Goal: Task Accomplishment & Management: Use online tool/utility

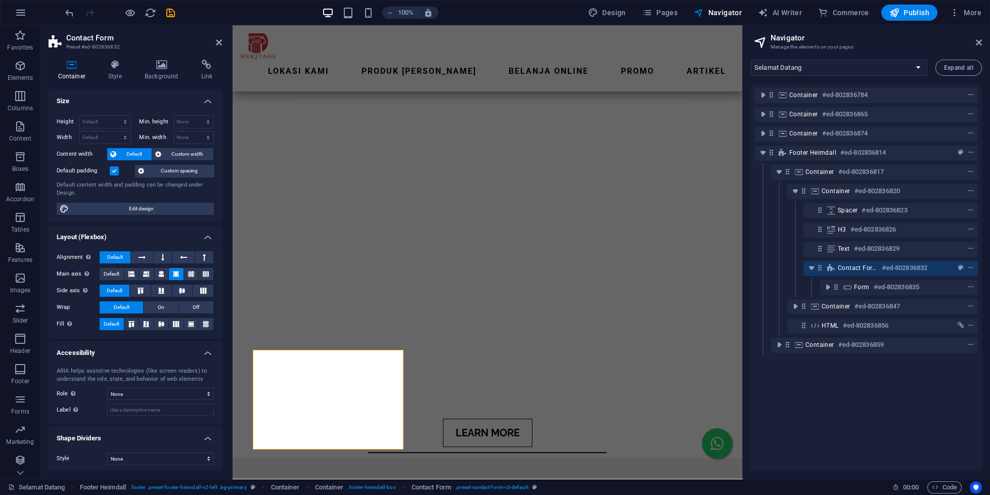
scroll to position [2, 0]
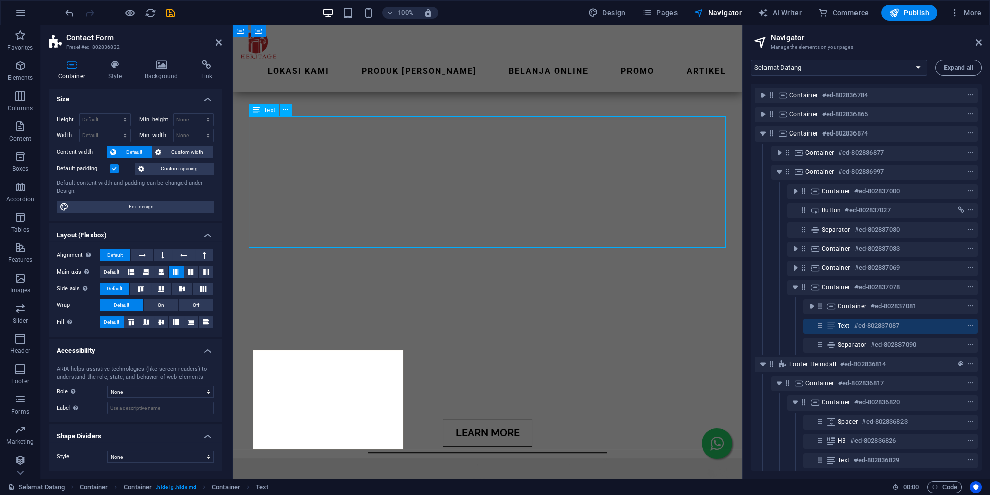
scroll to position [3108, 0]
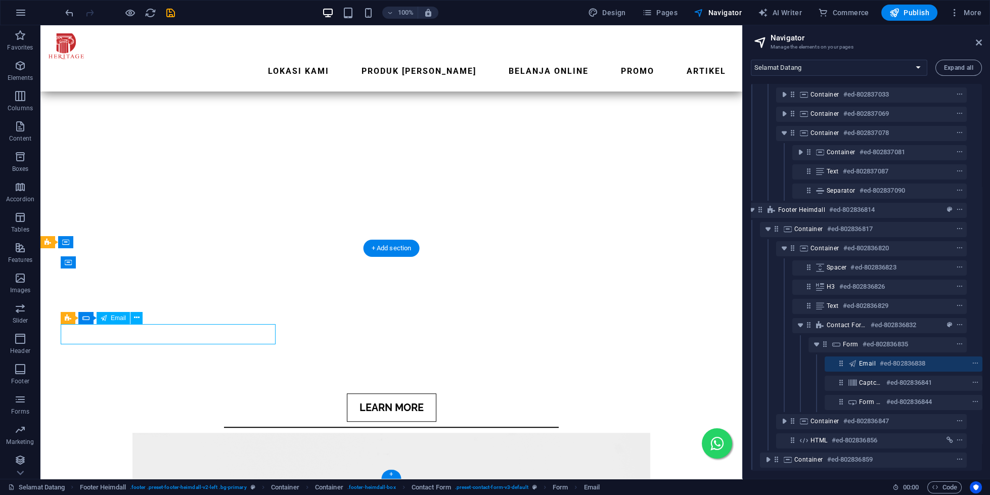
scroll to position [155, 11]
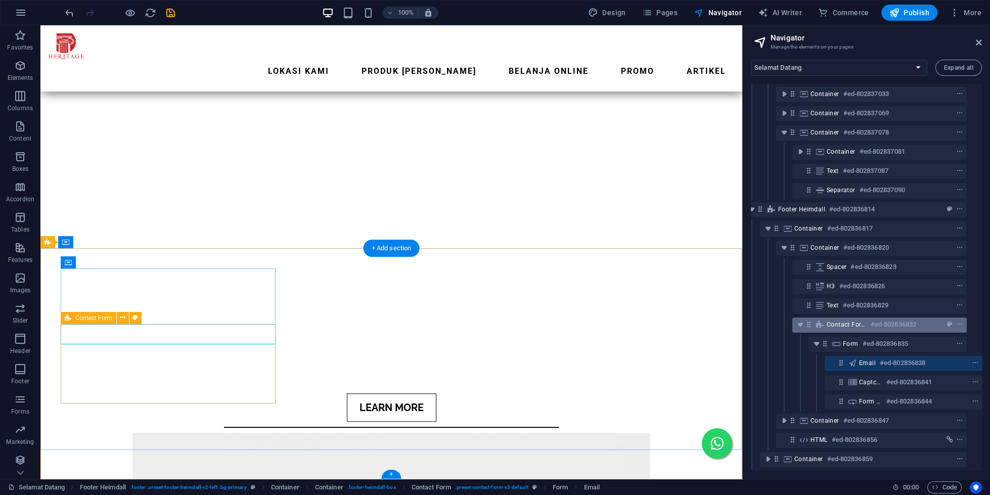
click at [853, 326] on span "Contact Form" at bounding box center [847, 325] width 40 height 8
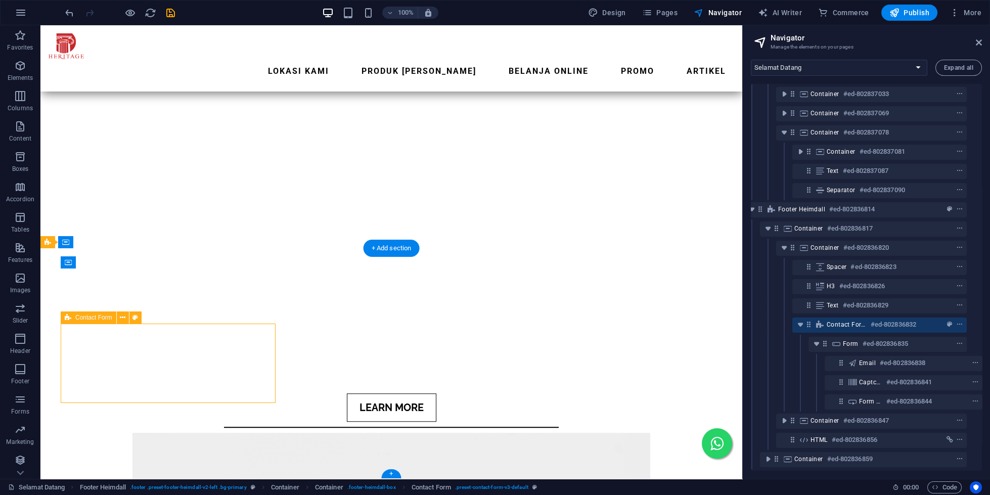
scroll to position [3109, 0]
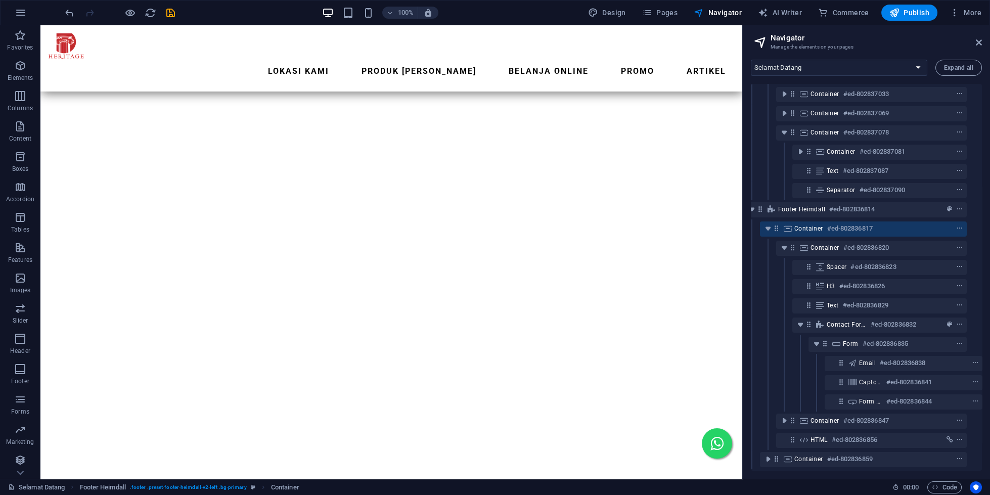
scroll to position [2674, 0]
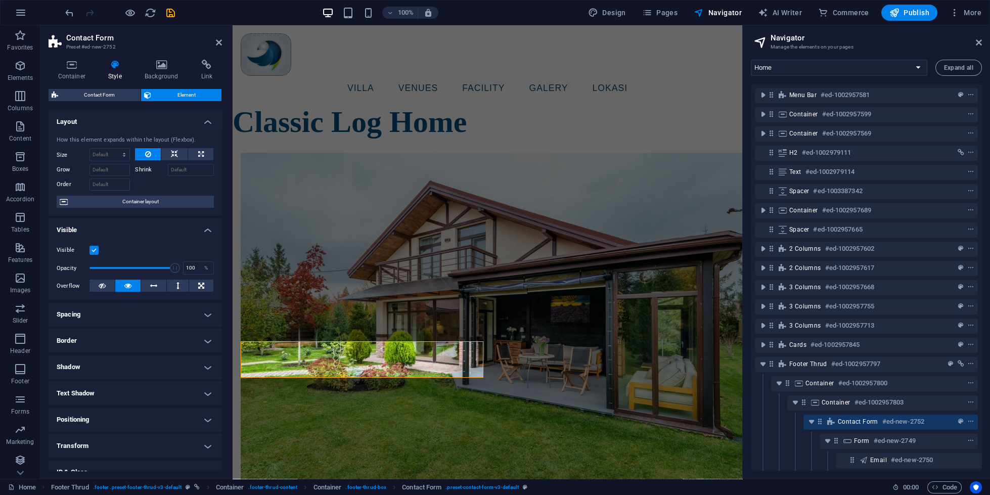
scroll to position [68, 4]
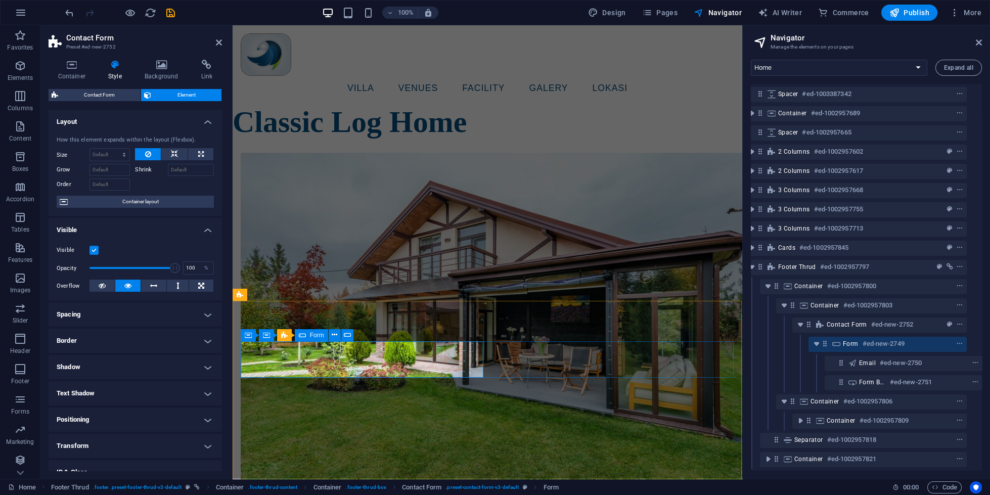
click at [843, 343] on div "Form #ed-new-2749" at bounding box center [888, 344] width 158 height 15
click at [842, 341] on icon at bounding box center [836, 344] width 11 height 8
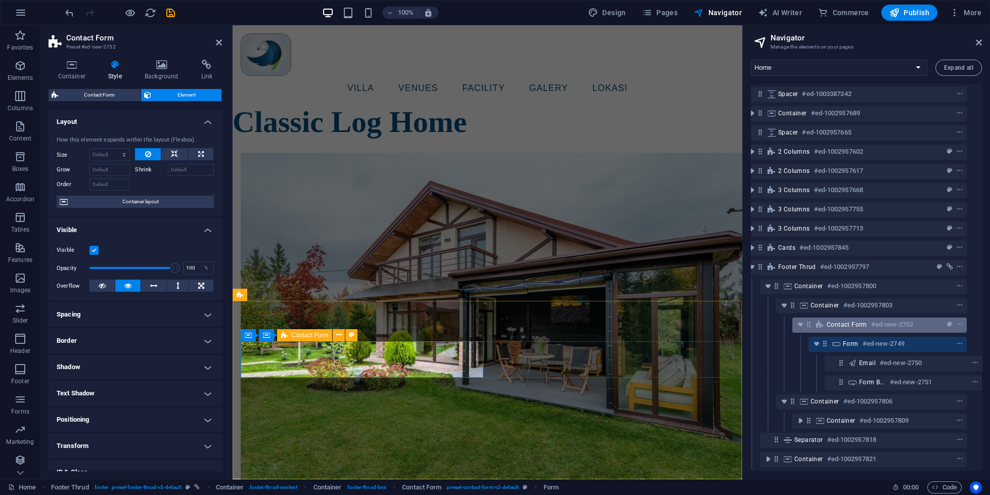
click at [845, 328] on span "Contact Form" at bounding box center [847, 325] width 40 height 8
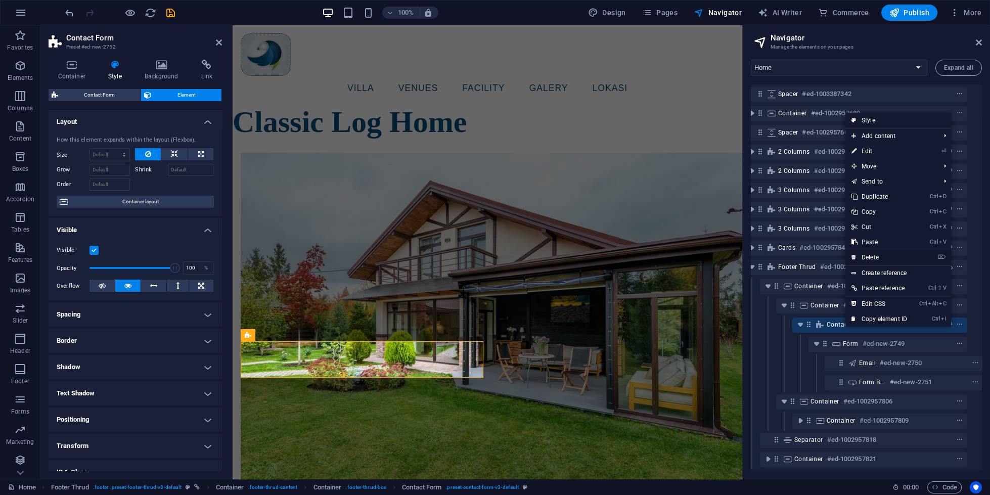
click at [877, 254] on link "⌦ Delete" at bounding box center [880, 257] width 68 height 15
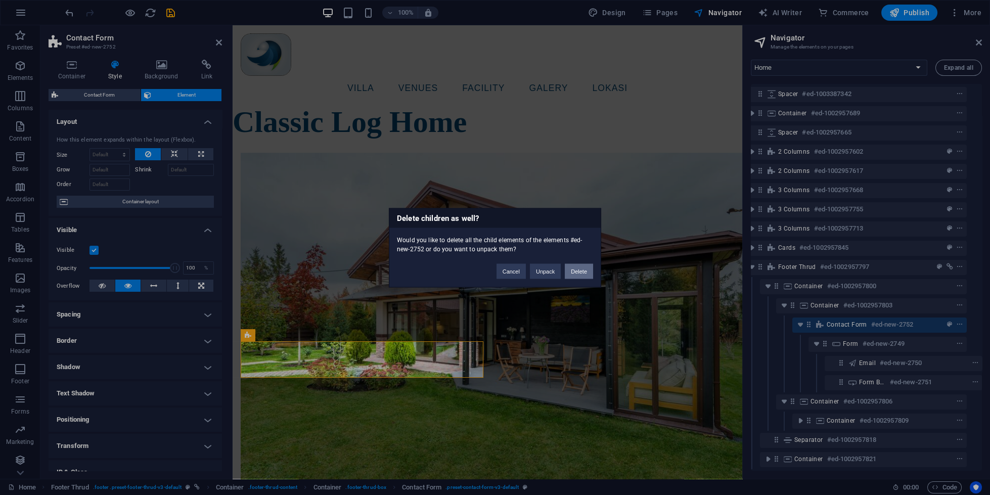
click at [577, 276] on button "Delete" at bounding box center [579, 270] width 28 height 15
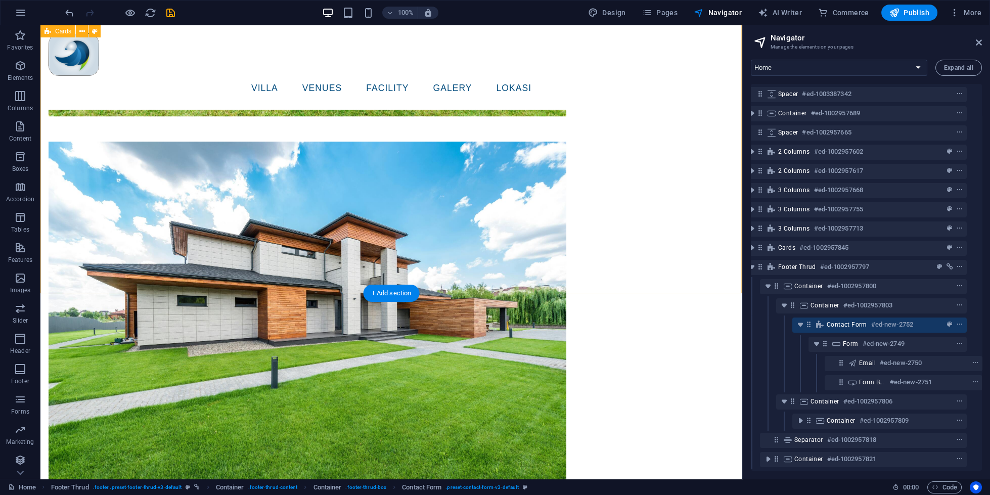
scroll to position [20, 0]
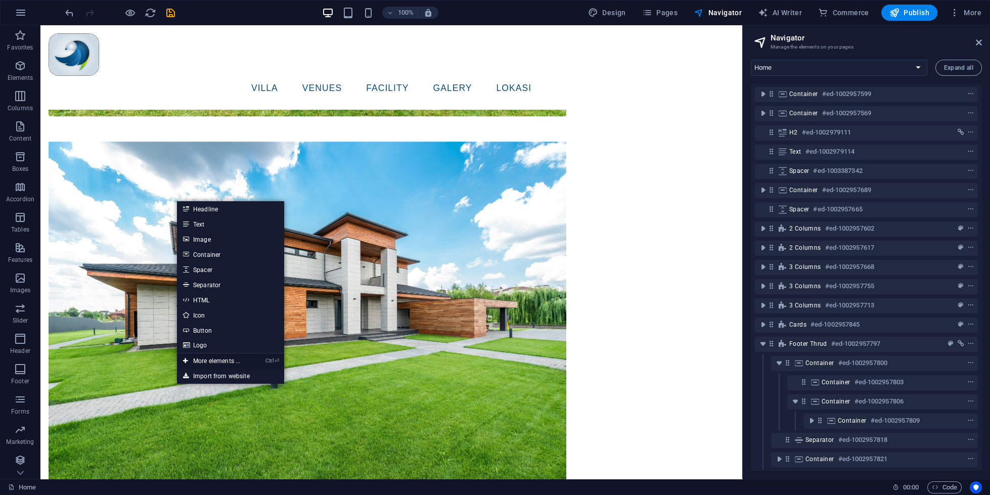
click at [194, 357] on link "Ctrl ⏎ More elements ..." at bounding box center [211, 361] width 69 height 15
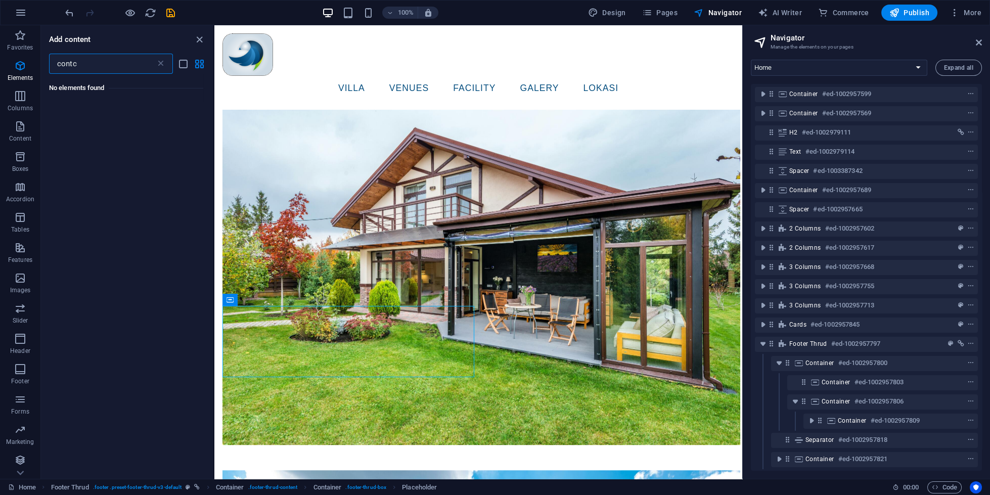
scroll to position [0, 0]
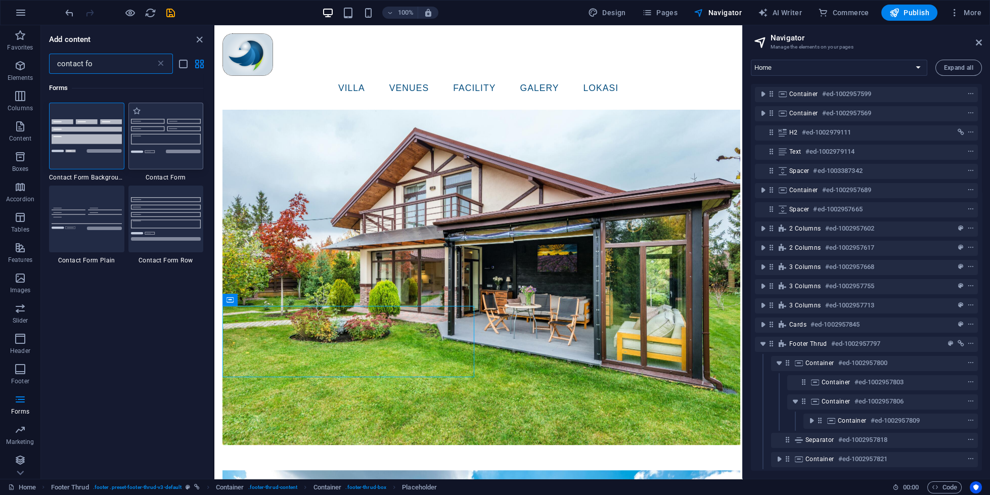
type input "contact fo"
click at [161, 139] on img at bounding box center [166, 136] width 70 height 34
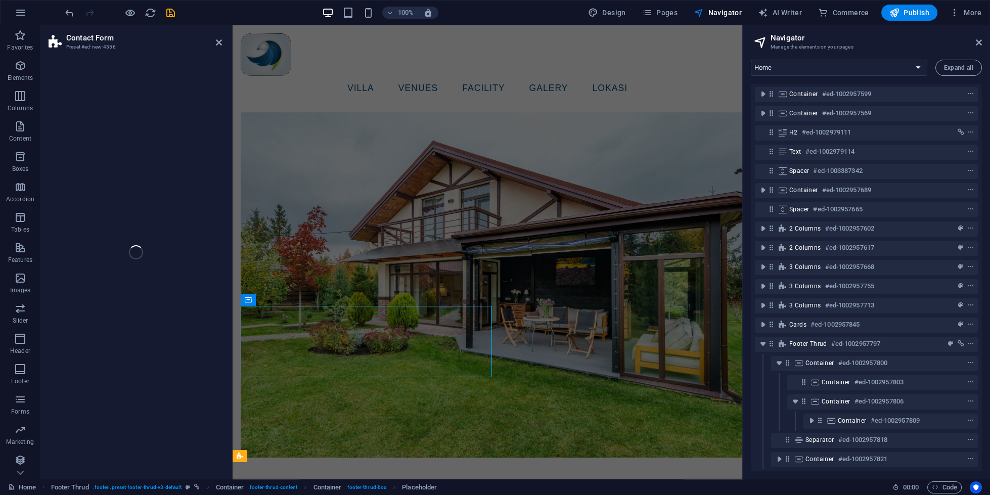
click at [174, 152] on div "Contact Form Preset #ed-new-4356 Drag here to replace the existing content. Pre…" at bounding box center [391, 252] width 702 height 454
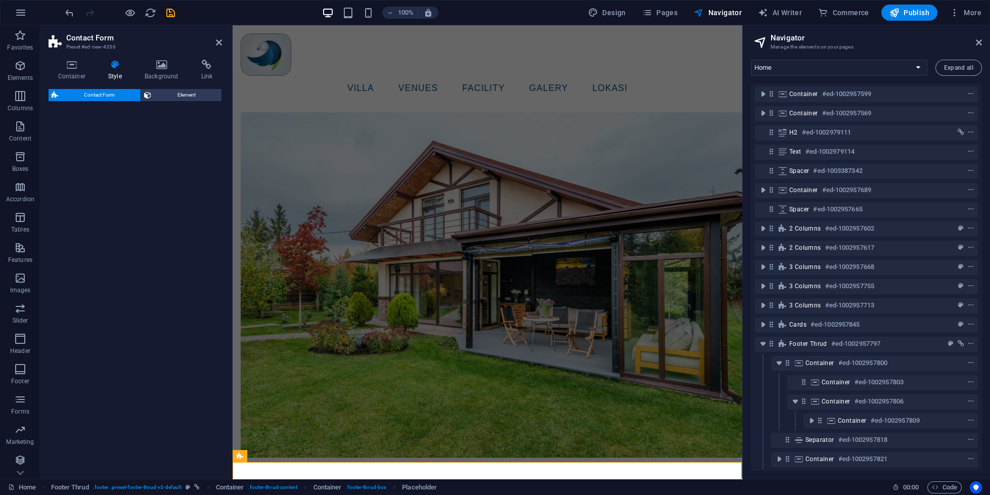
select select "rem"
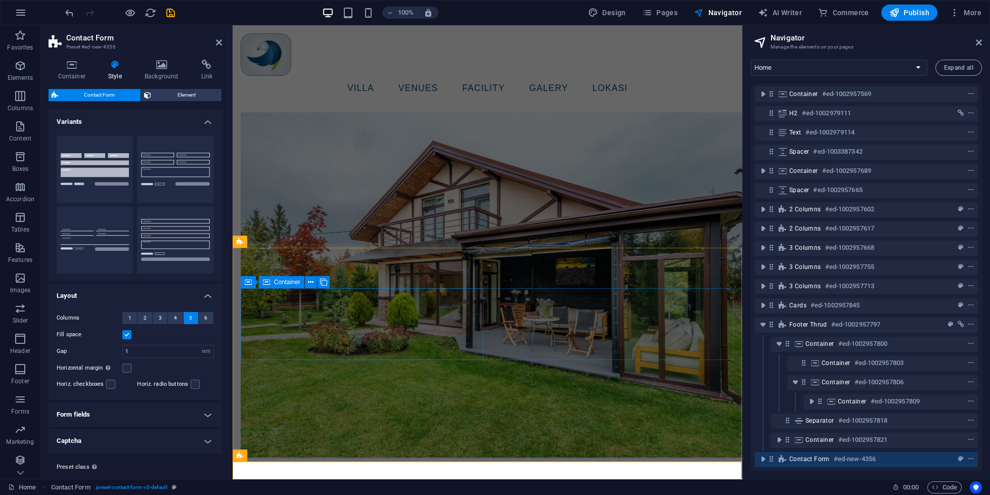
scroll to position [2887, 0]
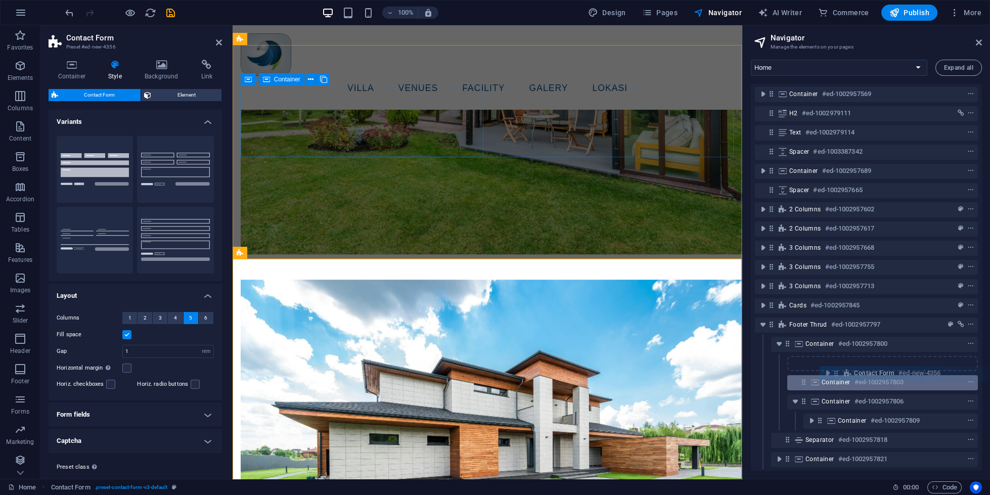
drag, startPoint x: 776, startPoint y: 462, endPoint x: 838, endPoint y: 376, distance: 105.7
click at [838, 376] on div "Menu Bar #ed-1002957581 Container #ed-1002957599 Container #ed-1002957569 H2 #e…" at bounding box center [866, 277] width 231 height 387
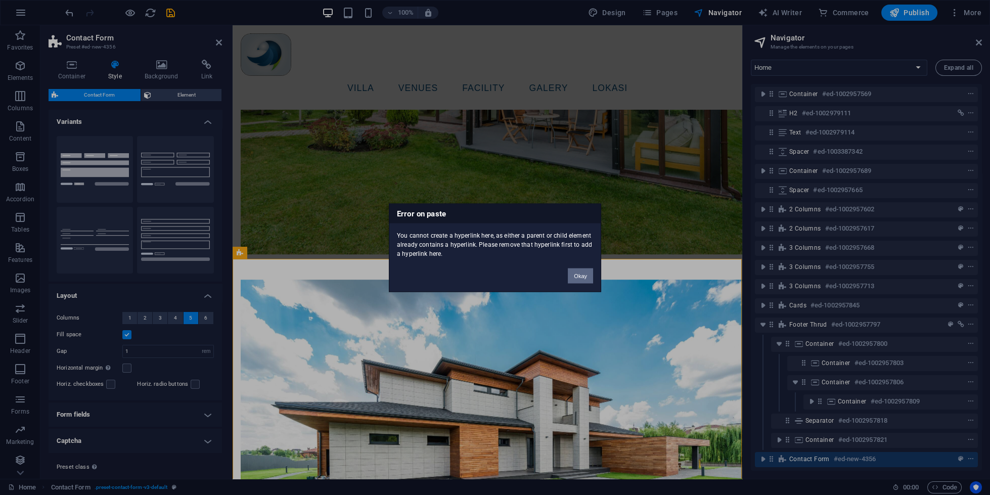
click at [587, 272] on button "Okay" at bounding box center [580, 275] width 25 height 15
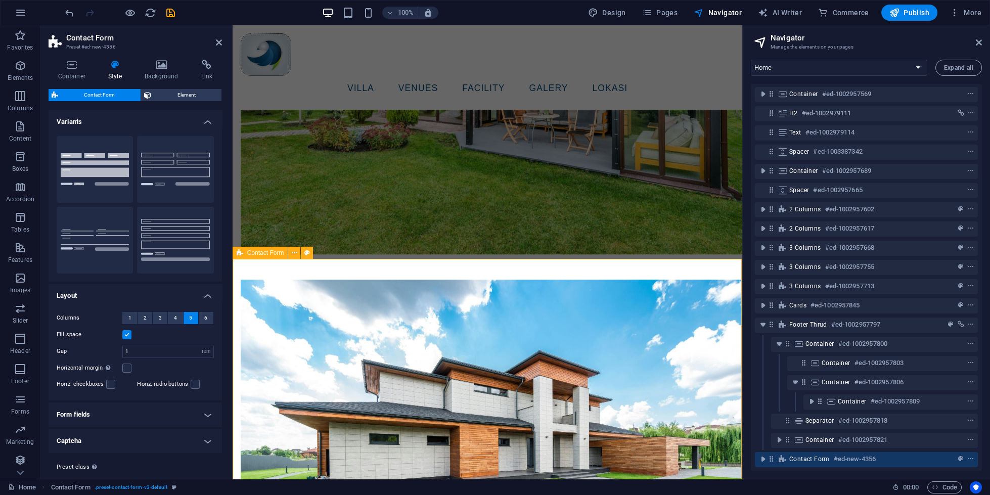
click at [812, 457] on span "Contact Form" at bounding box center [809, 459] width 40 height 8
click at [834, 457] on h6 "#ed-new-4356" at bounding box center [855, 459] width 42 height 12
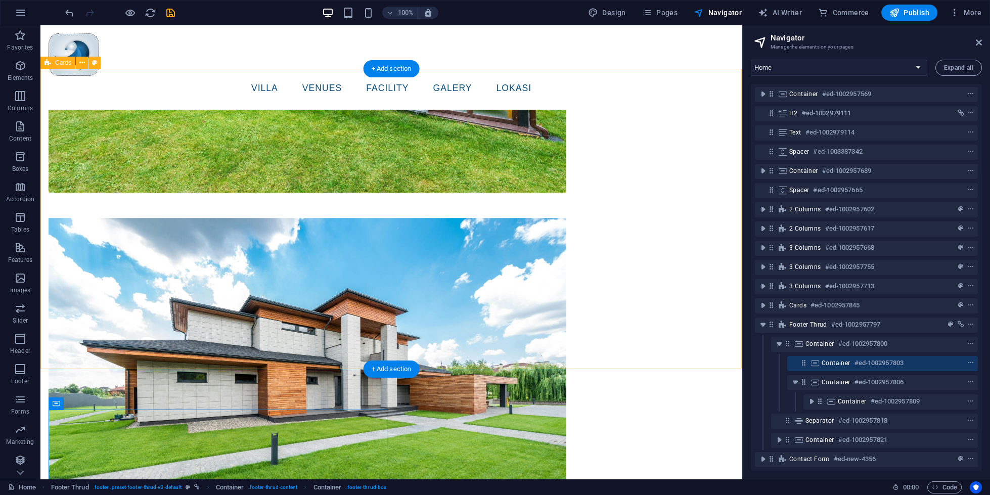
scroll to position [3212, 0]
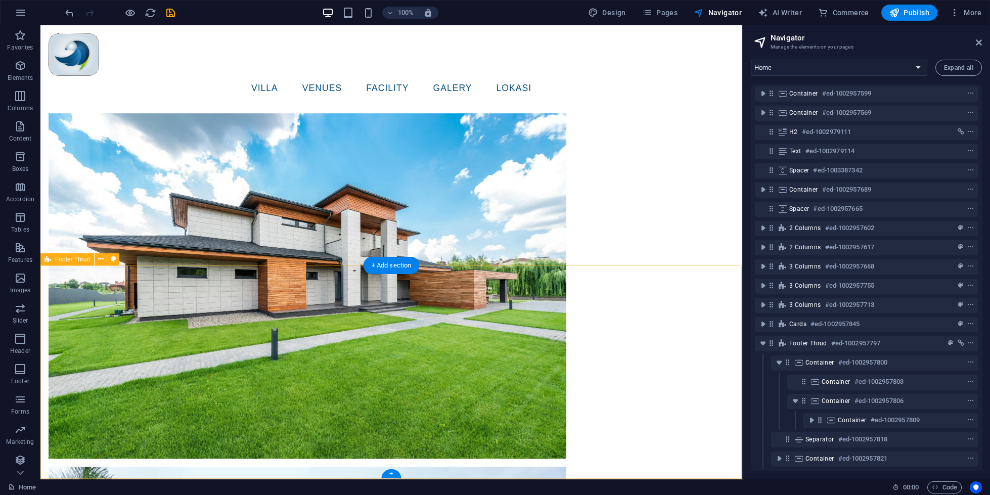
scroll to position [20, 0]
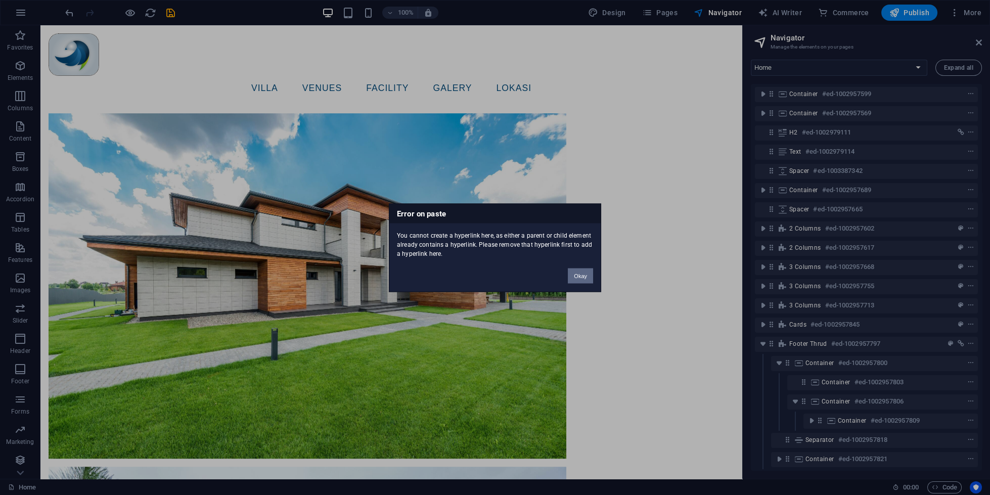
click at [582, 274] on button "Okay" at bounding box center [580, 275] width 25 height 15
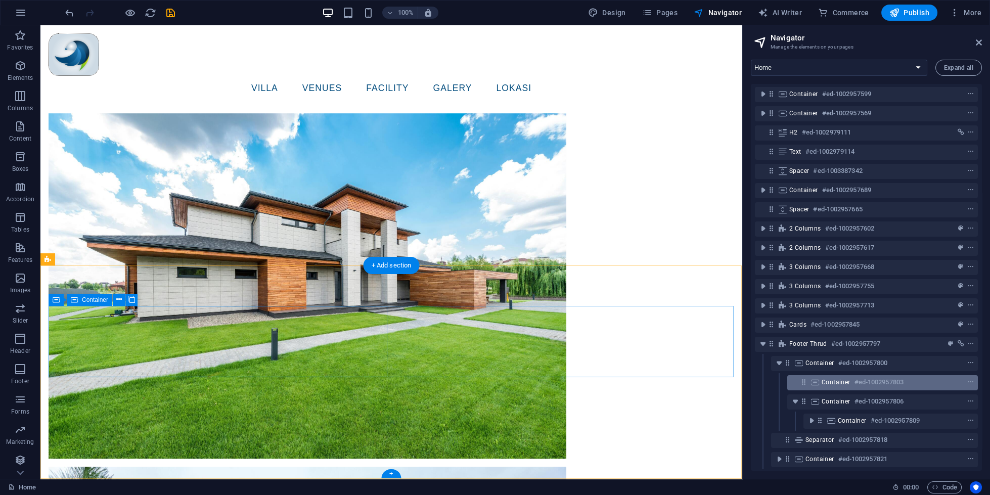
click at [835, 380] on span "Container" at bounding box center [836, 382] width 29 height 8
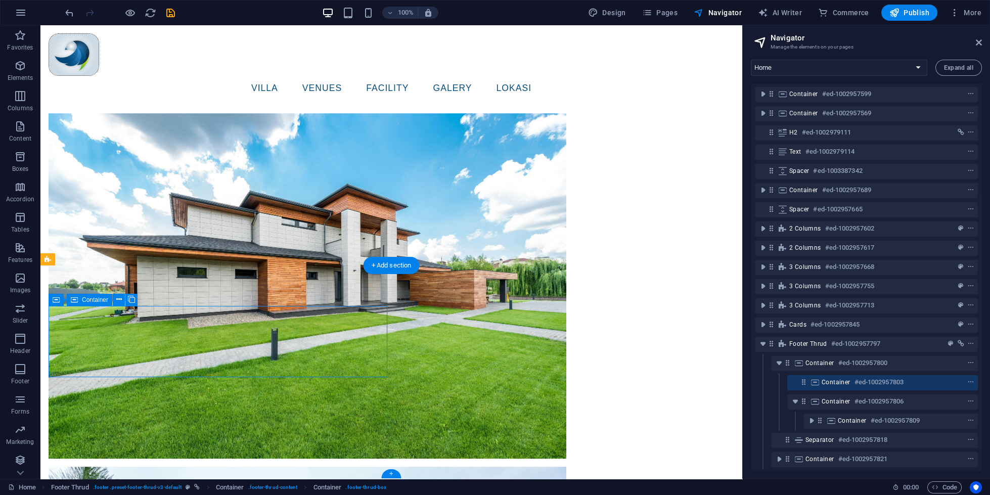
click at [835, 380] on span "Container" at bounding box center [836, 382] width 29 height 8
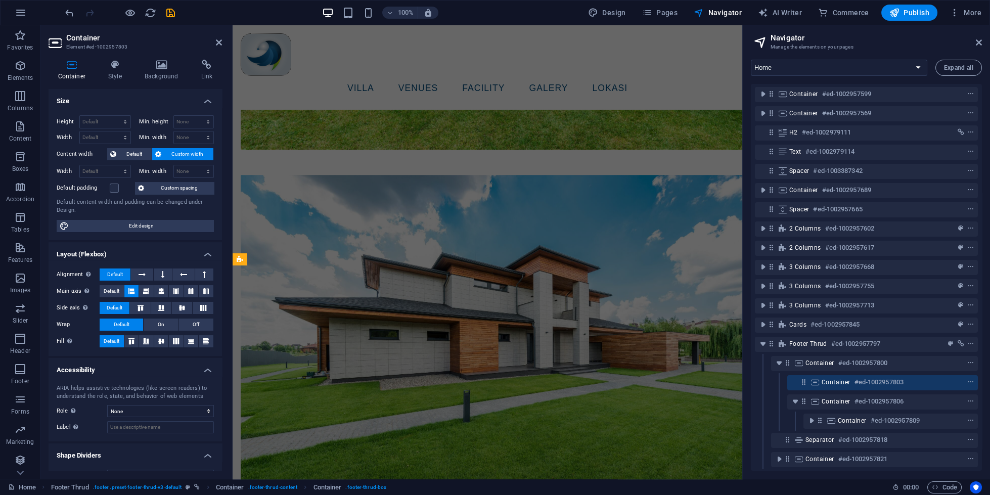
scroll to position [2667, 0]
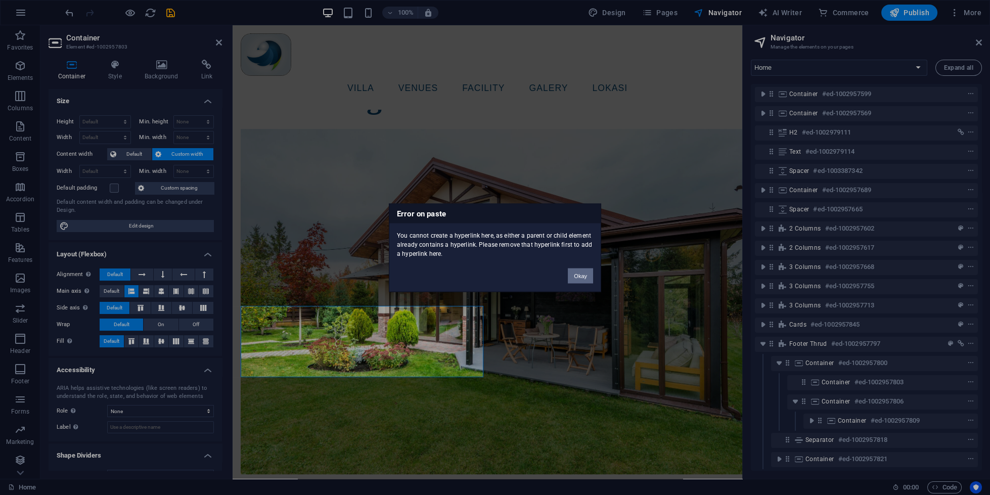
drag, startPoint x: 583, startPoint y: 271, endPoint x: 265, endPoint y: 283, distance: 317.8
click at [583, 271] on button "Okay" at bounding box center [580, 275] width 25 height 15
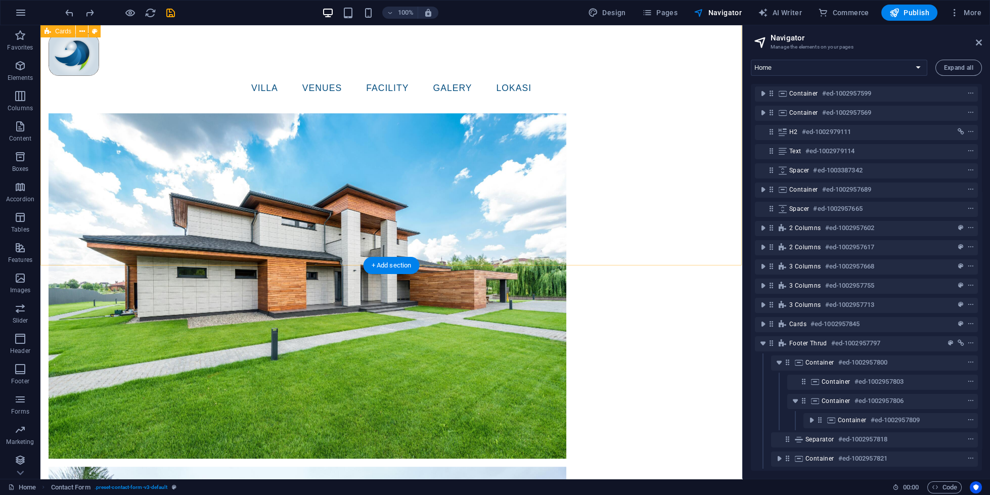
scroll to position [20, 0]
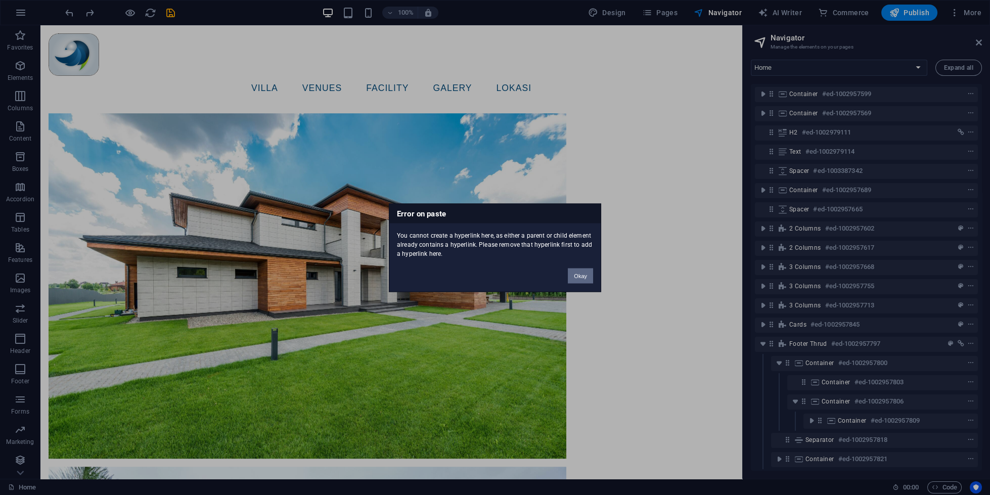
click at [571, 280] on button "Okay" at bounding box center [580, 275] width 25 height 15
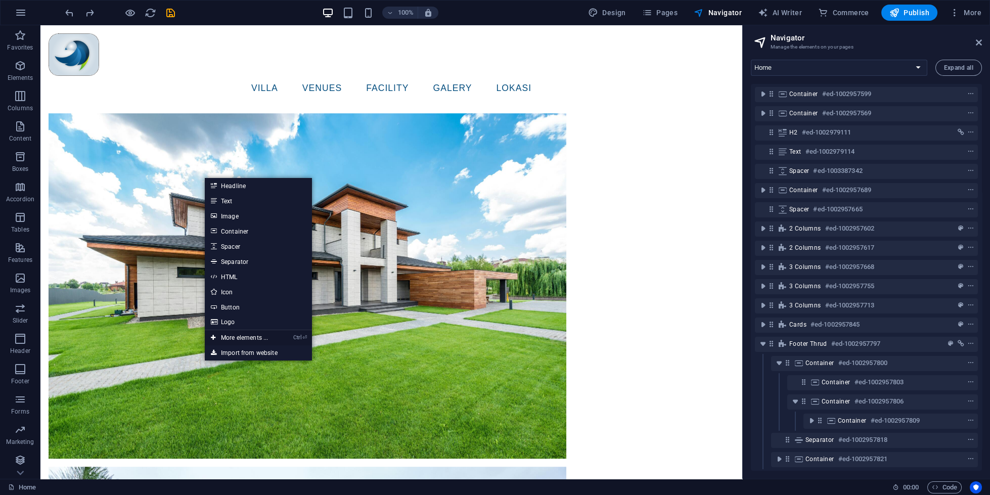
click at [228, 333] on link "Ctrl ⏎ More elements ..." at bounding box center [239, 337] width 69 height 15
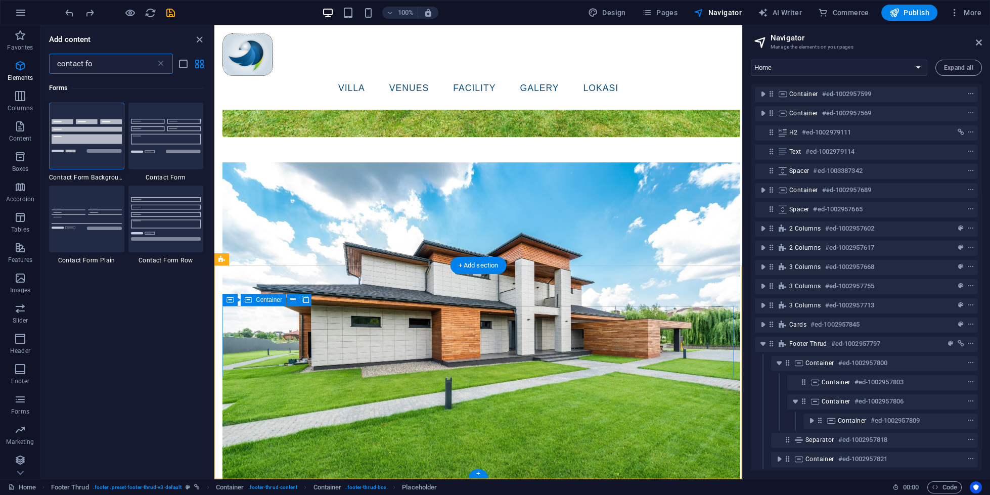
scroll to position [2684, 0]
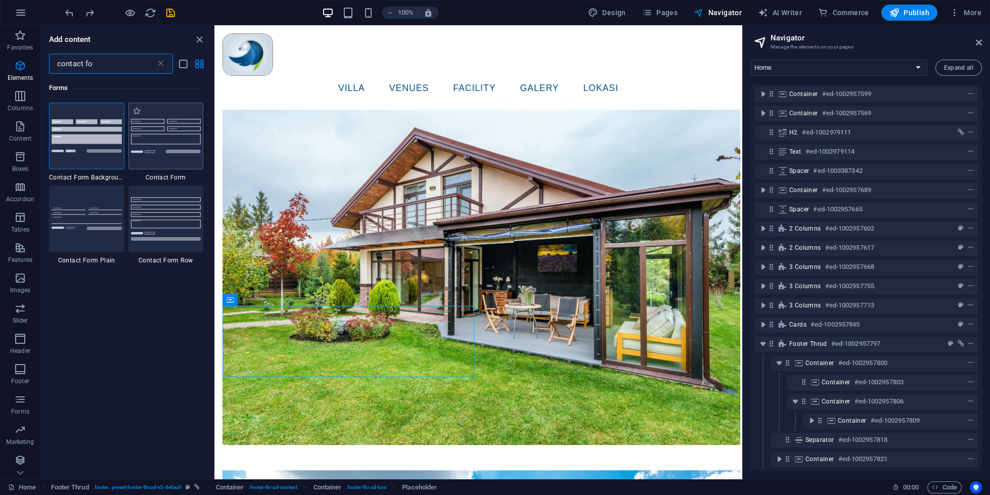
click at [157, 142] on img at bounding box center [166, 136] width 70 height 34
click at [214, 142] on div "Drag here to replace the existing content. Press “Ctrl” if you want to create a…" at bounding box center [478, 252] width 528 height 454
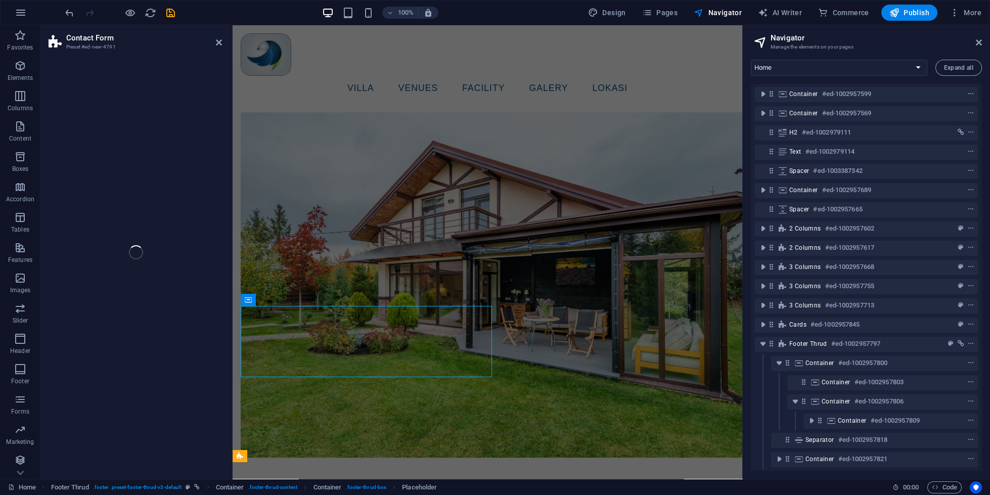
click at [157, 142] on div "Contact Form Preset #ed-new-4791 Drag here to replace the existing content. Pre…" at bounding box center [391, 252] width 702 height 454
click at [157, 140] on div "Contact Form Preset #ed-new-4791 Drag here to replace the existing content. Pre…" at bounding box center [391, 252] width 702 height 454
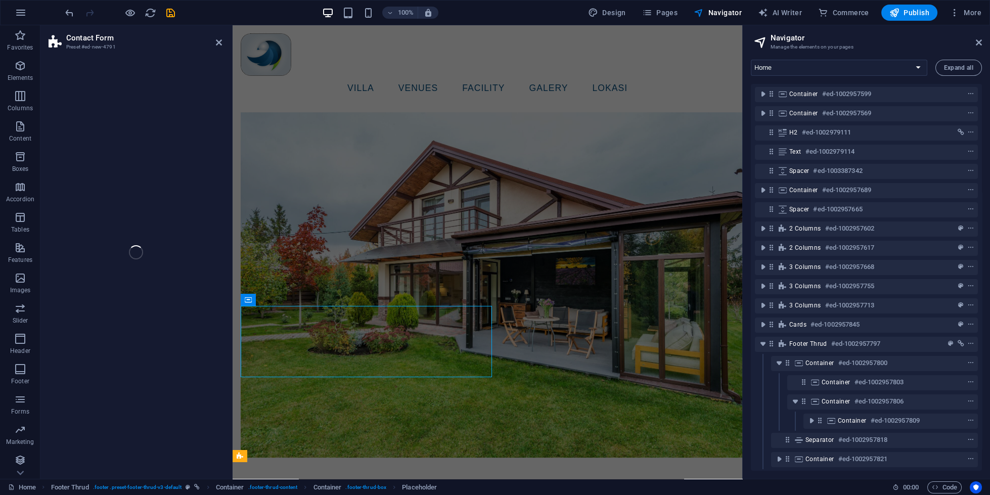
select select "rem"
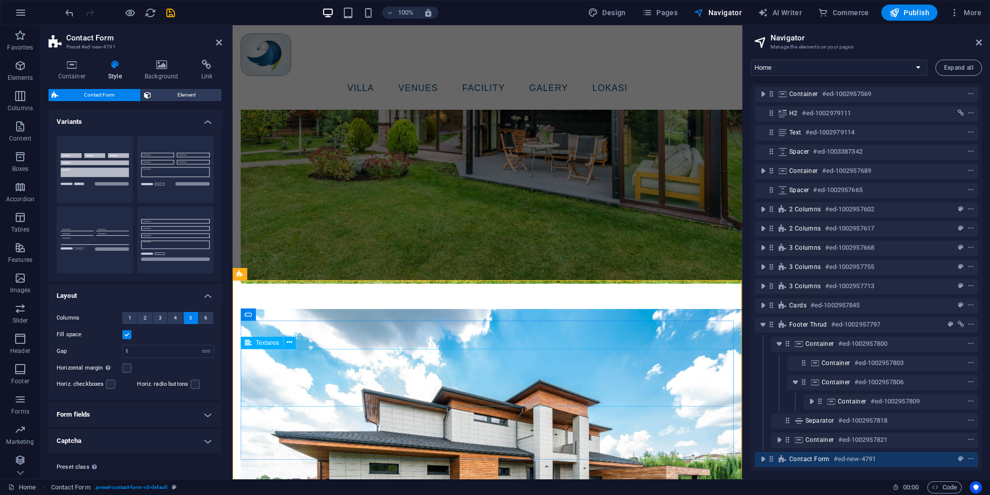
scroll to position [2887, 0]
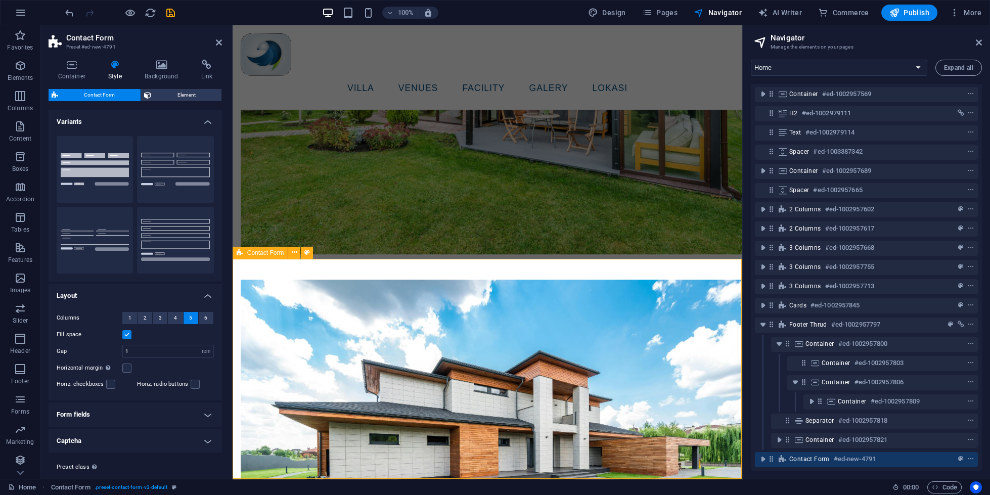
click at [826, 457] on span "Contact Form" at bounding box center [809, 459] width 40 height 8
click at [768, 460] on icon "toggle-expand" at bounding box center [763, 459] width 10 height 10
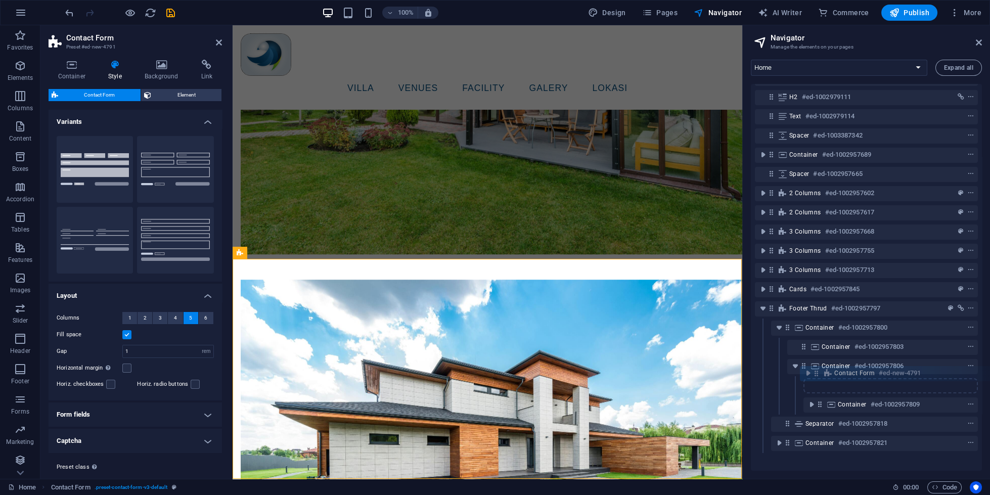
scroll to position [59, 0]
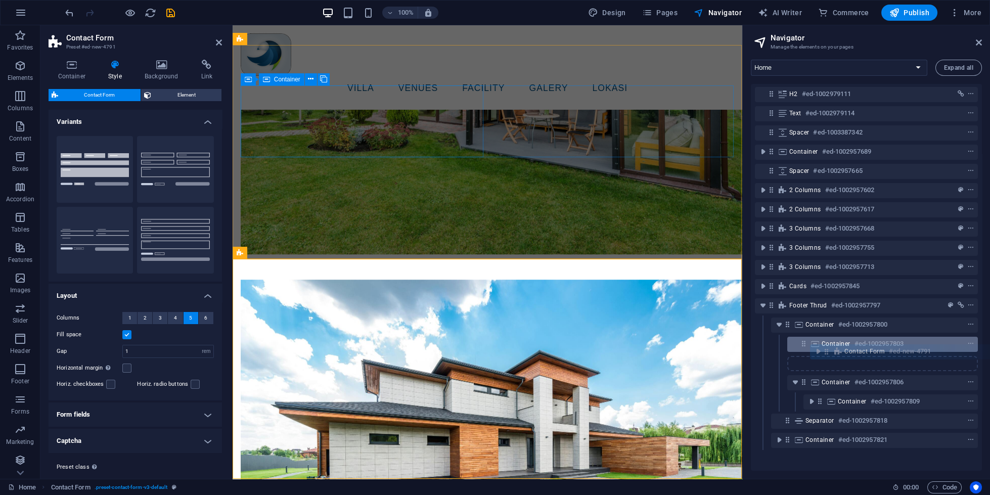
drag, startPoint x: 771, startPoint y: 459, endPoint x: 830, endPoint y: 350, distance: 123.8
click at [830, 350] on div "Menu Bar #ed-1002957581 Container #ed-1002957599 Container #ed-1002957569 H2 #e…" at bounding box center [866, 277] width 231 height 387
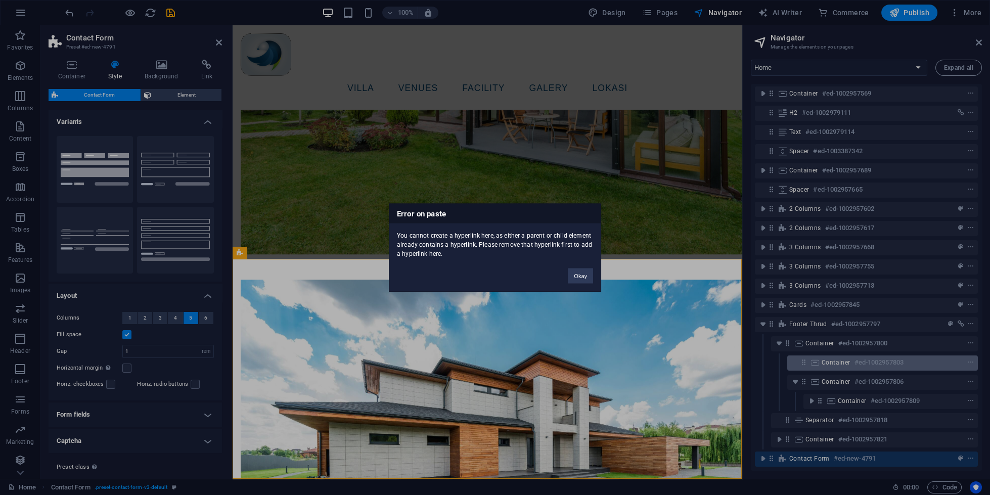
scroll to position [39, 0]
click at [579, 273] on button "Okay" at bounding box center [580, 275] width 25 height 15
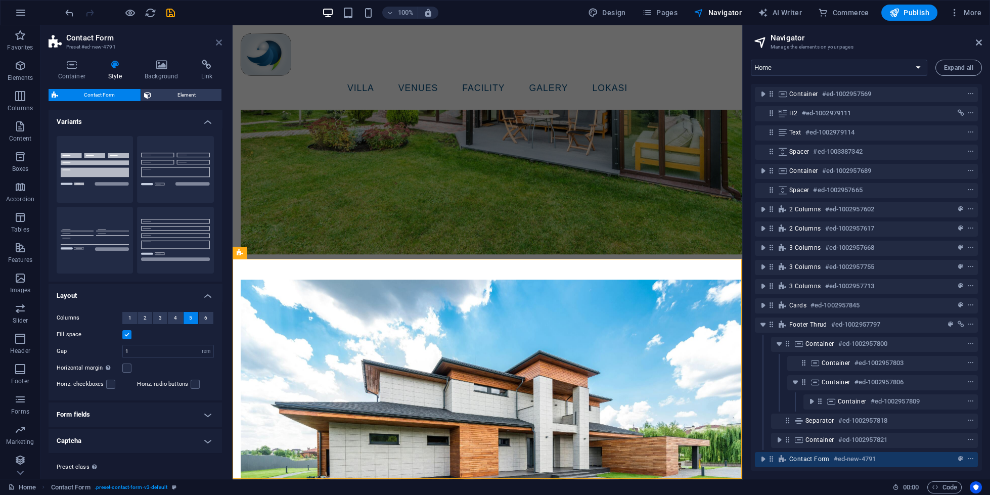
click at [221, 41] on icon at bounding box center [219, 42] width 6 height 8
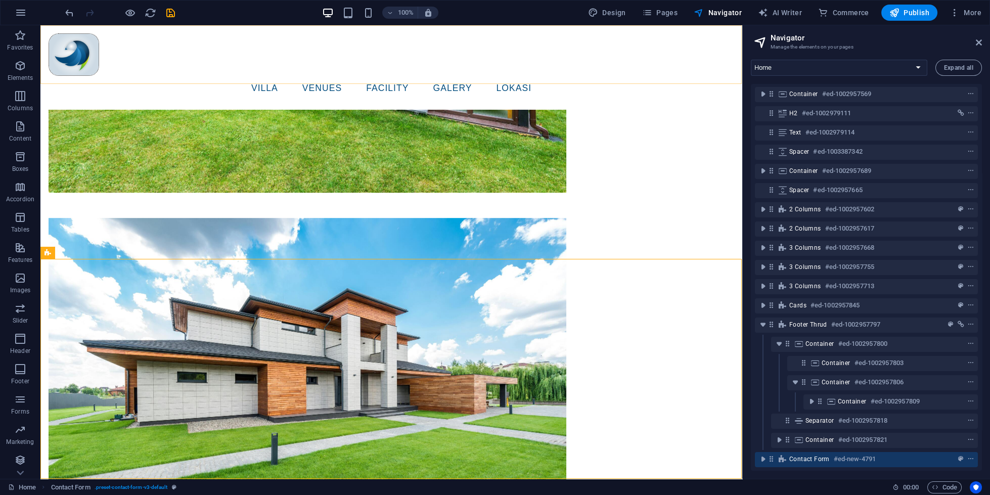
scroll to position [3212, 0]
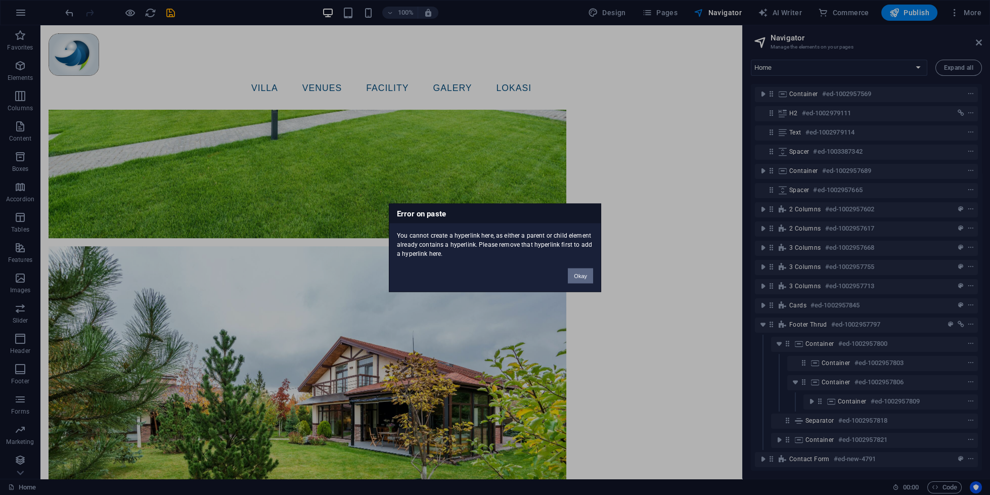
click at [586, 277] on button "Okay" at bounding box center [580, 275] width 25 height 15
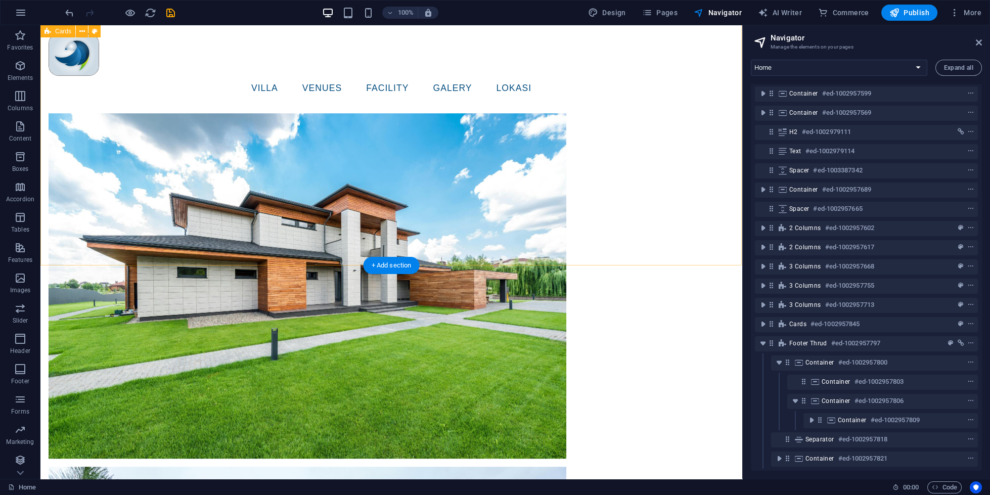
scroll to position [20, 0]
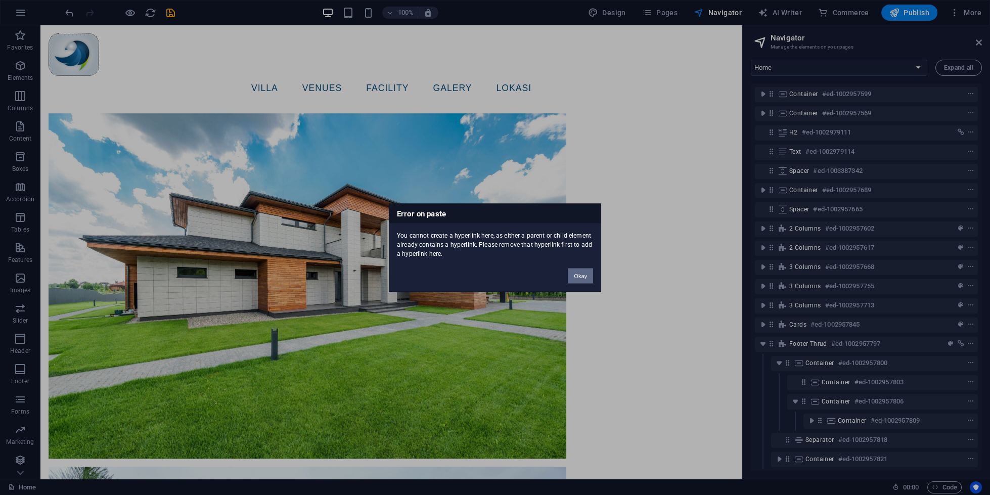
click at [589, 276] on button "Okay" at bounding box center [580, 275] width 25 height 15
select select "rem"
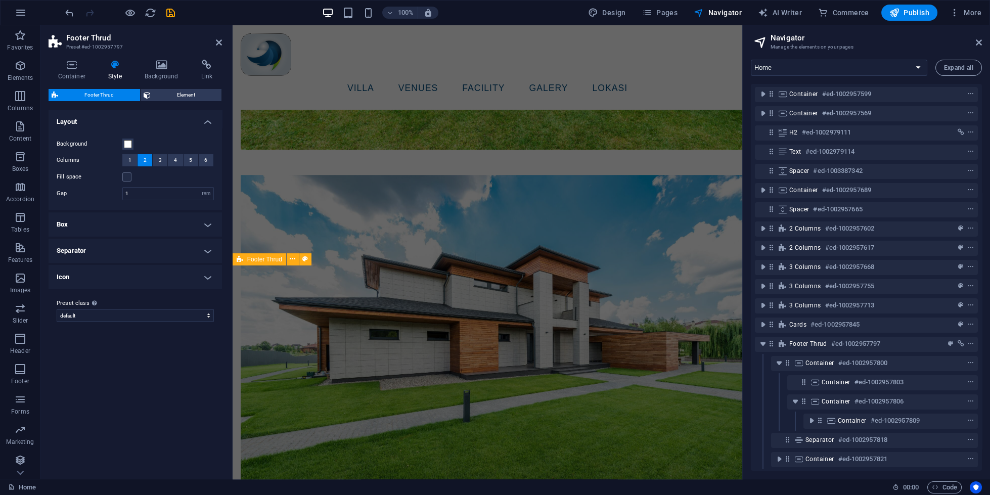
scroll to position [2667, 0]
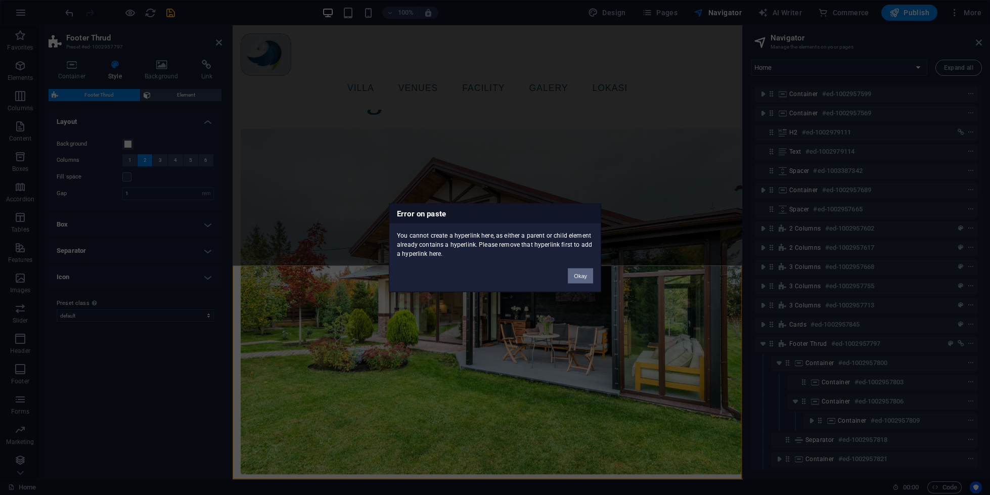
click at [573, 272] on button "Okay" at bounding box center [580, 275] width 25 height 15
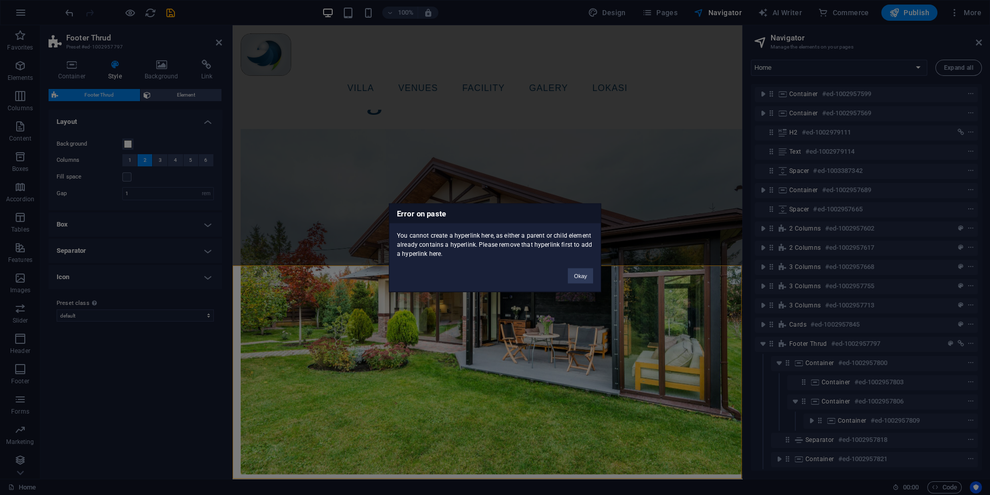
click at [486, 340] on div "Error on paste You cannot create a hyperlink here, as either a parent or child …" at bounding box center [495, 247] width 990 height 495
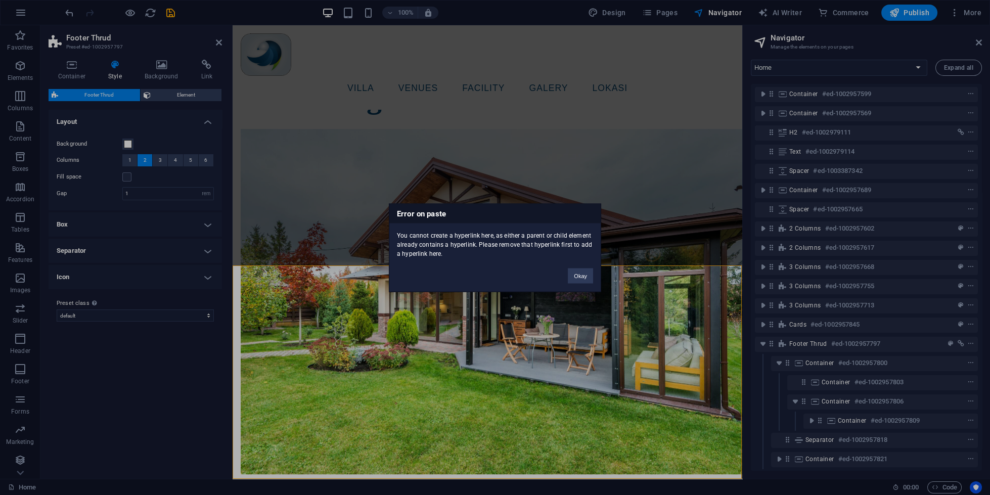
drag, startPoint x: 486, startPoint y: 340, endPoint x: 471, endPoint y: 341, distance: 14.2
click at [471, 341] on div "Error on paste You cannot create a hyperlink here, as either a parent or child …" at bounding box center [495, 247] width 990 height 495
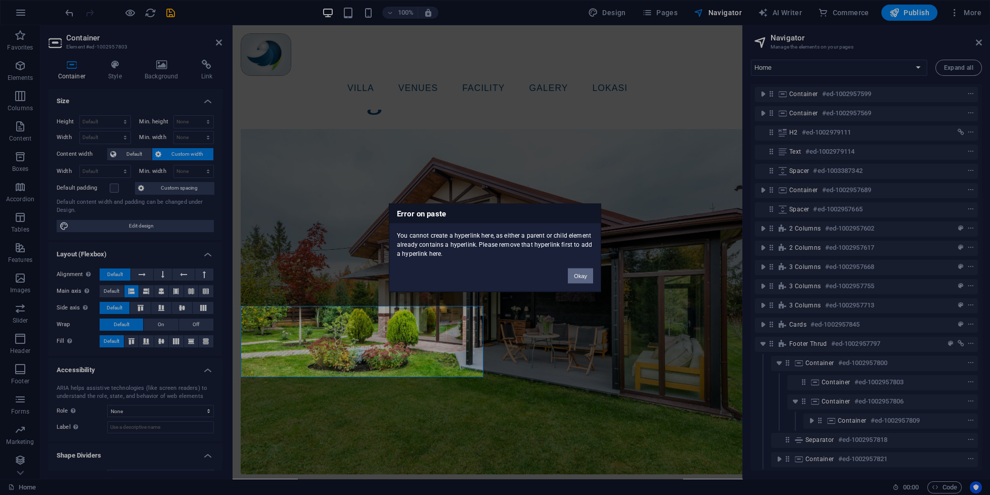
click at [577, 272] on button "Okay" at bounding box center [580, 275] width 25 height 15
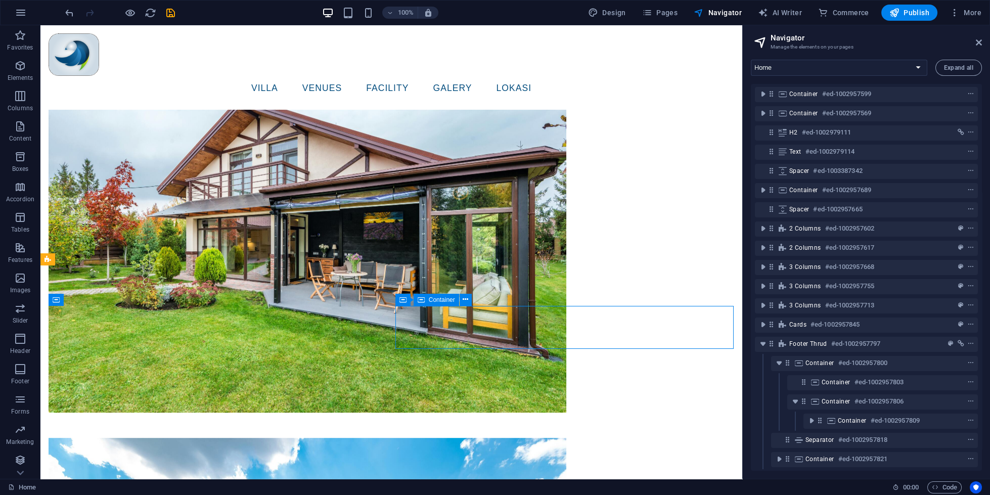
scroll to position [2992, 0]
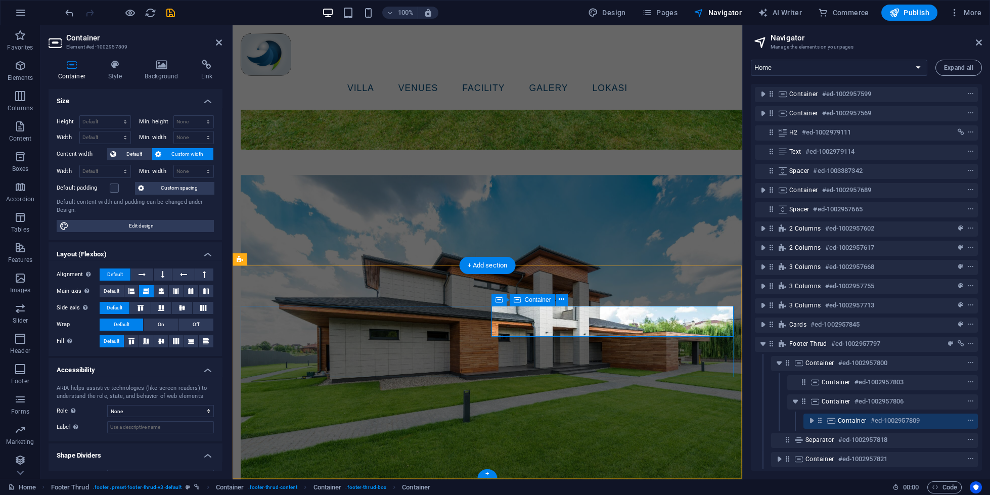
scroll to position [2667, 0]
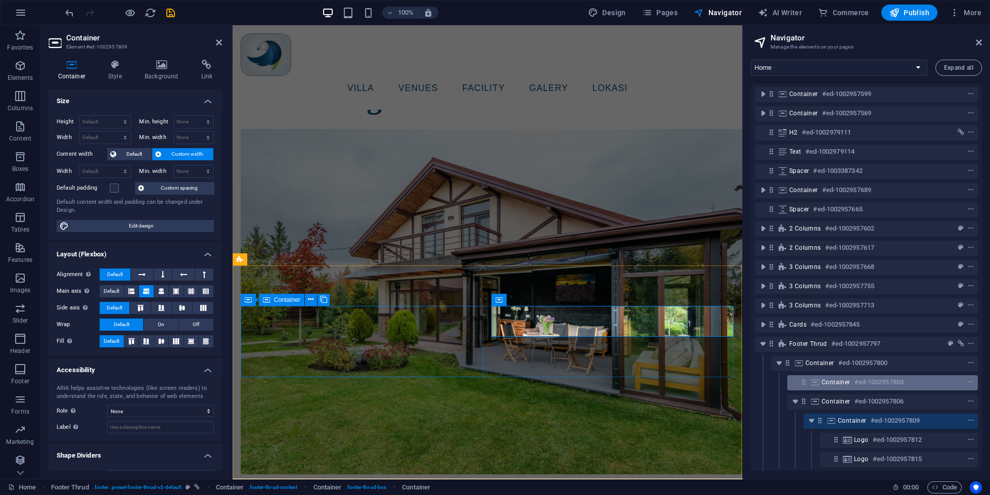
click at [828, 384] on span "Container" at bounding box center [836, 382] width 29 height 8
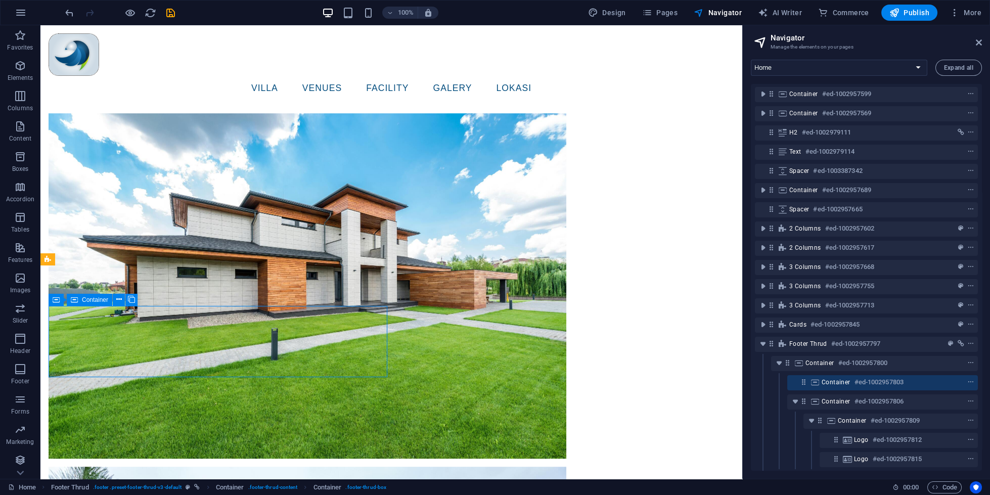
click at [828, 384] on span "Container" at bounding box center [836, 382] width 29 height 8
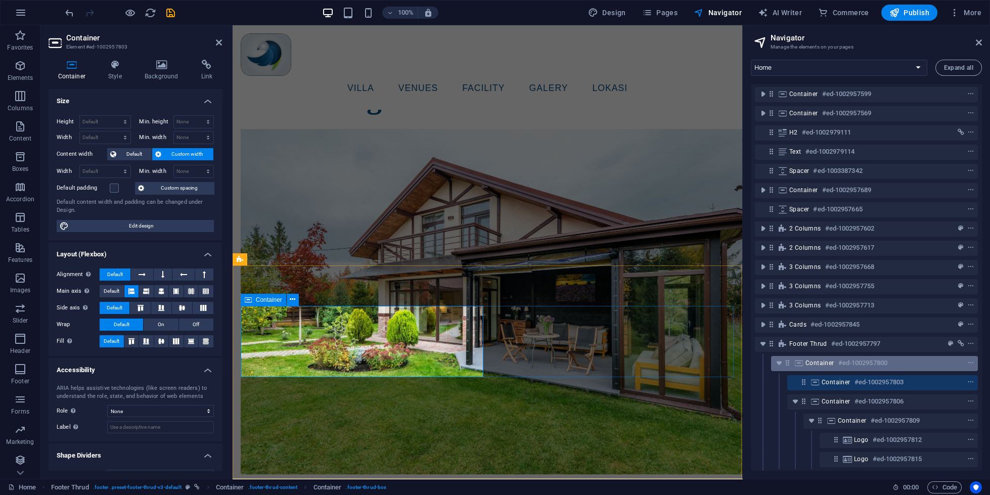
click at [833, 366] on span "Container" at bounding box center [820, 363] width 29 height 8
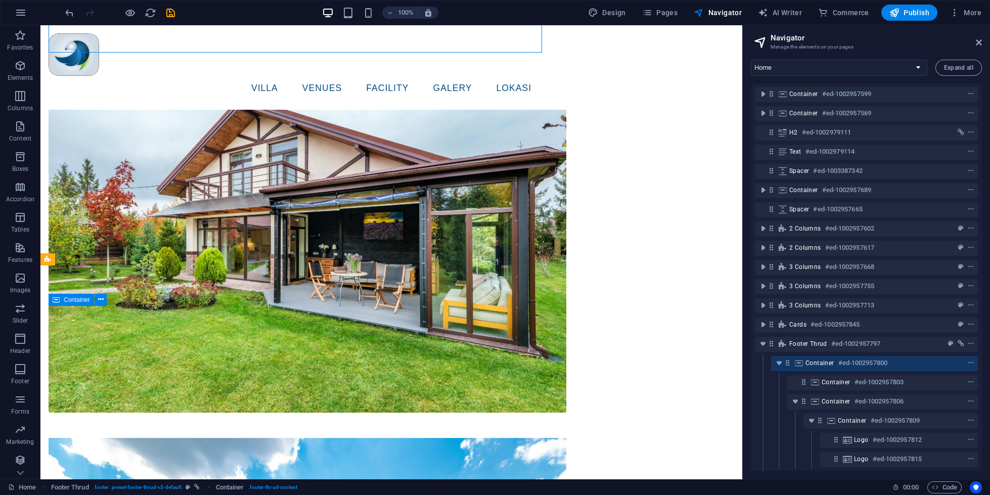
scroll to position [2992, 0]
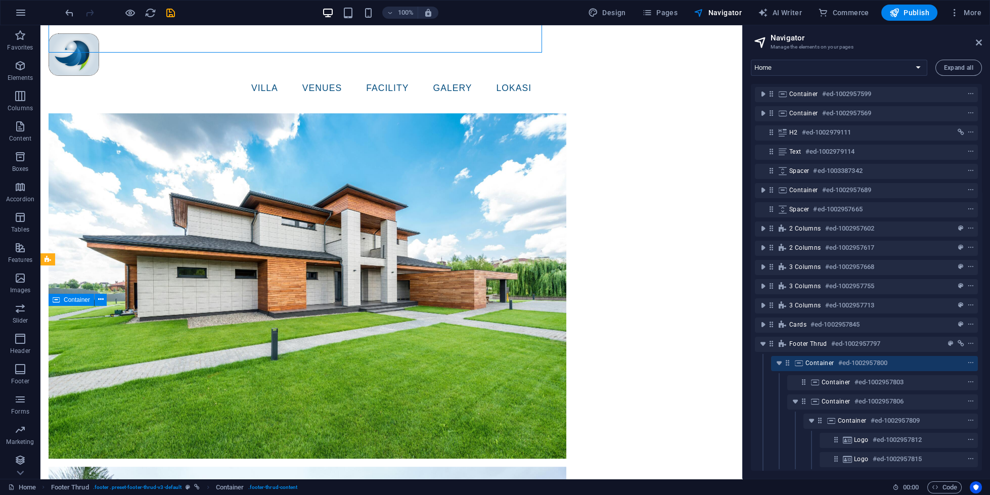
click at [832, 365] on span "Container" at bounding box center [820, 363] width 29 height 8
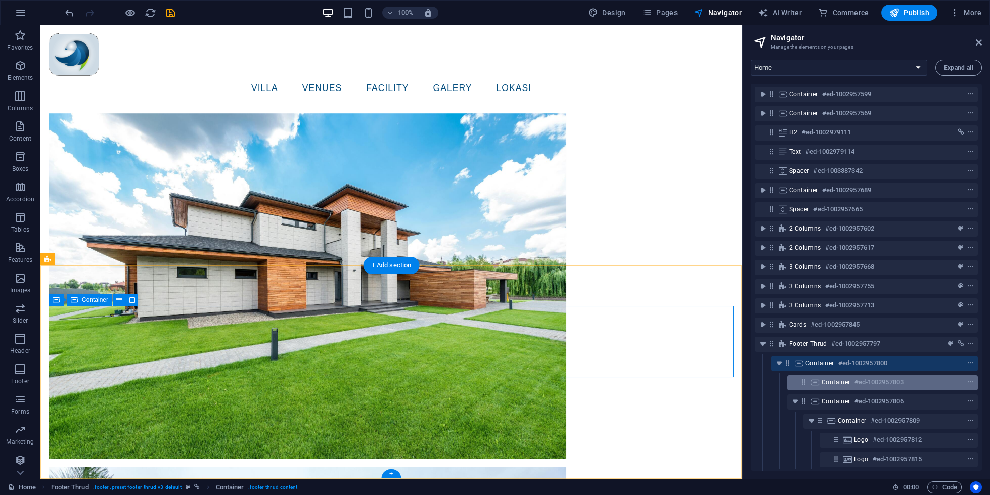
click at [828, 388] on div "Container #ed-1002957803" at bounding box center [882, 382] width 191 height 15
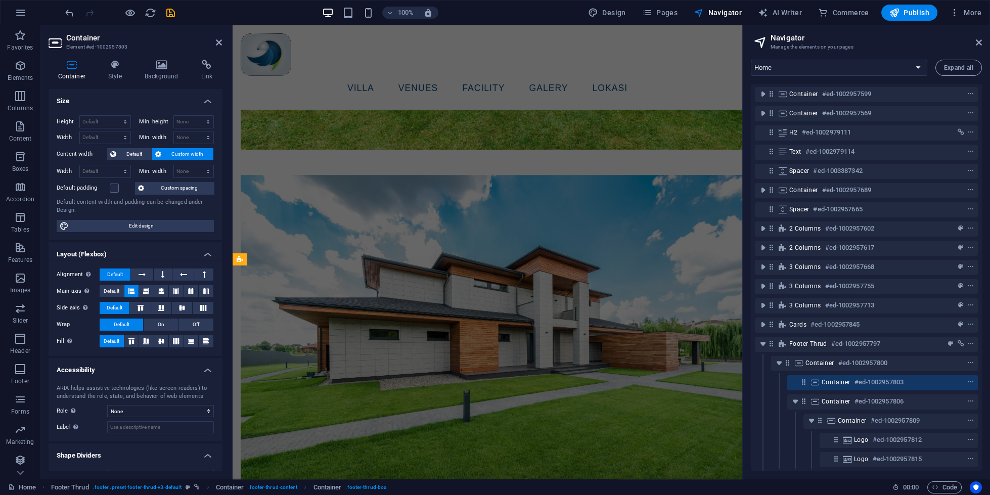
scroll to position [2667, 0]
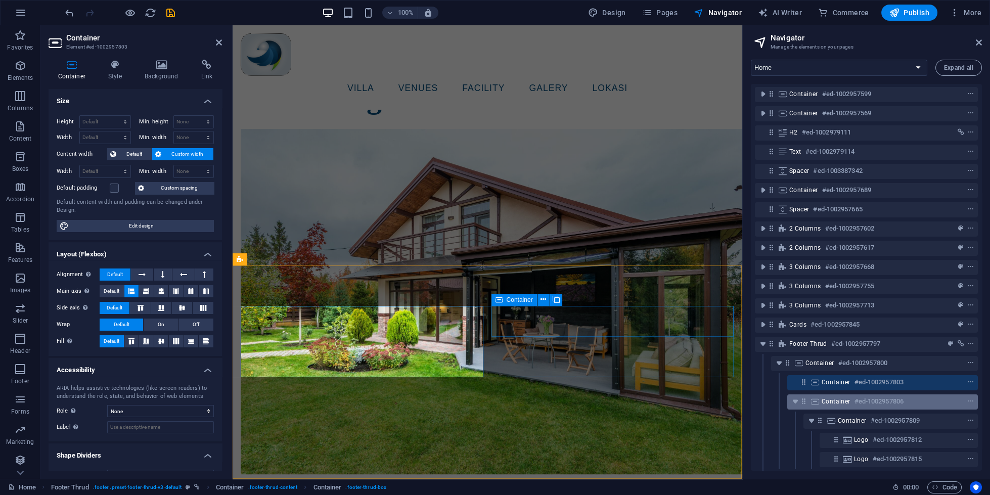
click at [832, 407] on div "Container #ed-1002957806" at bounding box center [875, 401] width 106 height 12
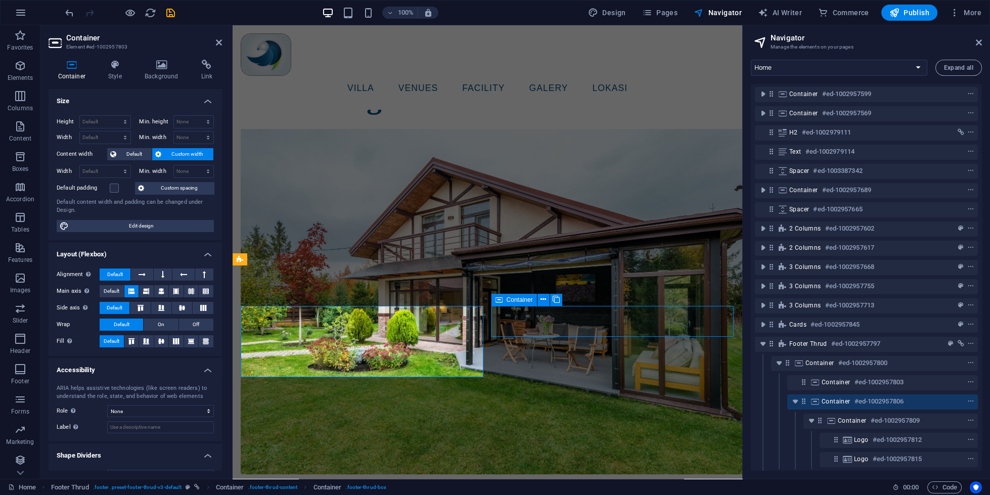
scroll to position [2992, 0]
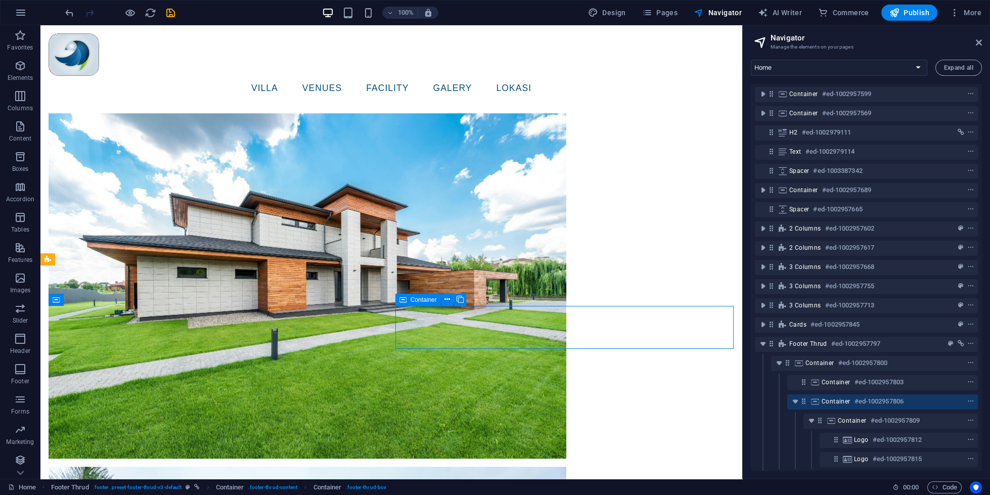
click at [833, 407] on div "Container #ed-1002957806" at bounding box center [875, 401] width 106 height 12
click at [859, 400] on h6 "#ed-1002957806" at bounding box center [879, 401] width 49 height 12
click at [821, 405] on icon at bounding box center [815, 402] width 11 height 8
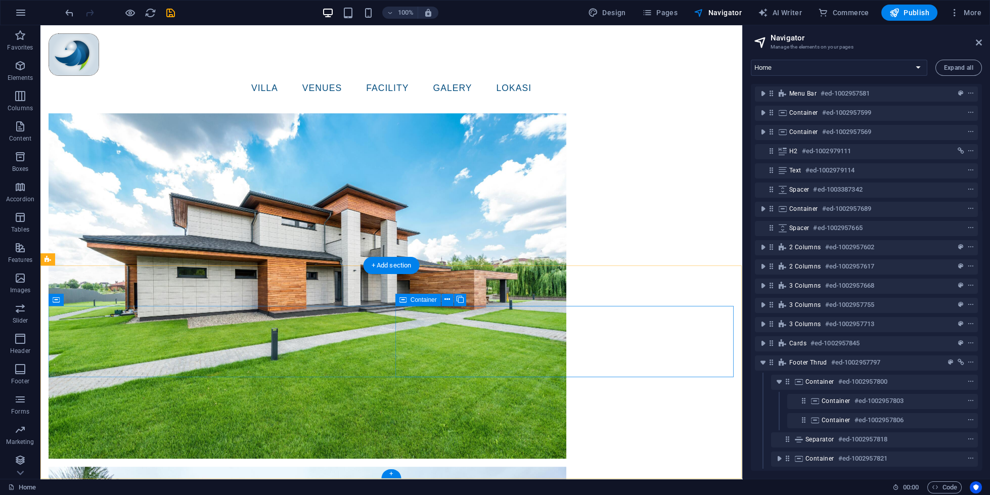
scroll to position [1, 0]
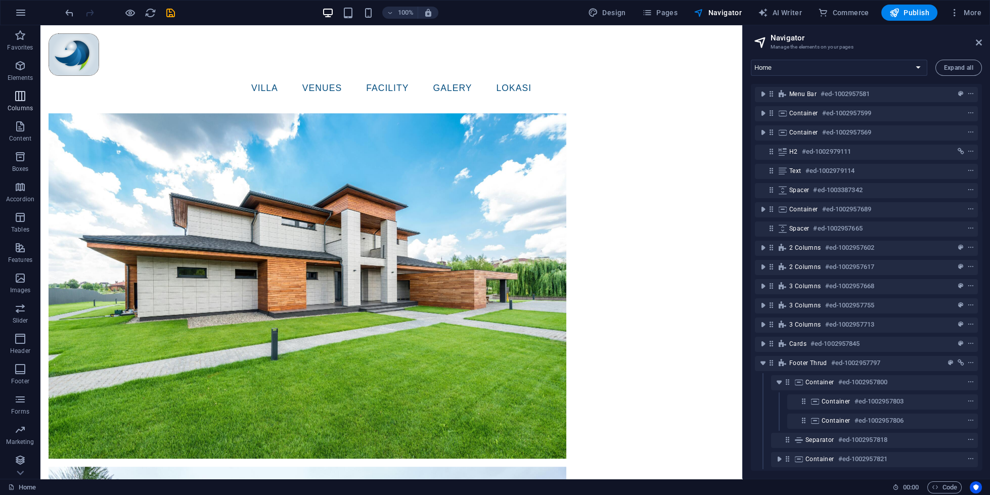
click at [14, 108] on p "Columns" at bounding box center [20, 108] width 25 height 8
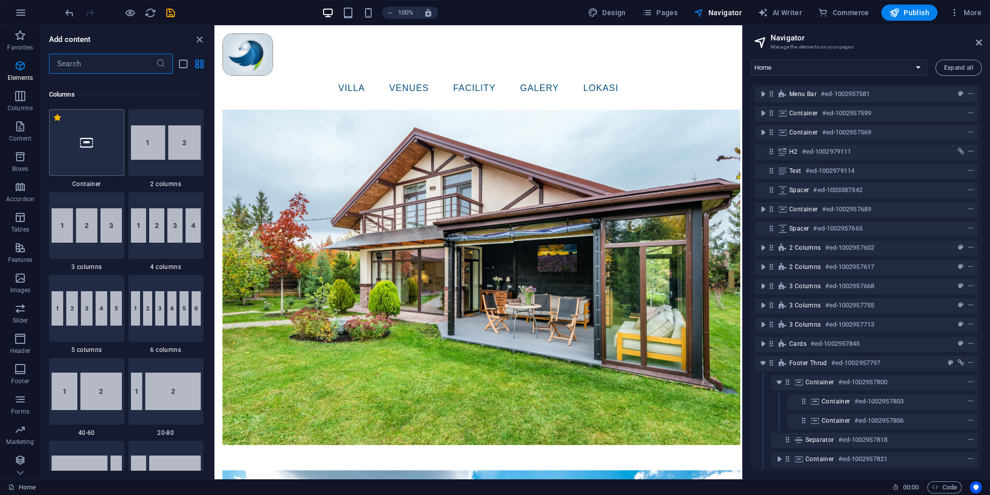
scroll to position [500, 0]
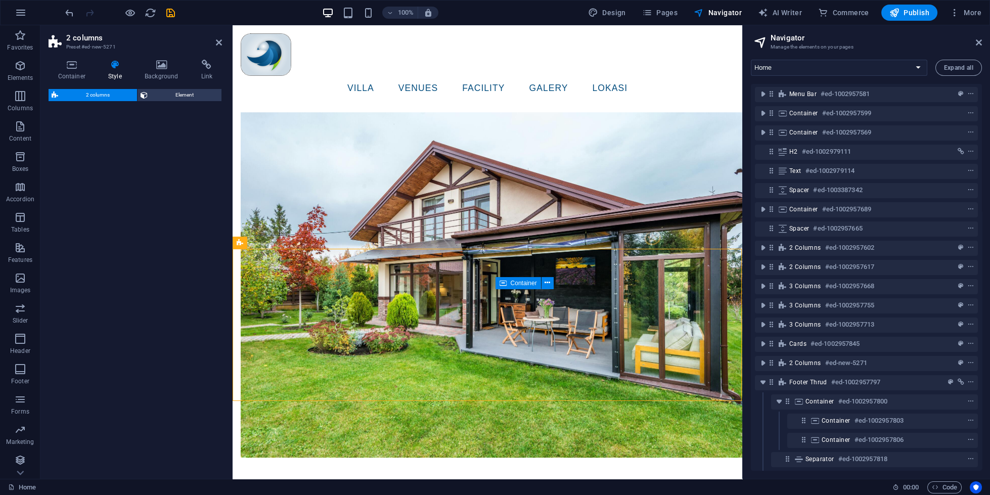
select select "rem"
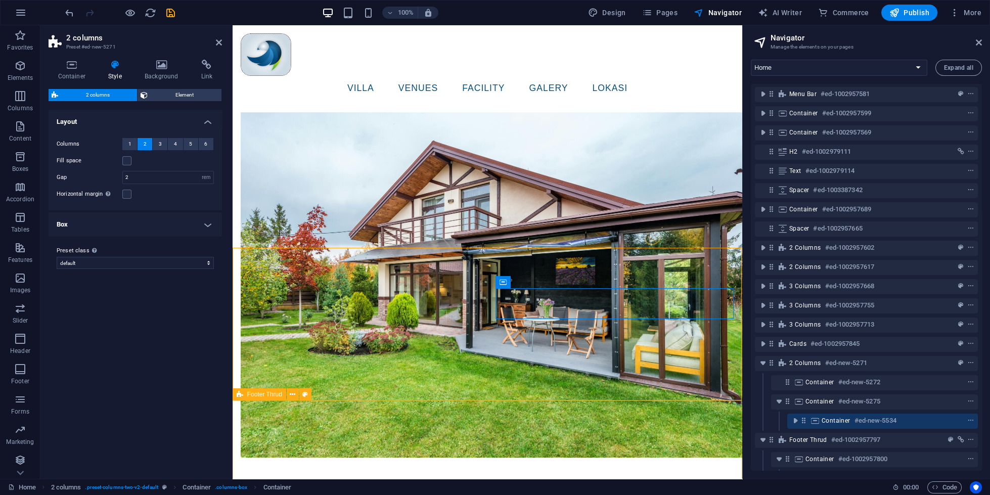
scroll to position [2771, 0]
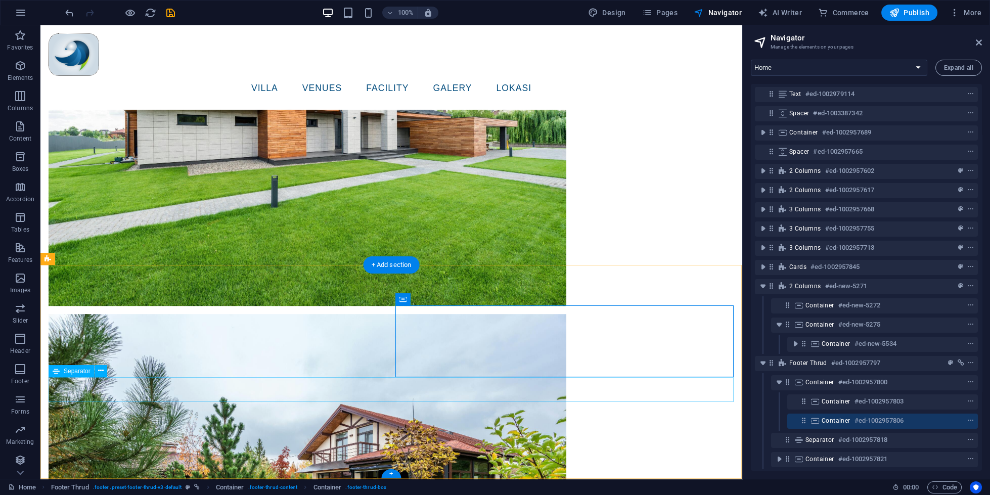
scroll to position [59, 0]
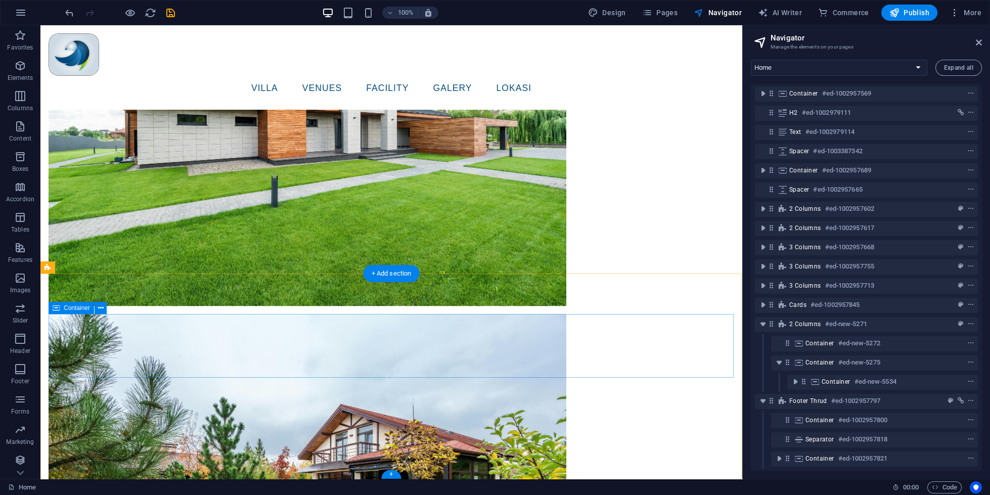
scroll to position [39, 0]
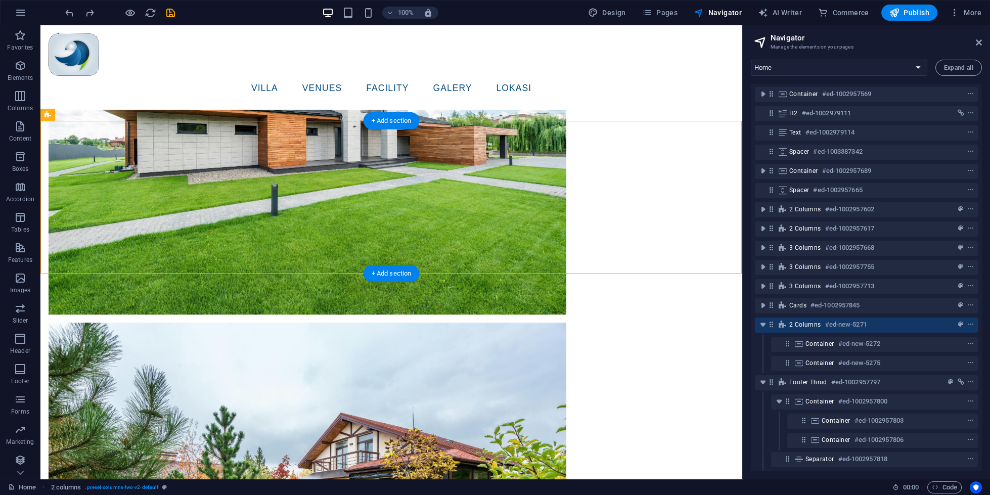
drag, startPoint x: 174, startPoint y: 131, endPoint x: 288, endPoint y: 151, distance: 115.0
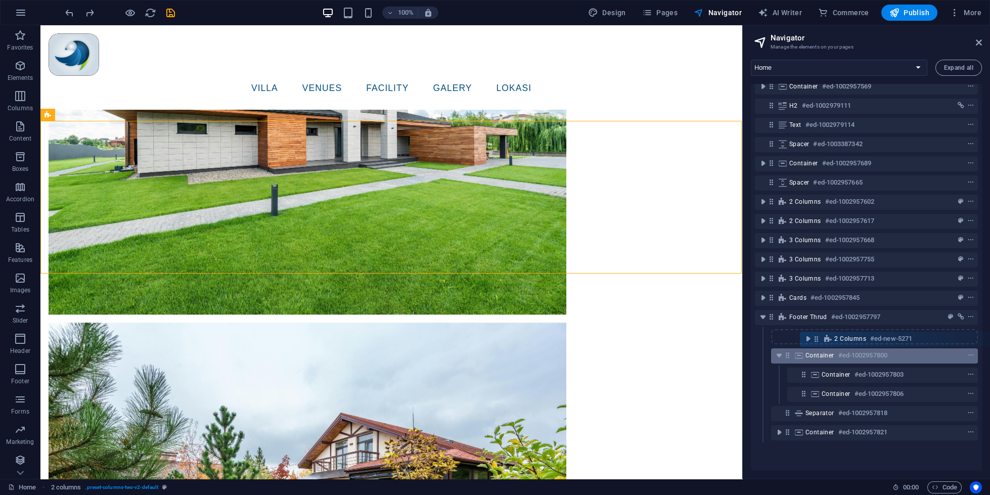
drag, startPoint x: 771, startPoint y: 323, endPoint x: 819, endPoint y: 342, distance: 52.2
click at [819, 342] on div "Menu Bar #ed-1002957581 Container #ed-1002957599 Container #ed-1002957569 H2 #e…" at bounding box center [866, 277] width 231 height 387
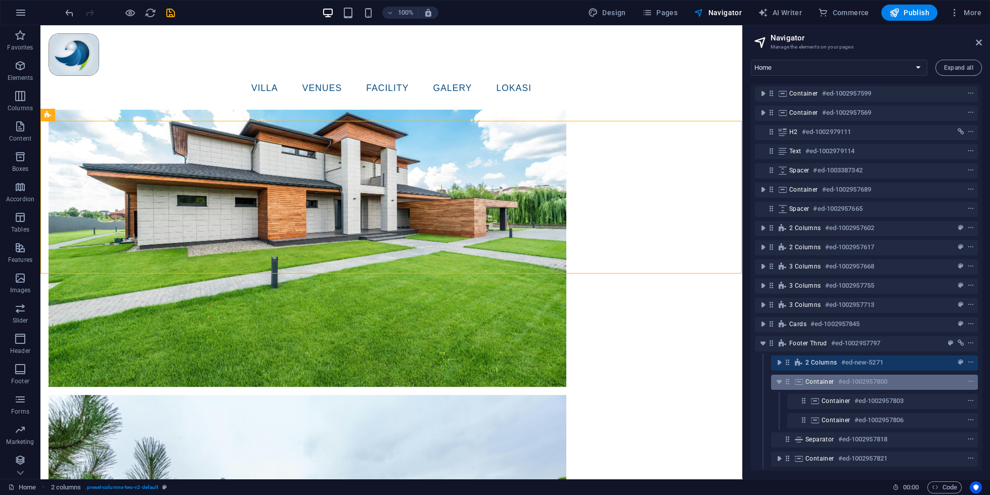
scroll to position [20, 0]
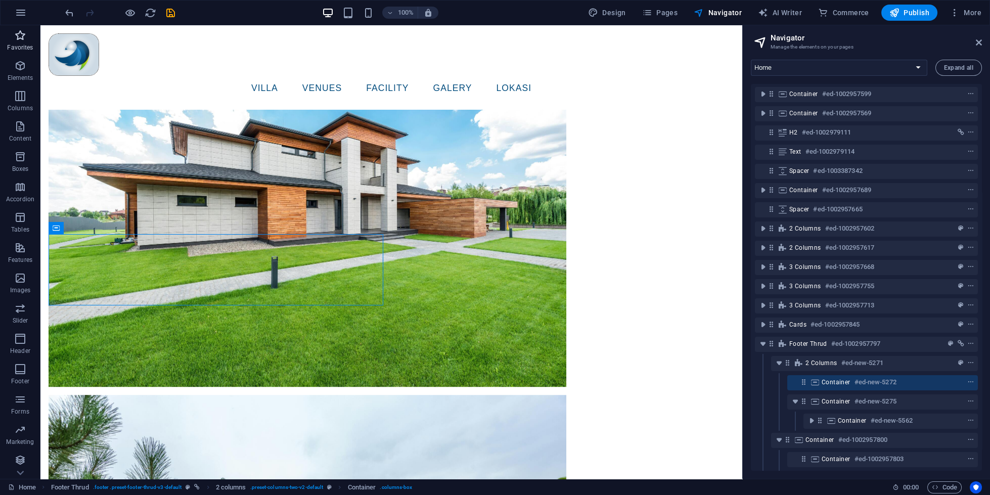
click at [24, 54] on button "Favorites" at bounding box center [20, 40] width 40 height 30
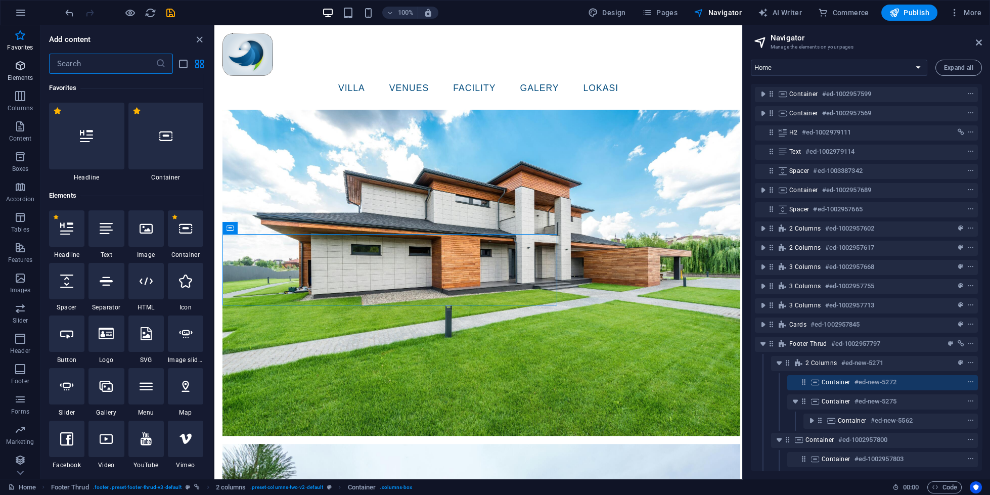
scroll to position [2755, 0]
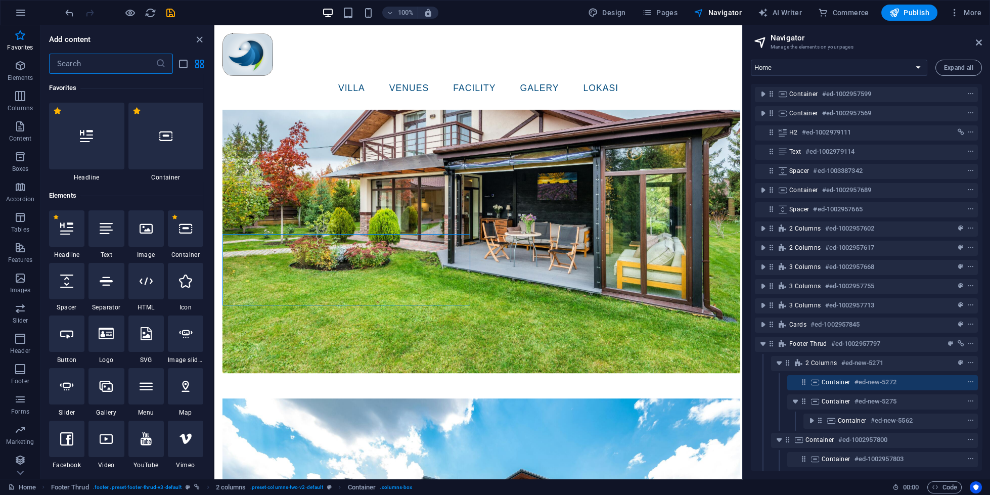
click at [106, 60] on input "text" at bounding box center [102, 64] width 107 height 20
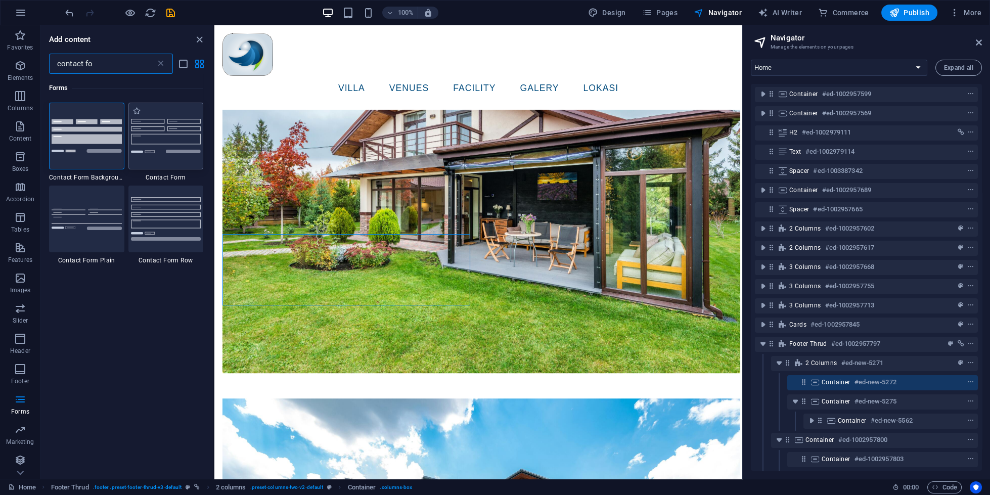
type input "contact fo"
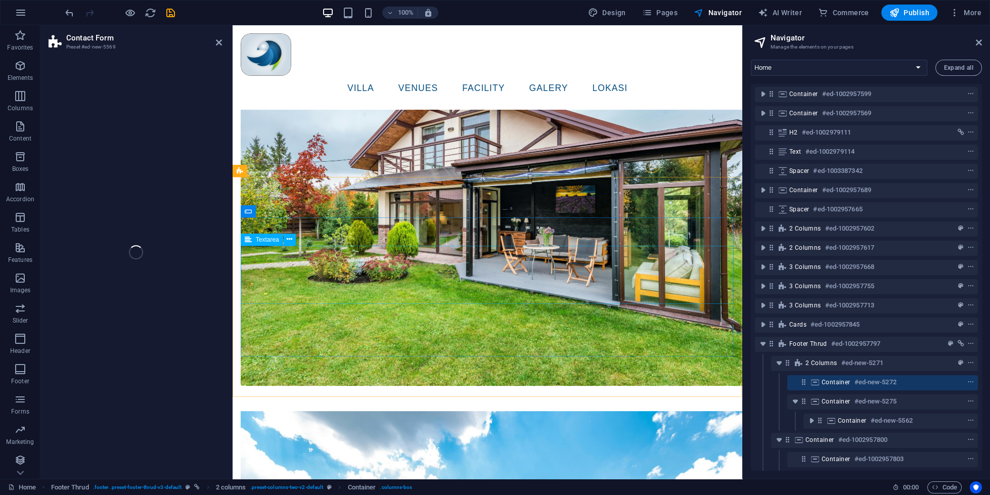
select select "rem"
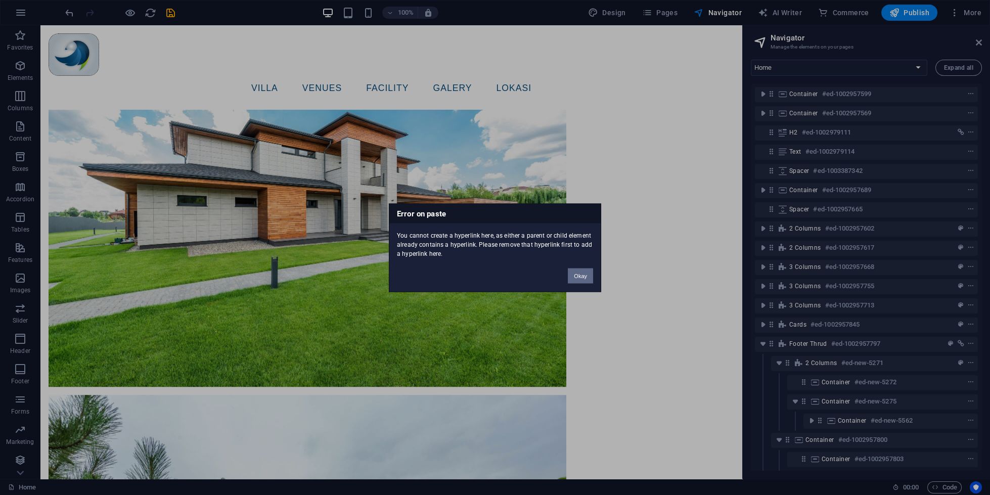
drag, startPoint x: 580, startPoint y: 278, endPoint x: 359, endPoint y: 252, distance: 222.5
click at [580, 278] on button "Okay" at bounding box center [580, 275] width 25 height 15
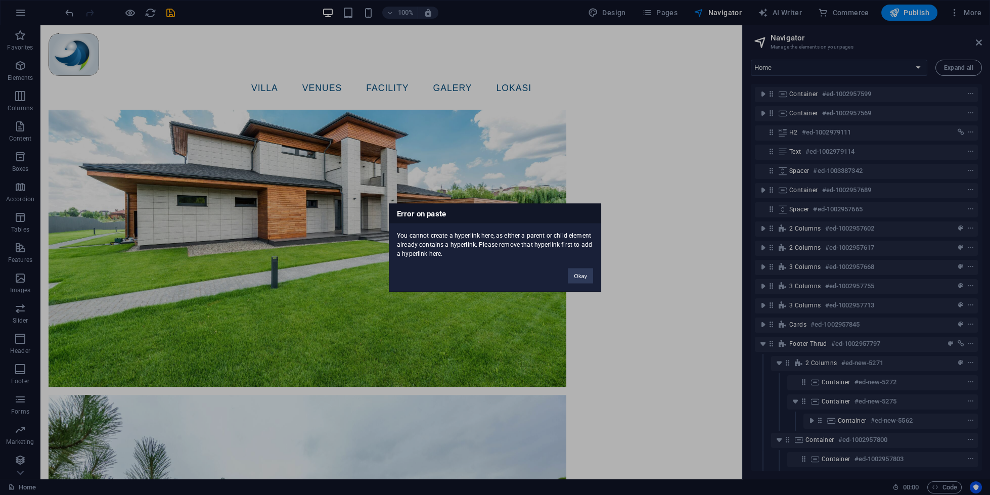
click at [581, 286] on div "Error on paste You cannot create a hyperlink here, as either a parent or child …" at bounding box center [495, 247] width 212 height 89
click at [584, 279] on button "Okay" at bounding box center [580, 275] width 25 height 15
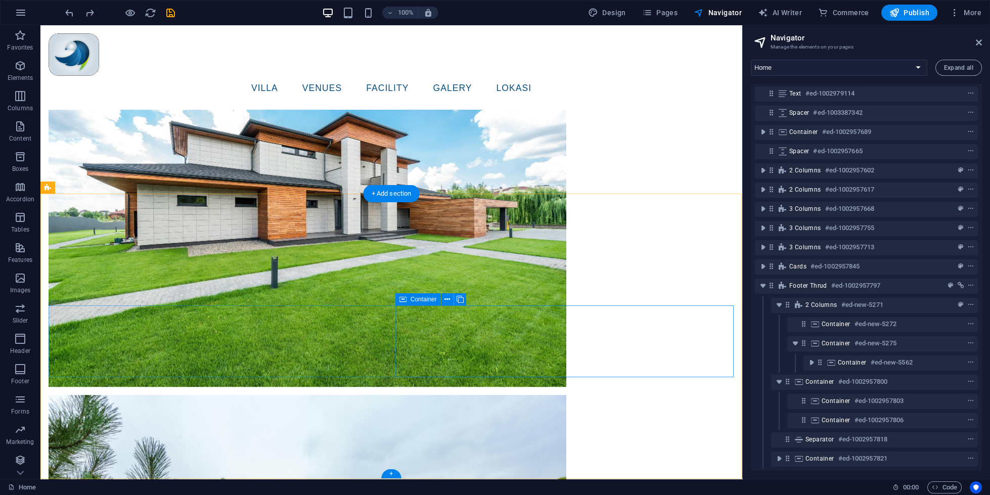
scroll to position [78, 0]
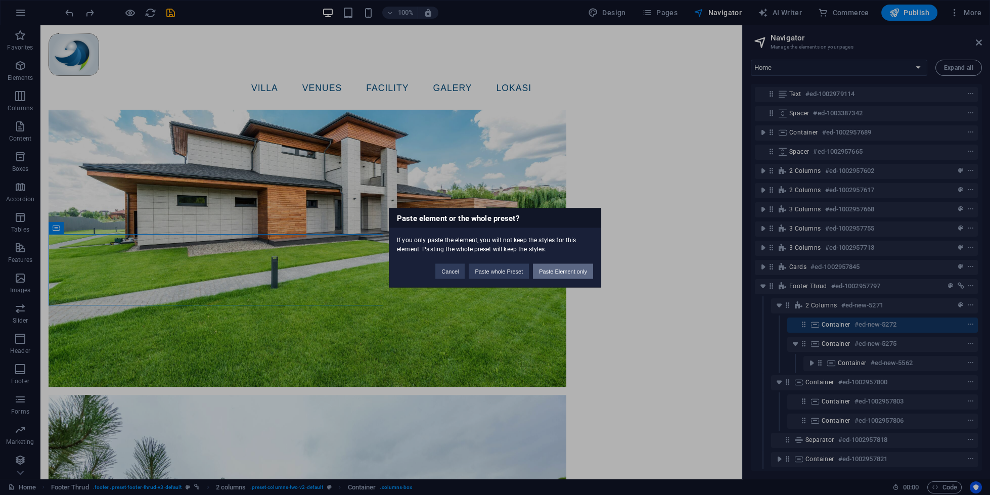
click at [553, 270] on button "Paste Element only" at bounding box center [563, 270] width 60 height 15
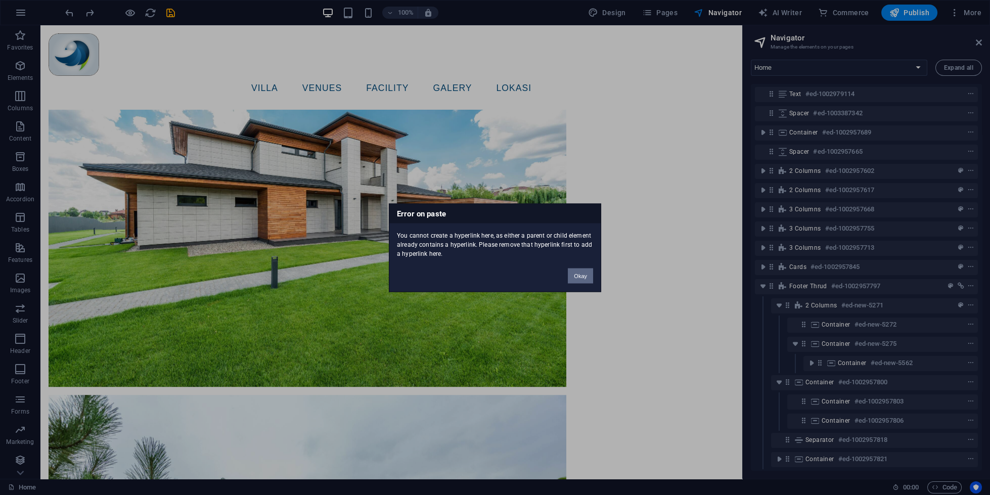
click at [574, 273] on button "Okay" at bounding box center [580, 275] width 25 height 15
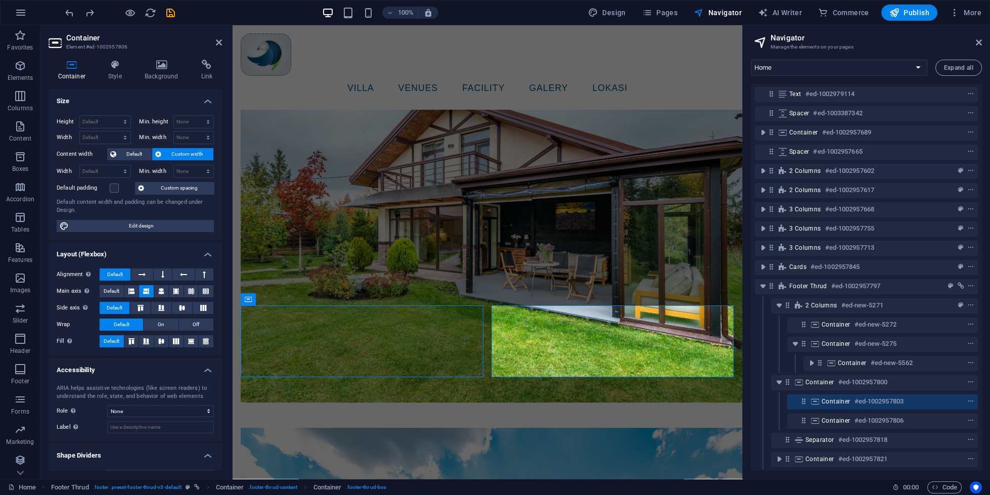
scroll to position [3063, 0]
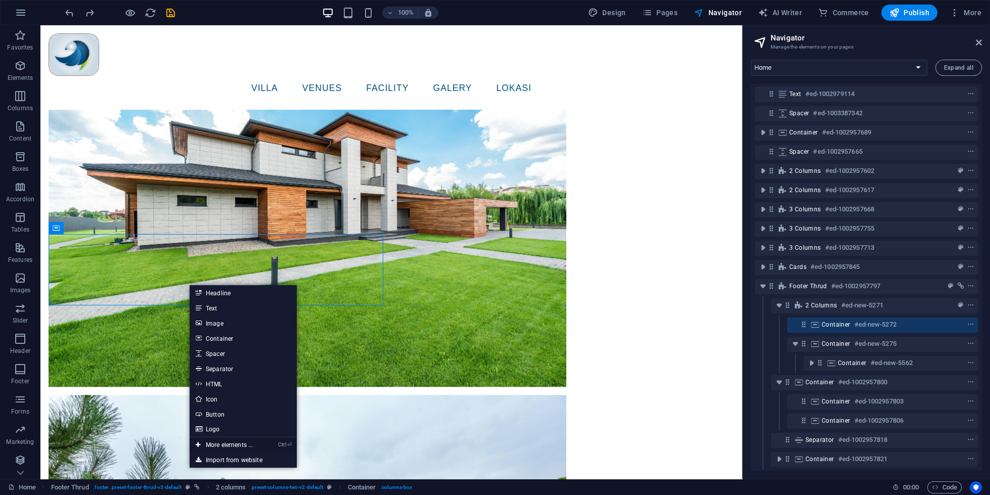
click at [245, 445] on link "Ctrl ⏎ More elements ..." at bounding box center [224, 444] width 69 height 15
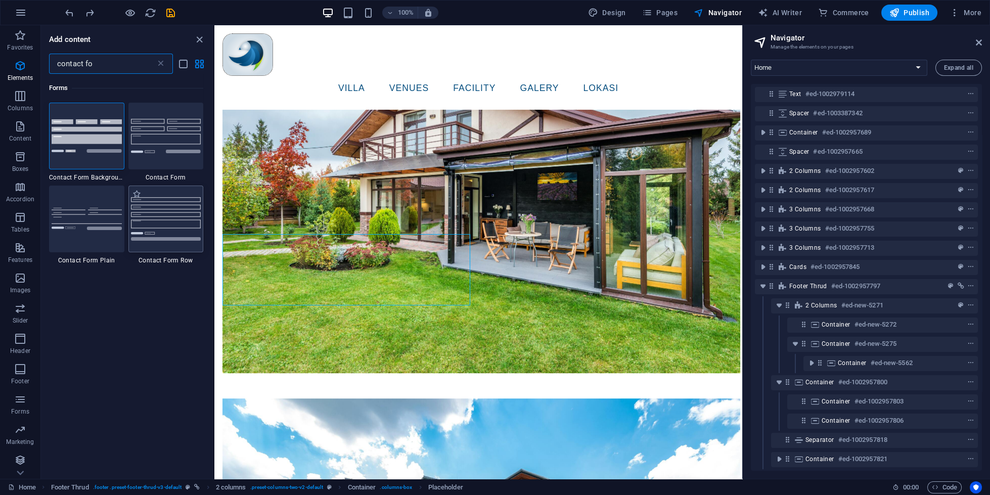
click at [157, 207] on img at bounding box center [166, 218] width 70 height 43
click at [214, 227] on div "Drag here to replace the existing content. Press “Ctrl” if you want to create a…" at bounding box center [478, 252] width 528 height 454
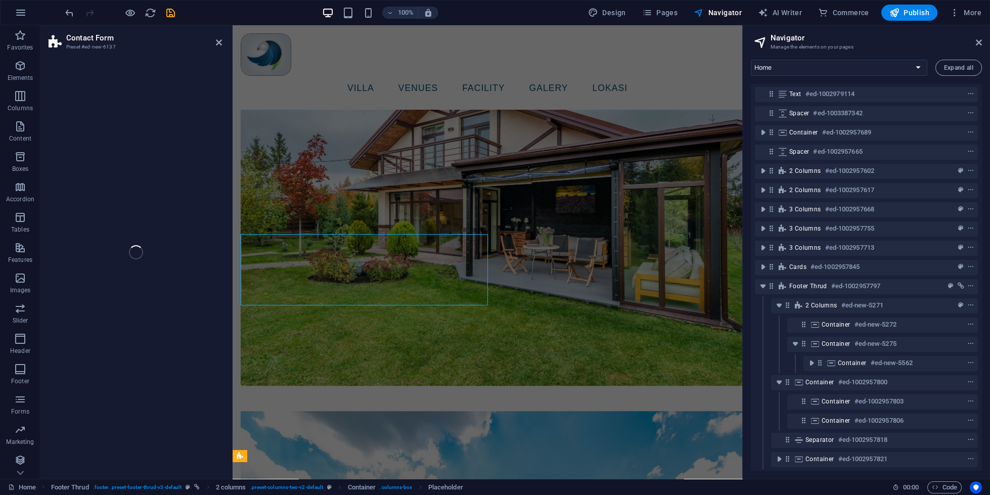
select select "rem"
select select "preset-contact-form-v3-row"
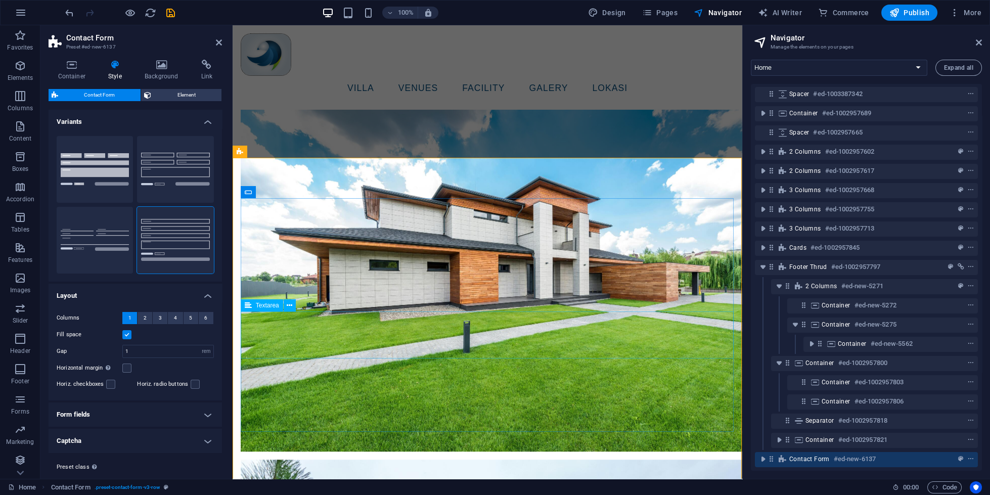
scroll to position [2974, 0]
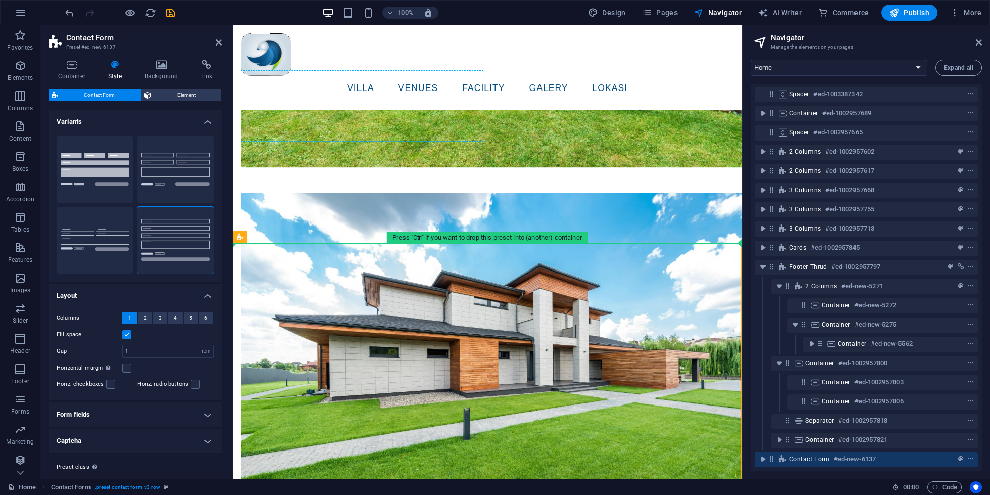
drag, startPoint x: 358, startPoint y: 264, endPoint x: 375, endPoint y: 112, distance: 153.3
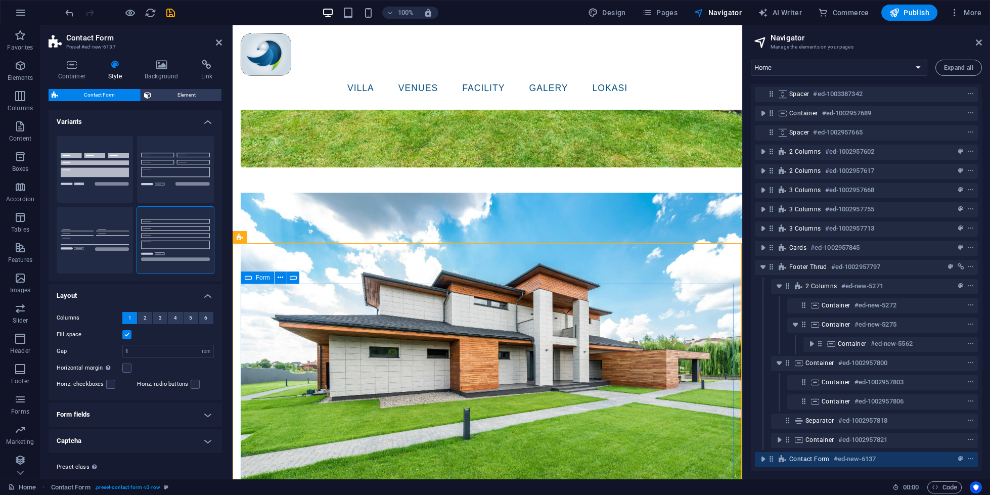
scroll to position [2887, 0]
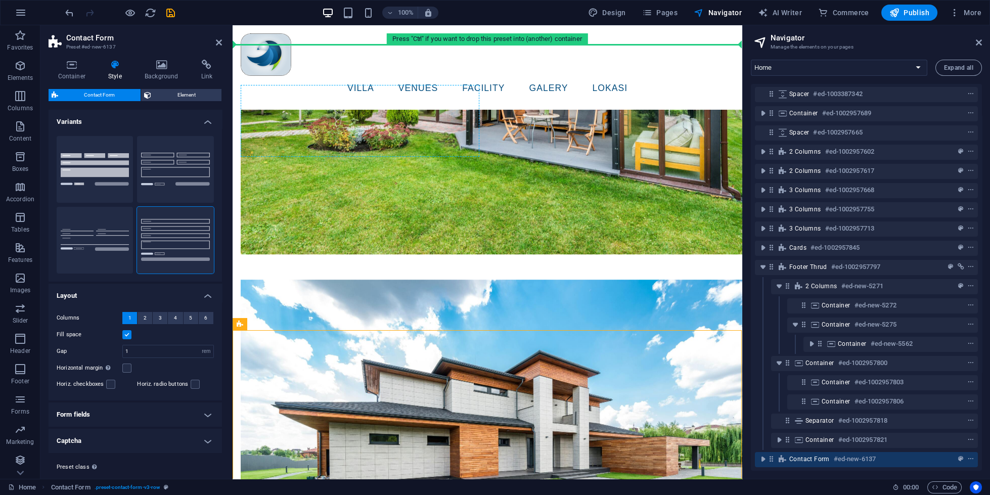
drag, startPoint x: 422, startPoint y: 353, endPoint x: 415, endPoint y: 132, distance: 220.6
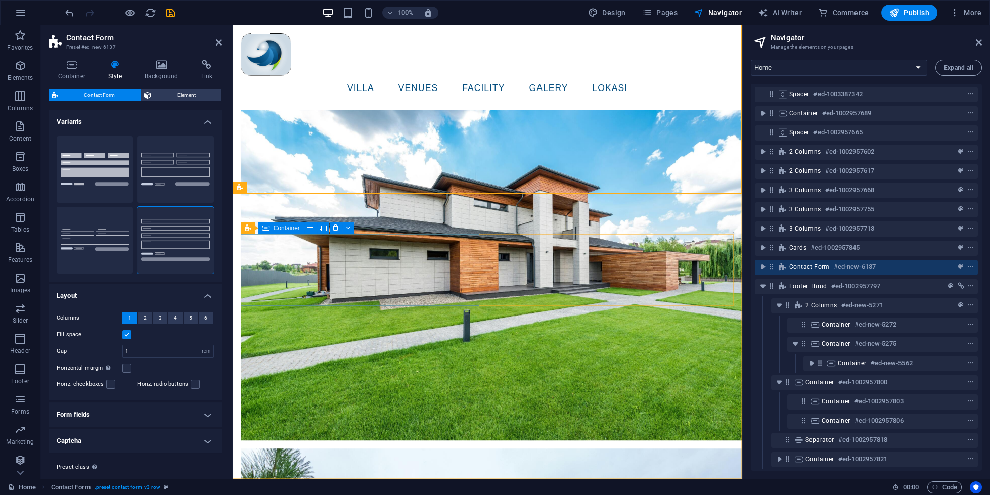
scroll to position [2811, 0]
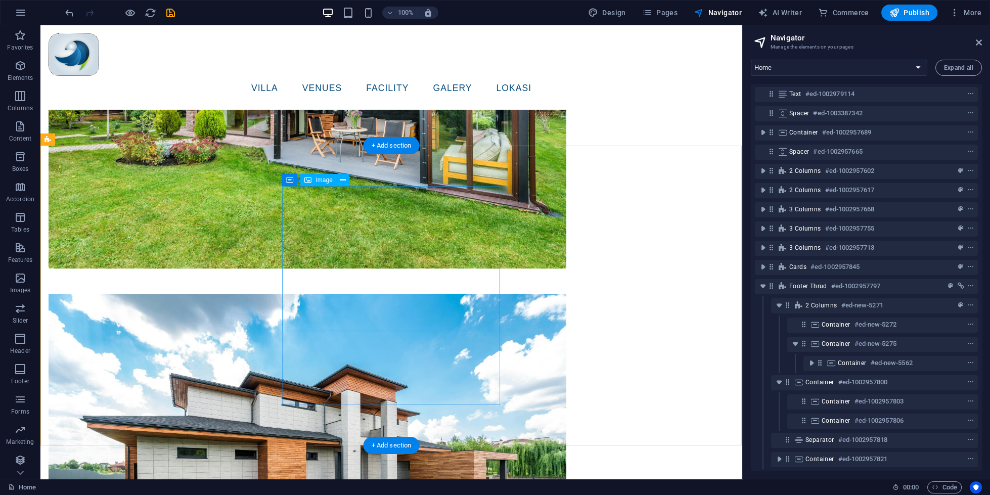
scroll to position [3063, 0]
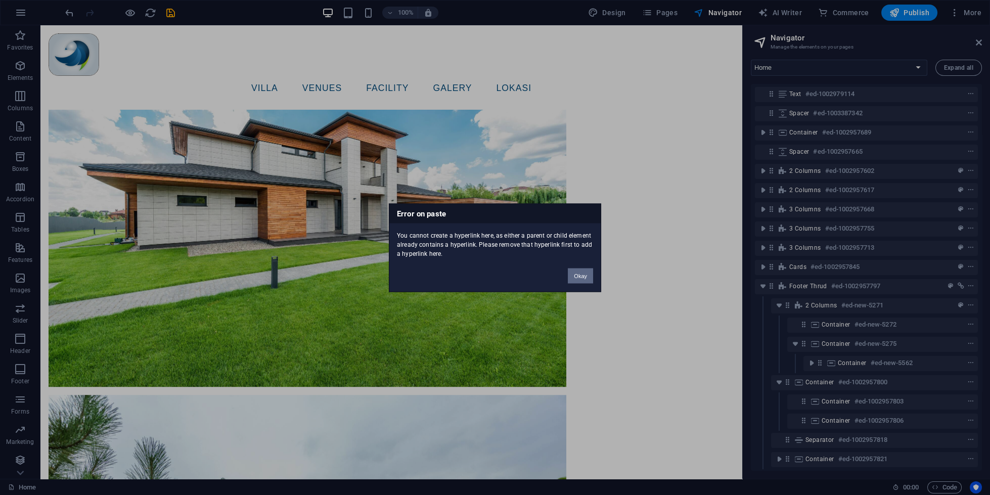
drag, startPoint x: 383, startPoint y: 251, endPoint x: 582, endPoint y: 272, distance: 199.9
click at [582, 272] on button "Okay" at bounding box center [580, 275] width 25 height 15
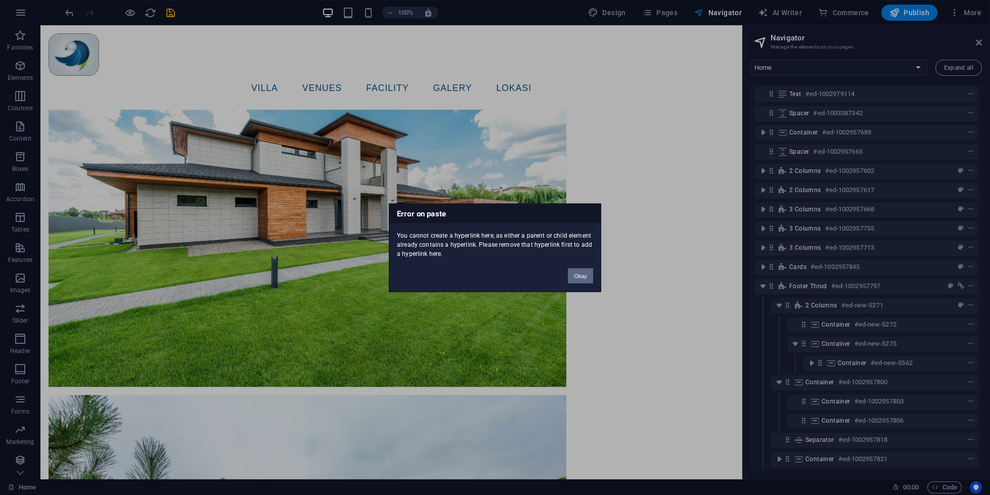
click at [578, 282] on button "Okay" at bounding box center [580, 275] width 25 height 15
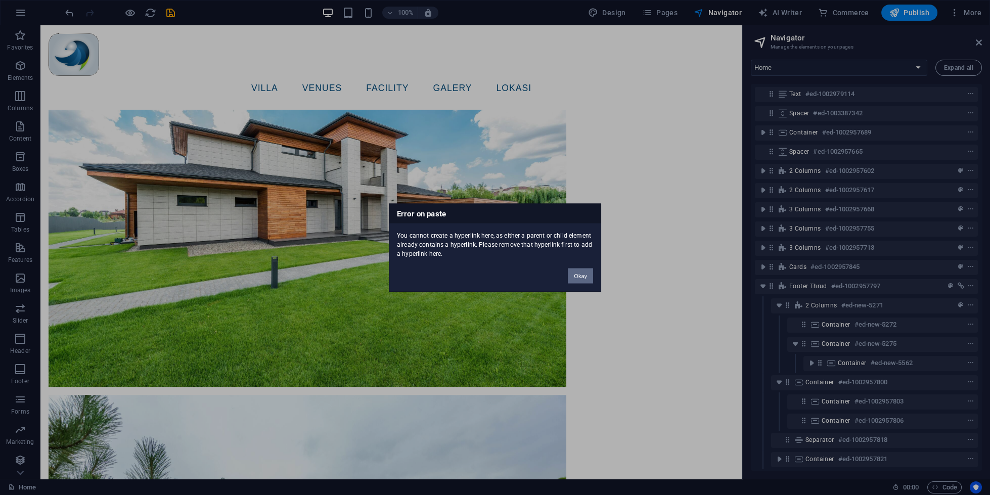
click at [577, 281] on button "Okay" at bounding box center [580, 275] width 25 height 15
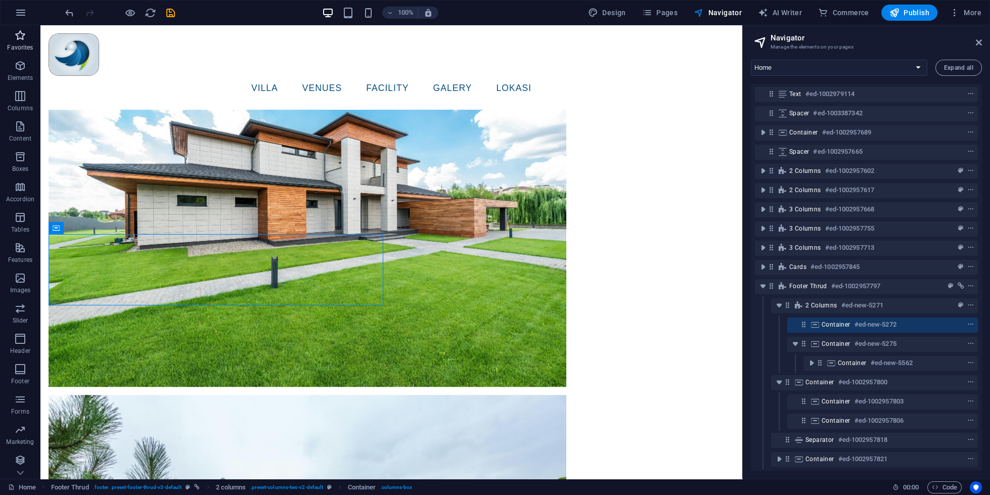
click at [19, 42] on span "Favorites" at bounding box center [20, 41] width 40 height 24
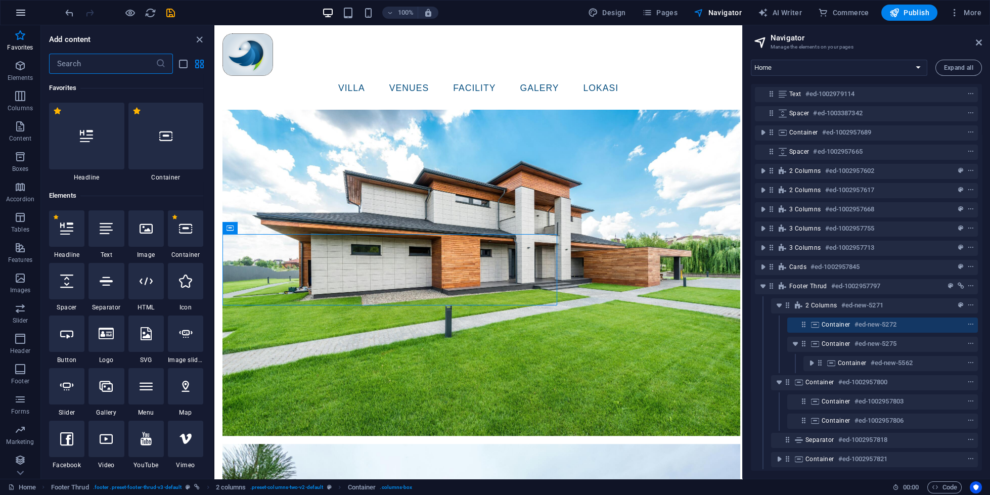
scroll to position [2755, 0]
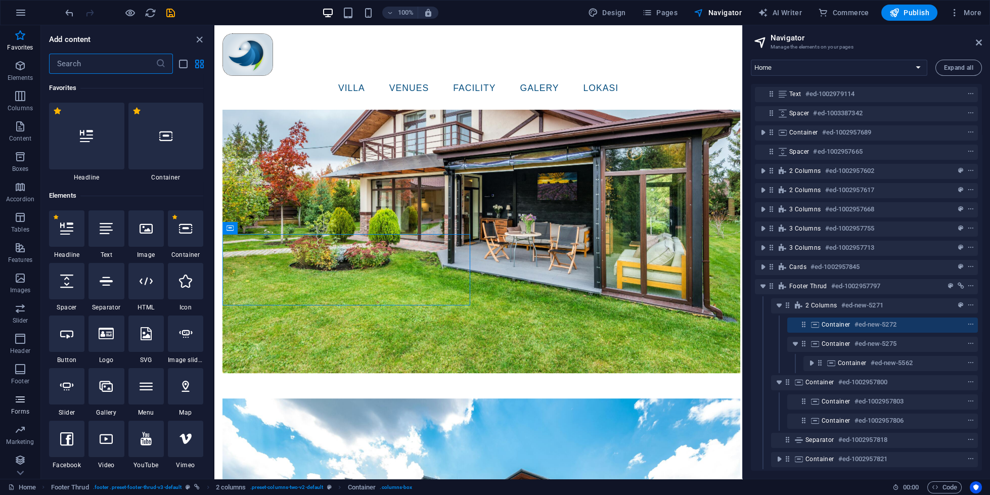
click at [27, 395] on span "Forms" at bounding box center [20, 405] width 40 height 24
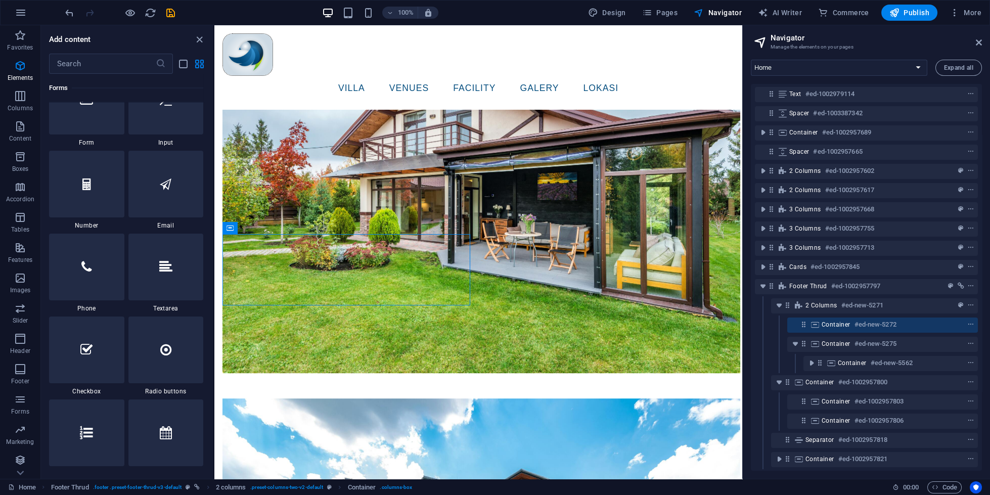
scroll to position [7674, 0]
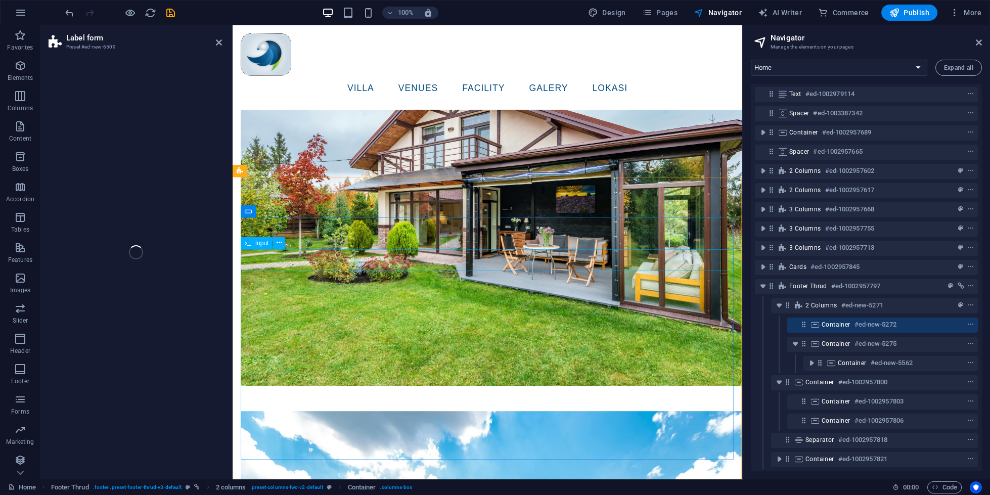
select select "px"
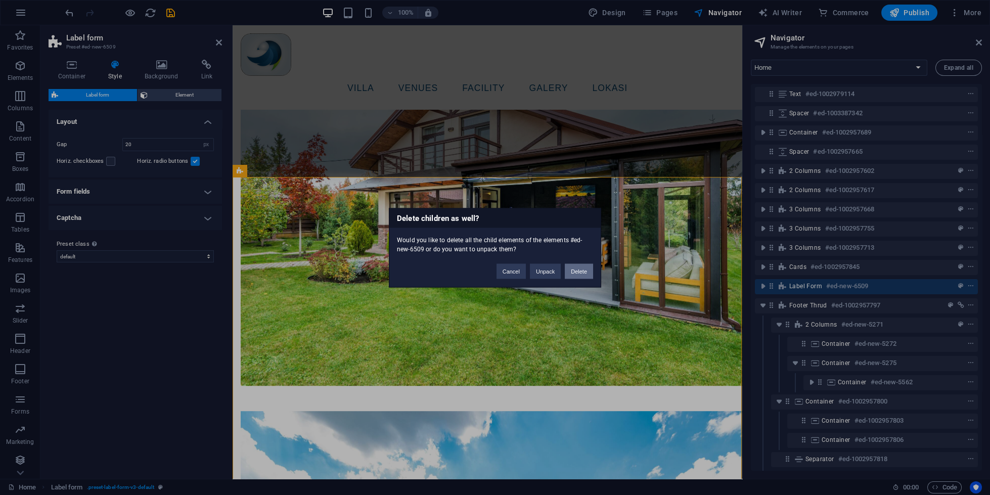
click at [571, 274] on button "Delete" at bounding box center [579, 270] width 28 height 15
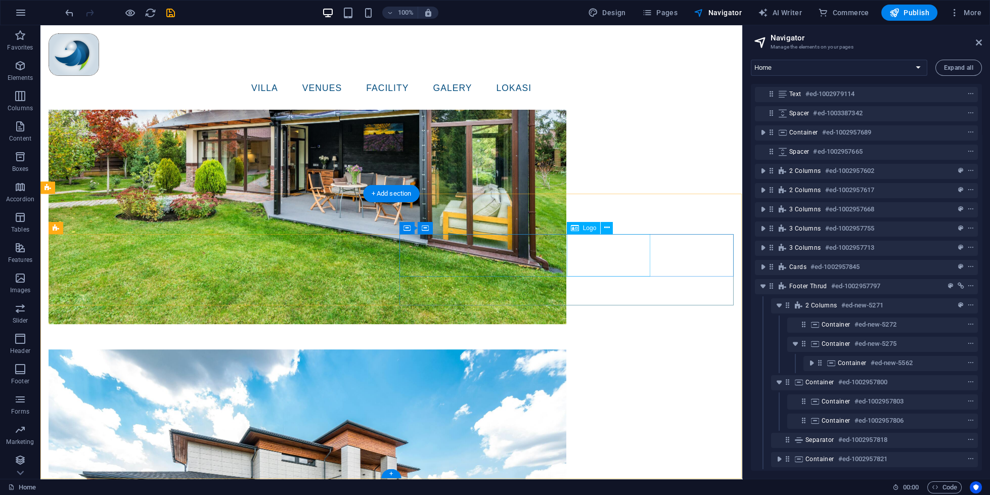
scroll to position [3063, 0]
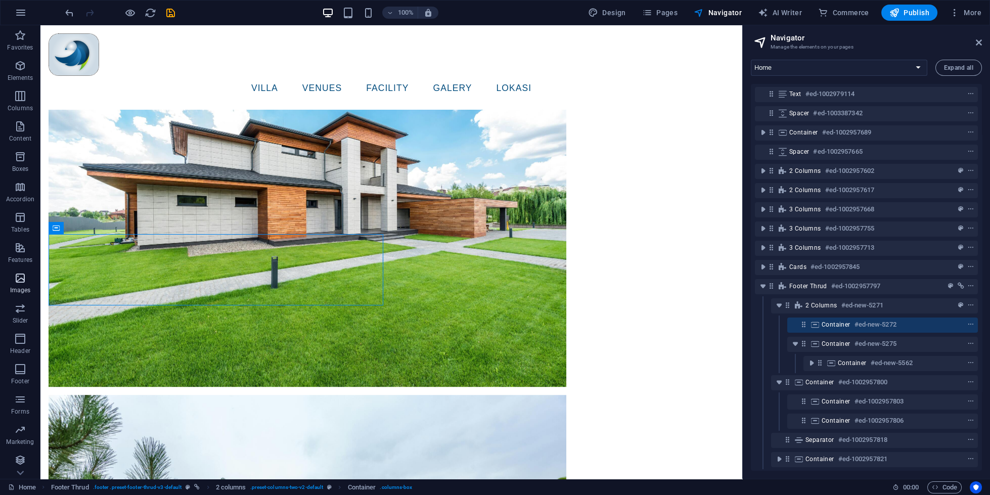
click at [19, 281] on icon "button" at bounding box center [20, 278] width 12 height 12
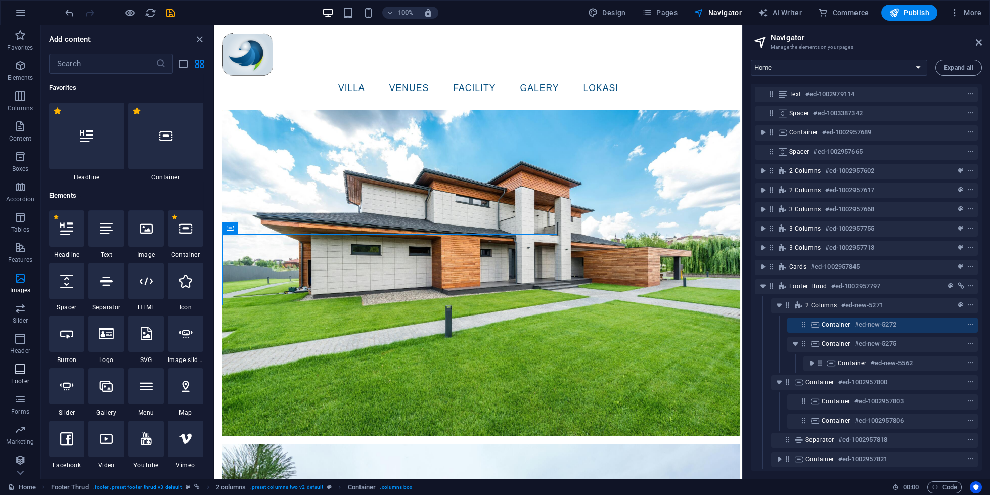
scroll to position [2755, 0]
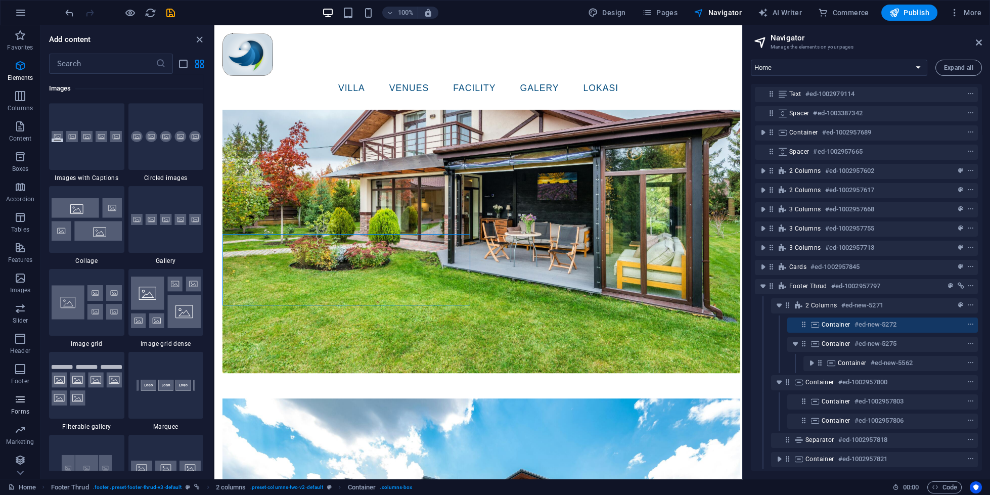
click at [22, 394] on icon "button" at bounding box center [20, 399] width 12 height 12
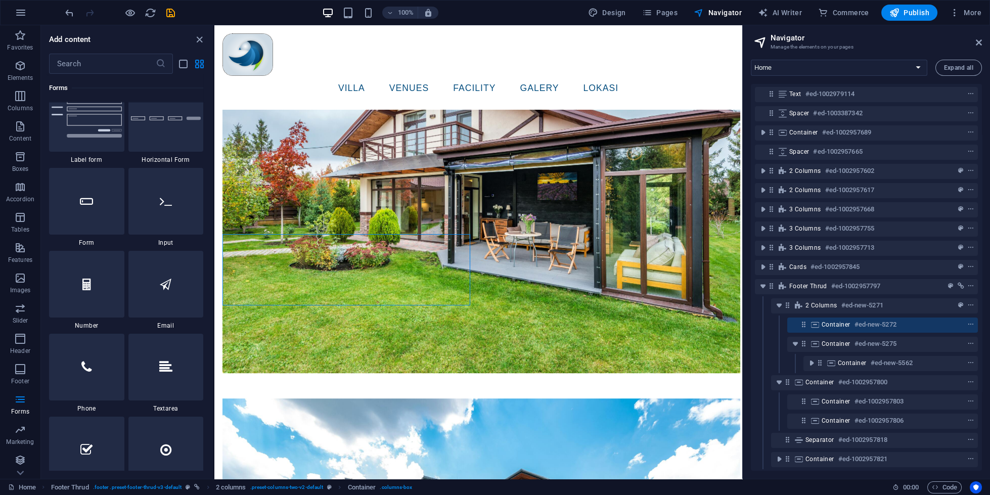
scroll to position [7674, 0]
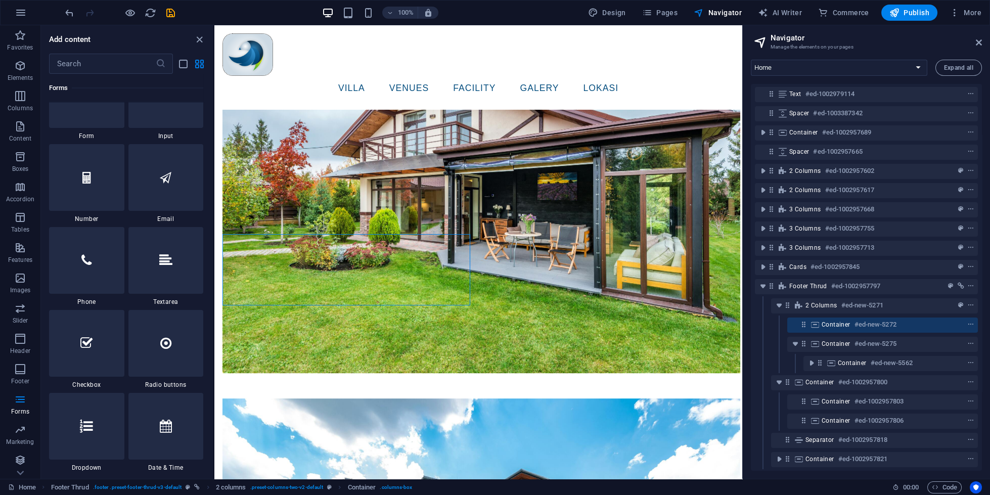
click at [97, 31] on img at bounding box center [87, 11] width 70 height 38
click at [214, 323] on div "Drag here to replace the existing content. Press “Ctrl” if you want to create a…" at bounding box center [478, 252] width 528 height 454
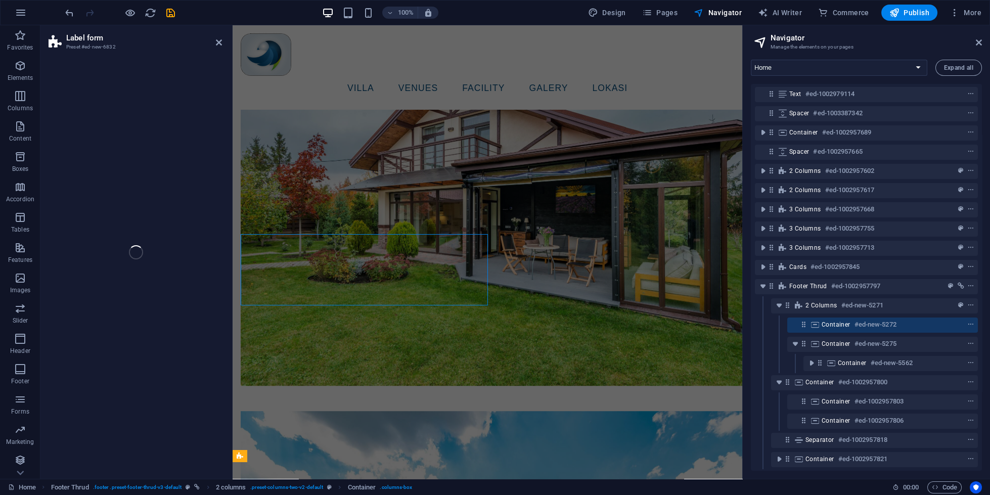
select select "px"
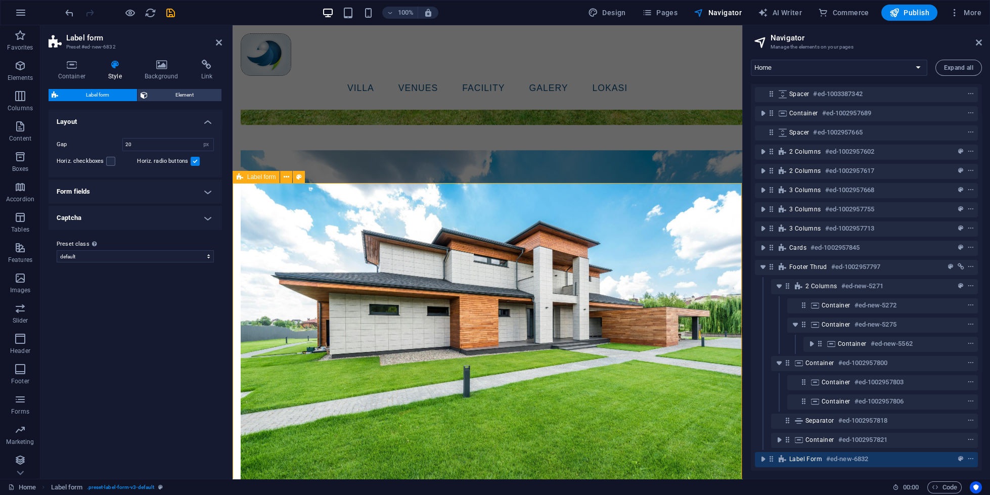
scroll to position [3062, 0]
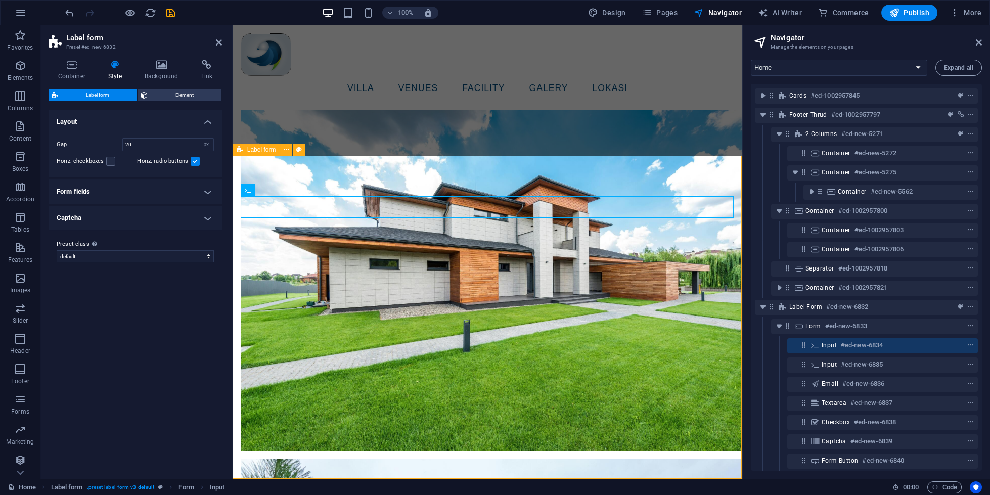
scroll to position [250, 0]
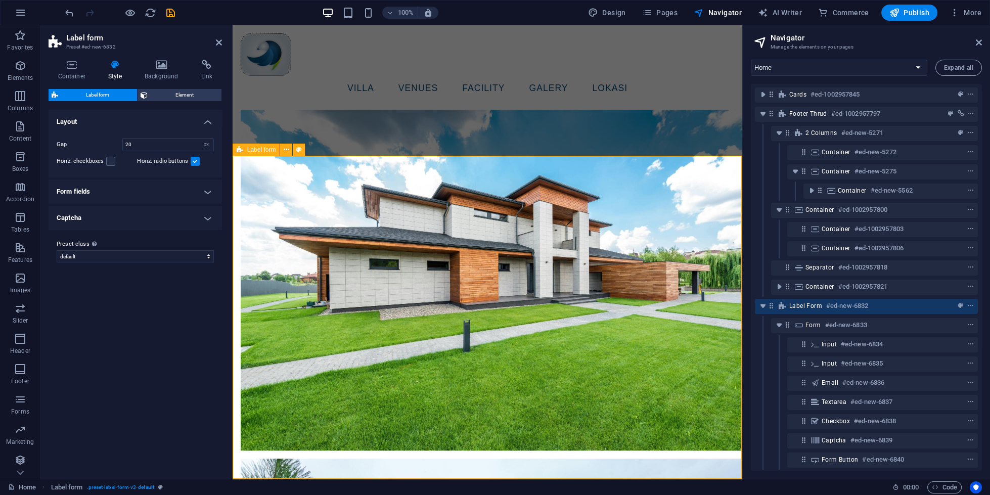
click at [805, 305] on span "Label form" at bounding box center [805, 306] width 33 height 8
click at [965, 304] on span "preset" at bounding box center [961, 305] width 10 height 7
click at [969, 302] on icon "context-menu" at bounding box center [971, 305] width 7 height 7
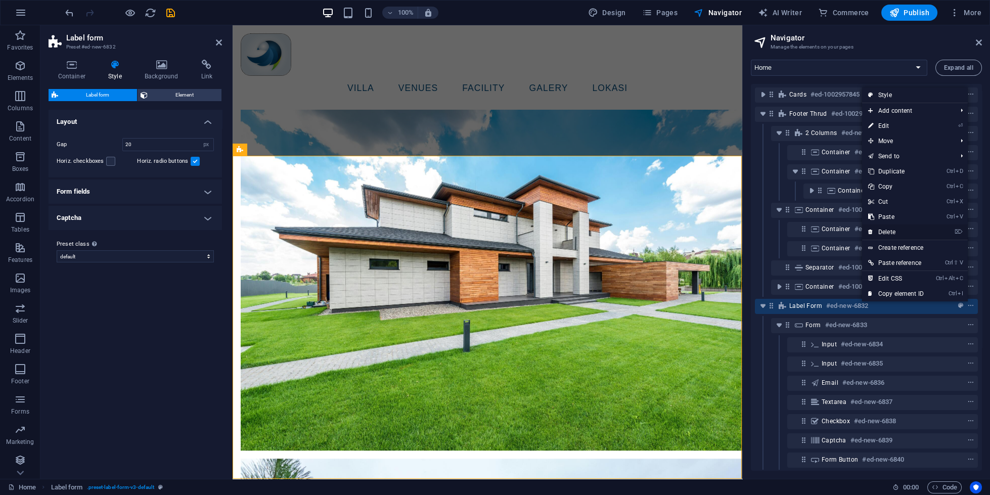
click at [910, 235] on link "⌦ Delete" at bounding box center [896, 232] width 68 height 15
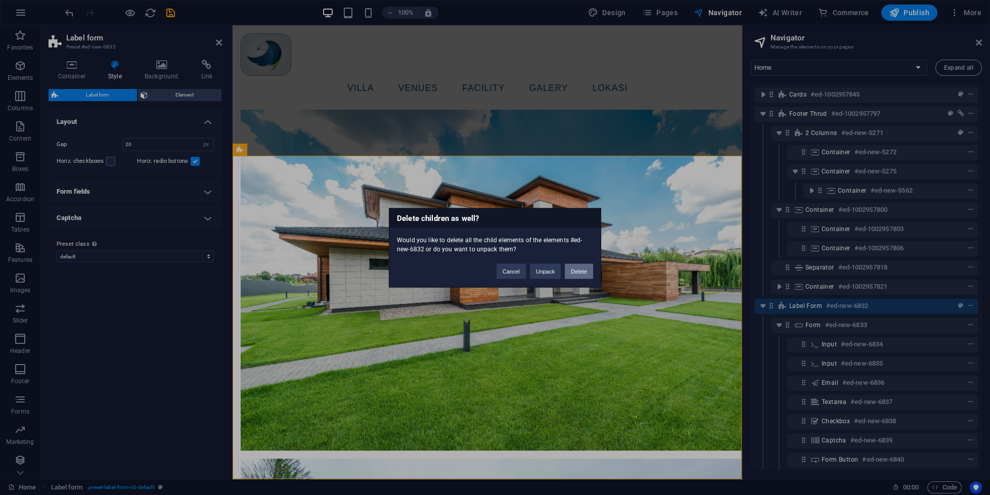
click at [573, 266] on button "Delete" at bounding box center [579, 270] width 28 height 15
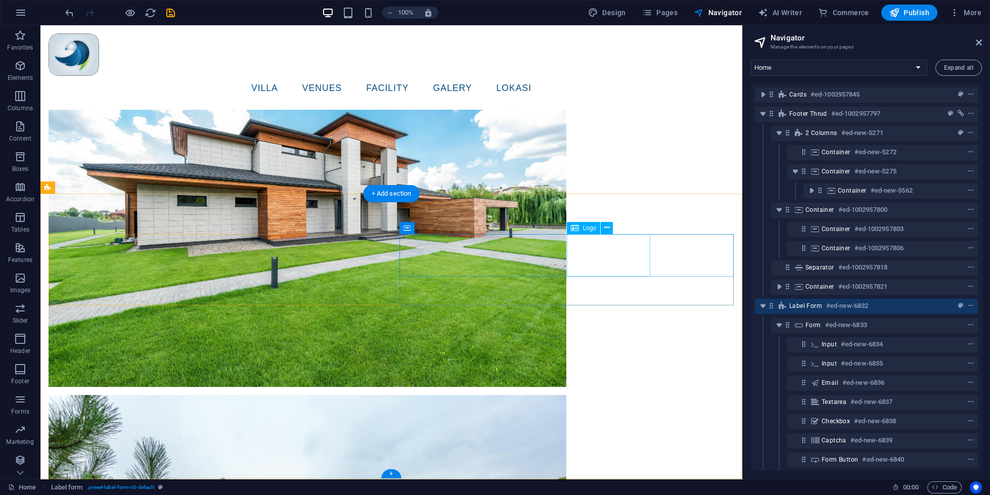
scroll to position [78, 0]
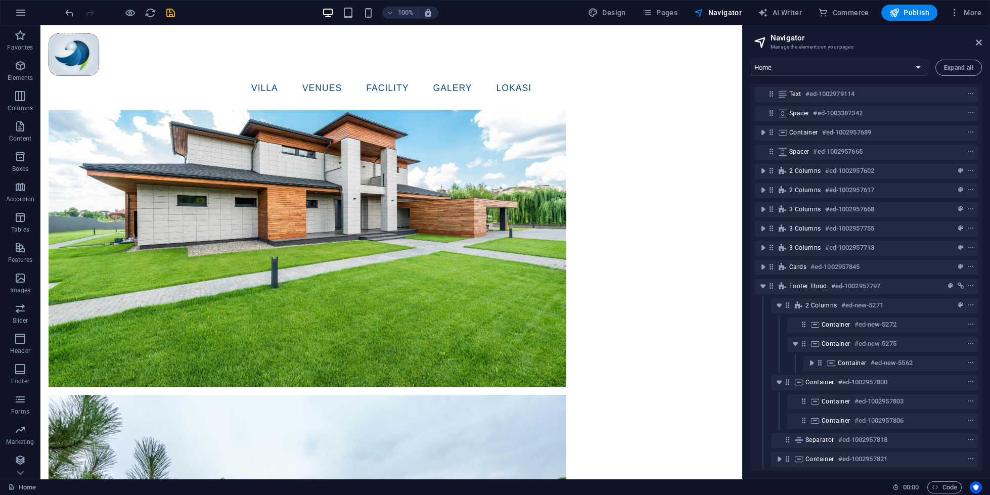
click at [68, 7] on div at bounding box center [119, 13] width 113 height 16
click at [67, 17] on icon "undo" at bounding box center [70, 13] width 12 height 12
click at [66, 14] on icon "undo" at bounding box center [70, 13] width 12 height 12
click at [66, 12] on icon "undo" at bounding box center [70, 13] width 12 height 12
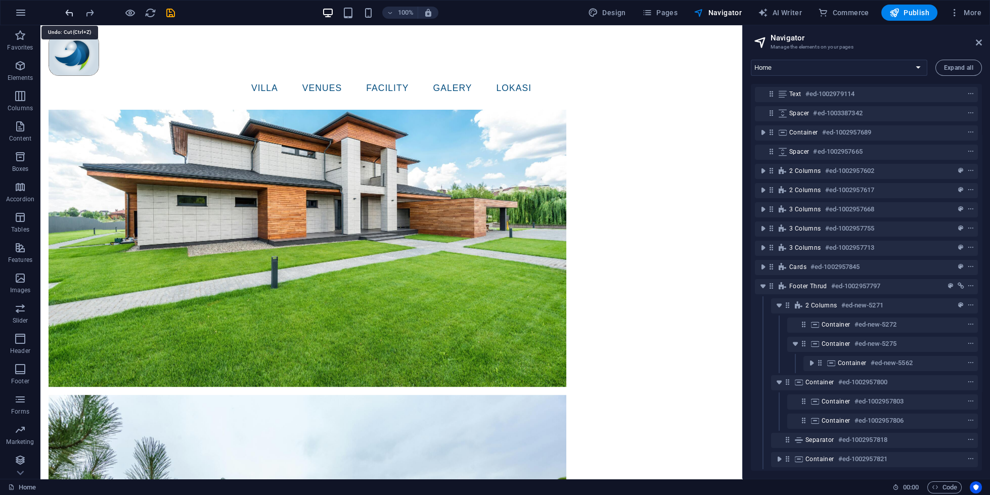
click at [65, 11] on icon "undo" at bounding box center [70, 13] width 12 height 12
click at [65, 10] on icon "undo" at bounding box center [70, 13] width 12 height 12
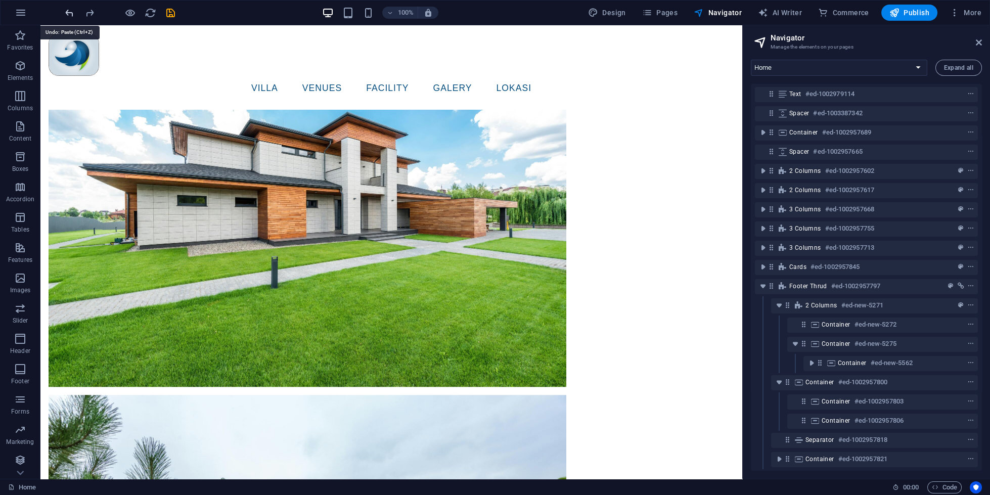
click at [65, 10] on icon "undo" at bounding box center [70, 13] width 12 height 12
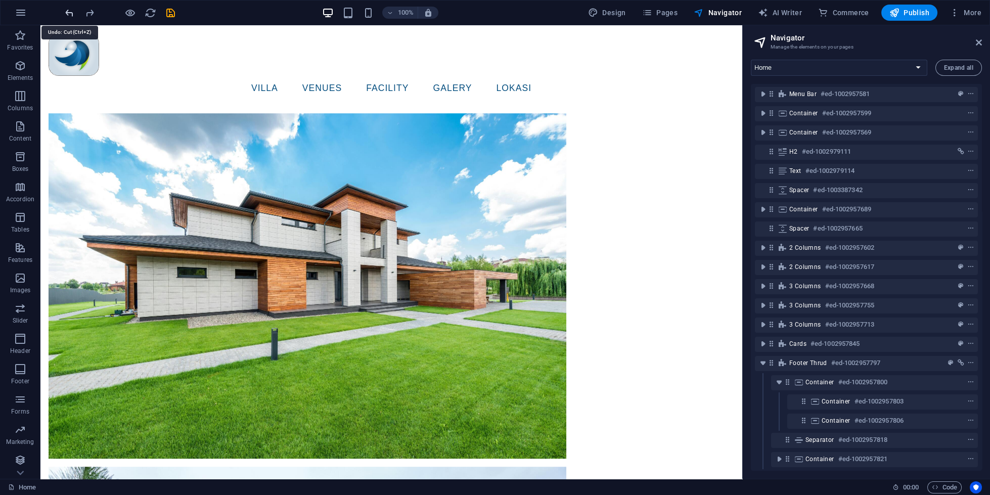
click at [65, 10] on icon "undo" at bounding box center [70, 13] width 12 height 12
click at [65, 9] on icon "undo" at bounding box center [70, 13] width 12 height 12
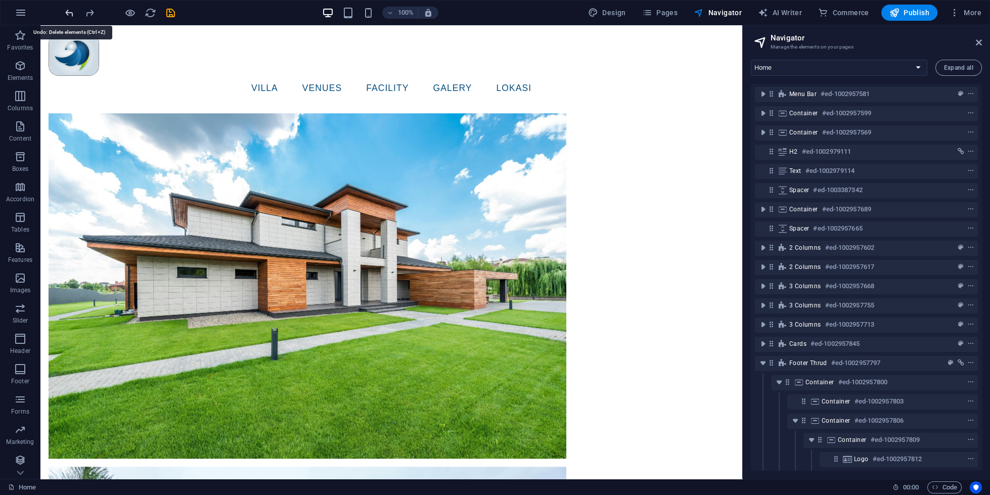
click at [65, 9] on icon "undo" at bounding box center [70, 13] width 12 height 12
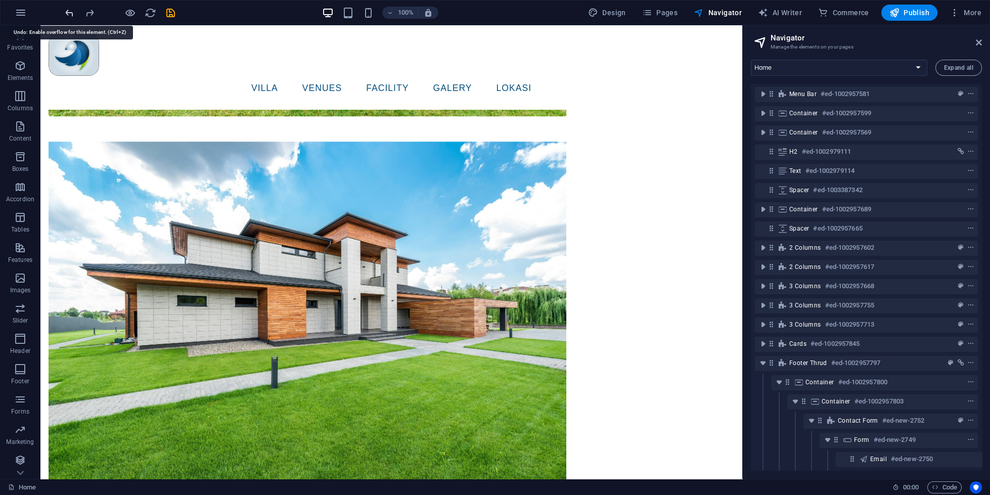
click at [65, 9] on icon "undo" at bounding box center [70, 13] width 12 height 12
click at [65, 7] on icon "undo" at bounding box center [70, 13] width 12 height 12
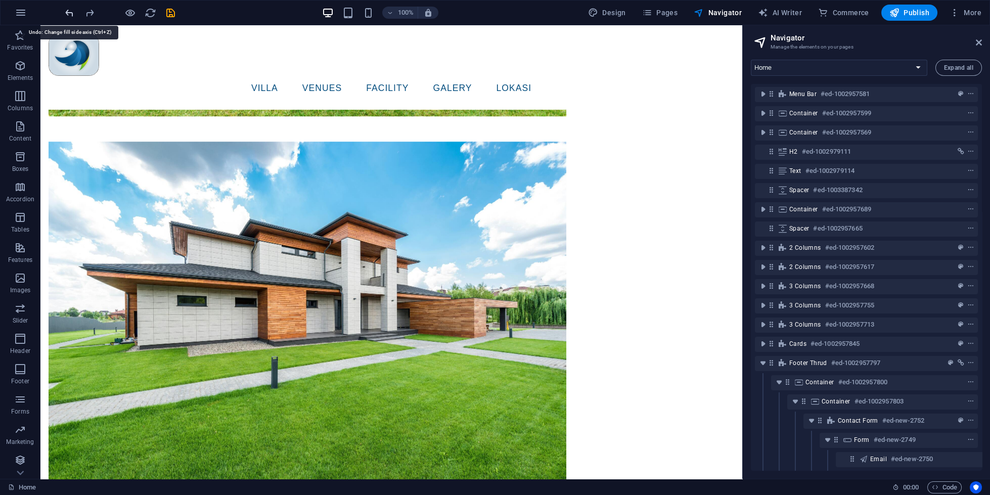
click at [65, 7] on icon "undo" at bounding box center [70, 13] width 12 height 12
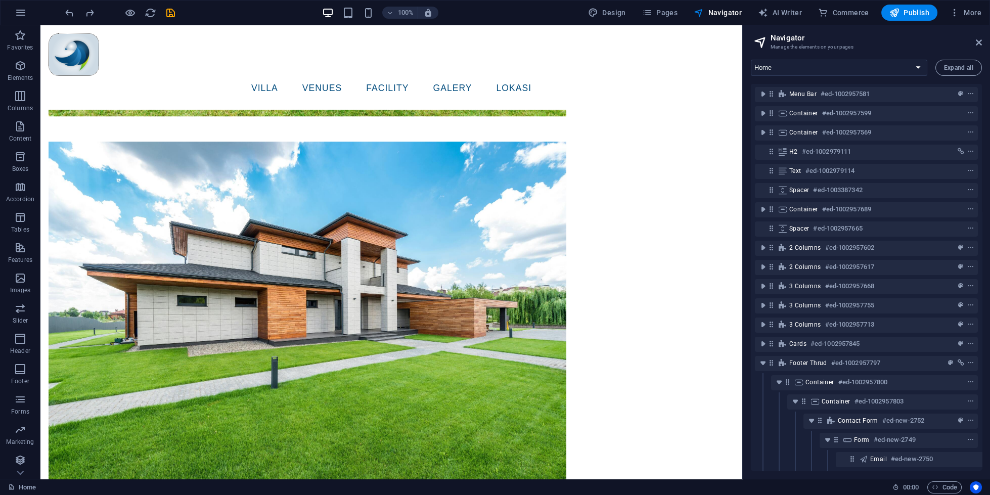
click at [71, 6] on div at bounding box center [119, 13] width 113 height 16
click at [71, 14] on icon "undo" at bounding box center [70, 13] width 12 height 12
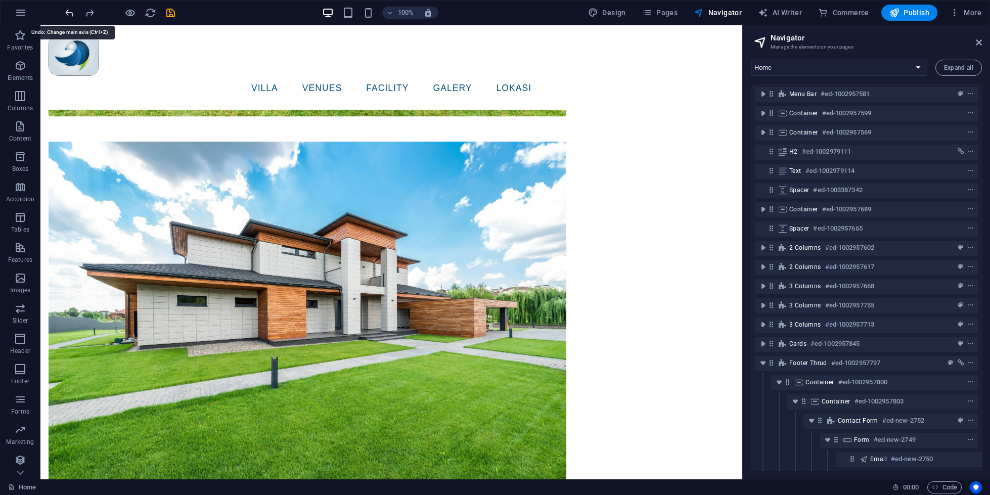
click at [71, 14] on icon "undo" at bounding box center [70, 13] width 12 height 12
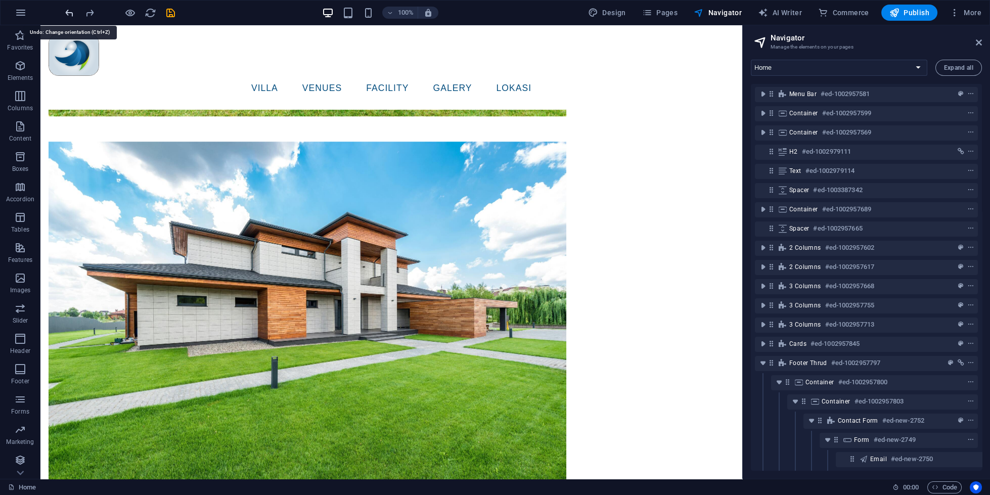
click at [71, 14] on icon "undo" at bounding box center [70, 13] width 12 height 12
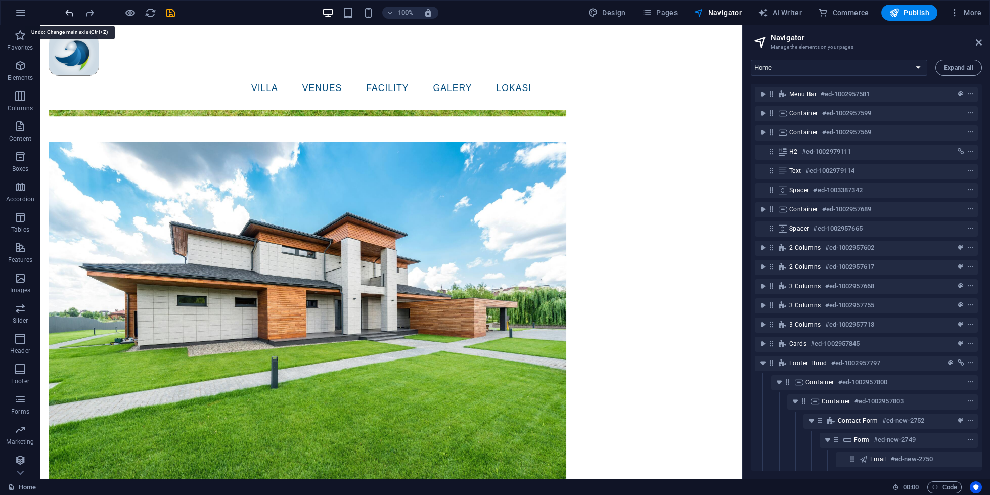
click at [71, 14] on icon "undo" at bounding box center [70, 13] width 12 height 12
click at [71, 13] on icon "undo" at bounding box center [70, 13] width 12 height 12
click at [71, 12] on icon "undo" at bounding box center [70, 13] width 12 height 12
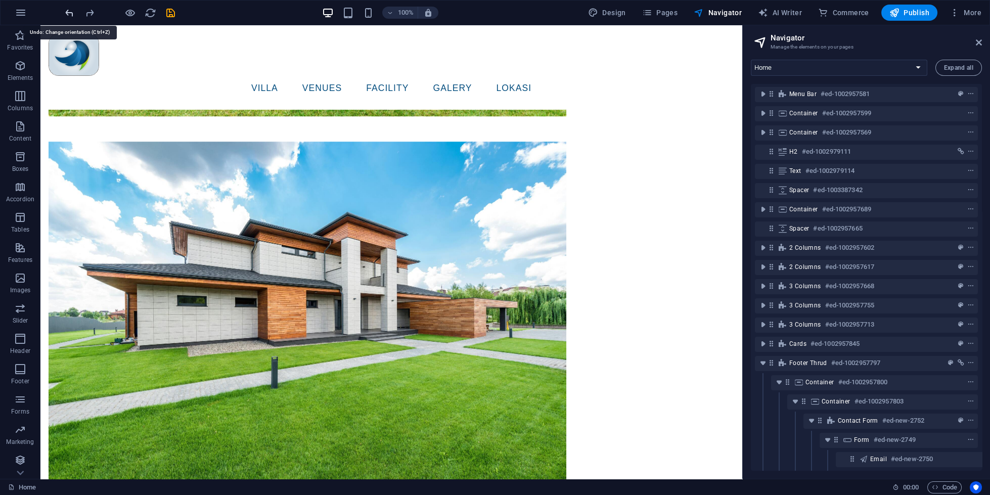
click at [71, 12] on icon "undo" at bounding box center [70, 13] width 12 height 12
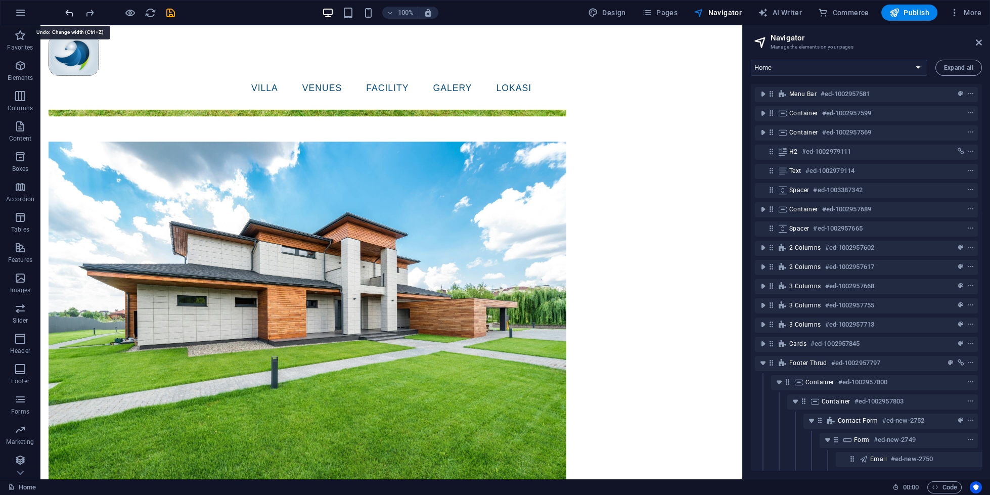
click at [71, 12] on icon "undo" at bounding box center [70, 13] width 12 height 12
click at [70, 12] on icon "undo" at bounding box center [70, 13] width 12 height 12
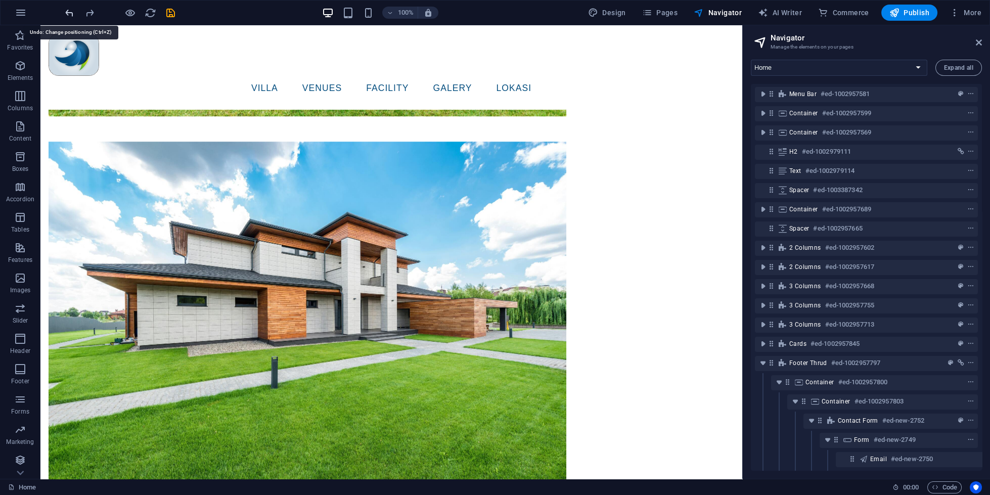
click at [67, 14] on icon "undo" at bounding box center [70, 13] width 12 height 12
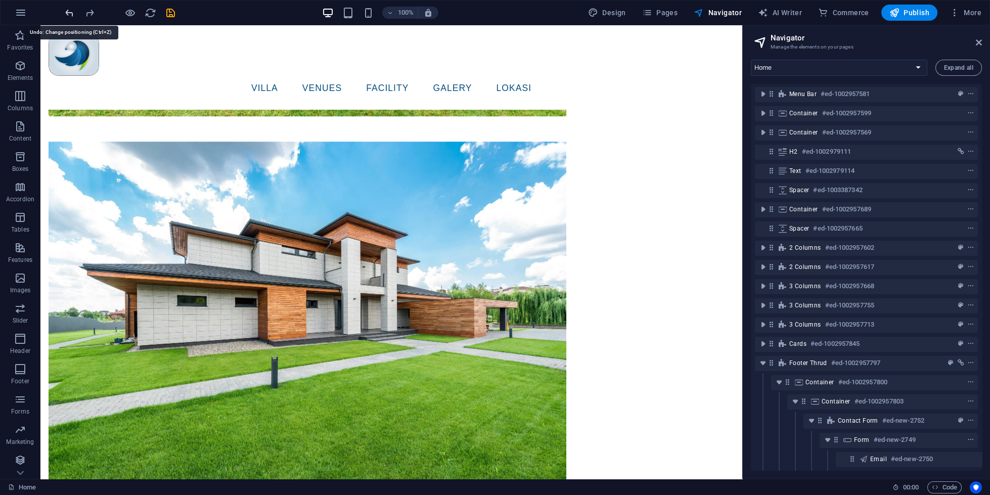
click at [67, 14] on icon "undo" at bounding box center [70, 13] width 12 height 12
click at [67, 13] on icon "undo" at bounding box center [70, 13] width 12 height 12
click at [67, 12] on icon "undo" at bounding box center [70, 13] width 12 height 12
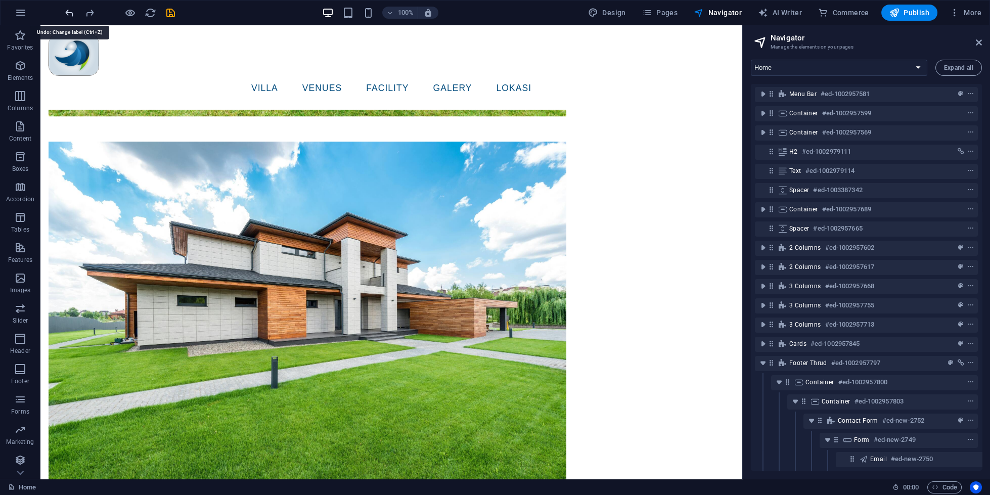
click at [67, 12] on icon "undo" at bounding box center [70, 13] width 12 height 12
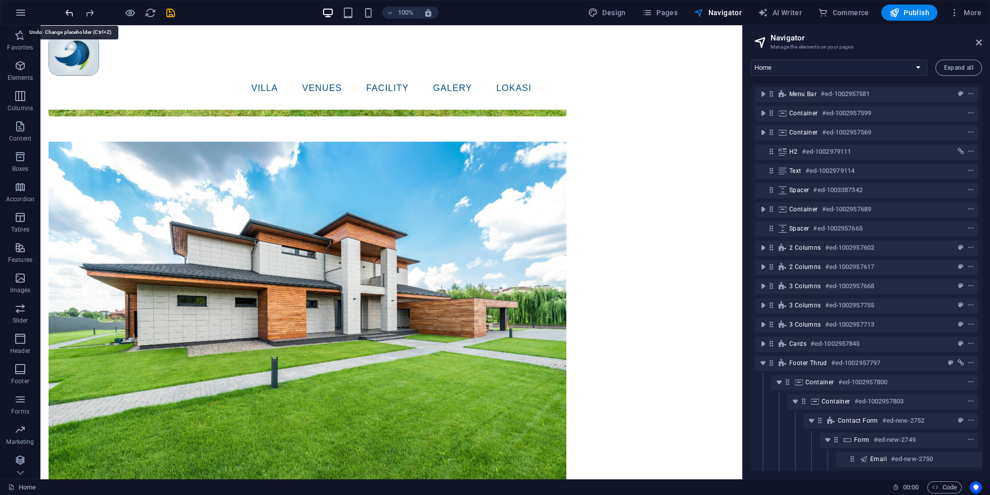
click at [67, 12] on icon "undo" at bounding box center [70, 13] width 12 height 12
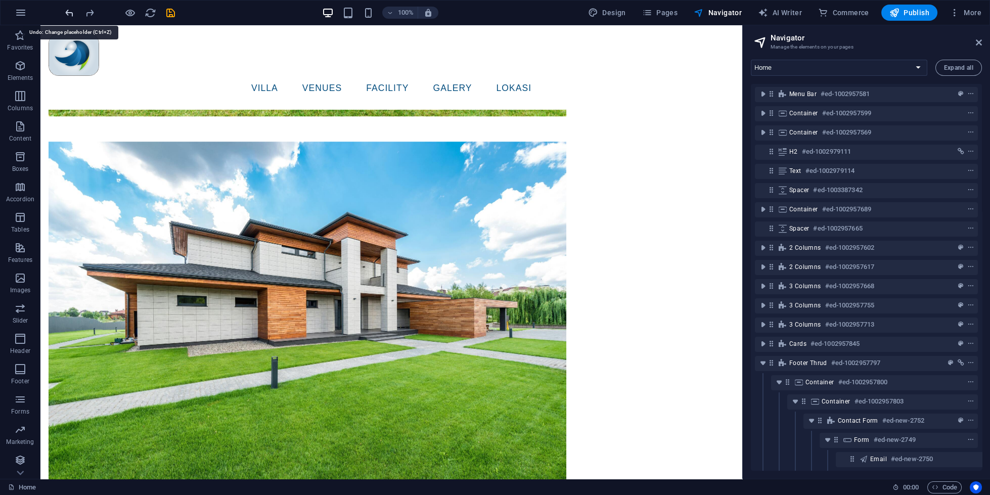
click at [67, 12] on icon "undo" at bounding box center [70, 13] width 12 height 12
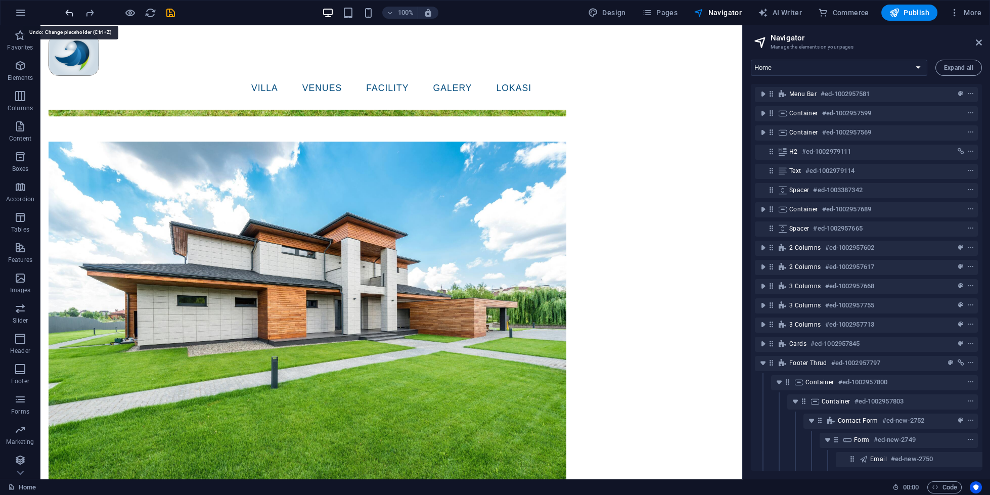
click at [67, 12] on icon "undo" at bounding box center [70, 13] width 12 height 12
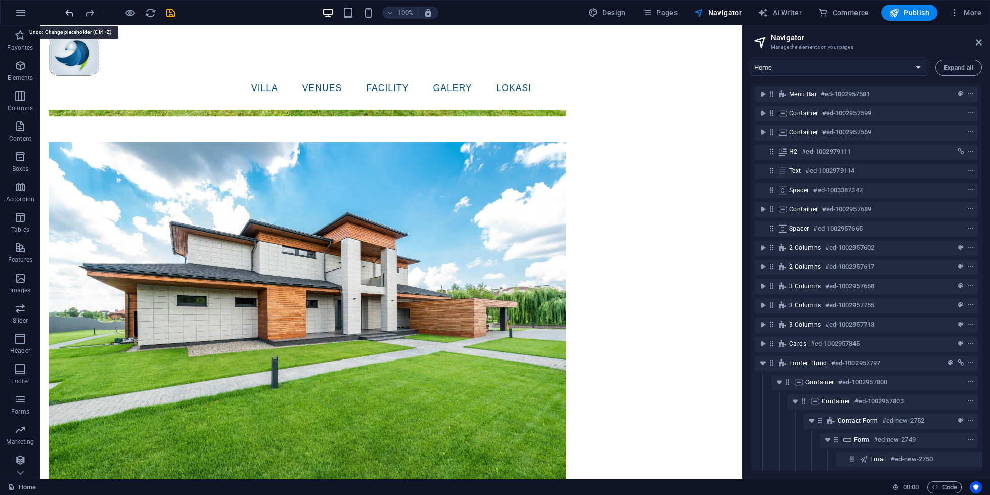
click at [67, 12] on icon "undo" at bounding box center [70, 13] width 12 height 12
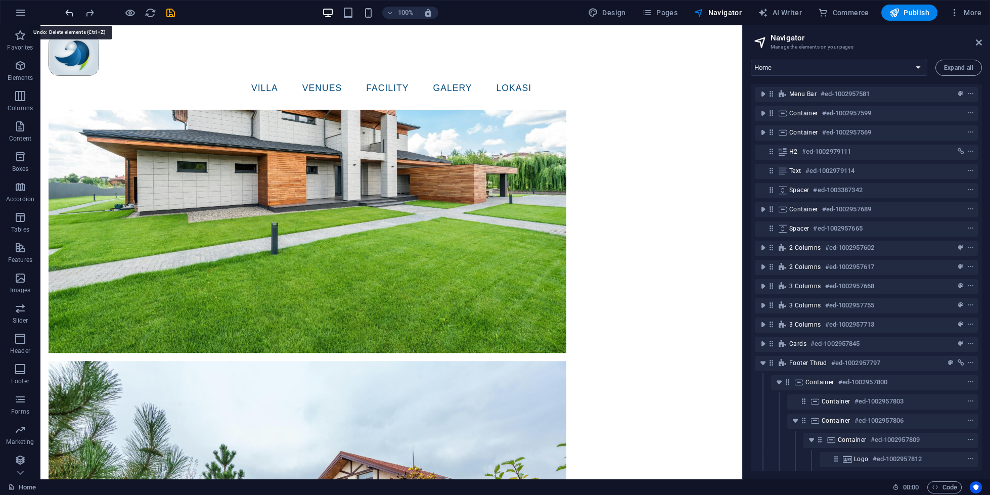
click at [69, 13] on icon "undo" at bounding box center [70, 13] width 12 height 12
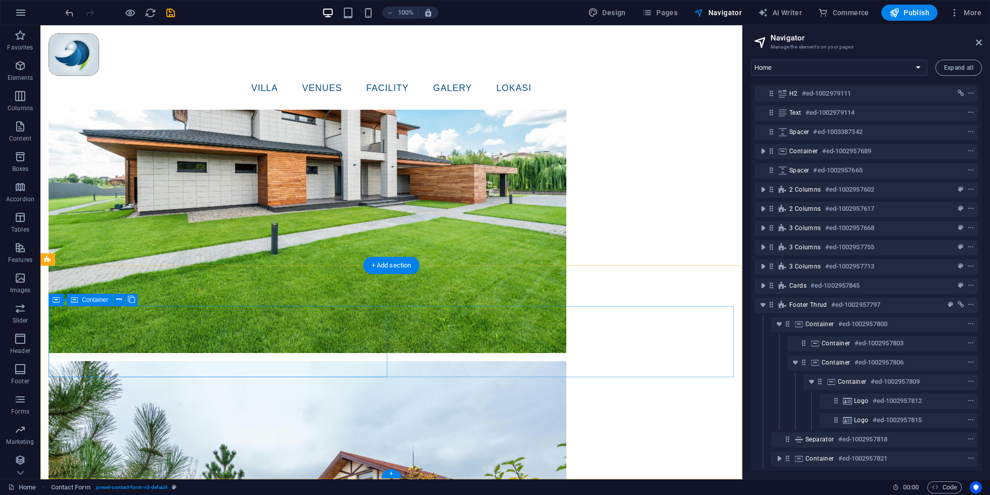
scroll to position [59, 0]
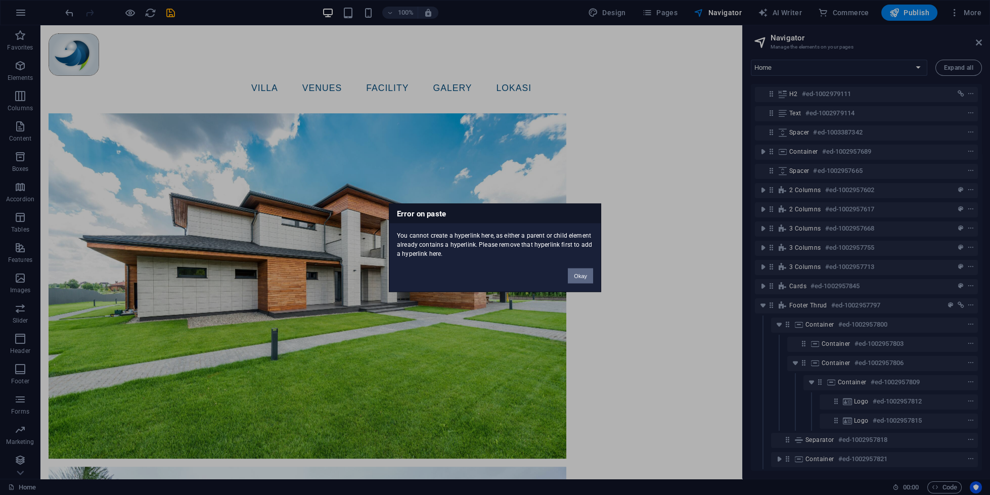
click at [578, 272] on button "Okay" at bounding box center [580, 275] width 25 height 15
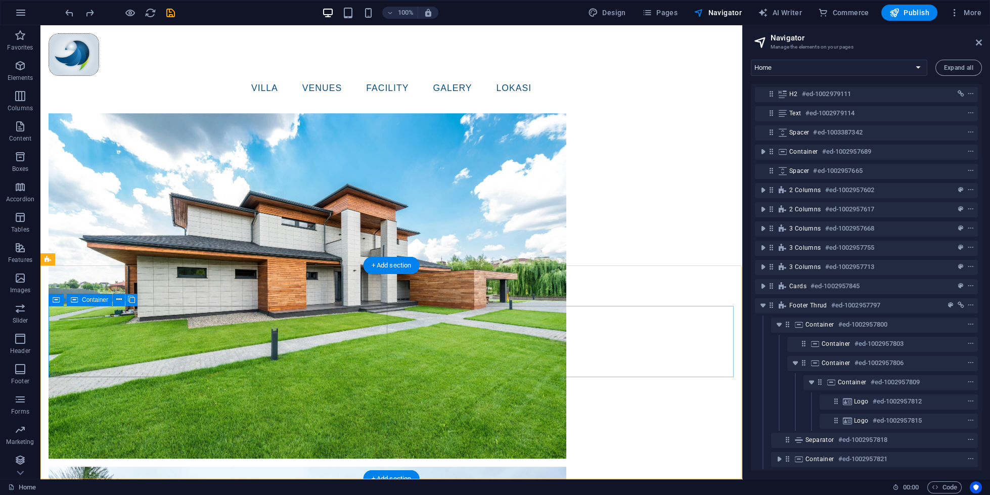
scroll to position [3146, 0]
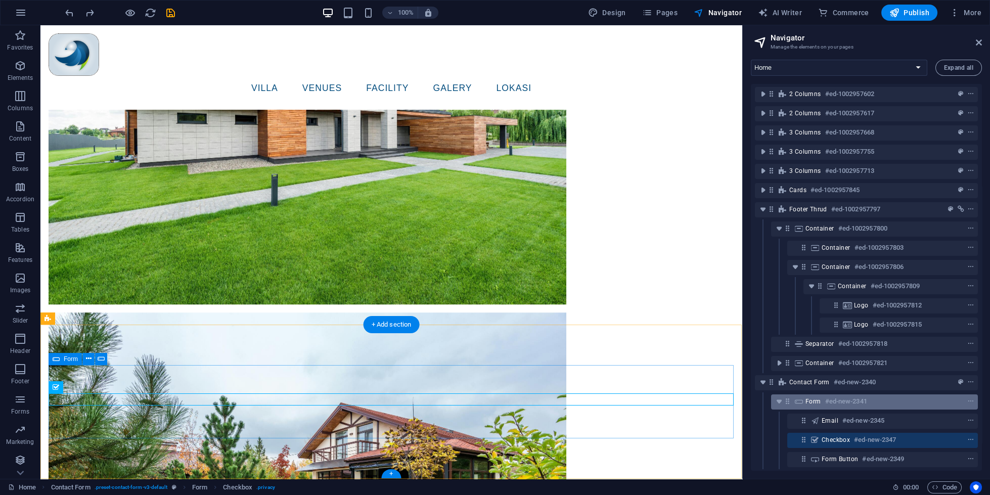
scroll to position [97, 0]
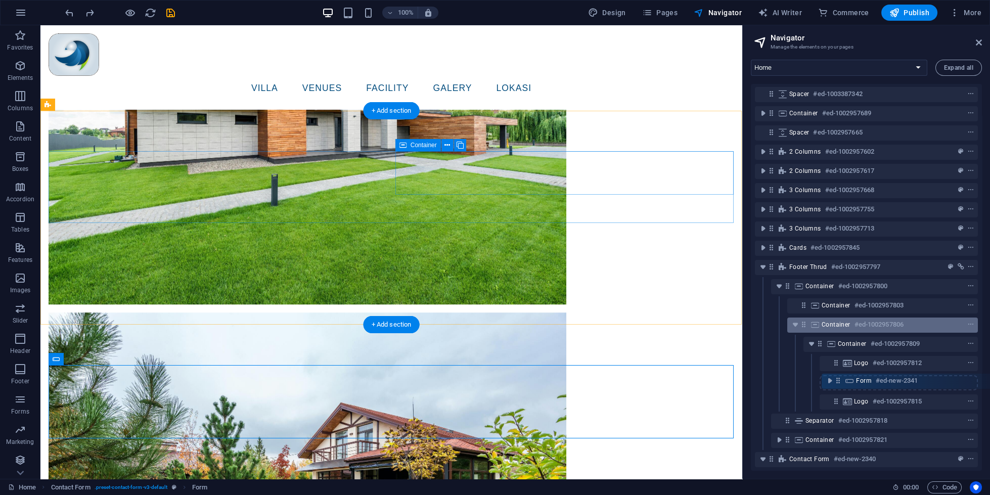
drag, startPoint x: 789, startPoint y: 404, endPoint x: 840, endPoint y: 323, distance: 95.4
click at [840, 323] on div "Menu Bar #ed-1002957581 Container #ed-1002957599 Container #ed-1002957569 H2 #e…" at bounding box center [866, 277] width 231 height 387
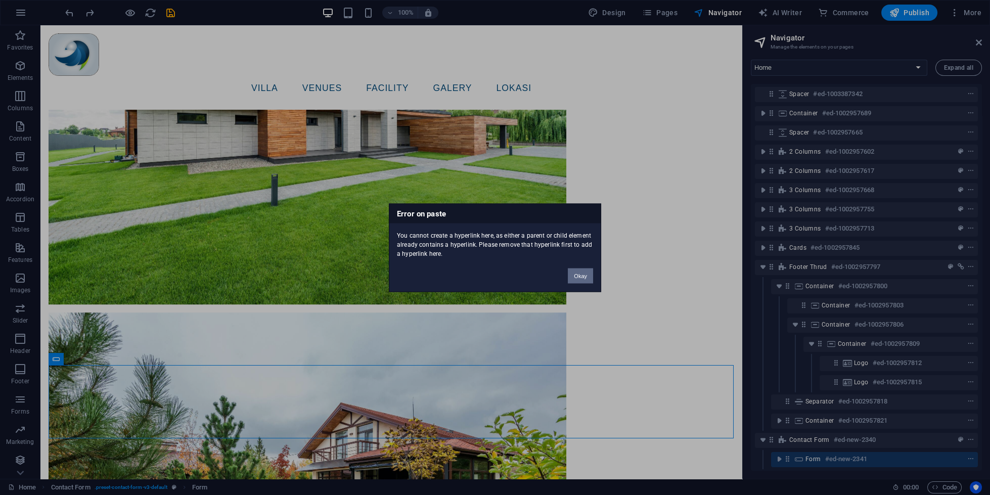
click at [584, 272] on button "Okay" at bounding box center [580, 275] width 25 height 15
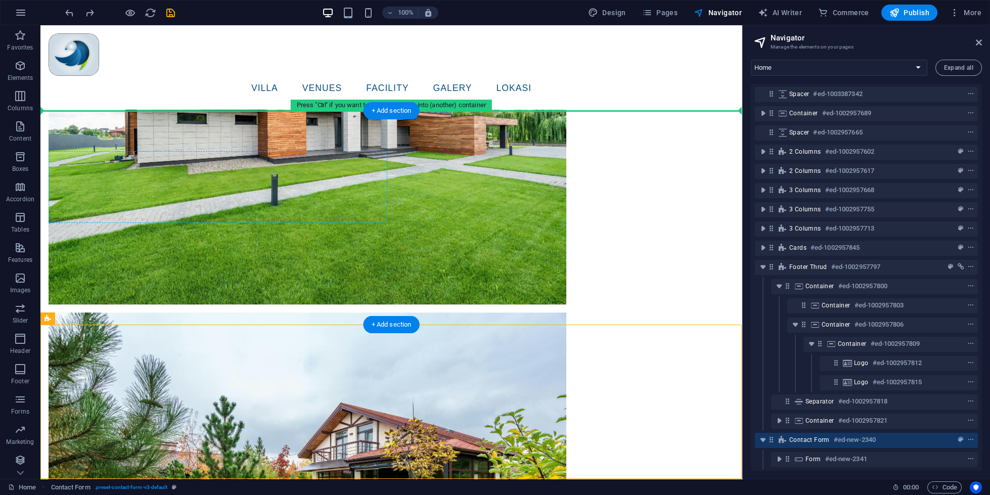
drag, startPoint x: 178, startPoint y: 348, endPoint x: 176, endPoint y: 208, distance: 140.6
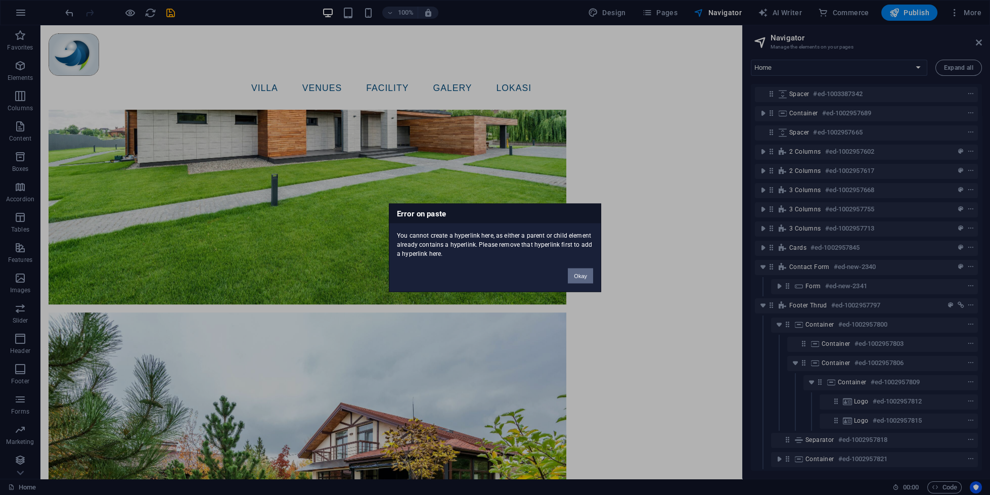
click at [580, 270] on button "Okay" at bounding box center [580, 275] width 25 height 15
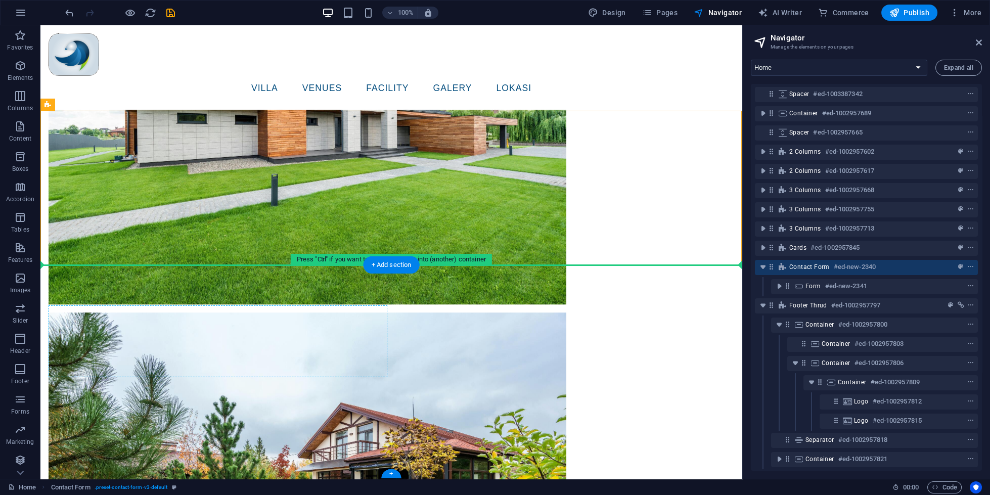
drag, startPoint x: 86, startPoint y: 126, endPoint x: 159, endPoint y: 349, distance: 235.1
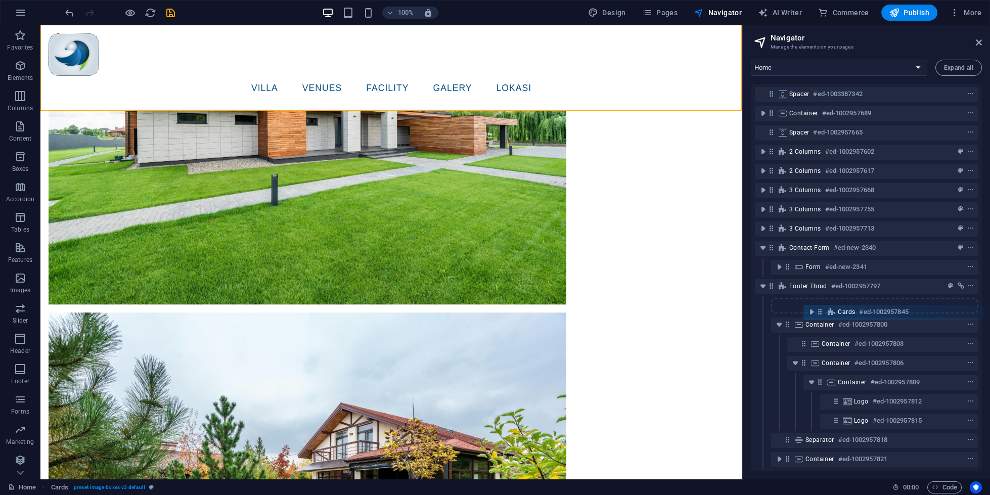
drag, startPoint x: 771, startPoint y: 246, endPoint x: 826, endPoint y: 310, distance: 84.3
click at [826, 310] on div "Menu Bar #ed-1002957581 Container #ed-1002957599 Container #ed-1002957569 H2 #e…" at bounding box center [866, 277] width 231 height 387
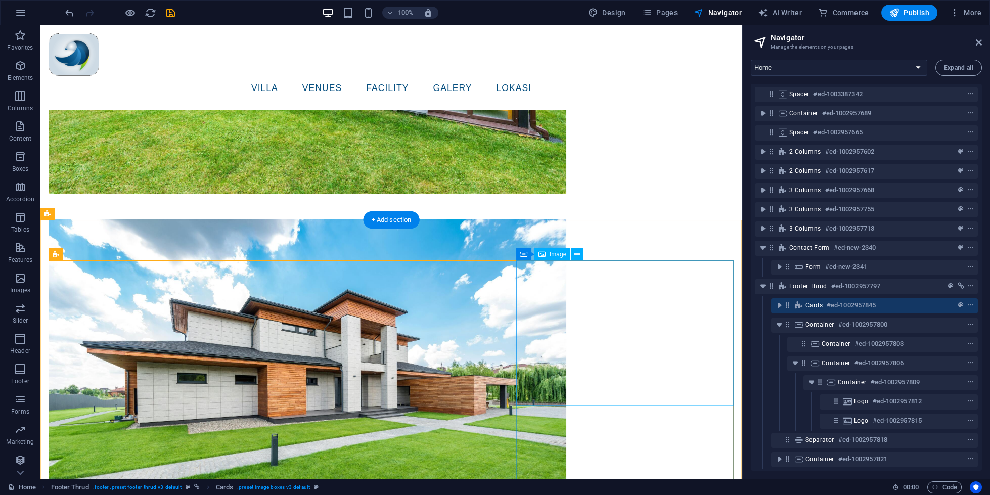
scroll to position [2891, 0]
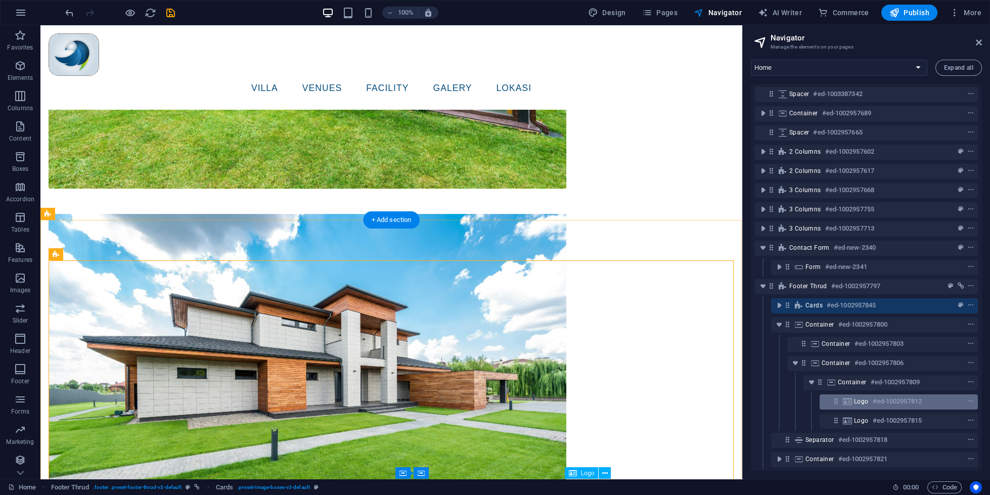
drag, startPoint x: 783, startPoint y: 306, endPoint x: 860, endPoint y: 398, distance: 119.9
click at [860, 398] on div "Menu Bar #ed-1002957581 Container #ed-1002957599 Container #ed-1002957569 H2 #e…" at bounding box center [866, 277] width 231 height 387
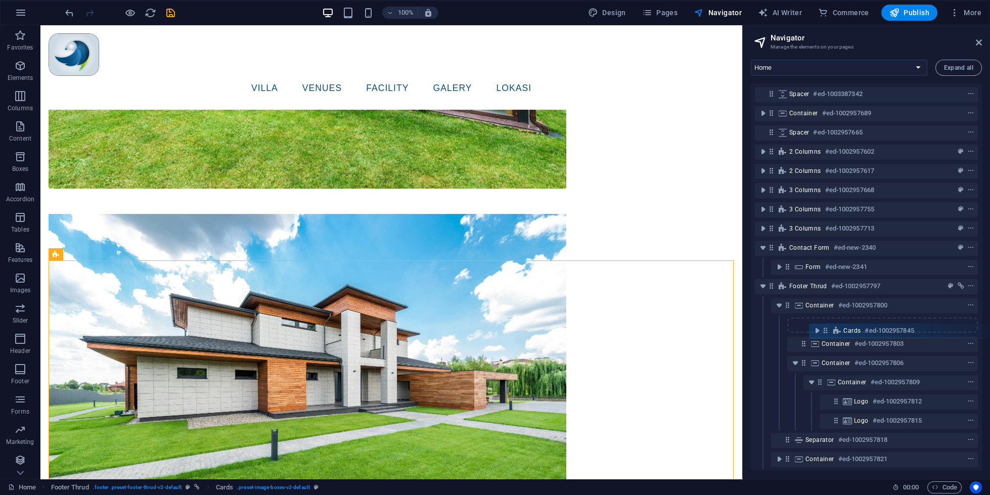
drag, startPoint x: 789, startPoint y: 306, endPoint x: 834, endPoint y: 335, distance: 53.5
click at [834, 335] on div "Menu Bar #ed-1002957581 Container #ed-1002957599 Container #ed-1002957569 H2 #e…" at bounding box center [866, 277] width 231 height 387
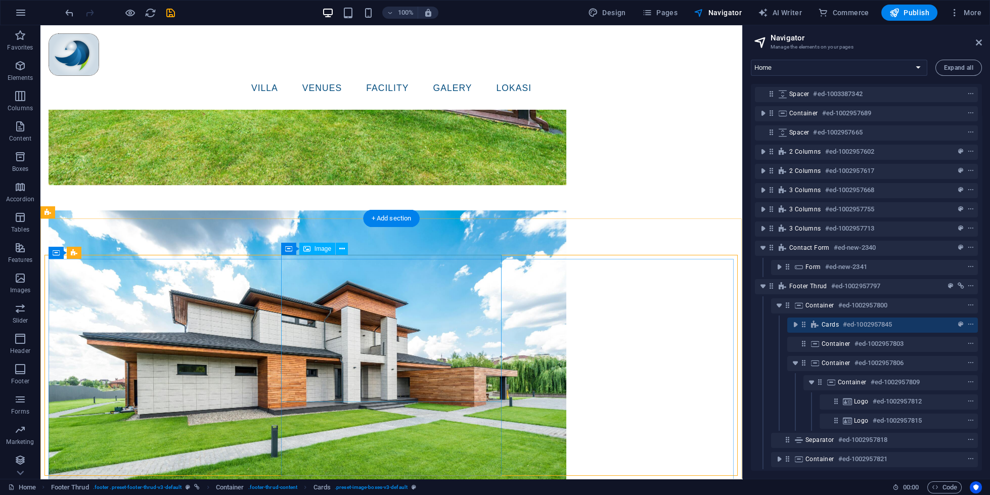
scroll to position [2892, 0]
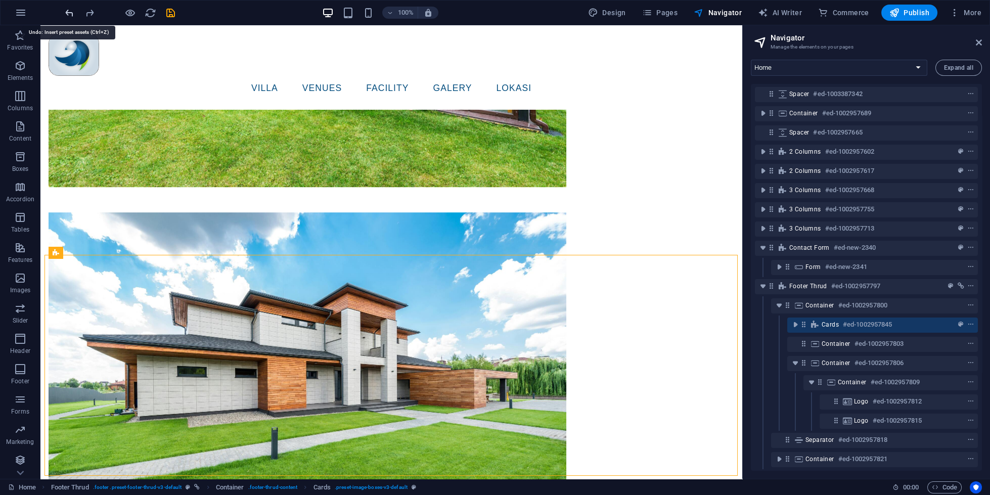
click at [75, 15] on icon "undo" at bounding box center [70, 13] width 12 height 12
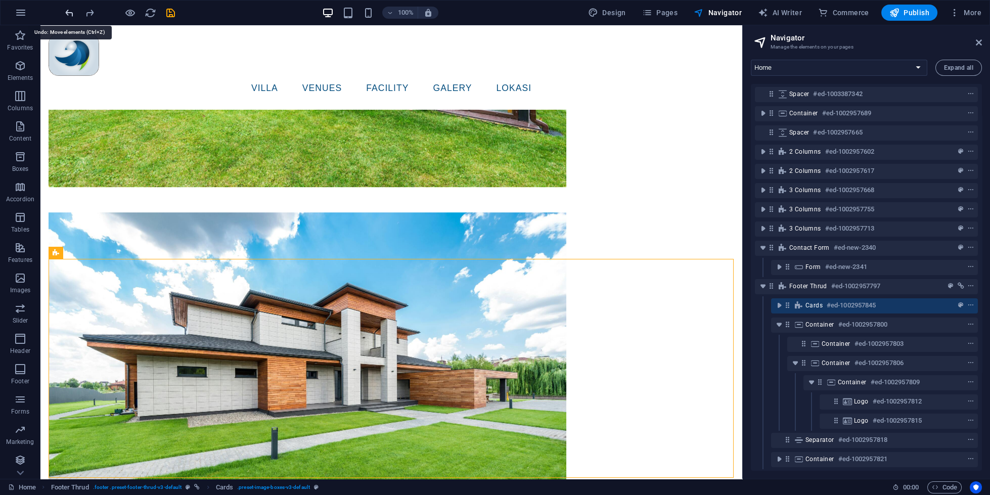
click at [75, 15] on icon "undo" at bounding box center [70, 13] width 12 height 12
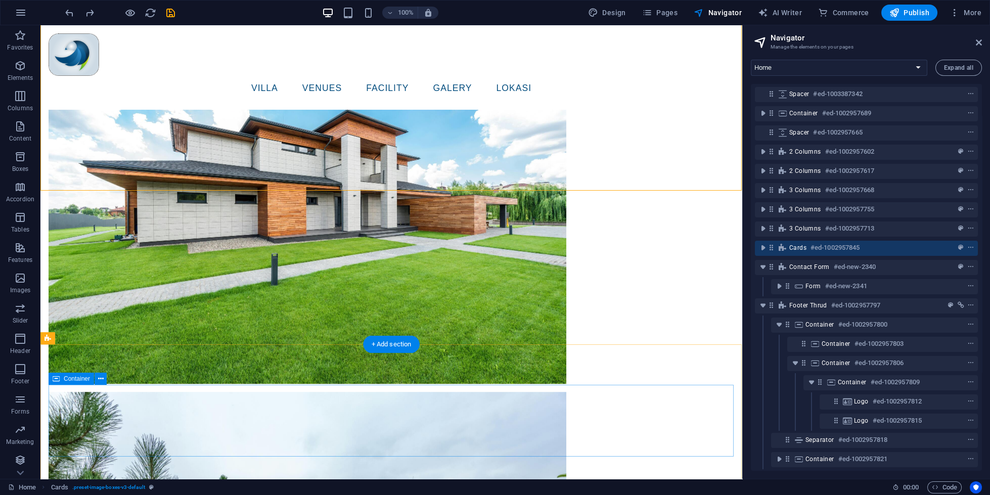
scroll to position [3146, 0]
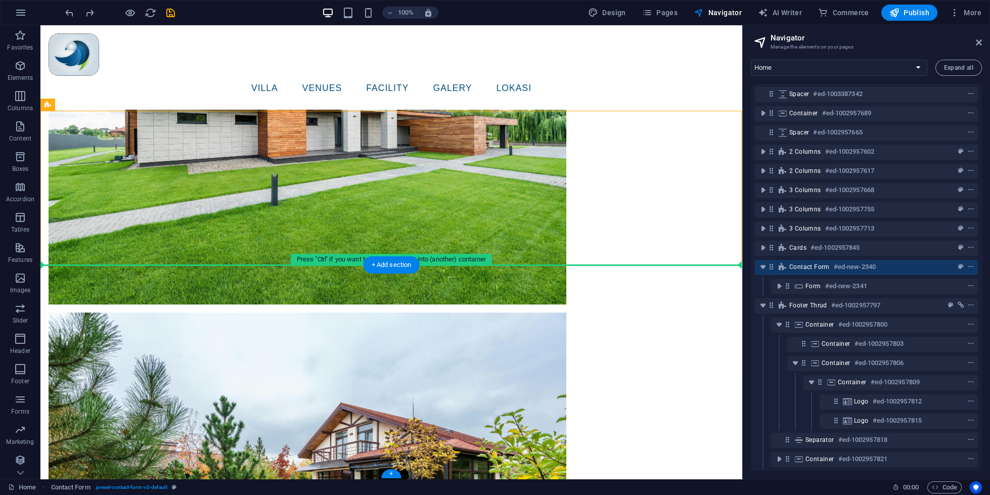
drag, startPoint x: 92, startPoint y: 114, endPoint x: 103, endPoint y: 276, distance: 162.2
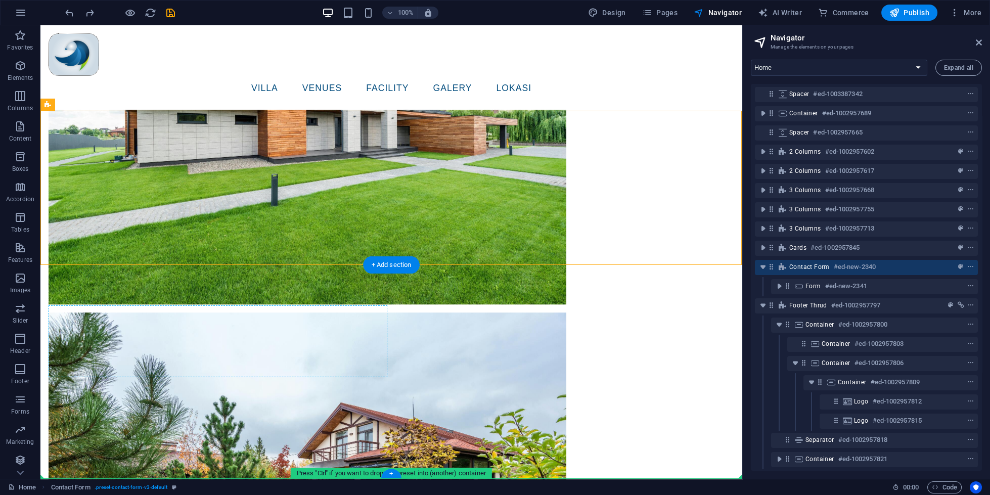
drag, startPoint x: 96, startPoint y: 128, endPoint x: 219, endPoint y: 374, distance: 274.8
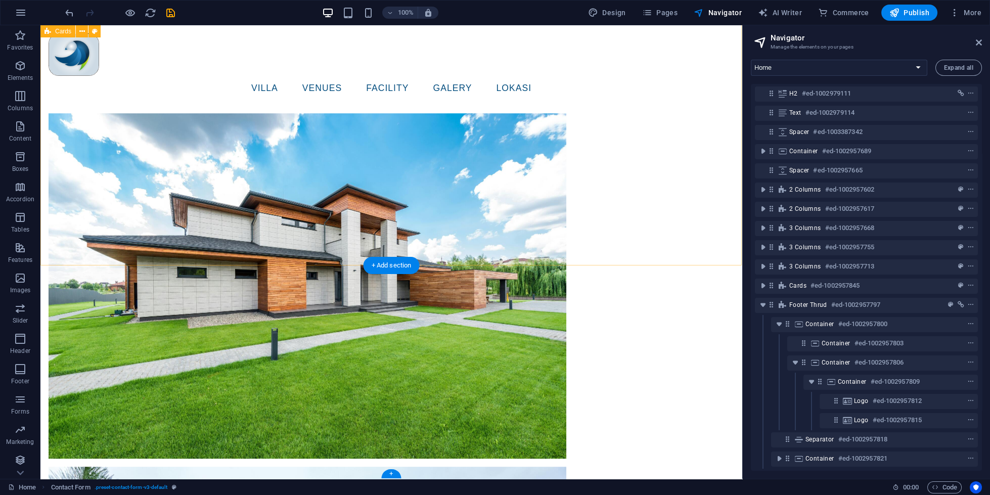
scroll to position [59, 0]
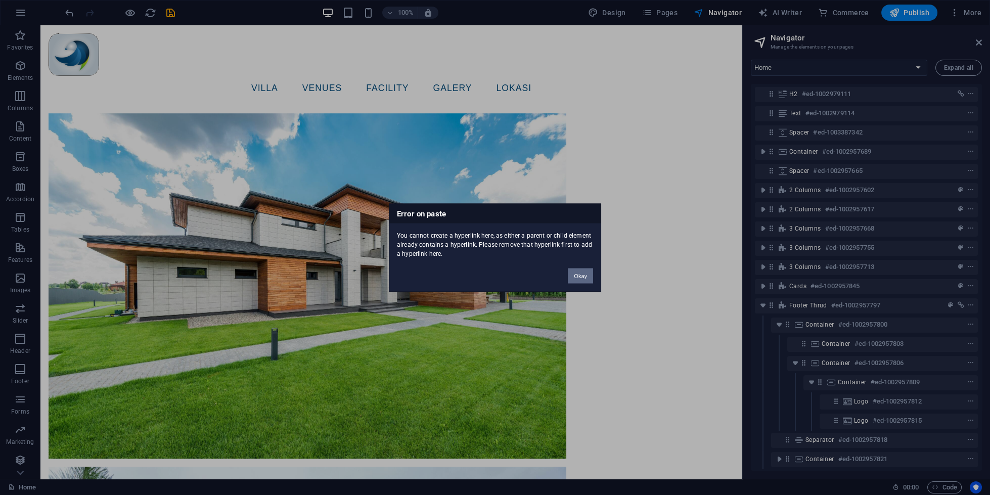
click at [570, 270] on button "Okay" at bounding box center [580, 275] width 25 height 15
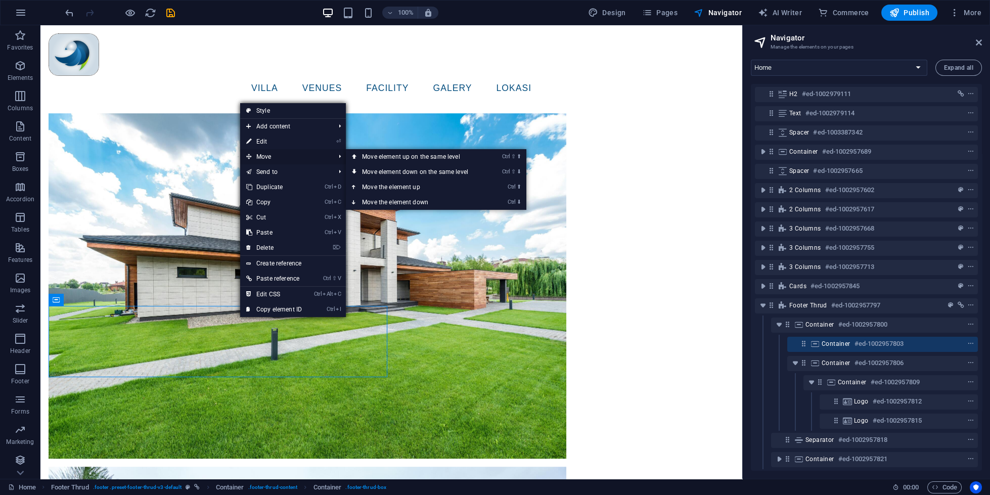
click at [283, 155] on span "Move" at bounding box center [285, 156] width 91 height 15
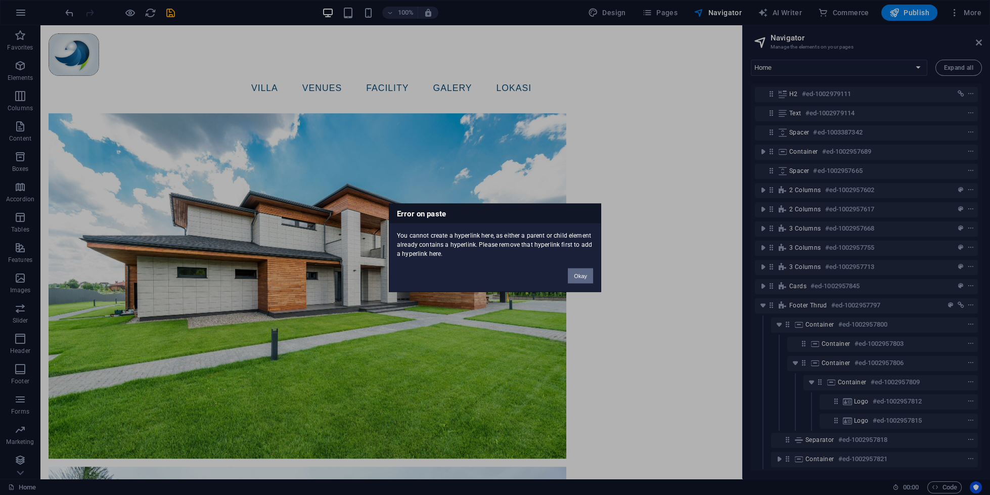
click at [580, 275] on button "Okay" at bounding box center [580, 275] width 25 height 15
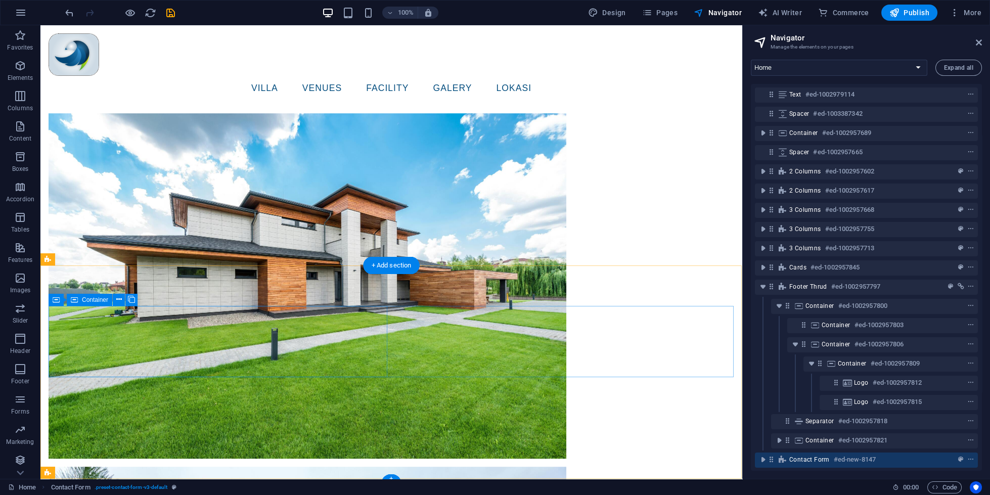
scroll to position [78, 0]
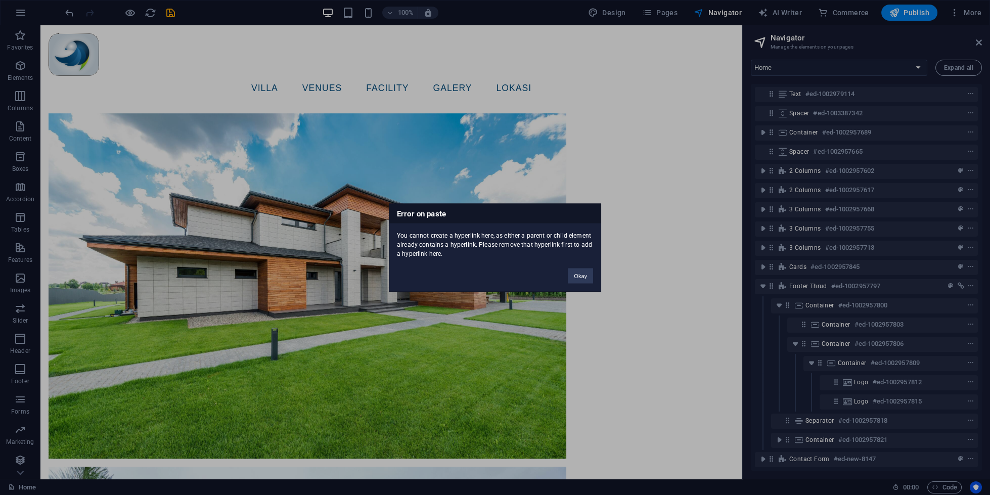
click at [578, 268] on div "Okay" at bounding box center [580, 271] width 40 height 26
drag, startPoint x: 584, startPoint y: 278, endPoint x: 543, endPoint y: 252, distance: 48.0
click at [584, 278] on button "Okay" at bounding box center [580, 275] width 25 height 15
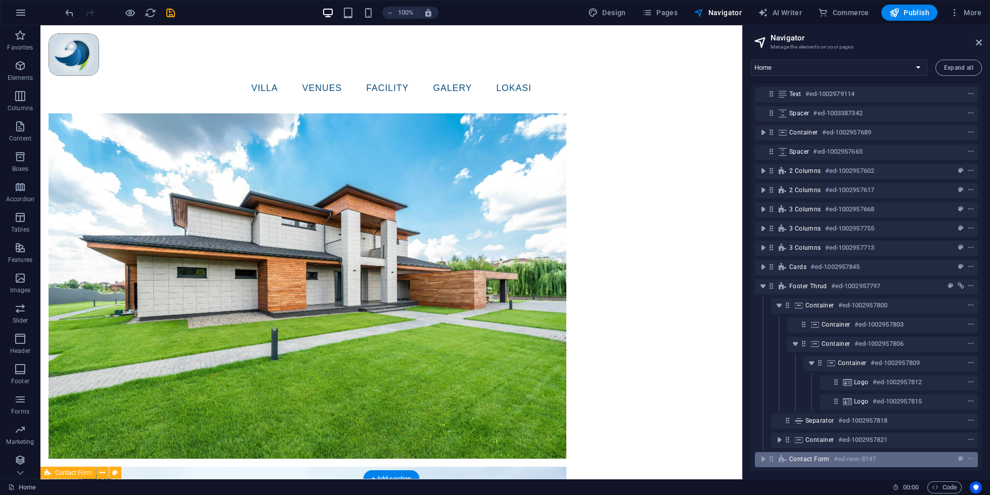
click at [793, 456] on span "Contact Form" at bounding box center [809, 459] width 40 height 8
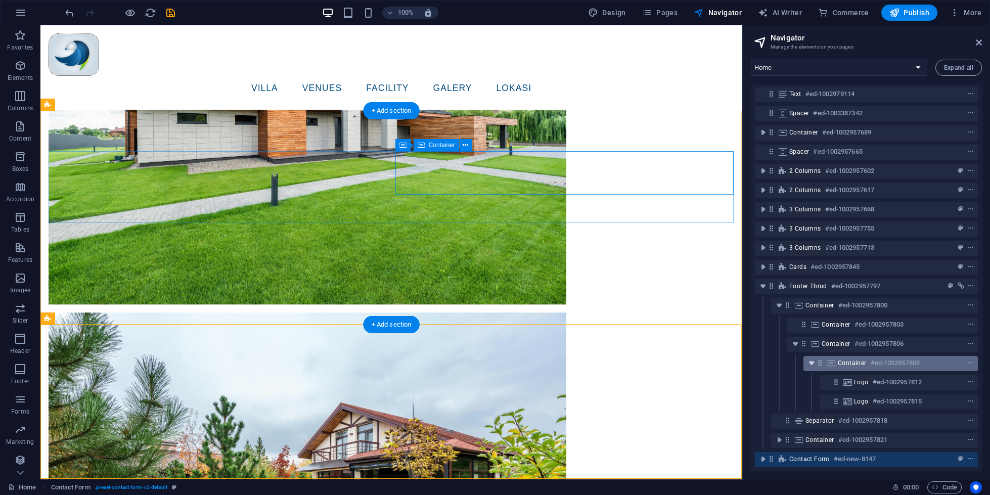
drag, startPoint x: 783, startPoint y: 457, endPoint x: 802, endPoint y: 400, distance: 60.5
click at [818, 368] on div "Menu Bar #ed-1002957581 Container #ed-1002957599 Container #ed-1002957569 H2 #e…" at bounding box center [866, 277] width 231 height 387
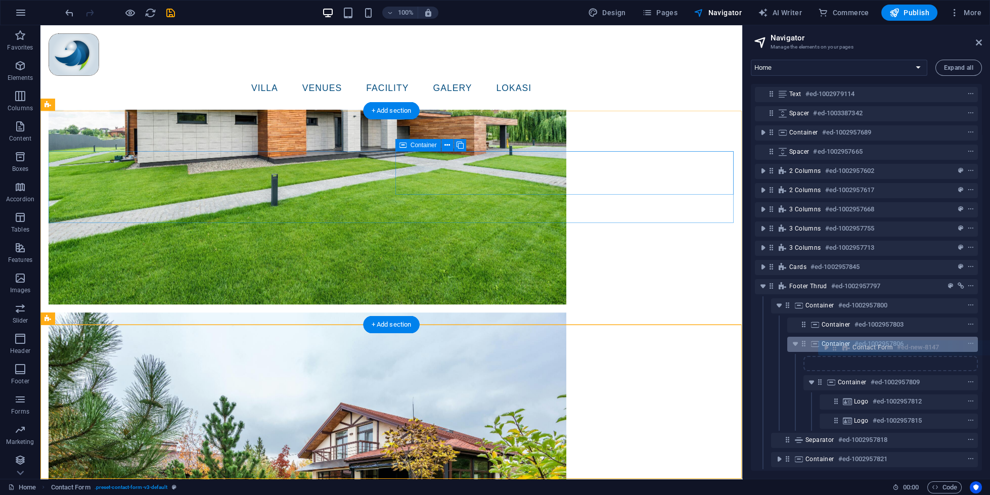
drag, startPoint x: 771, startPoint y: 462, endPoint x: 834, endPoint y: 348, distance: 130.2
click at [834, 348] on div "Menu Bar #ed-1002957581 Container #ed-1002957599 Container #ed-1002957569 H2 #e…" at bounding box center [866, 277] width 231 height 387
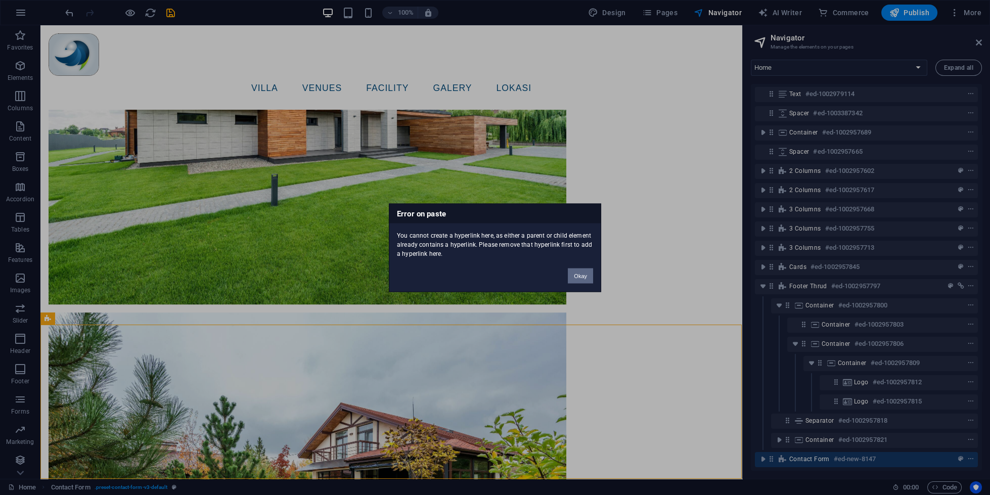
click at [581, 273] on button "Okay" at bounding box center [580, 275] width 25 height 15
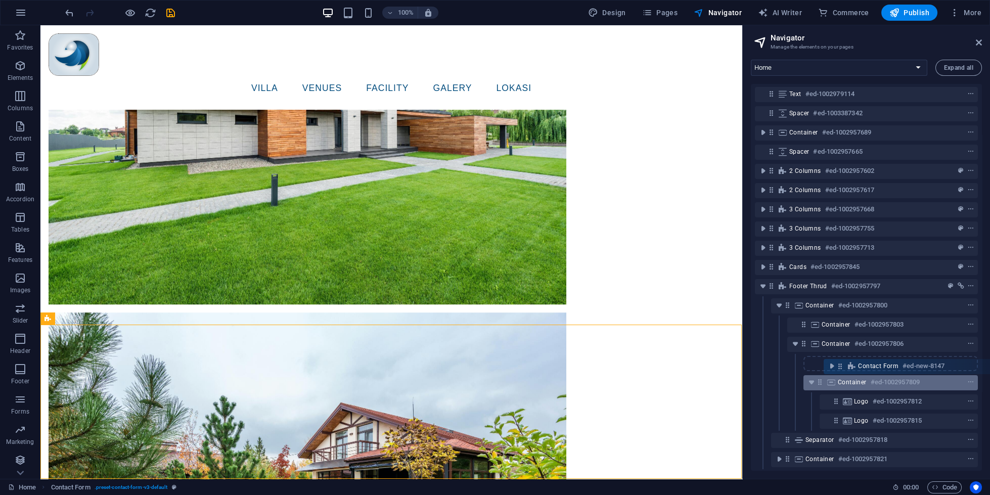
drag, startPoint x: 773, startPoint y: 458, endPoint x: 841, endPoint y: 363, distance: 117.2
click at [841, 363] on div "Menu Bar #ed-1002957581 Container #ed-1002957599 Container #ed-1002957569 H2 #e…" at bounding box center [866, 277] width 231 height 387
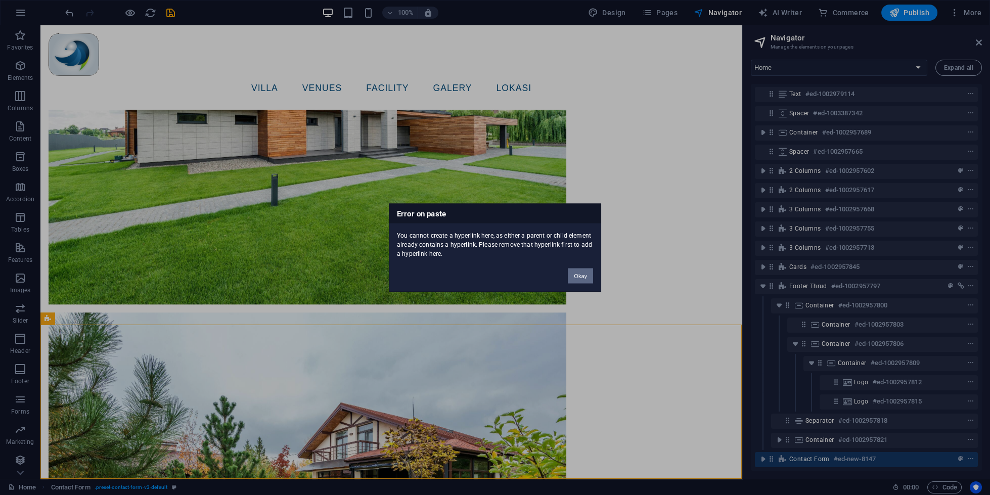
click at [585, 271] on button "Okay" at bounding box center [580, 275] width 25 height 15
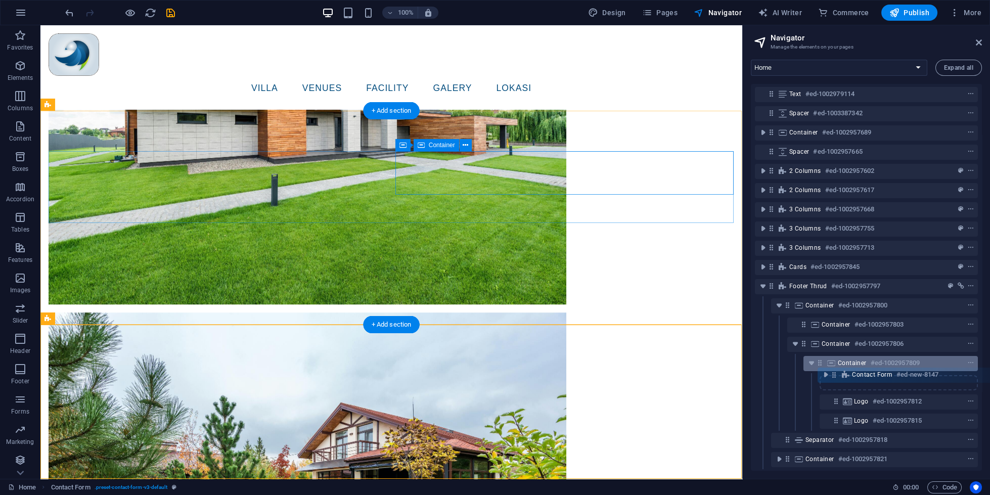
drag, startPoint x: 770, startPoint y: 458, endPoint x: 835, endPoint y: 368, distance: 111.2
click at [835, 368] on div "Menu Bar #ed-1002957581 Container #ed-1002957599 Container #ed-1002957569 H2 #e…" at bounding box center [866, 277] width 231 height 387
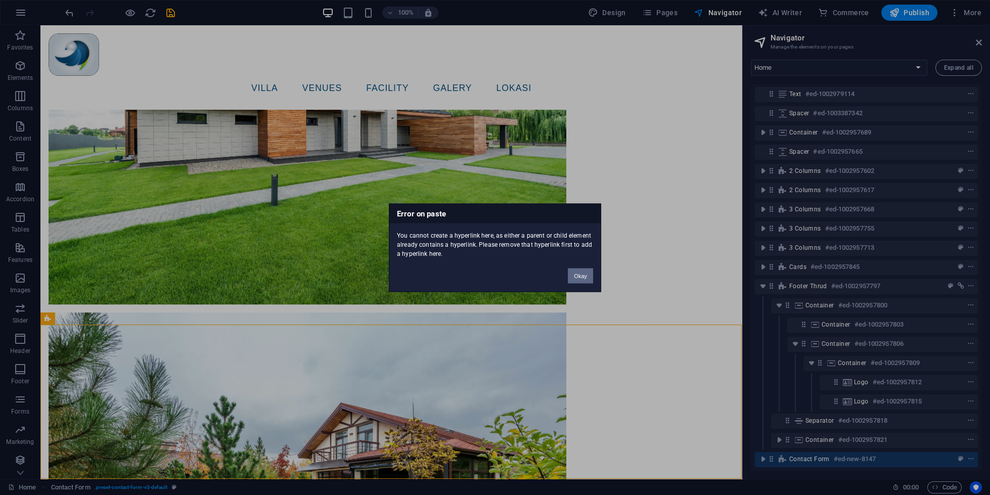
click at [579, 283] on button "Okay" at bounding box center [580, 275] width 25 height 15
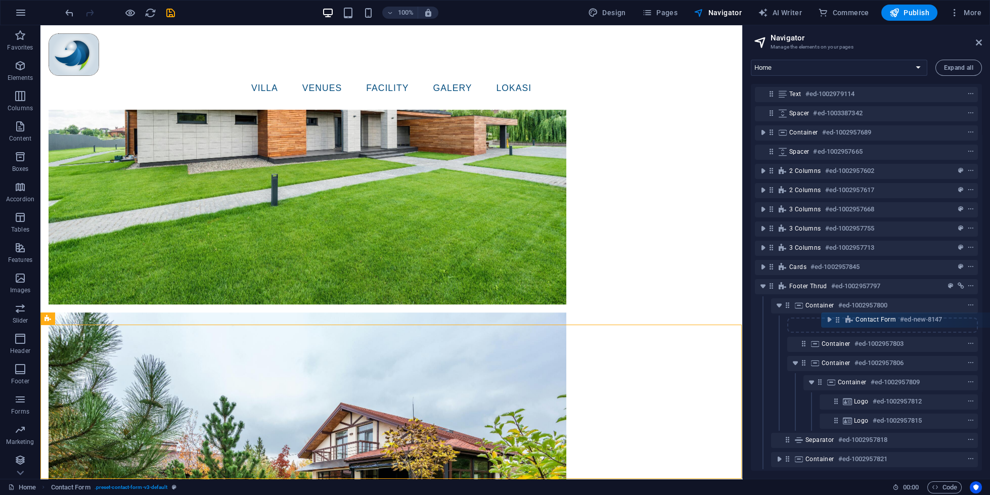
drag, startPoint x: 771, startPoint y: 458, endPoint x: 838, endPoint y: 316, distance: 157.3
click at [838, 316] on div "Menu Bar #ed-1002957581 Container #ed-1002957599 Container #ed-1002957569 H2 #e…" at bounding box center [866, 277] width 231 height 387
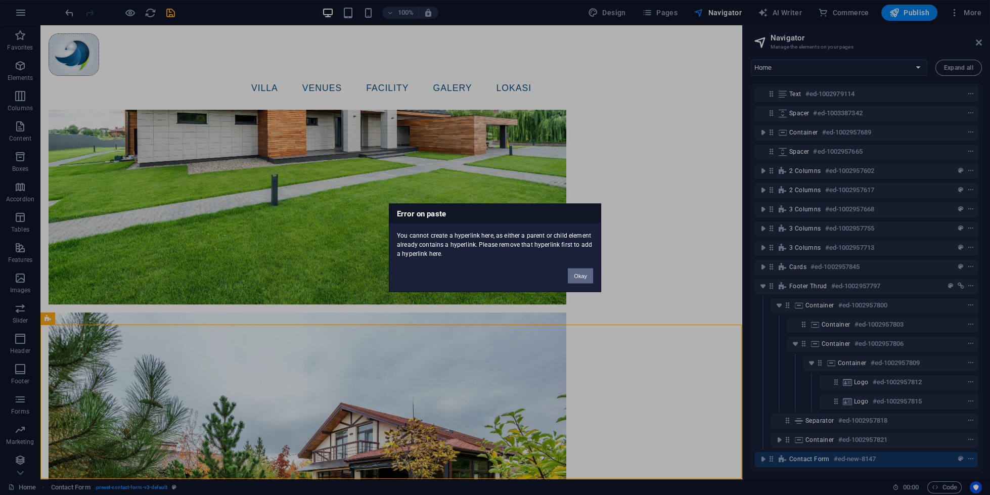
click at [583, 278] on button "Okay" at bounding box center [580, 275] width 25 height 15
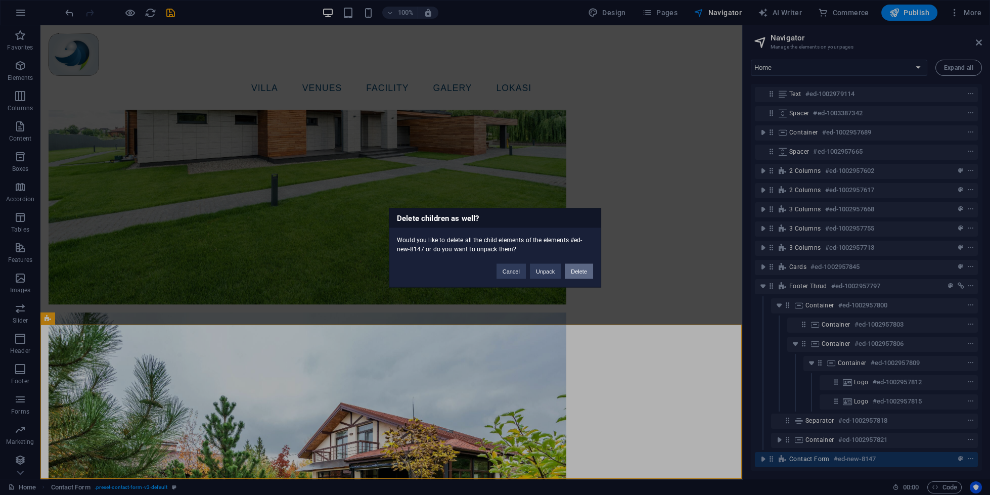
click at [587, 273] on button "Delete" at bounding box center [579, 270] width 28 height 15
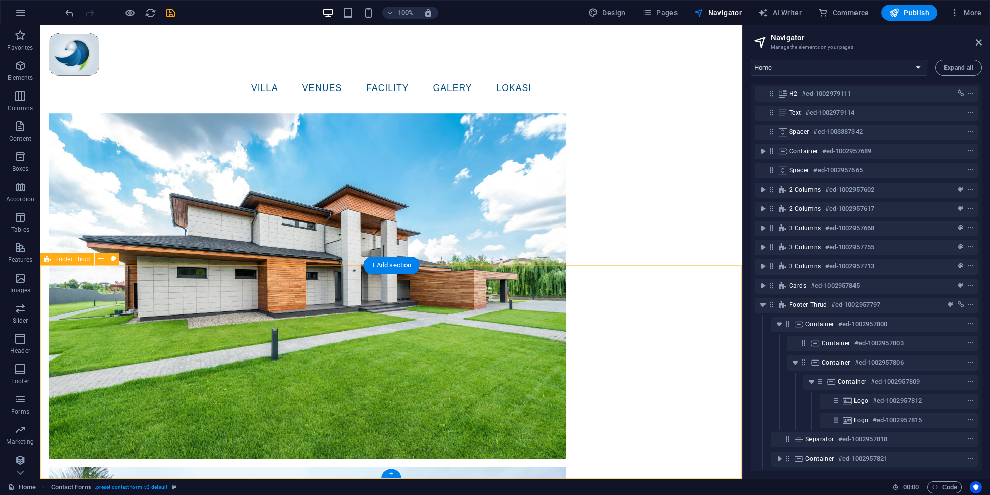
scroll to position [59, 0]
click at [35, 64] on span "Elements" at bounding box center [20, 72] width 40 height 24
click at [20, 68] on icon "button" at bounding box center [20, 66] width 12 height 12
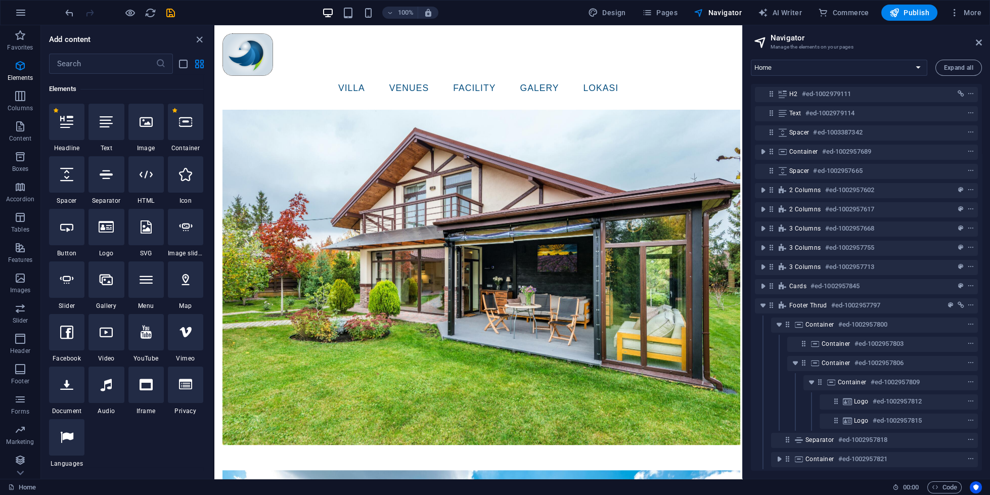
scroll to position [108, 0]
click at [127, 64] on input "text" at bounding box center [102, 64] width 107 height 20
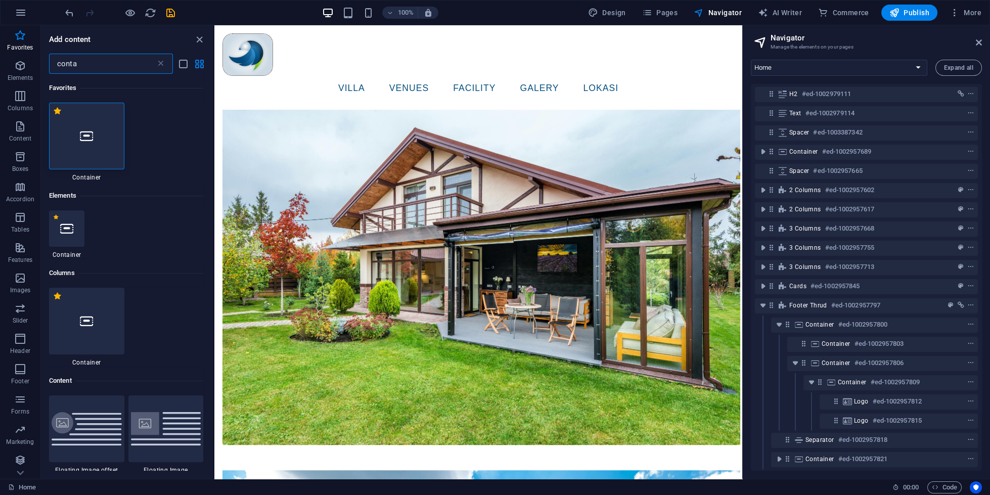
scroll to position [0, 0]
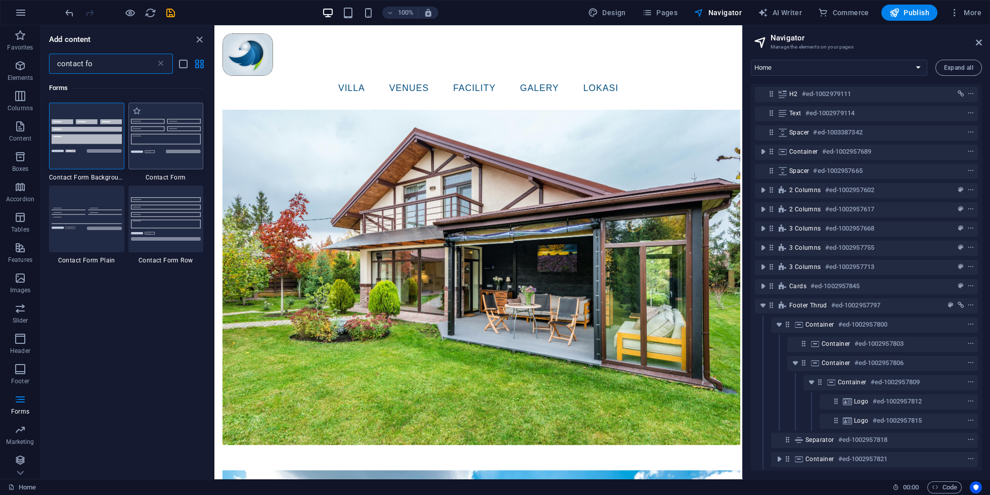
type input "contact fo"
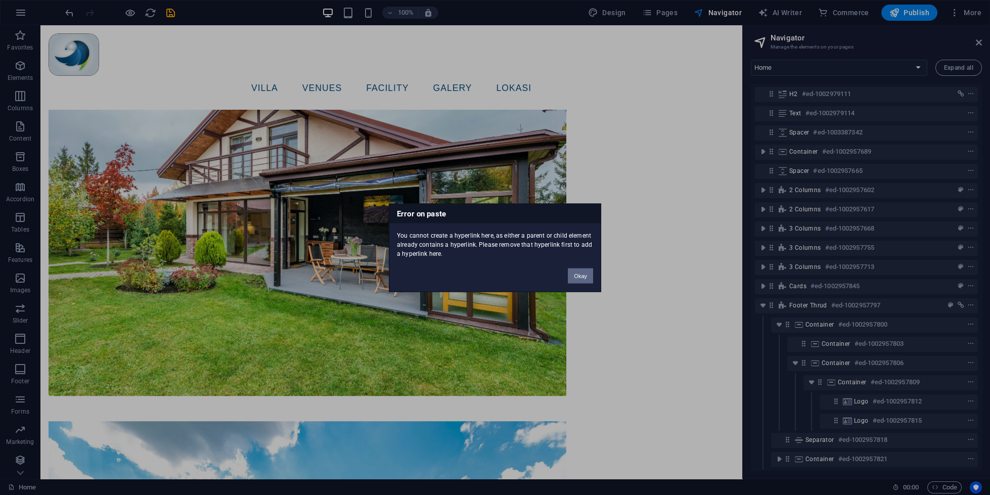
click at [576, 272] on button "Okay" at bounding box center [580, 275] width 25 height 15
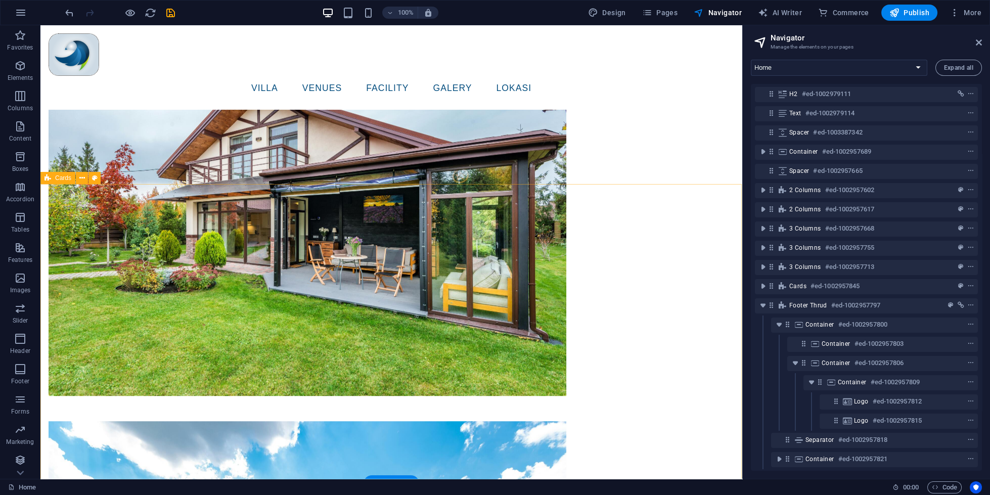
scroll to position [2992, 0]
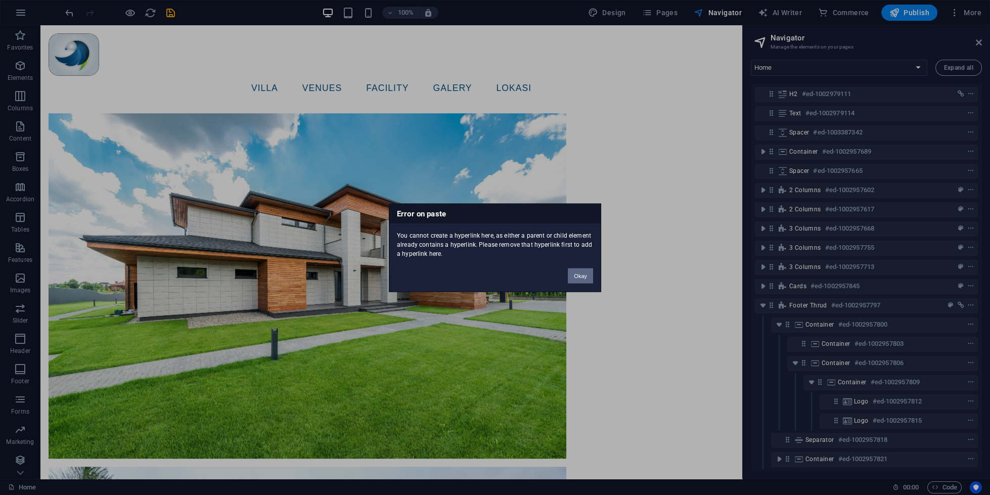
click at [582, 277] on button "Okay" at bounding box center [580, 275] width 25 height 15
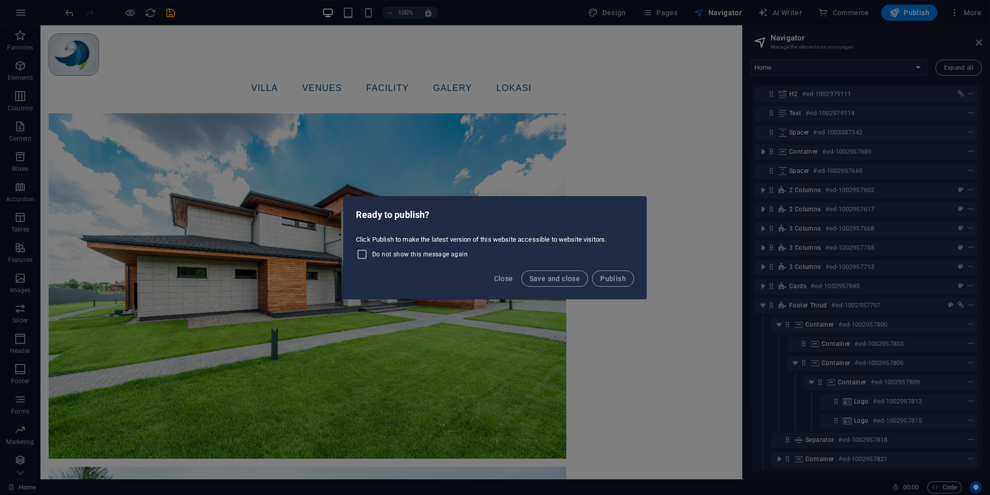
click at [515, 283] on button "Close" at bounding box center [503, 279] width 27 height 16
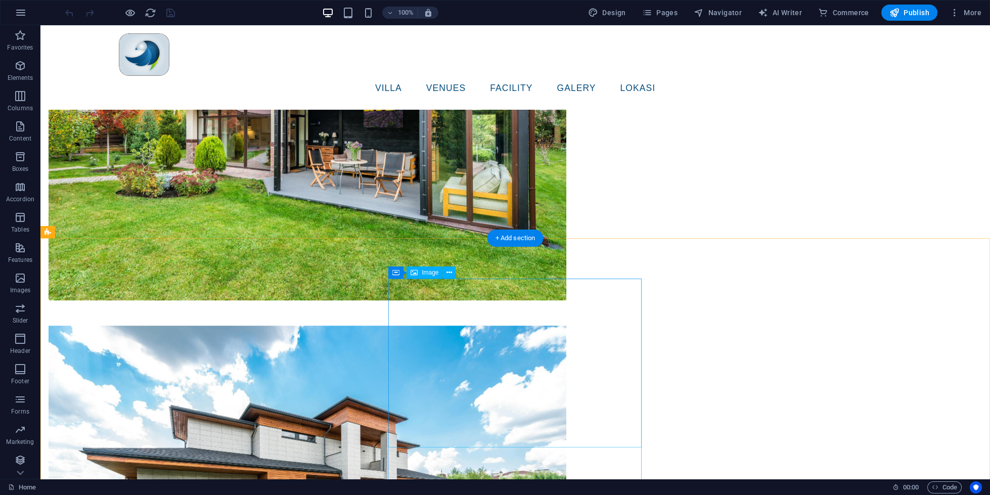
scroll to position [3202, 0]
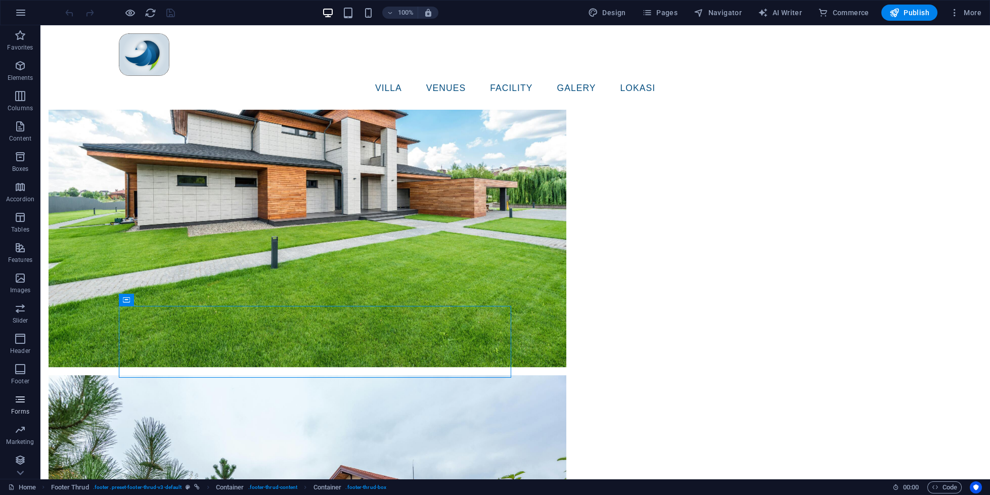
click at [25, 415] on p "Forms" at bounding box center [20, 412] width 18 height 8
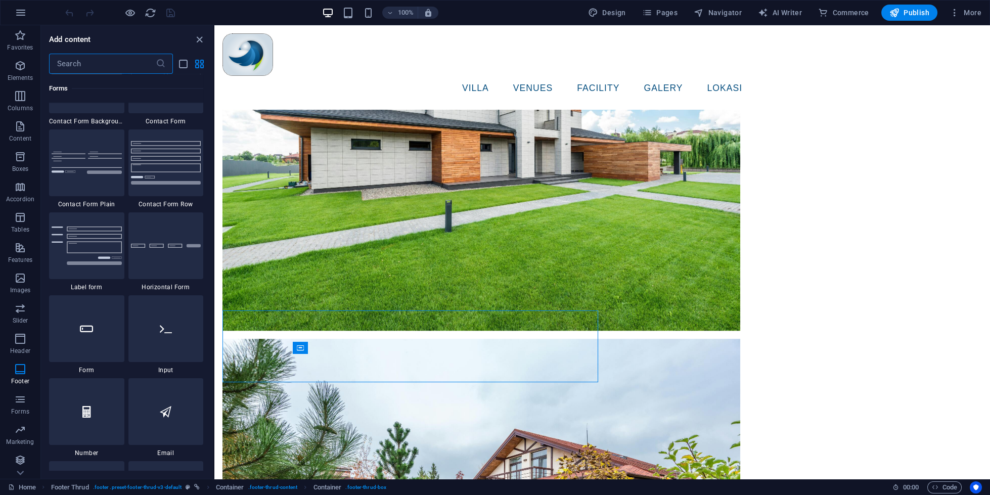
scroll to position [7463, 0]
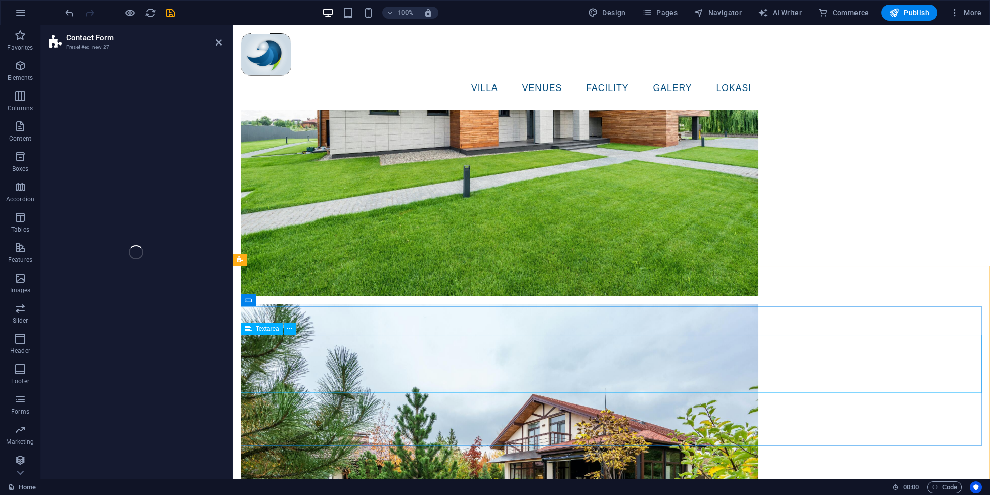
select select "rem"
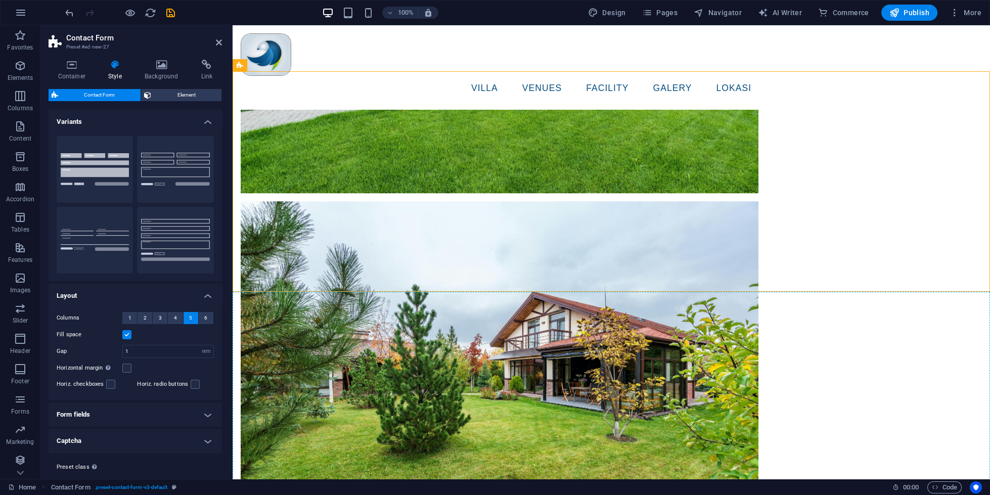
scroll to position [3315, 0]
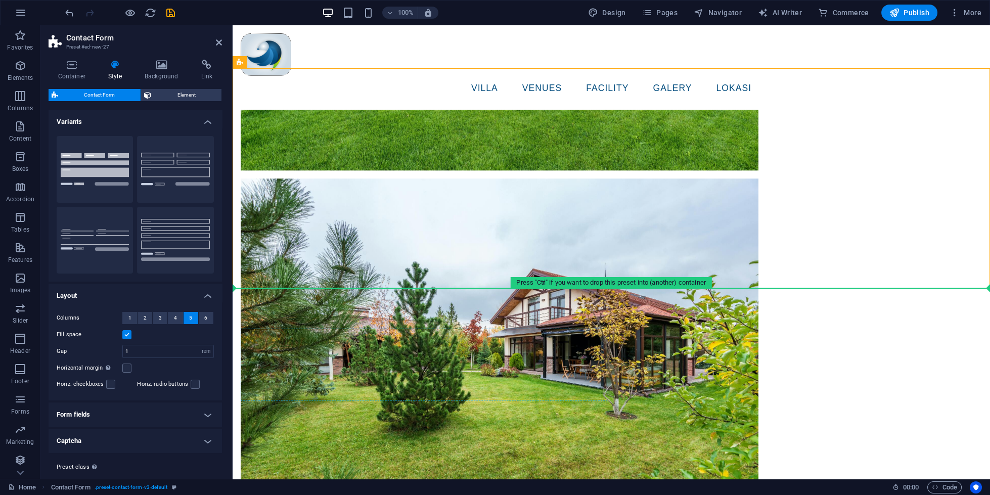
drag, startPoint x: 385, startPoint y: 191, endPoint x: 467, endPoint y: 365, distance: 192.8
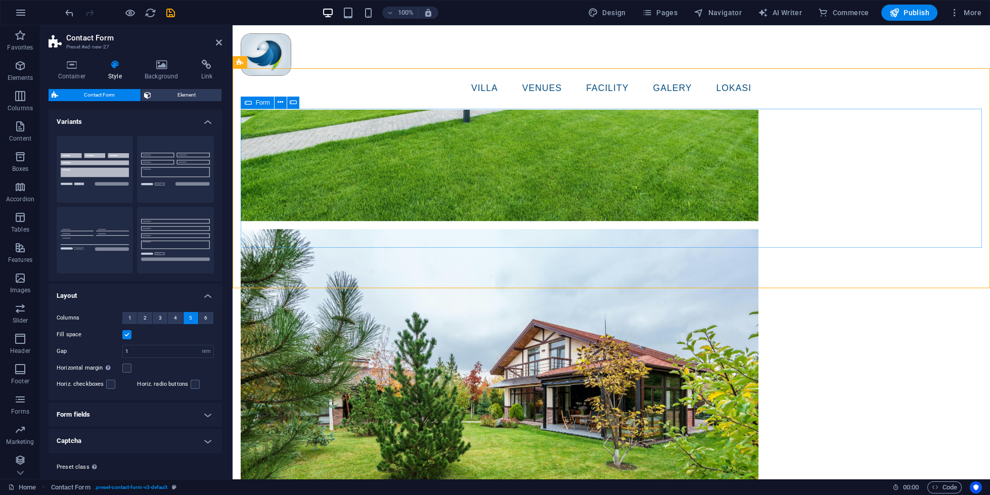
scroll to position [3228, 0]
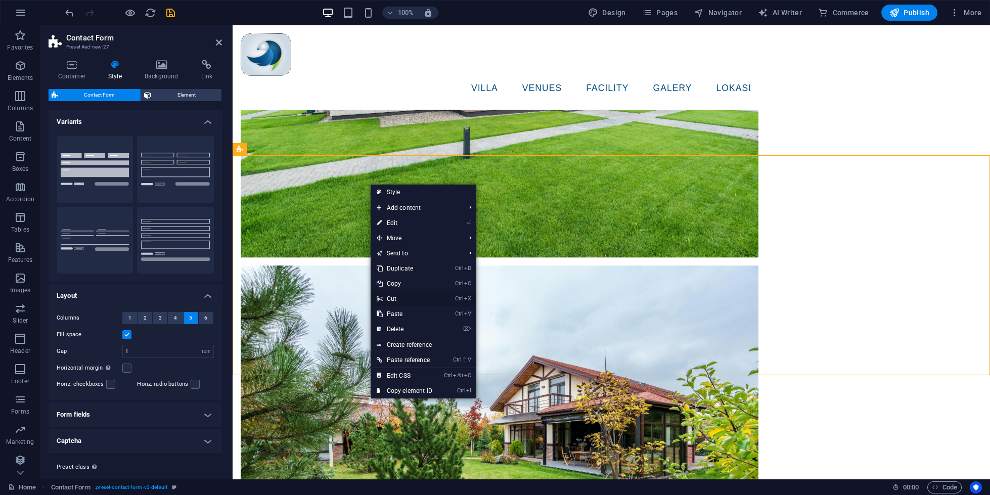
click at [407, 297] on link "Ctrl X Cut" at bounding box center [405, 298] width 68 height 15
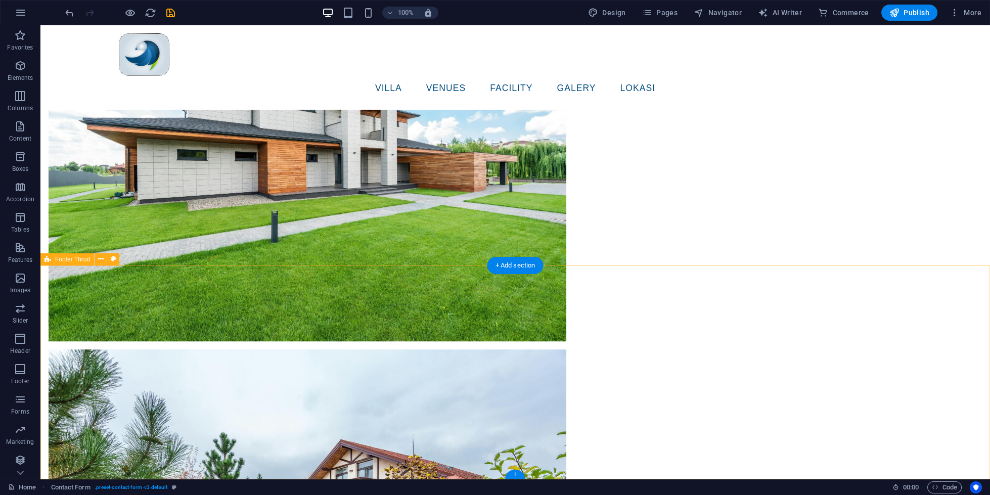
scroll to position [3202, 0]
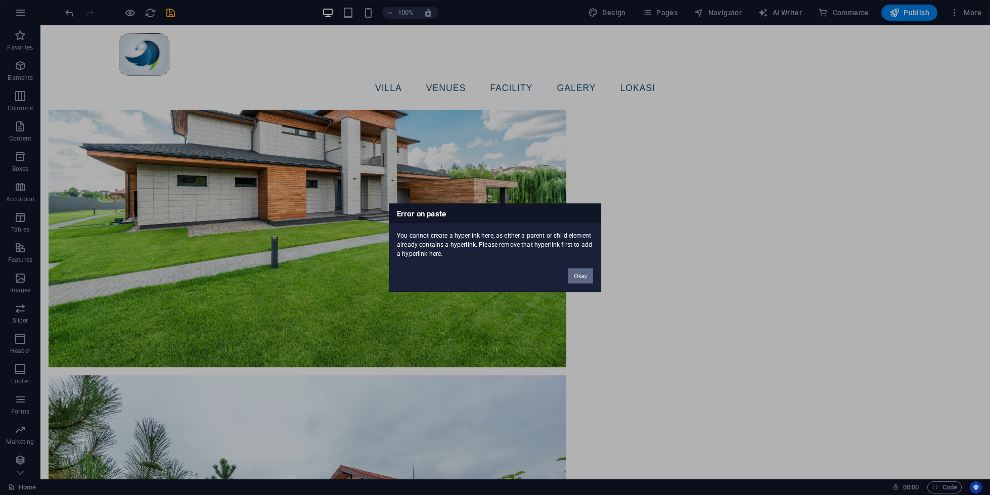
click at [574, 272] on button "Okay" at bounding box center [580, 275] width 25 height 15
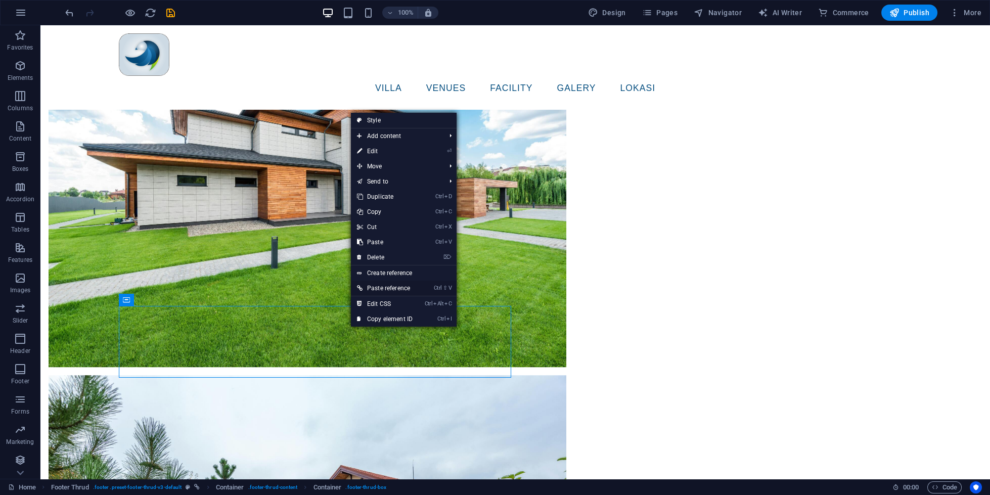
click at [386, 288] on link "Ctrl ⇧ V Paste reference" at bounding box center [385, 288] width 68 height 15
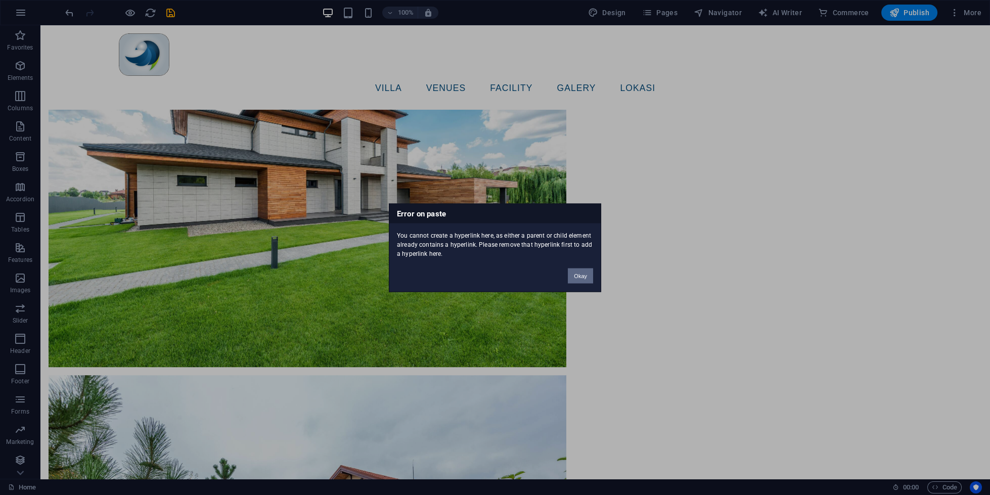
click at [576, 270] on button "Okay" at bounding box center [580, 275] width 25 height 15
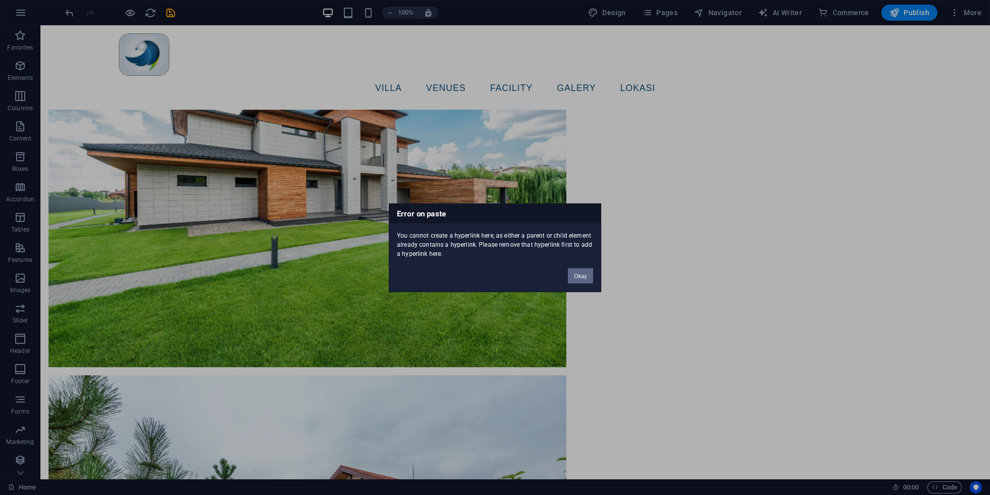
drag, startPoint x: 584, startPoint y: 274, endPoint x: 361, endPoint y: 303, distance: 225.4
click at [584, 274] on button "Okay" at bounding box center [580, 275] width 25 height 15
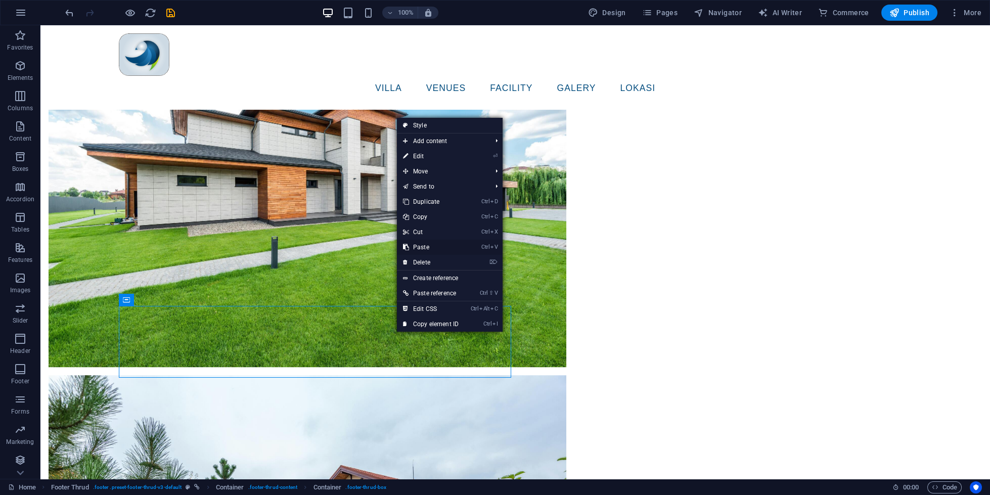
click at [475, 242] on li "Ctrl V Paste" at bounding box center [450, 247] width 106 height 15
click at [475, 243] on li "Ctrl V Paste" at bounding box center [450, 247] width 106 height 15
click at [475, 244] on li "Ctrl V Paste" at bounding box center [450, 247] width 106 height 15
click at [475, 245] on li "Ctrl V Paste" at bounding box center [450, 247] width 106 height 15
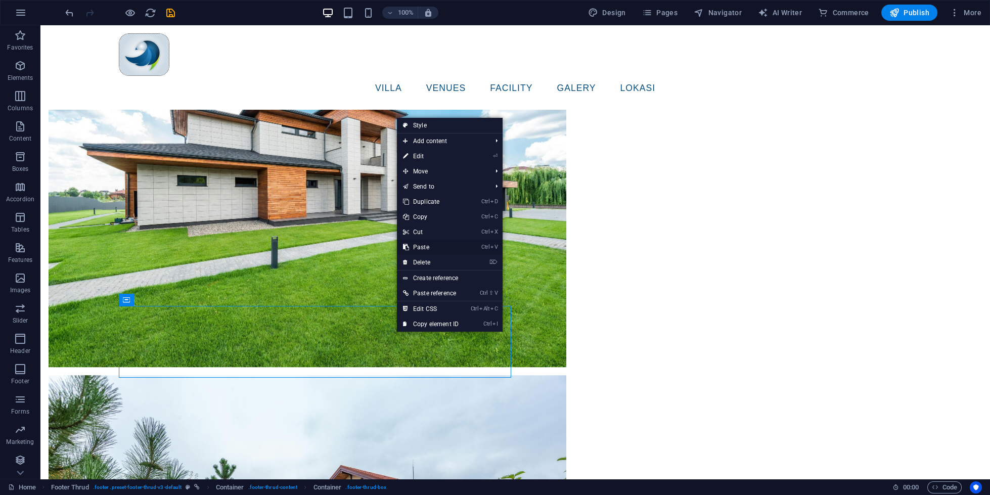
click at [475, 245] on li "Ctrl V Paste" at bounding box center [450, 247] width 106 height 15
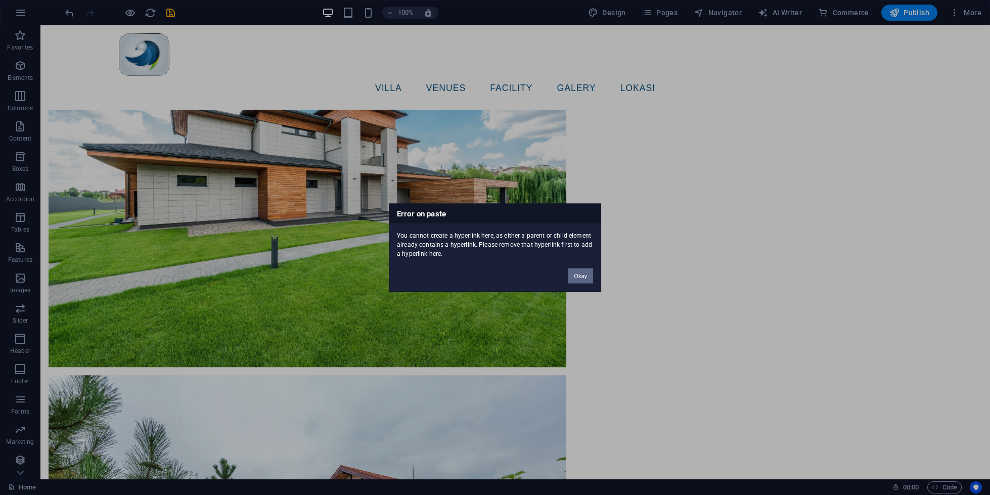
click at [591, 269] on button "Okay" at bounding box center [580, 275] width 25 height 15
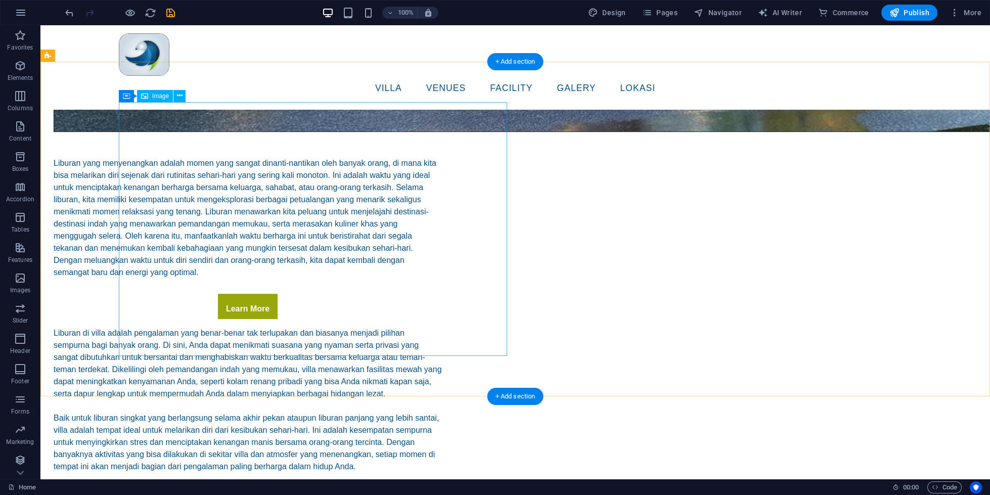
scroll to position [1288, 0]
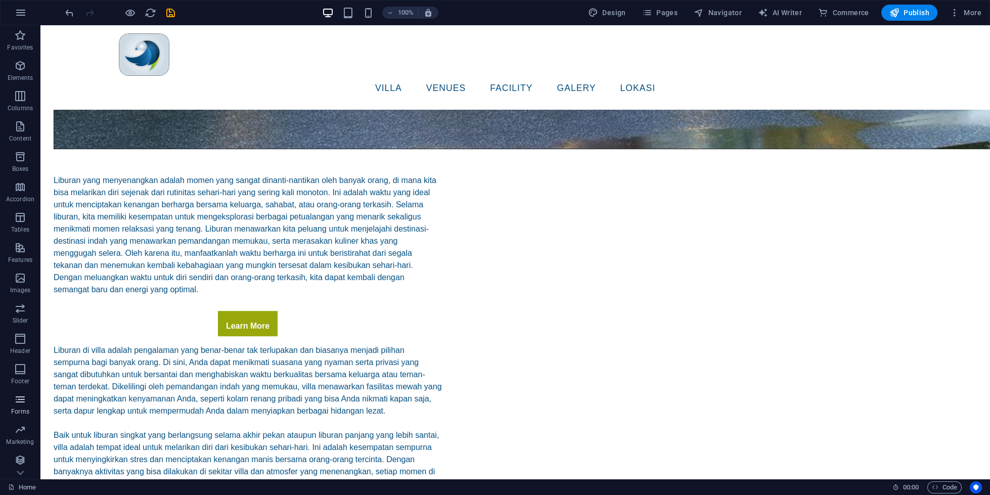
click at [10, 400] on span "Forms" at bounding box center [20, 405] width 40 height 24
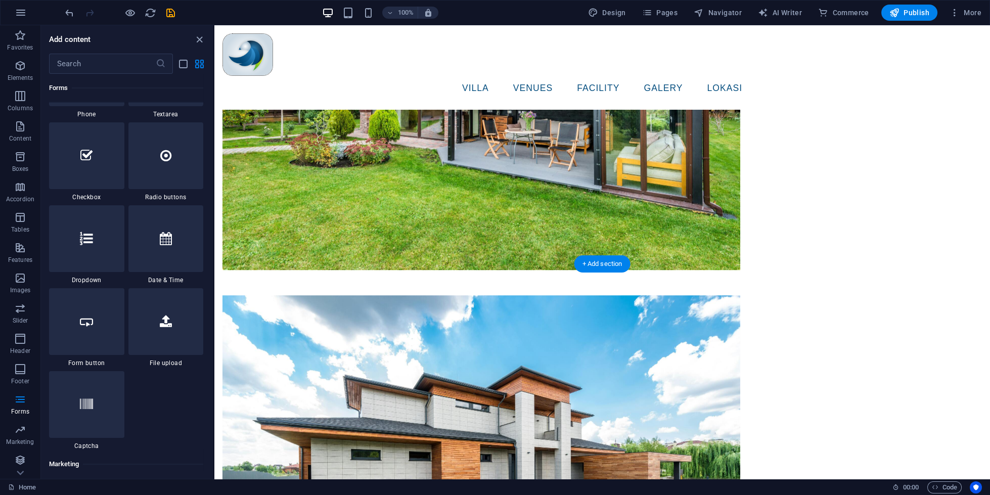
scroll to position [3159, 0]
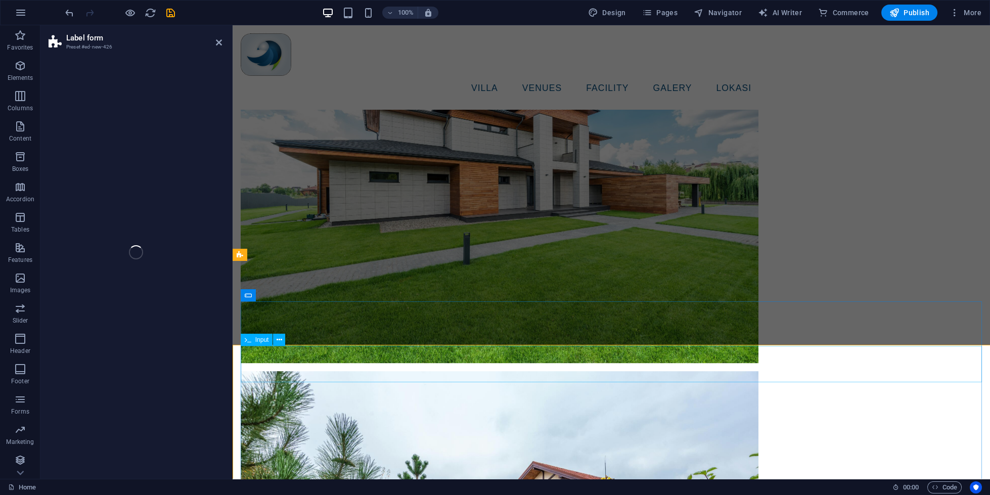
select select "rem"
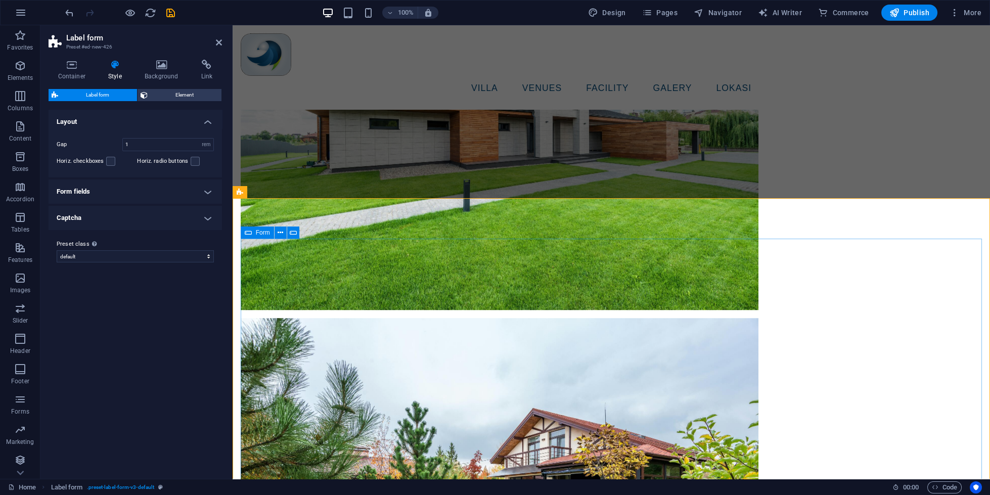
scroll to position [3209, 0]
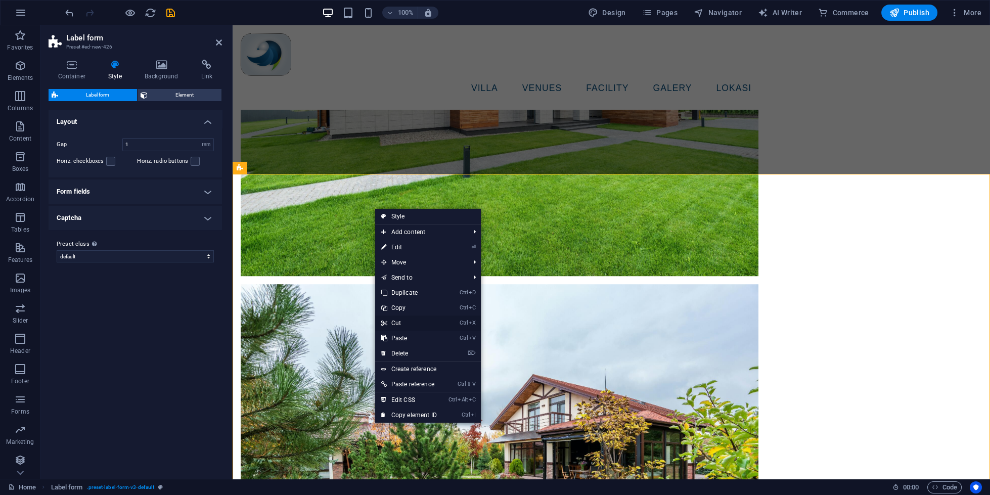
click at [406, 319] on link "Ctrl X Cut" at bounding box center [409, 323] width 68 height 15
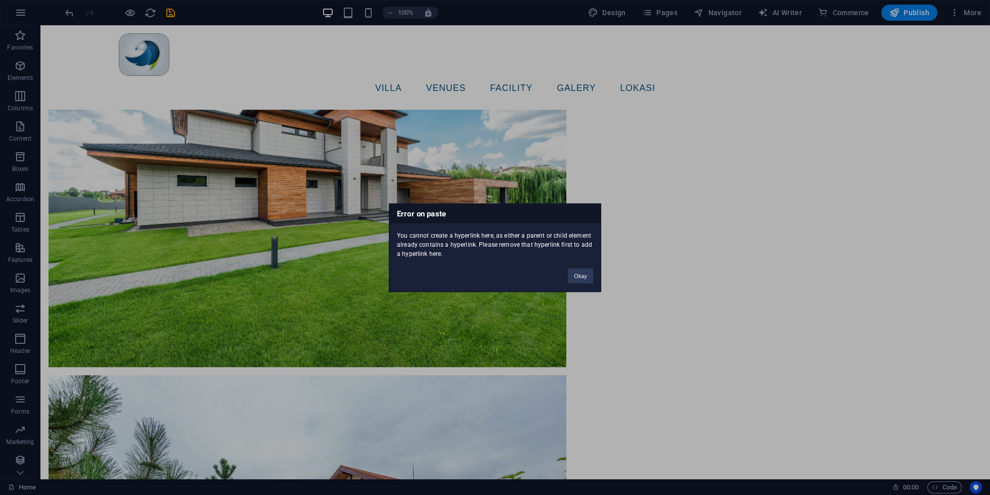
click at [566, 278] on div "Okay" at bounding box center [580, 271] width 40 height 26
click at [573, 276] on button "Okay" at bounding box center [580, 275] width 25 height 15
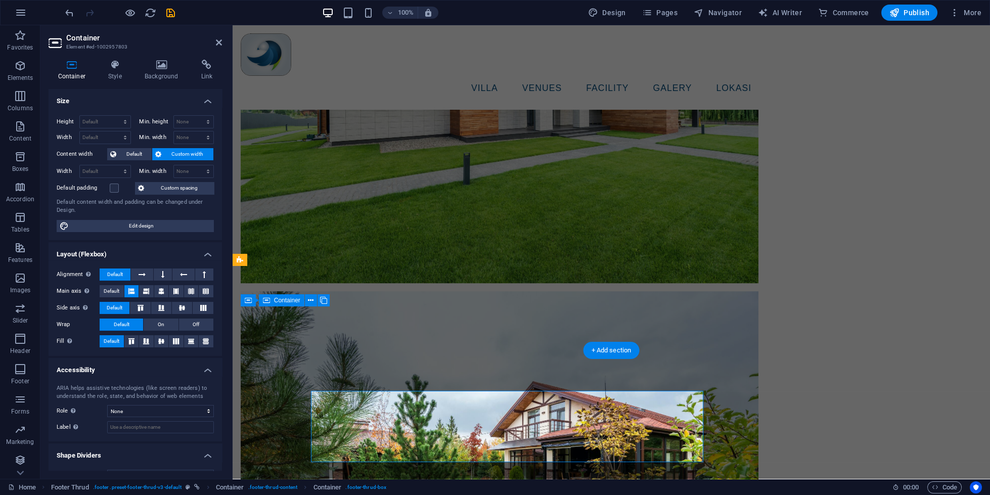
scroll to position [3117, 0]
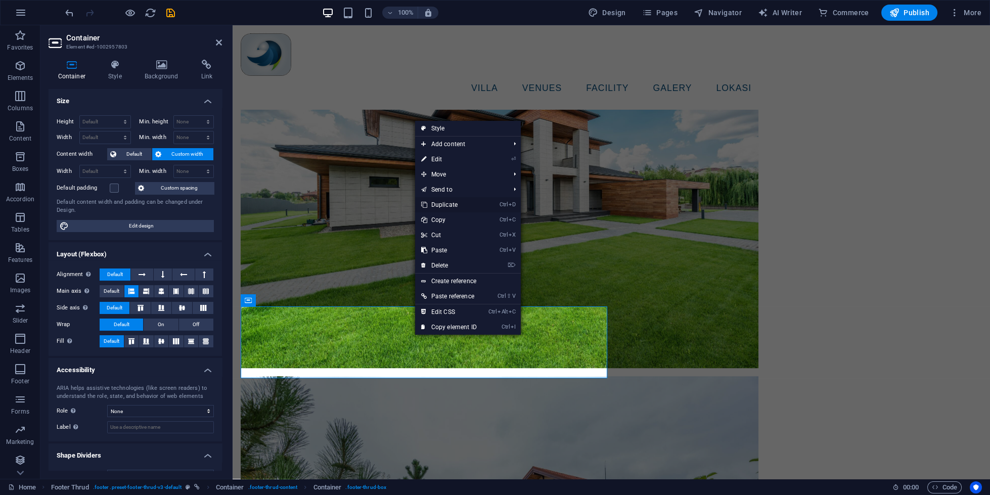
click at [442, 206] on link "Ctrl D Duplicate" at bounding box center [449, 204] width 68 height 15
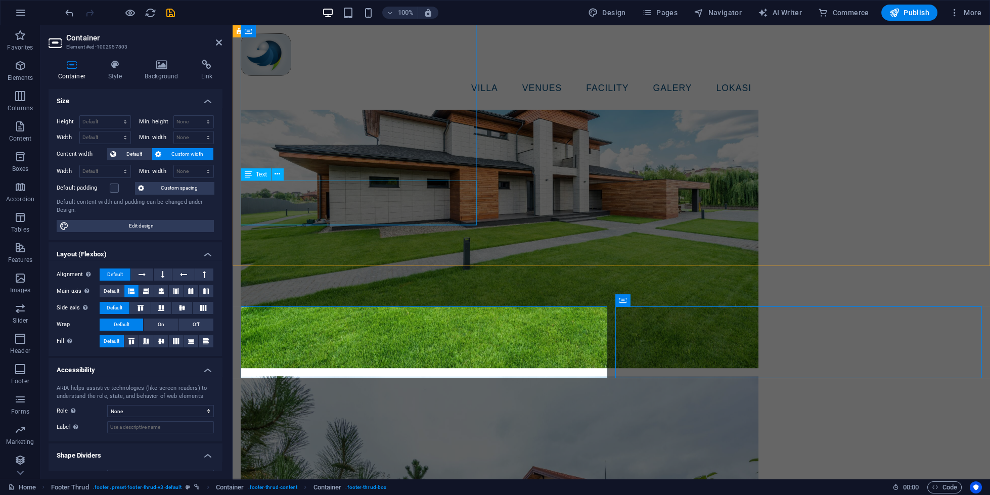
scroll to position [3202, 0]
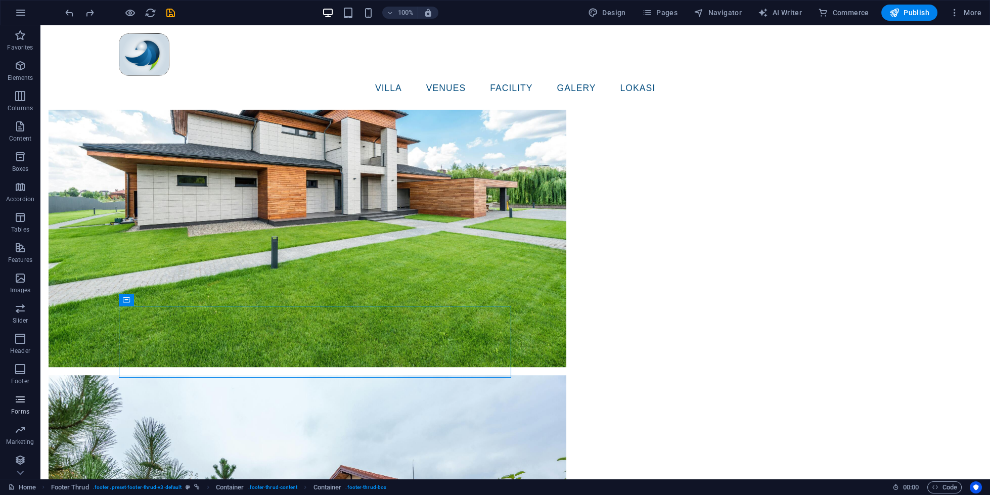
click at [22, 405] on icon "button" at bounding box center [20, 399] width 12 height 12
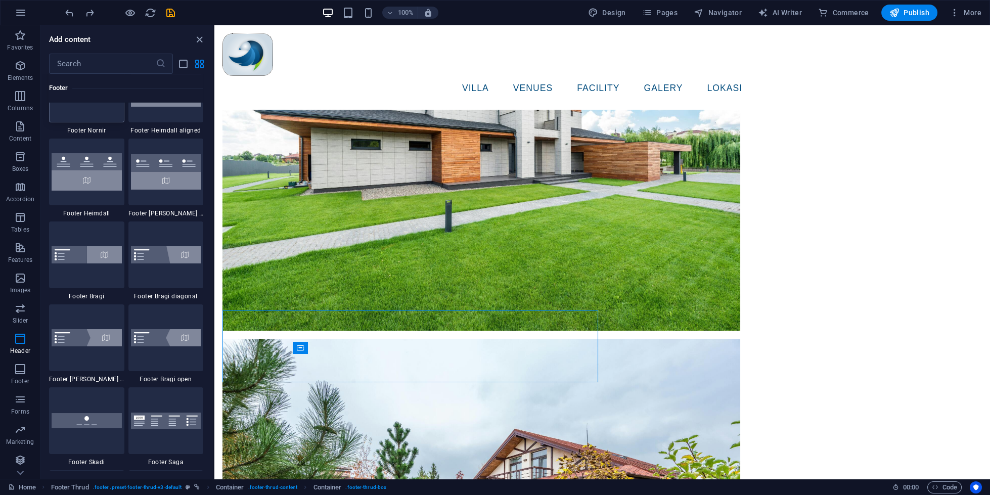
scroll to position [6666, 0]
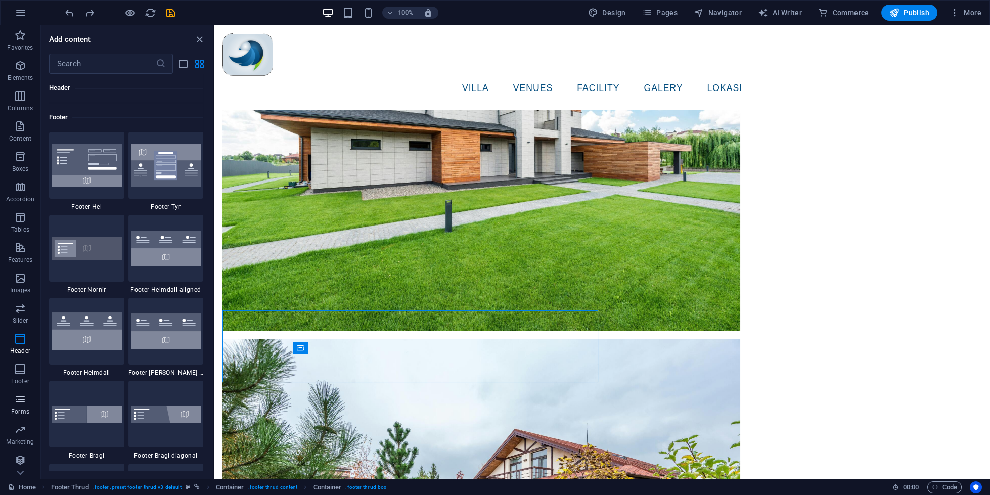
click at [15, 416] on span "Forms" at bounding box center [20, 405] width 40 height 24
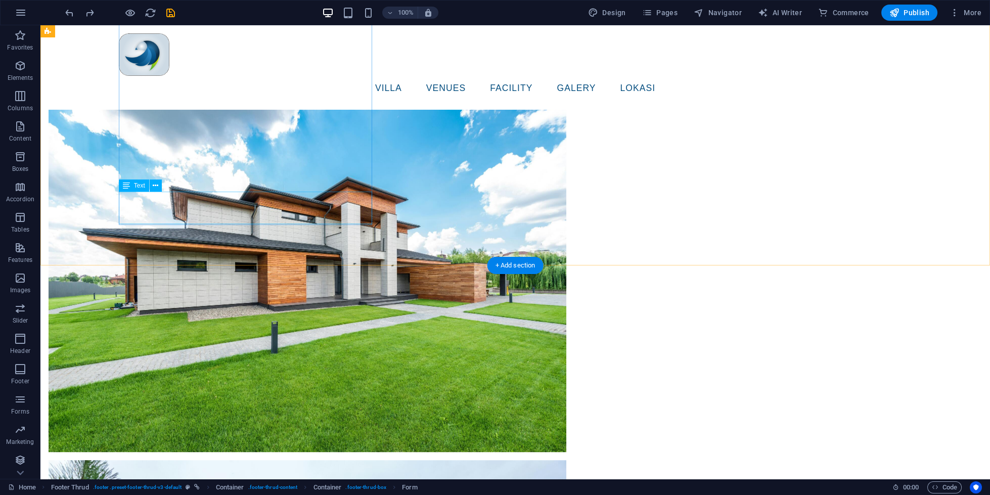
scroll to position [3202, 0]
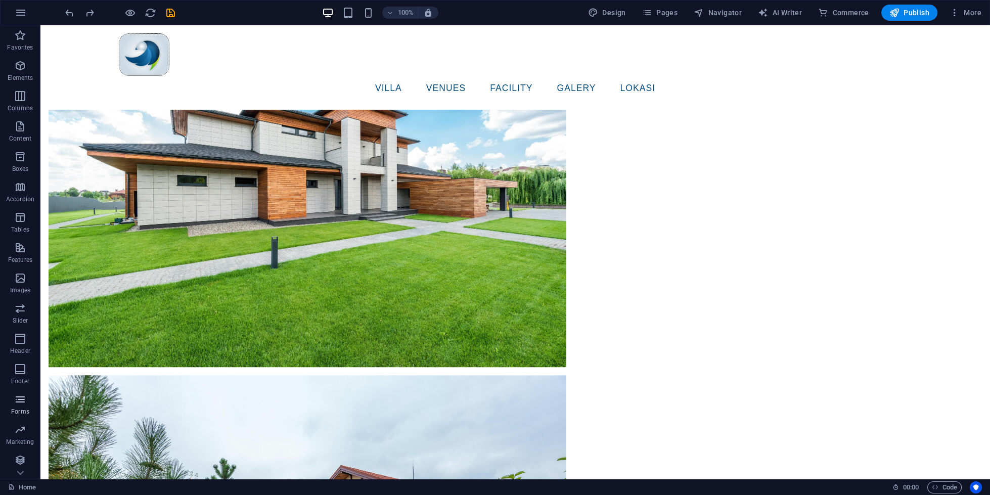
click at [22, 401] on icon "button" at bounding box center [20, 399] width 12 height 12
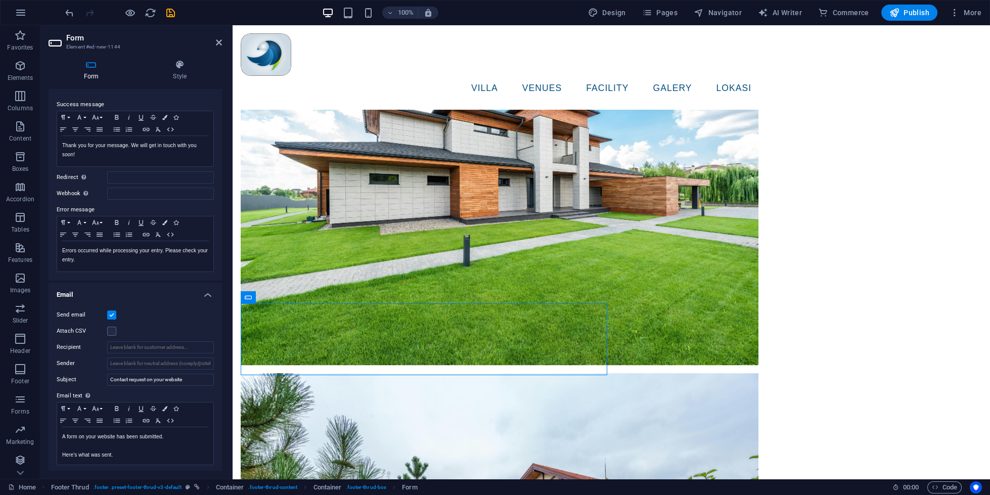
scroll to position [0, 0]
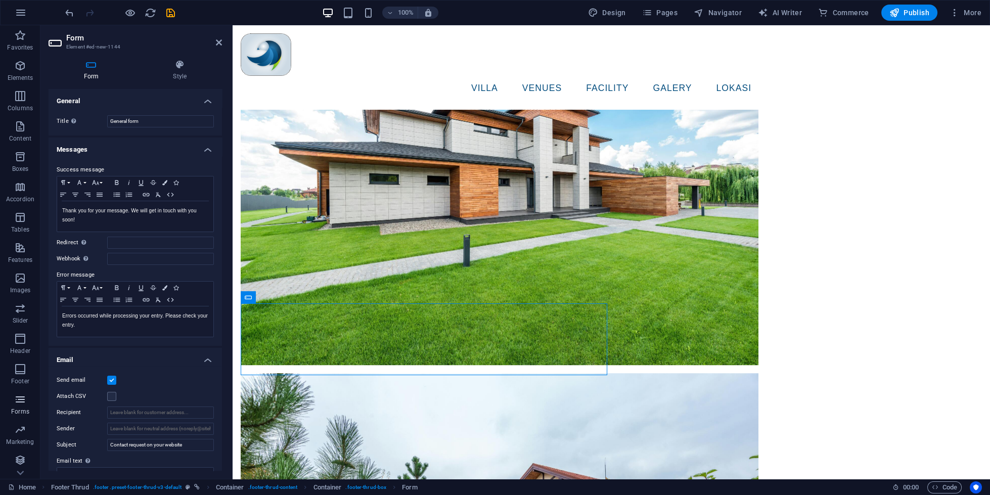
click at [23, 401] on icon "button" at bounding box center [20, 399] width 12 height 12
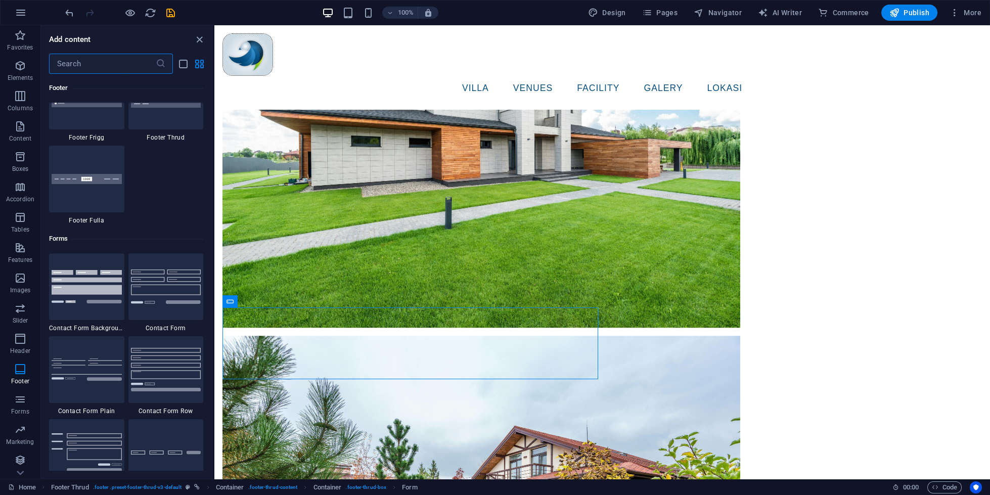
scroll to position [7543, 0]
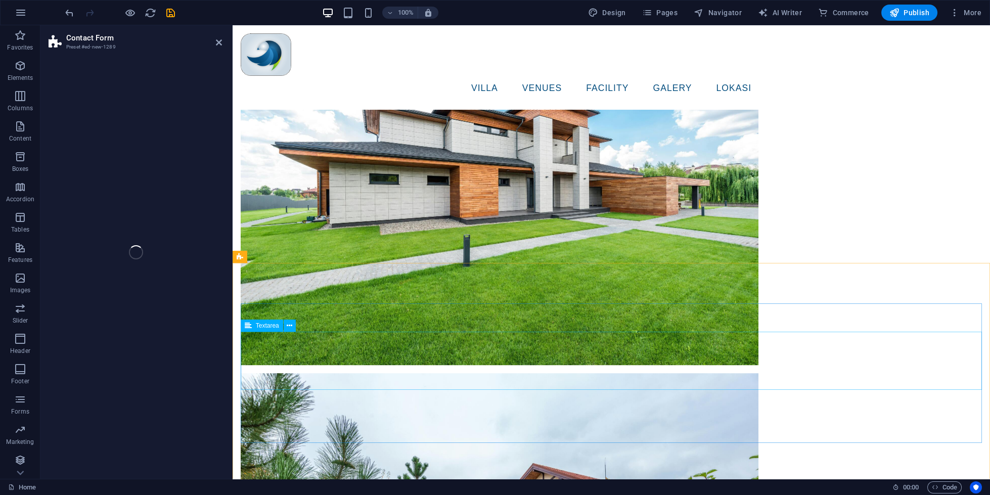
select select "rem"
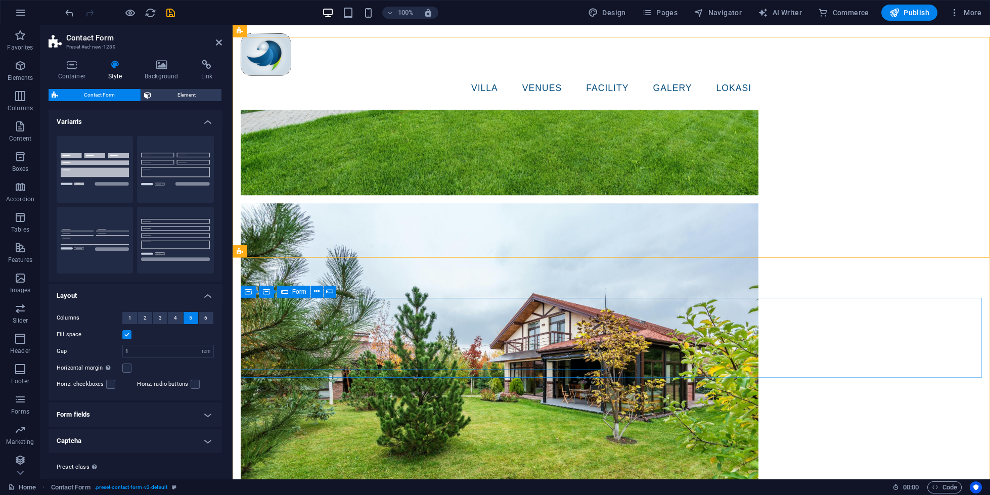
scroll to position [3259, 0]
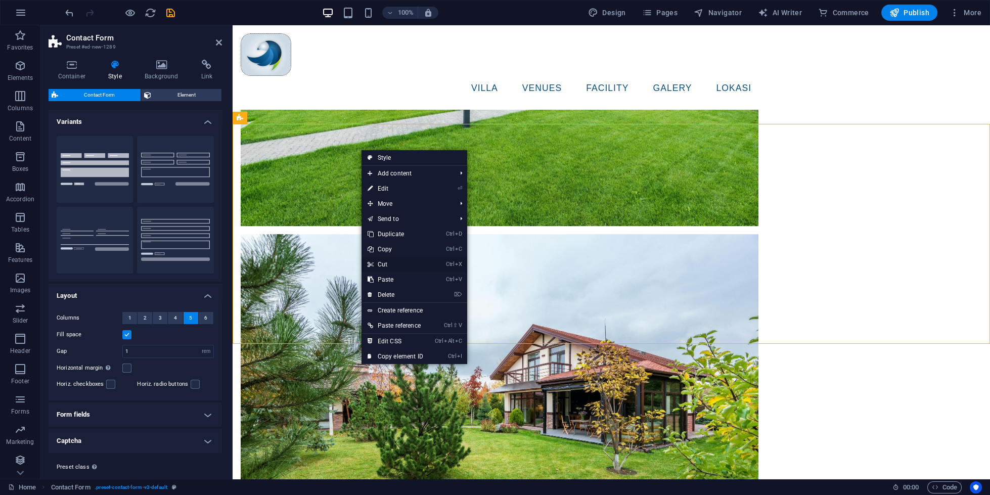
click at [379, 266] on link "Ctrl X Cut" at bounding box center [396, 264] width 68 height 15
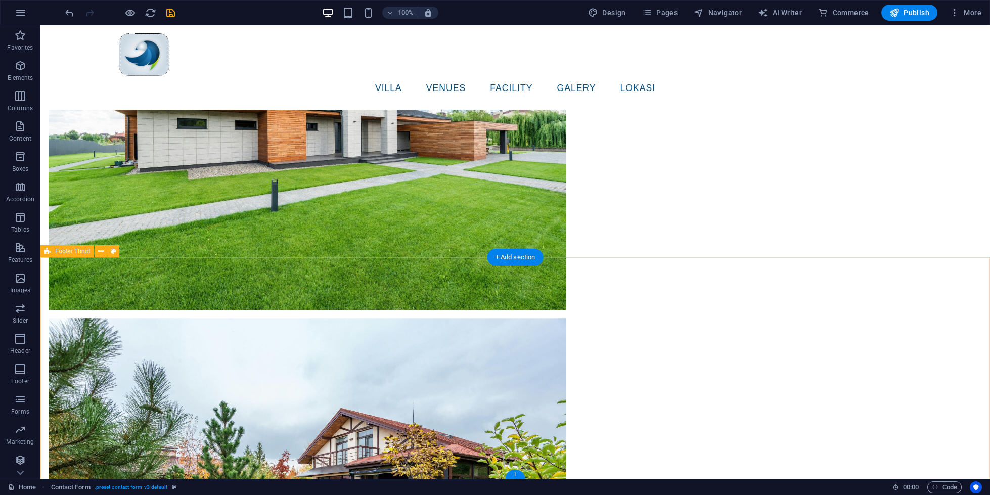
scroll to position [3210, 0]
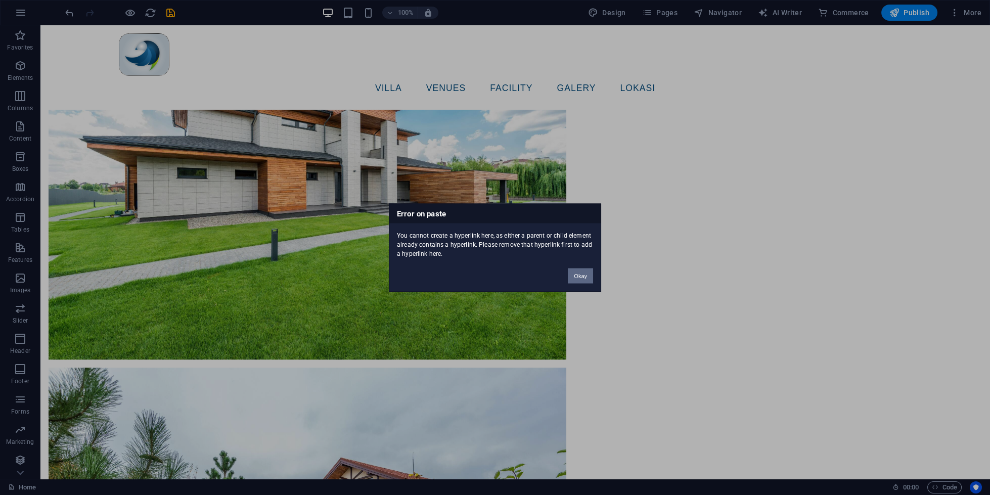
click at [585, 281] on button "Okay" at bounding box center [580, 275] width 25 height 15
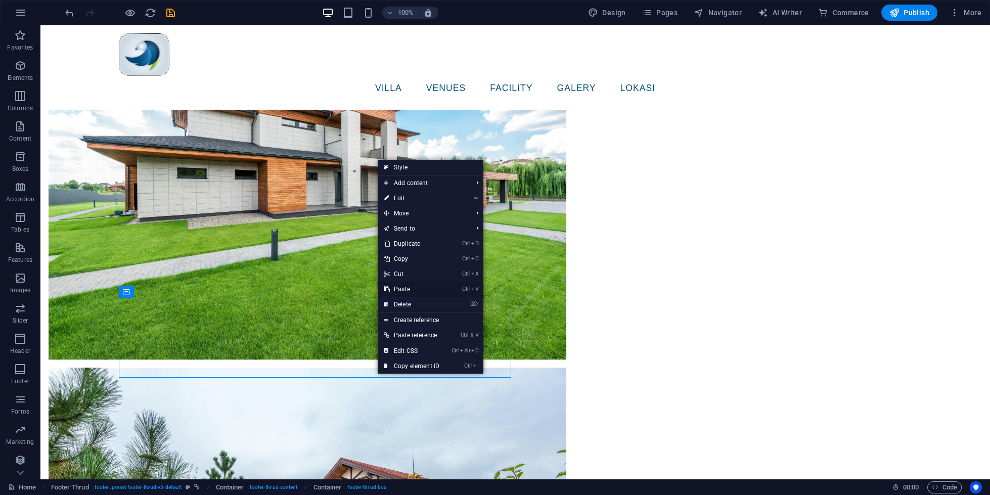
click at [414, 291] on link "Ctrl V Paste" at bounding box center [412, 289] width 68 height 15
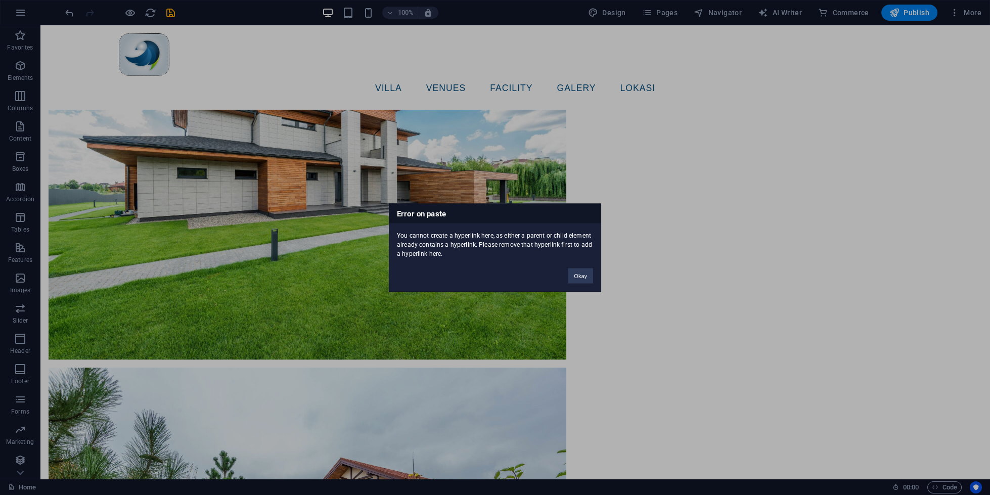
click at [577, 266] on div "Okay" at bounding box center [580, 271] width 40 height 26
drag, startPoint x: 587, startPoint y: 273, endPoint x: 540, endPoint y: 253, distance: 51.0
click at [587, 273] on button "Okay" at bounding box center [580, 275] width 25 height 15
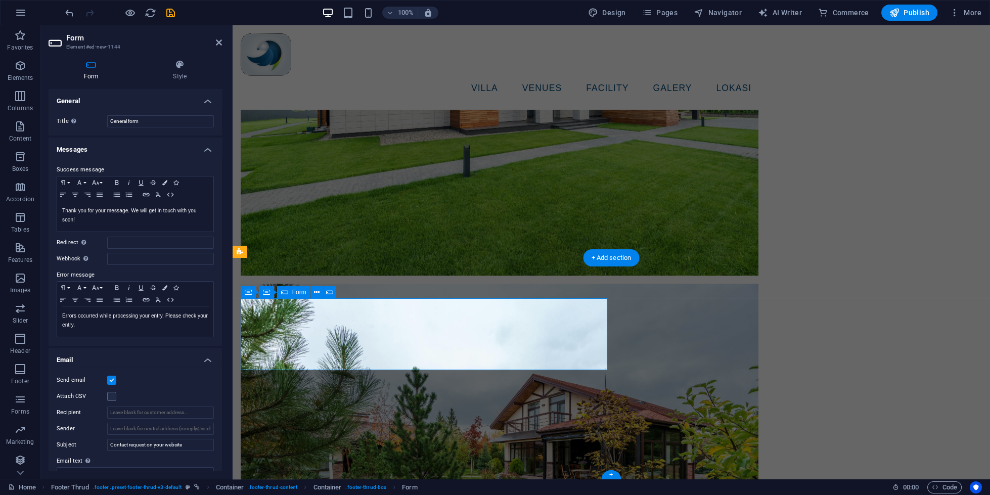
scroll to position [3125, 0]
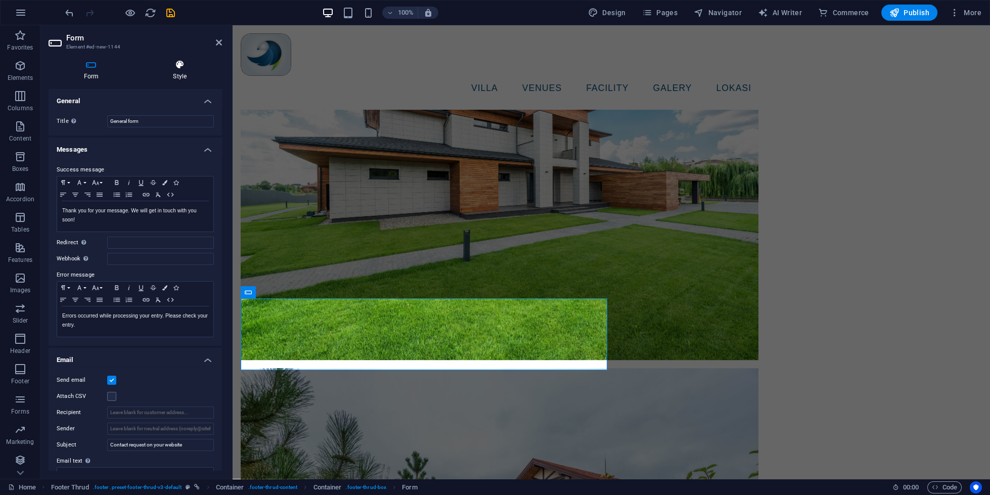
click at [167, 68] on icon at bounding box center [180, 65] width 84 height 10
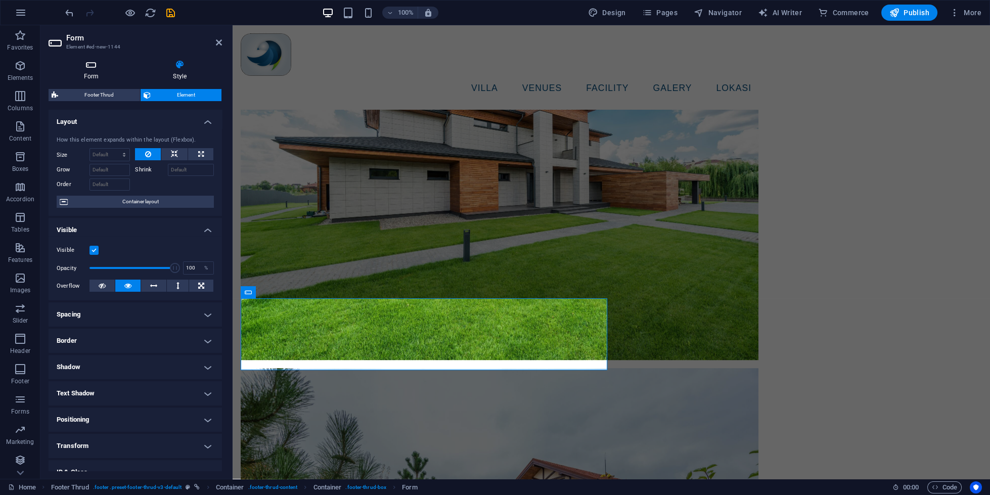
click at [102, 67] on icon at bounding box center [91, 65] width 85 height 10
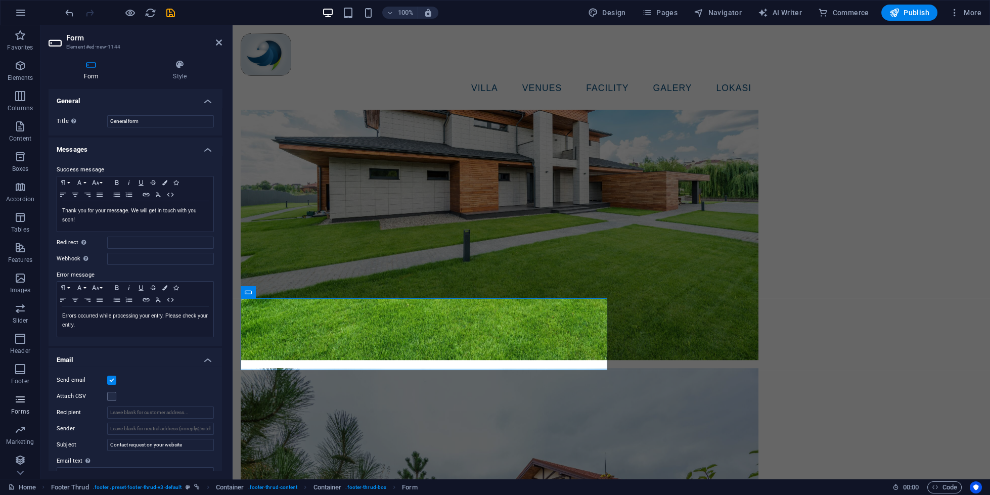
click at [28, 410] on p "Forms" at bounding box center [20, 412] width 18 height 8
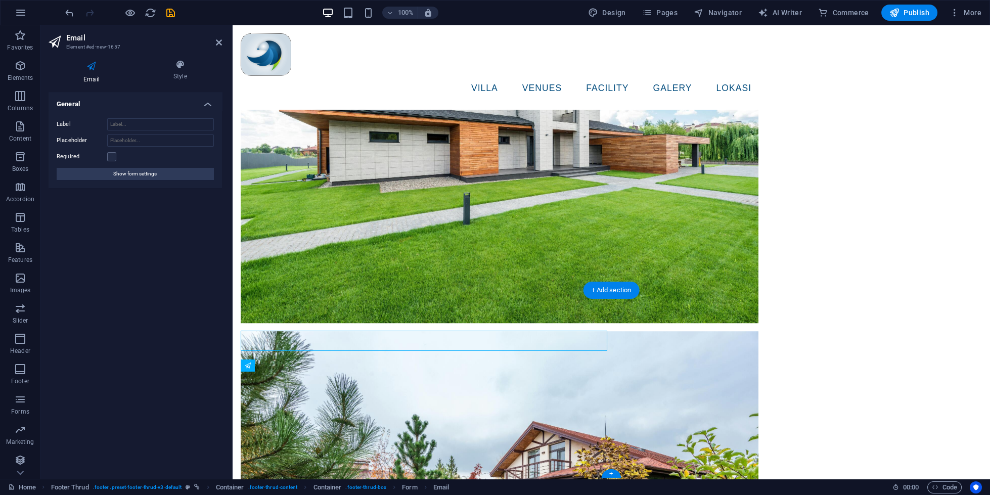
scroll to position [3093, 0]
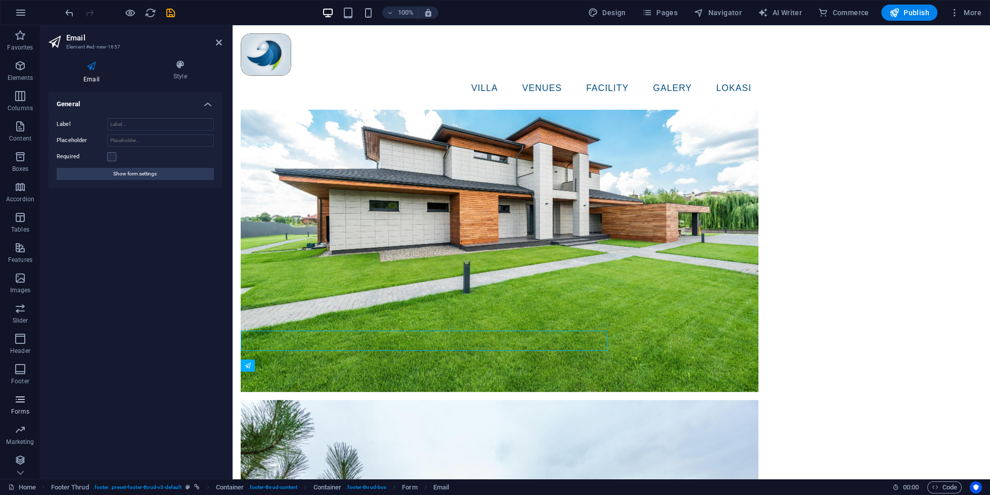
click at [20, 401] on icon "button" at bounding box center [20, 399] width 12 height 12
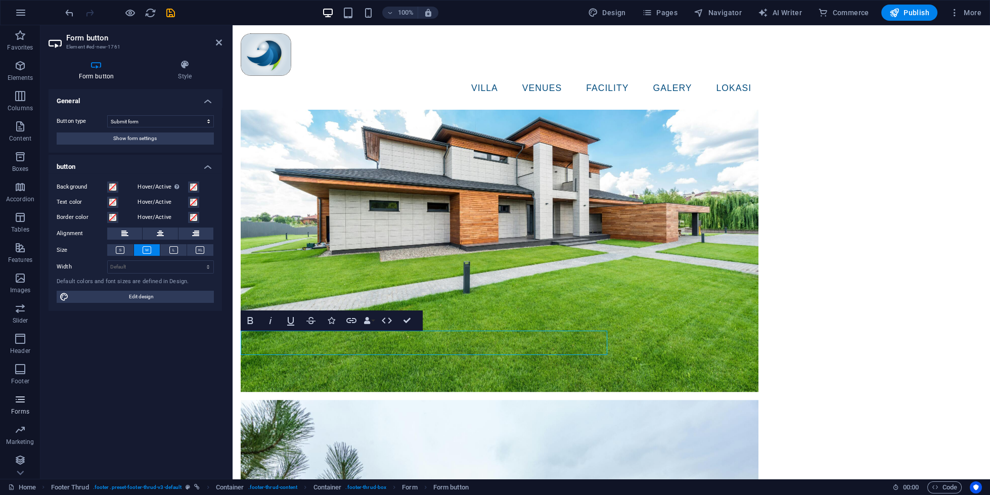
click at [20, 408] on p "Forms" at bounding box center [20, 412] width 18 height 8
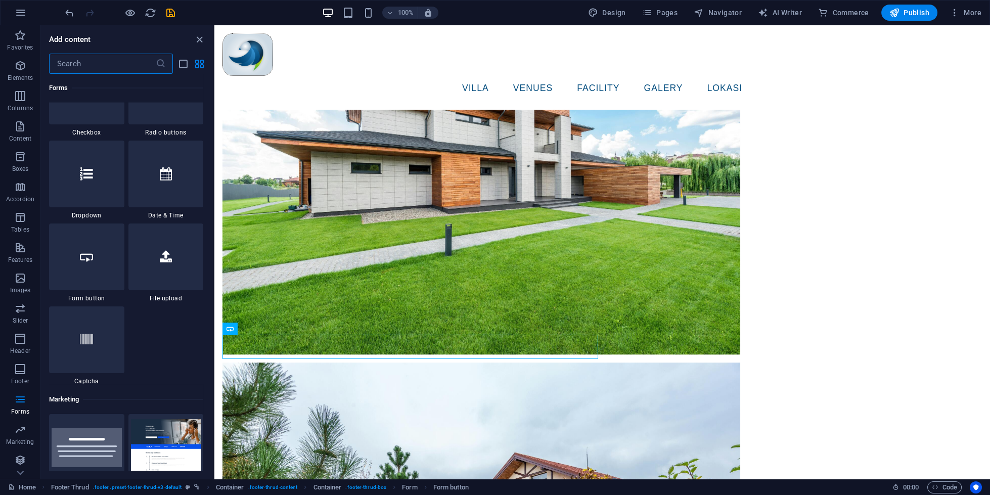
scroll to position [7942, 0]
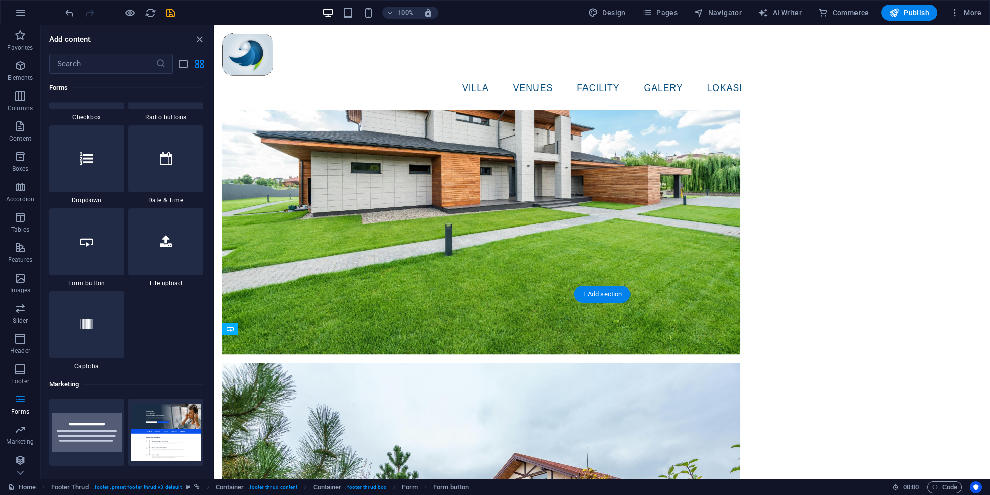
drag, startPoint x: 239, startPoint y: 344, endPoint x: 252, endPoint y: 378, distance: 36.1
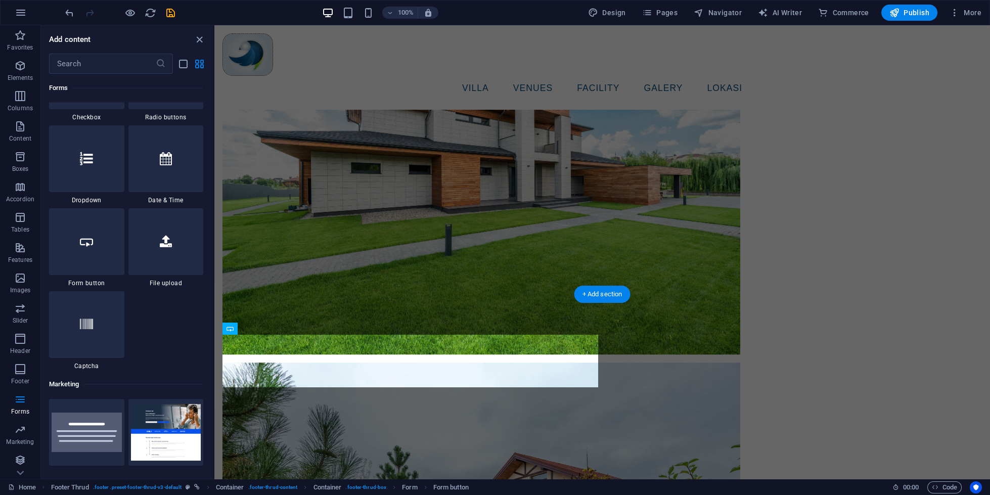
drag, startPoint x: 242, startPoint y: 346, endPoint x: 265, endPoint y: 374, distance: 36.0
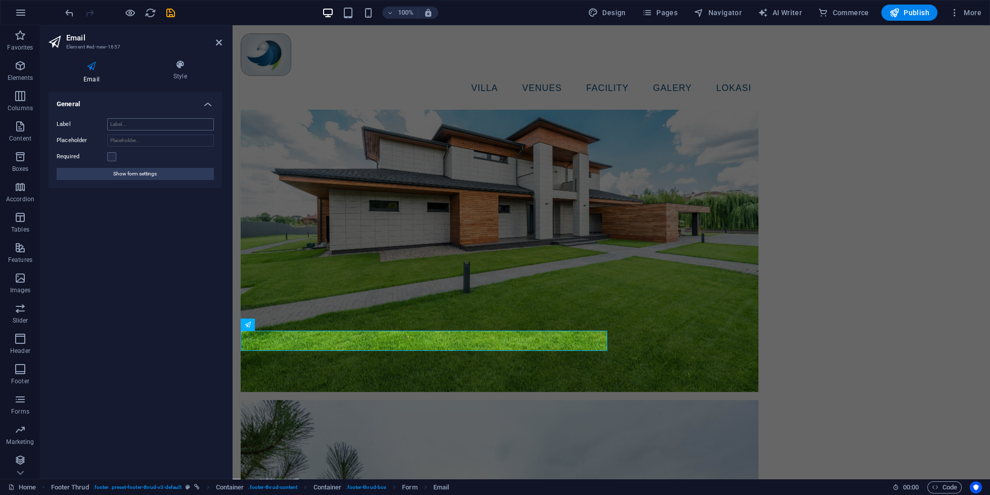
click at [164, 120] on input "Label" at bounding box center [160, 124] width 107 height 12
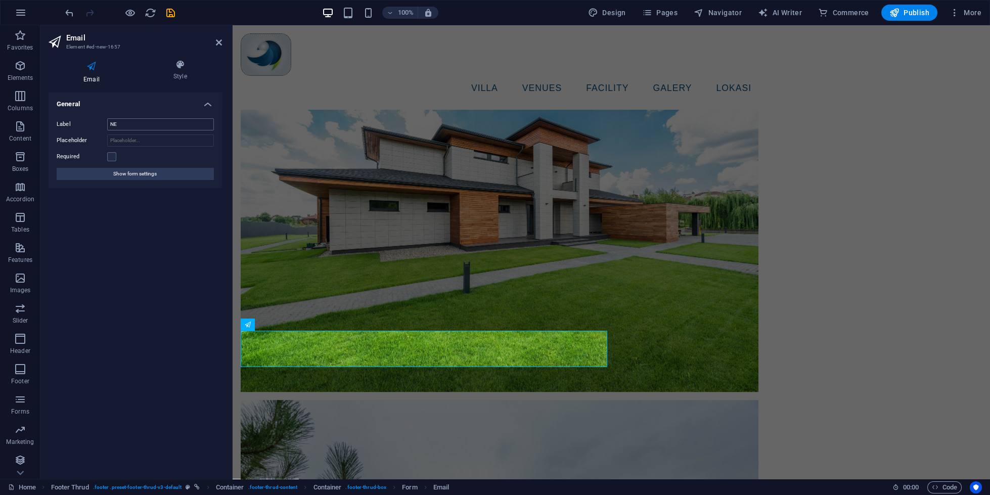
type input "N"
type input "E"
type input "NEWSLETTER"
type input "yourname@examp.com"
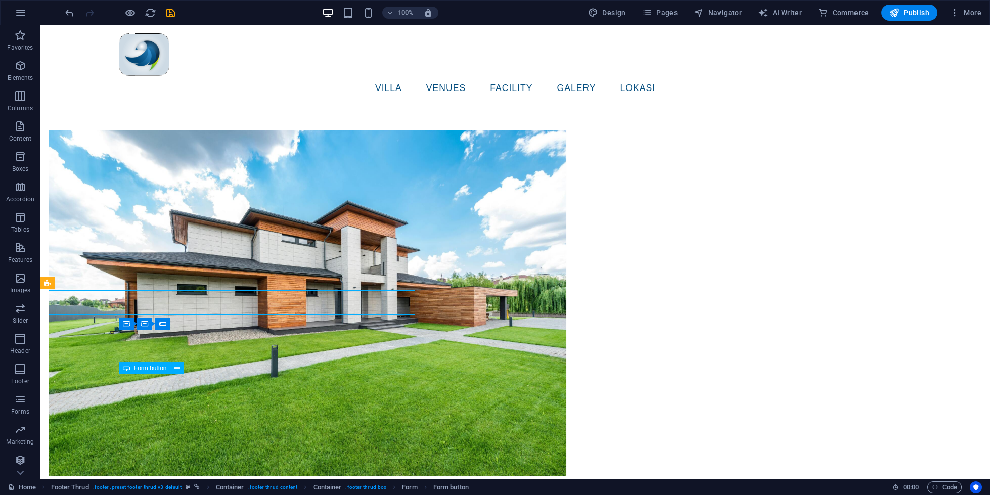
scroll to position [3178, 0]
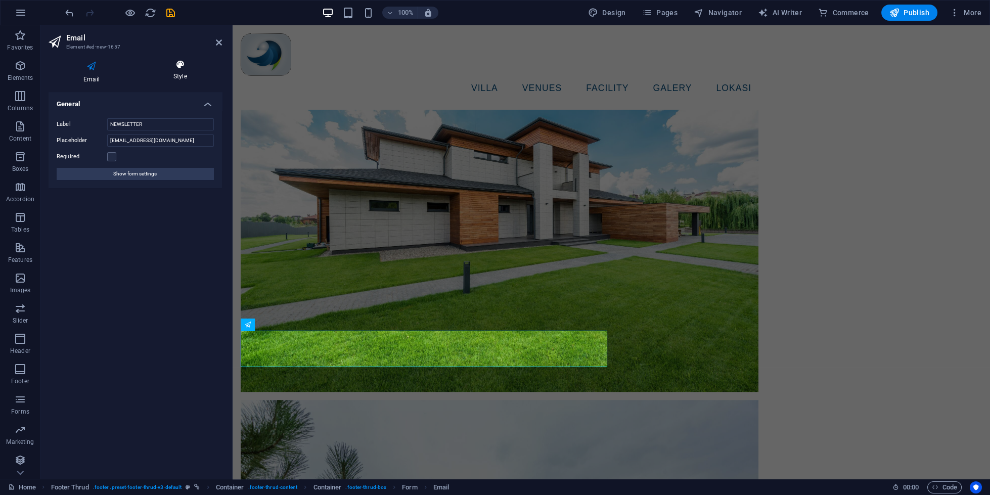
click at [169, 71] on h4 "Style" at bounding box center [180, 70] width 83 height 21
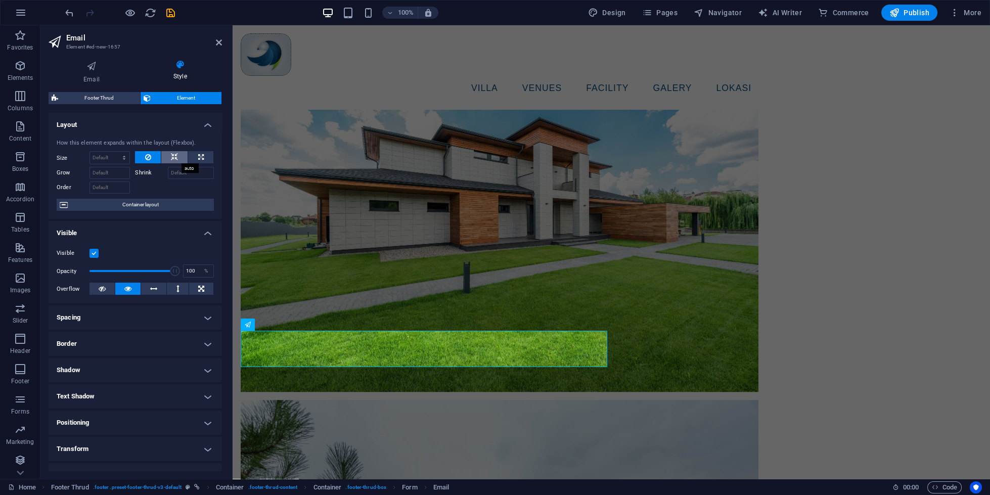
click at [167, 159] on button at bounding box center [174, 157] width 26 height 12
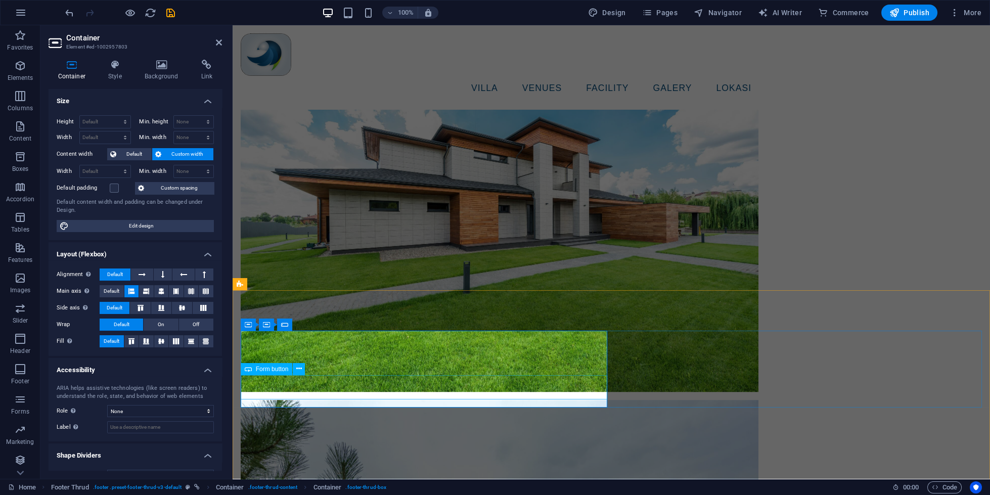
click at [116, 291] on span "Default" at bounding box center [112, 291] width 16 height 12
click at [144, 154] on span "Default" at bounding box center [133, 154] width 29 height 12
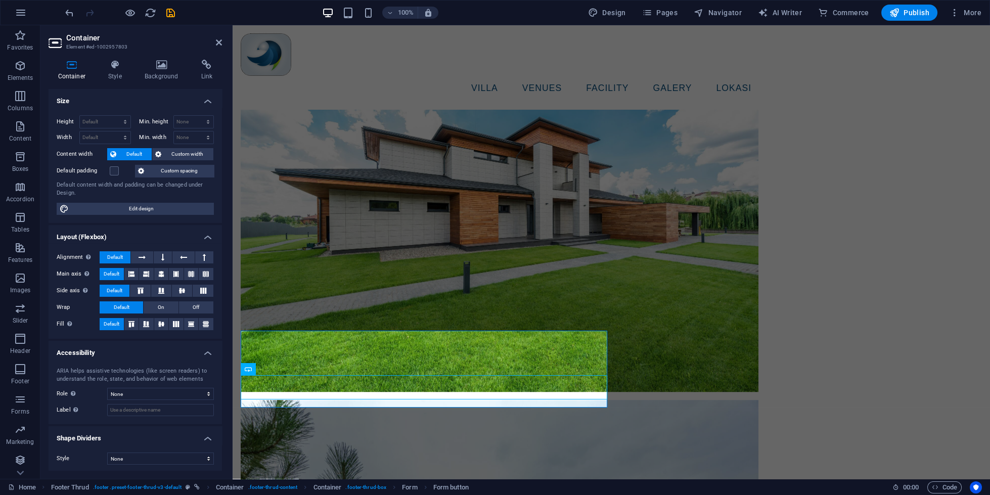
click at [138, 154] on span "Default" at bounding box center [133, 154] width 29 height 12
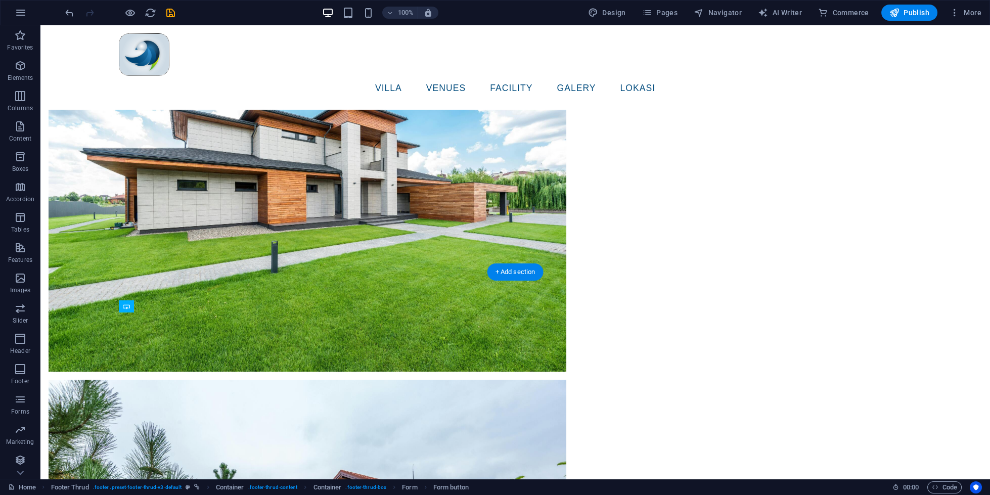
scroll to position [3199, 0]
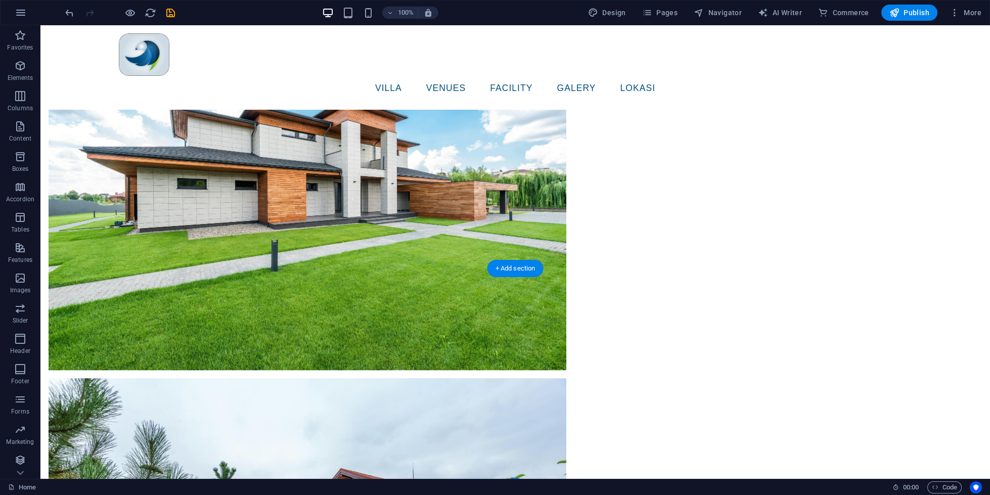
drag, startPoint x: 141, startPoint y: 386, endPoint x: 149, endPoint y: 375, distance: 14.1
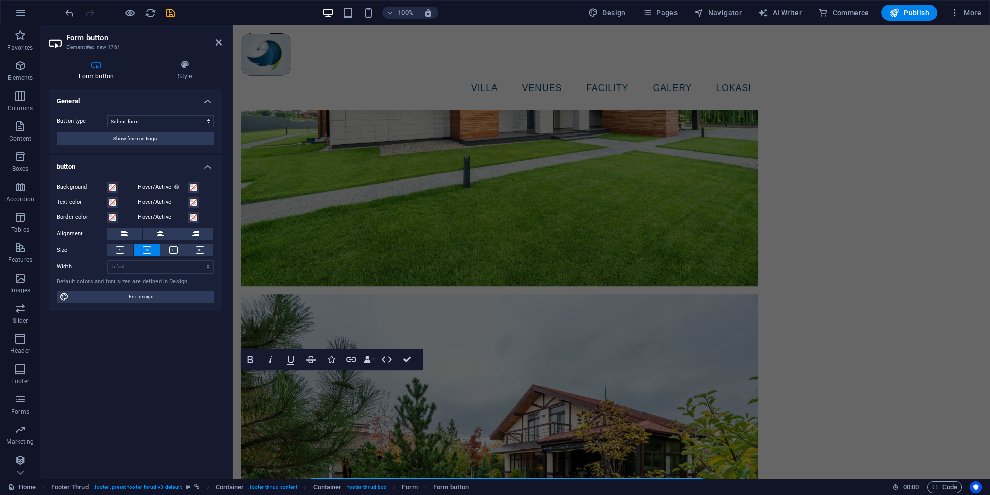
scroll to position [3098, 0]
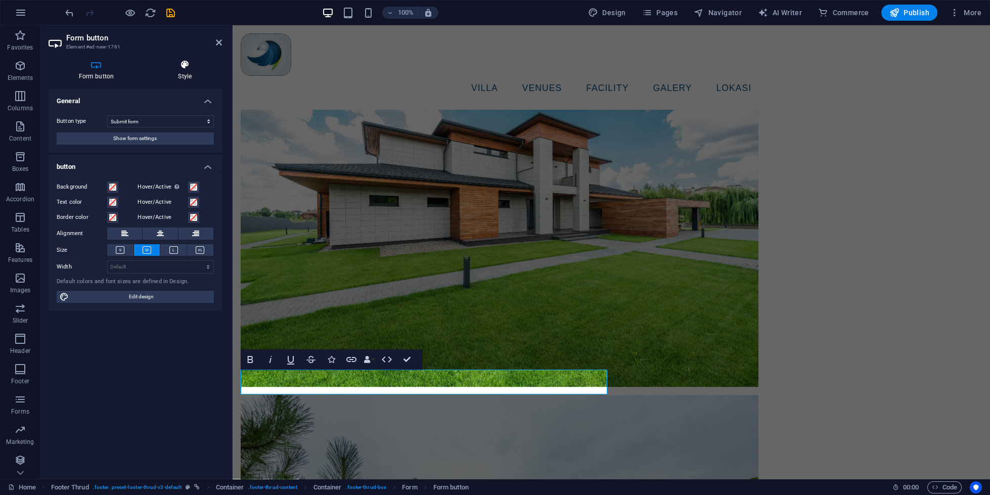
click at [179, 65] on icon at bounding box center [185, 65] width 74 height 10
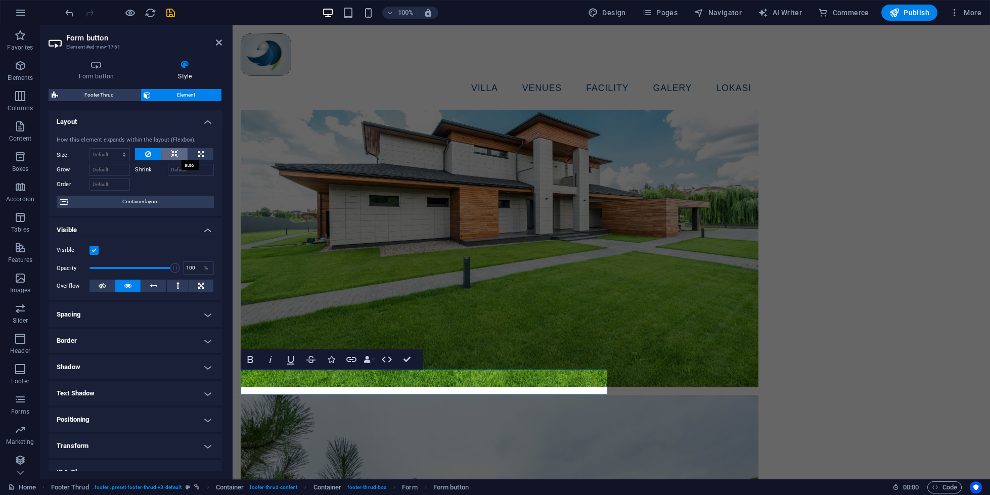
click at [173, 154] on icon at bounding box center [174, 154] width 7 height 12
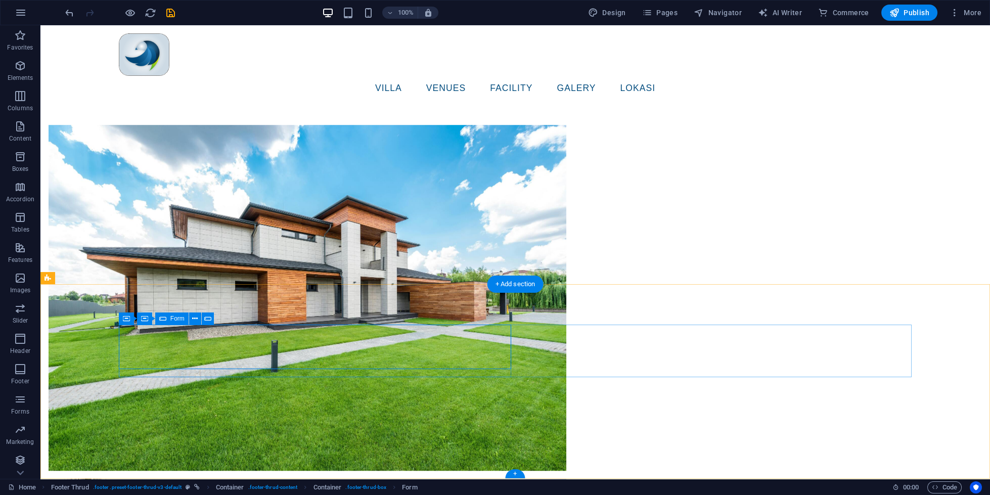
drag, startPoint x: 391, startPoint y: 340, endPoint x: 199, endPoint y: 340, distance: 191.7
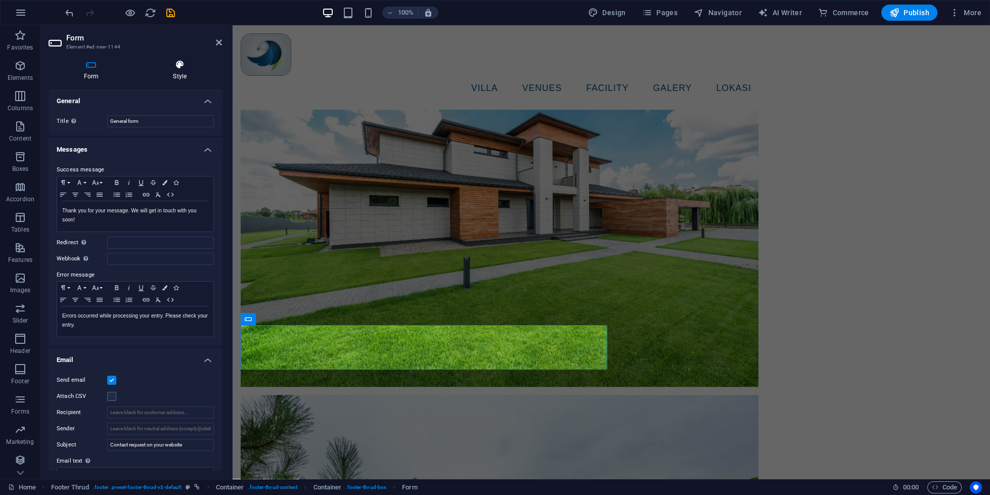
click at [182, 76] on h4 "Style" at bounding box center [180, 70] width 84 height 21
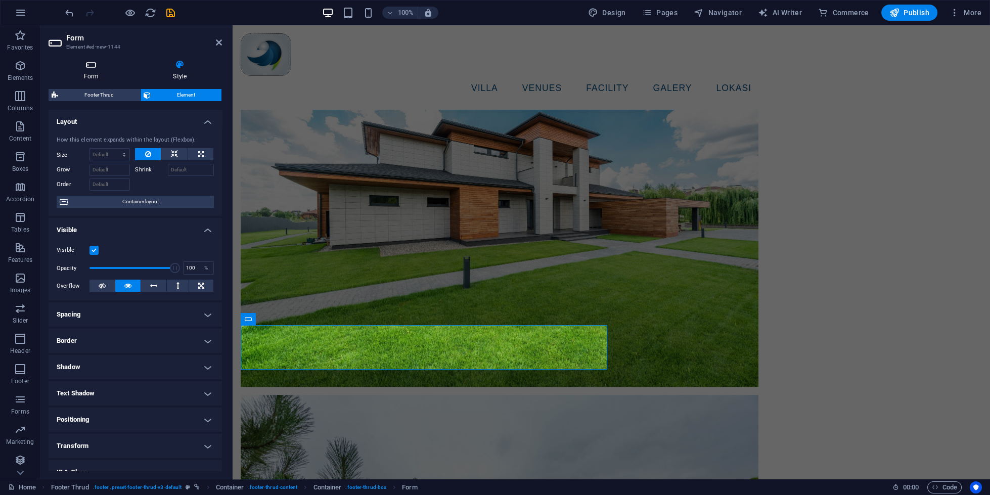
click at [104, 72] on h4 "Form" at bounding box center [94, 70] width 90 height 21
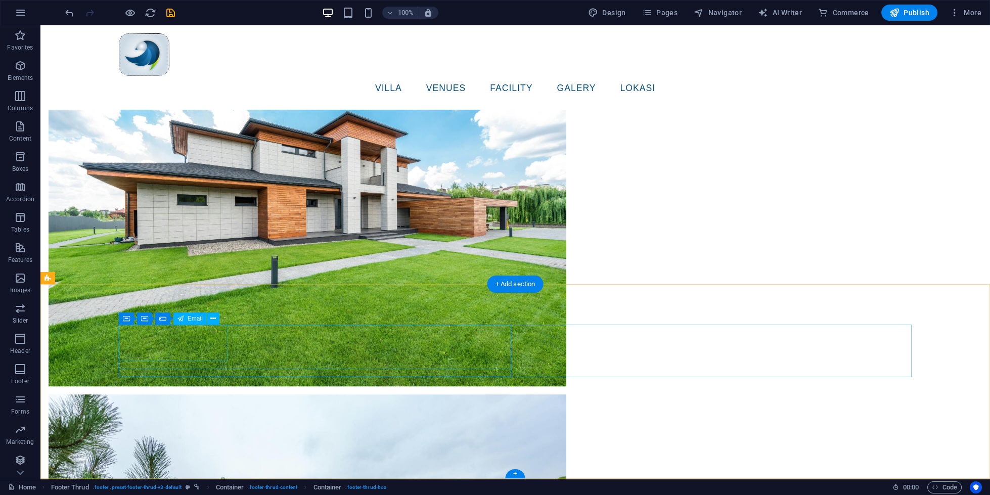
click at [148, 321] on icon at bounding box center [144, 319] width 7 height 12
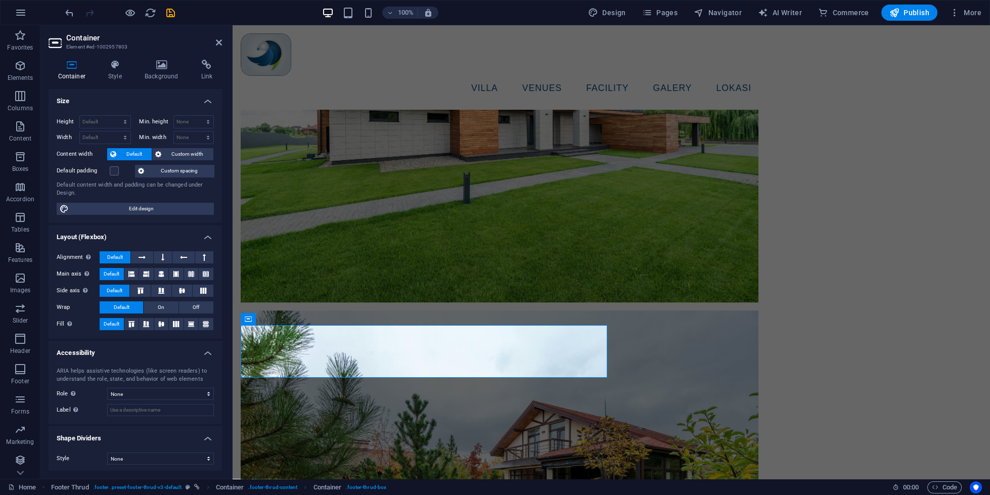
scroll to position [3098, 0]
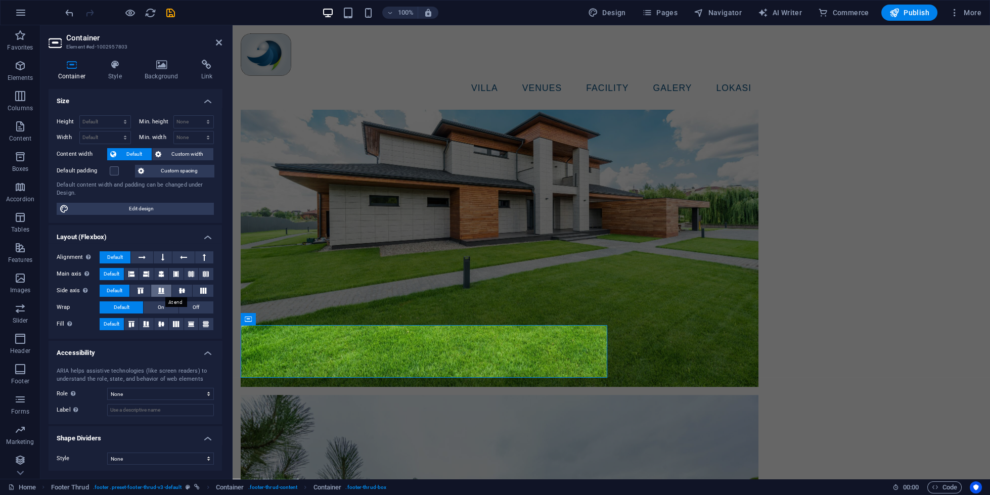
click at [153, 286] on button at bounding box center [161, 291] width 20 height 12
click at [158, 286] on button at bounding box center [161, 291] width 20 height 12
click at [164, 294] on icon at bounding box center [161, 291] width 12 height 6
click at [177, 275] on icon at bounding box center [176, 274] width 6 height 12
click at [153, 276] on button at bounding box center [146, 274] width 15 height 12
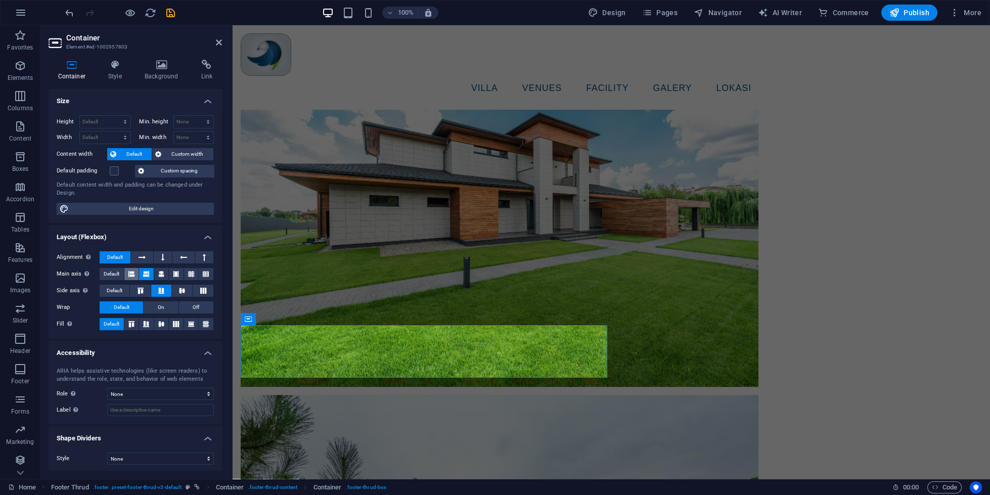
click at [138, 276] on button at bounding box center [131, 274] width 15 height 12
drag, startPoint x: 160, startPoint y: 262, endPoint x: 149, endPoint y: 262, distance: 11.6
click at [158, 262] on button at bounding box center [163, 257] width 18 height 12
click at [134, 260] on button at bounding box center [142, 257] width 22 height 12
click at [170, 258] on button at bounding box center [163, 257] width 18 height 12
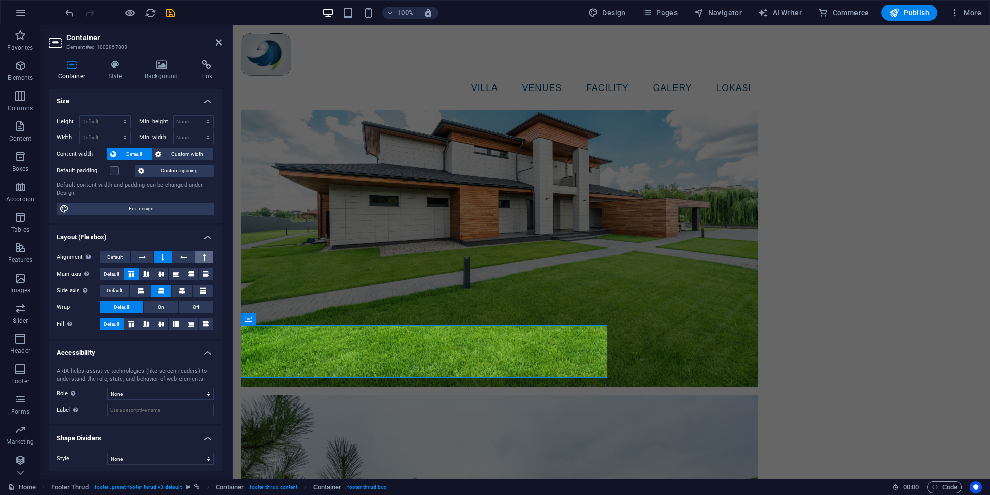
click at [201, 254] on button at bounding box center [204, 257] width 18 height 12
drag, startPoint x: 191, startPoint y: 257, endPoint x: 169, endPoint y: 257, distance: 21.7
click at [189, 257] on button at bounding box center [183, 257] width 22 height 12
click at [130, 257] on button "Default" at bounding box center [115, 257] width 31 height 12
click at [117, 256] on span "Default" at bounding box center [115, 257] width 16 height 12
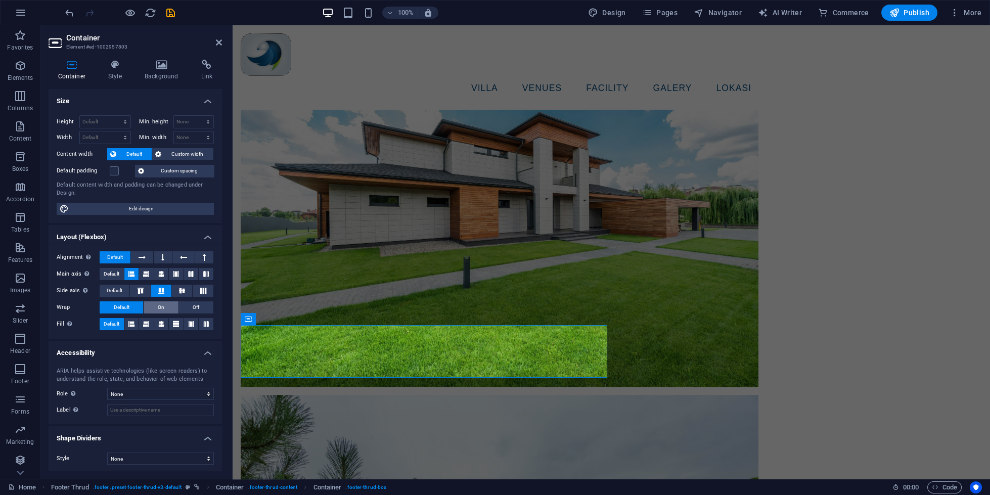
click at [172, 310] on button "On" at bounding box center [161, 307] width 34 height 12
click at [184, 306] on button "Off" at bounding box center [196, 307] width 34 height 12
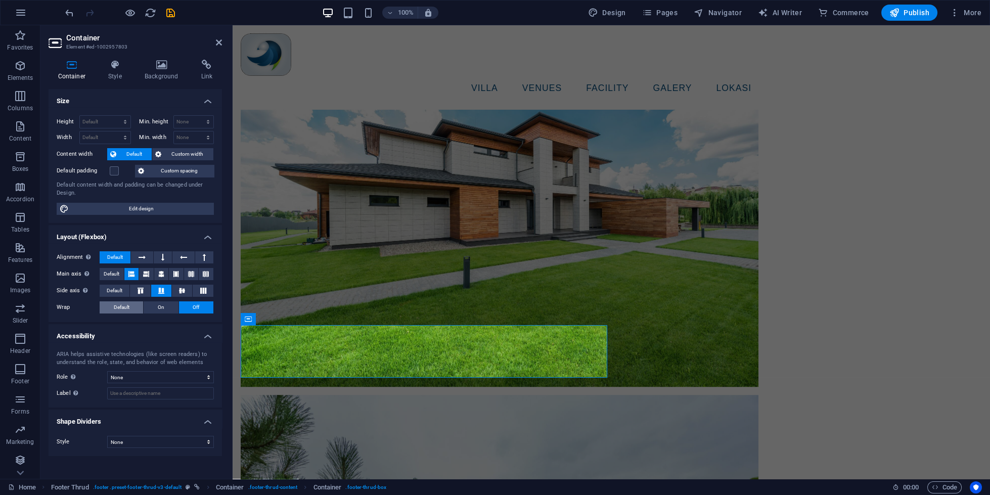
click at [115, 304] on span "Default" at bounding box center [122, 307] width 16 height 12
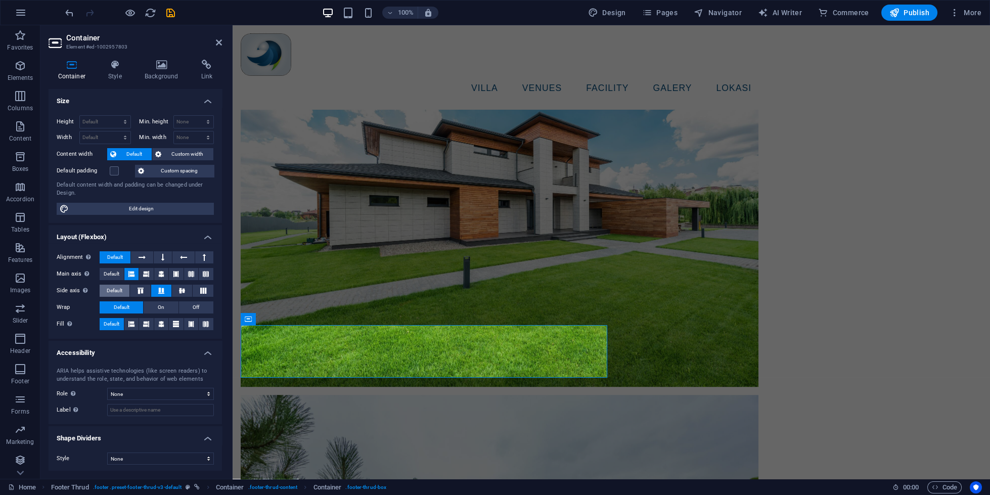
click at [107, 286] on button "Default" at bounding box center [115, 291] width 30 height 12
click at [107, 276] on span "Default" at bounding box center [112, 274] width 16 height 12
click at [106, 278] on span "Default" at bounding box center [112, 274] width 16 height 12
drag, startPoint x: 106, startPoint y: 278, endPoint x: 109, endPoint y: 294, distance: 16.5
click at [106, 278] on span "Default" at bounding box center [112, 274] width 16 height 12
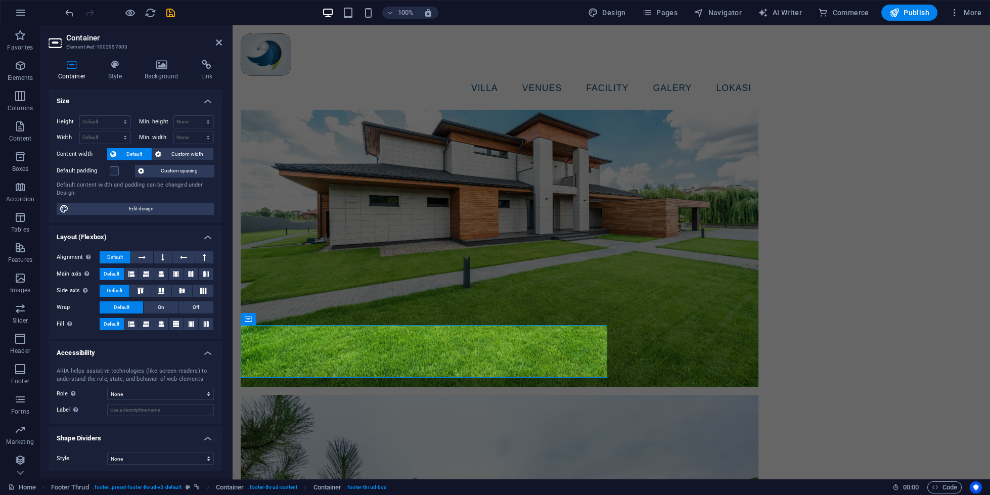
click at [109, 294] on span "Default" at bounding box center [115, 291] width 16 height 12
click at [180, 152] on span "Custom width" at bounding box center [187, 154] width 46 height 12
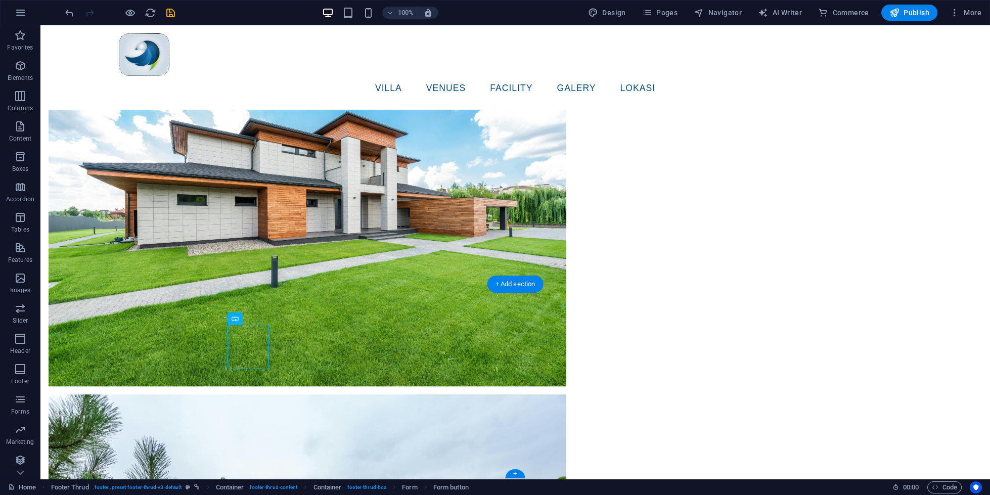
drag, startPoint x: 172, startPoint y: 355, endPoint x: 371, endPoint y: 359, distance: 198.8
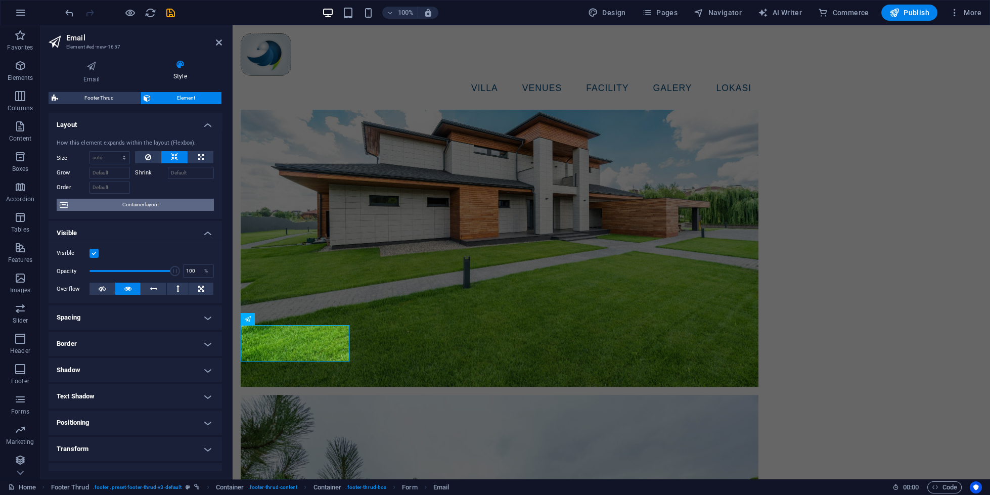
click at [121, 204] on span "Container layout" at bounding box center [141, 205] width 140 height 12
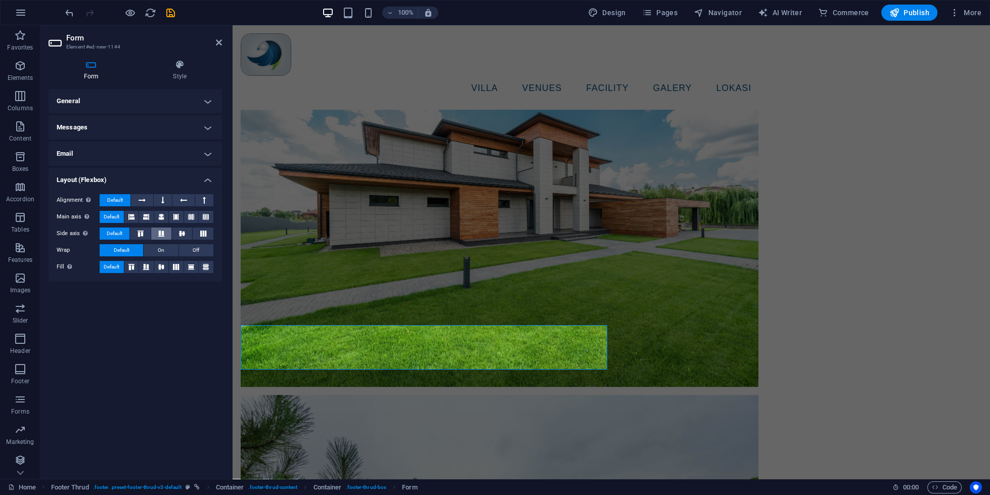
click at [162, 229] on button at bounding box center [161, 234] width 20 height 12
click at [181, 232] on icon at bounding box center [182, 234] width 12 height 6
click at [199, 234] on icon at bounding box center [203, 234] width 12 height 6
click at [188, 237] on button at bounding box center [182, 234] width 20 height 12
click at [134, 217] on icon at bounding box center [131, 217] width 6 height 12
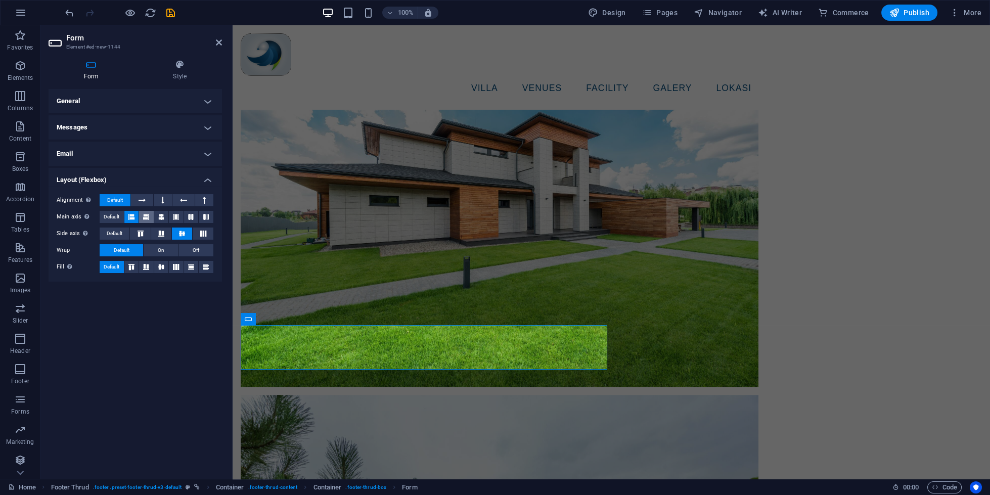
click at [144, 217] on button at bounding box center [146, 217] width 15 height 12
click at [127, 219] on button at bounding box center [131, 217] width 15 height 12
click at [144, 201] on icon at bounding box center [142, 200] width 7 height 12
click at [132, 264] on icon at bounding box center [131, 267] width 6 height 12
click at [150, 263] on button at bounding box center [146, 267] width 15 height 12
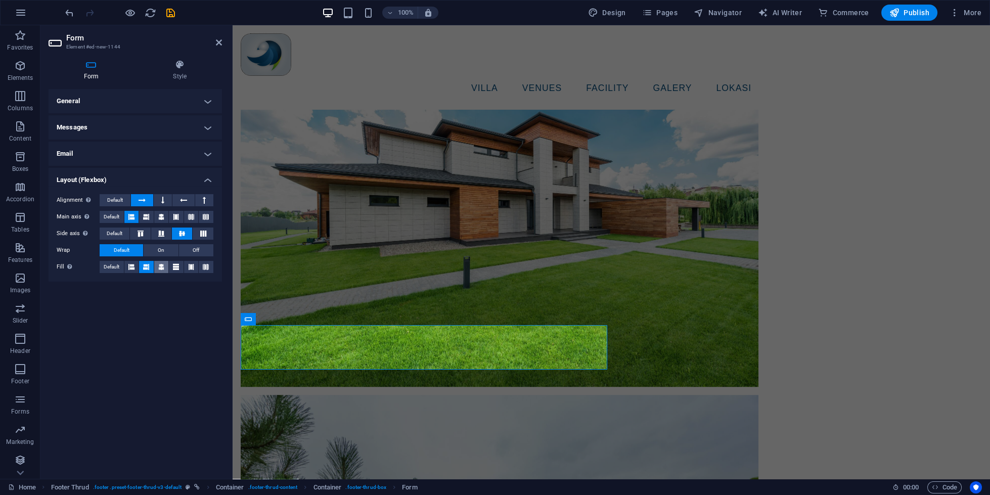
click at [161, 264] on icon at bounding box center [161, 267] width 6 height 12
click at [140, 265] on button at bounding box center [146, 267] width 15 height 12
click at [161, 251] on span "On" at bounding box center [161, 250] width 7 height 12
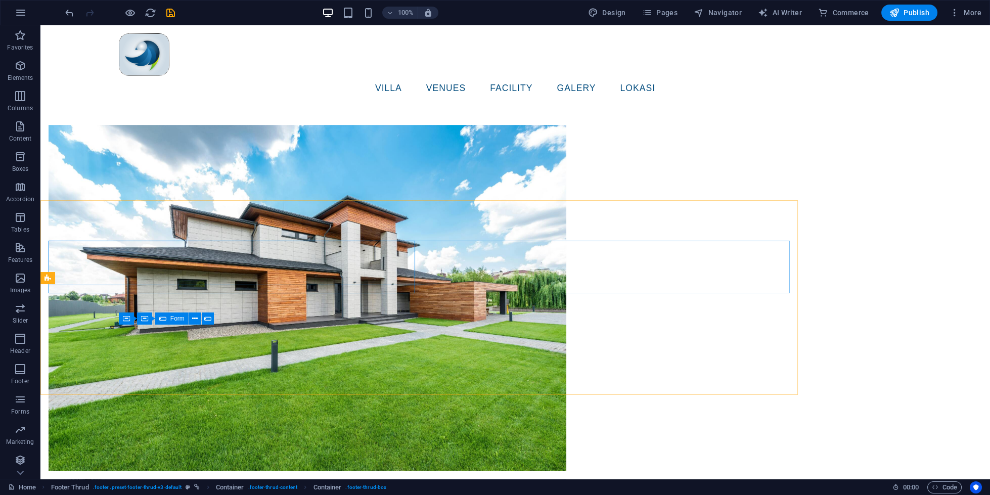
scroll to position [3183, 0]
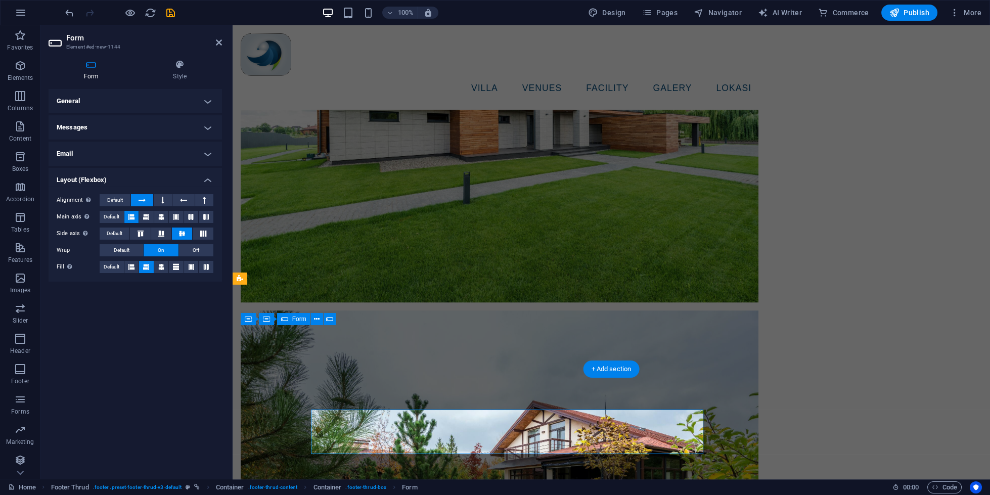
scroll to position [3098, 0]
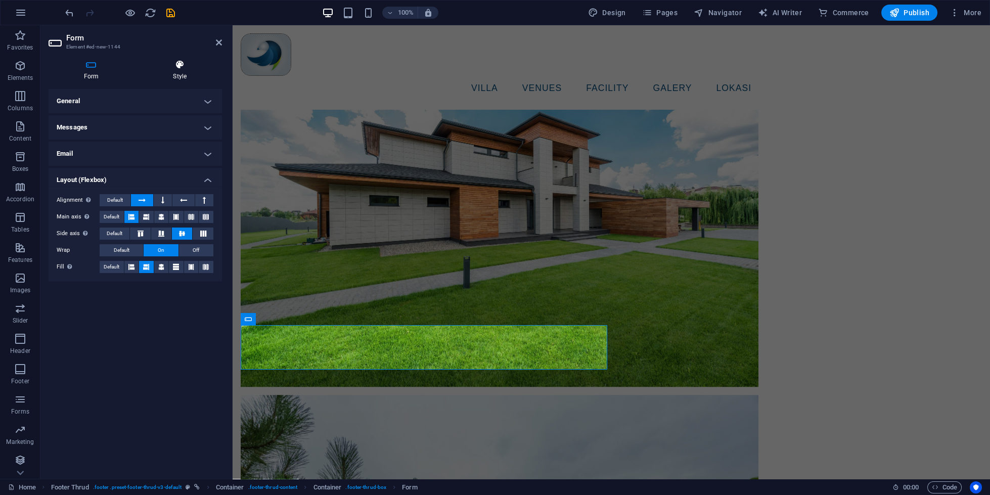
click at [185, 63] on icon at bounding box center [180, 65] width 84 height 10
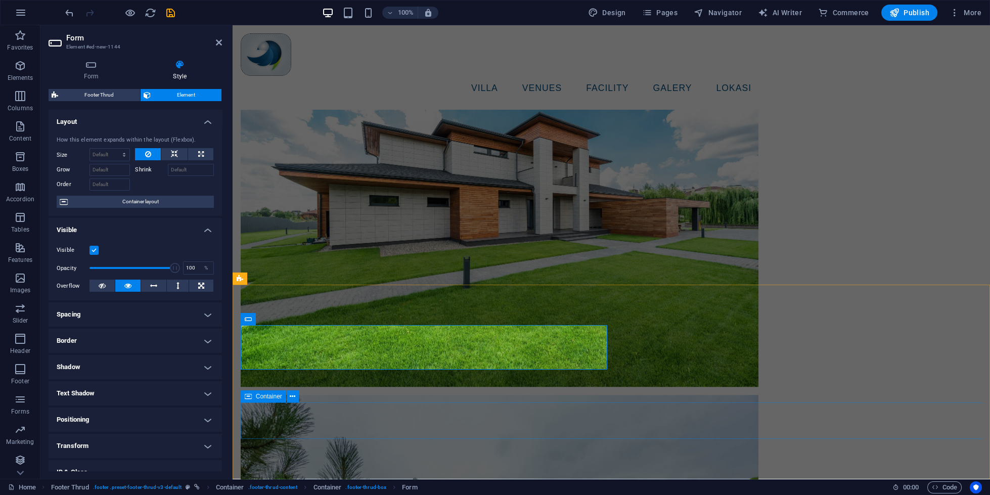
drag, startPoint x: 570, startPoint y: 408, endPoint x: 653, endPoint y: 407, distance: 83.5
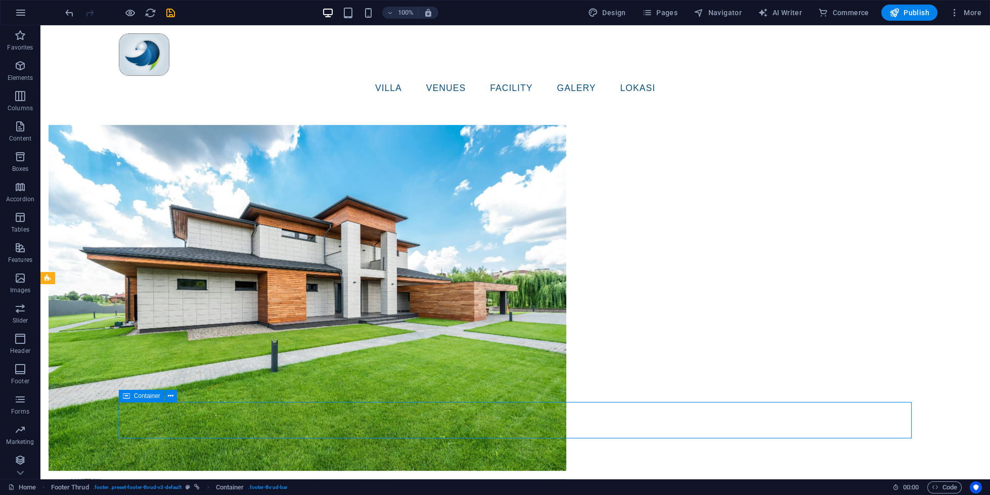
scroll to position [3183, 0]
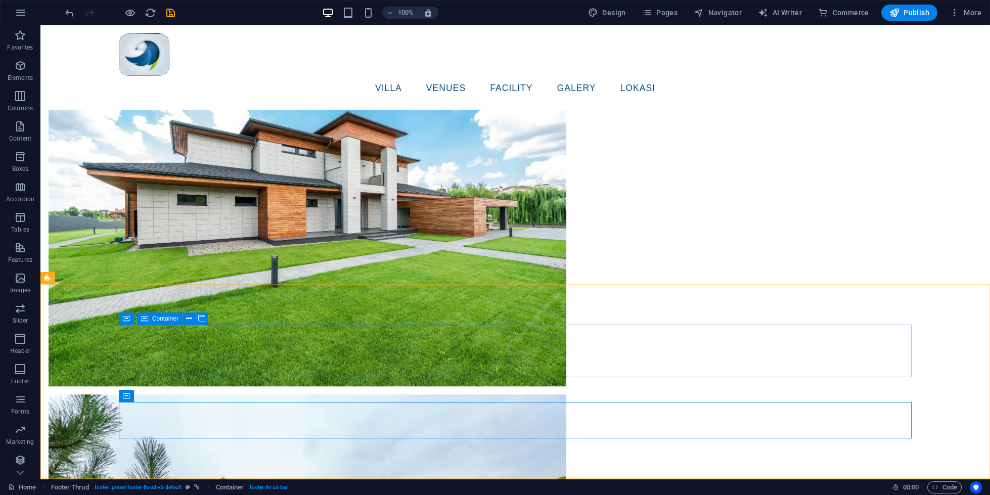
click at [144, 322] on icon at bounding box center [144, 319] width 7 height 12
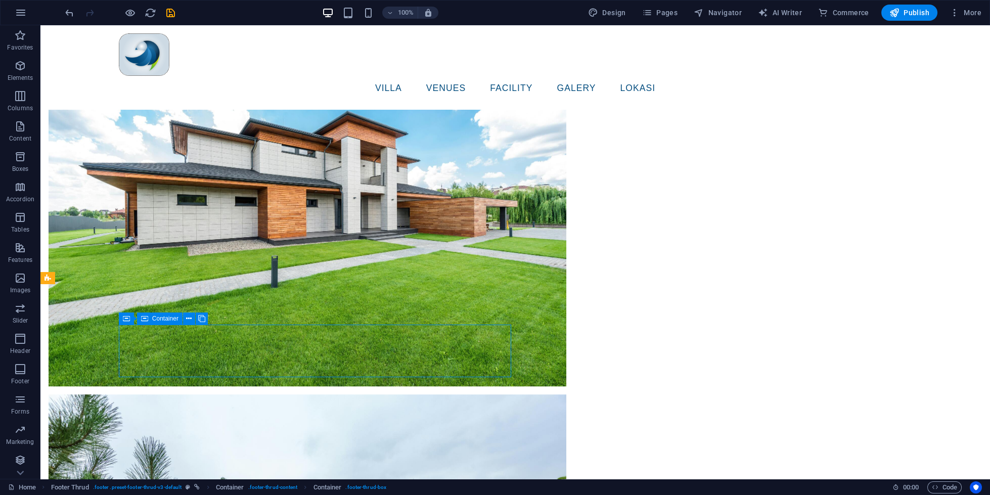
click at [144, 320] on icon at bounding box center [144, 319] width 7 height 12
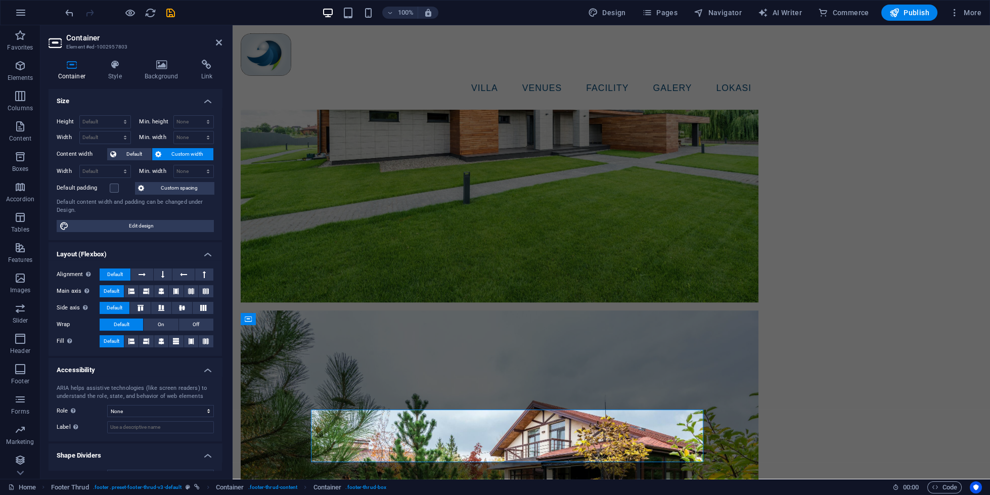
scroll to position [3098, 0]
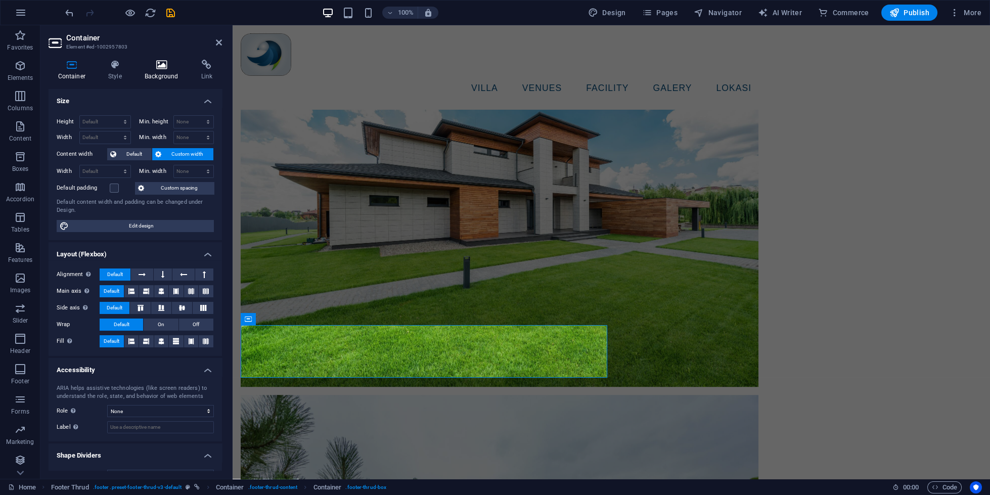
click at [157, 75] on h4 "Background" at bounding box center [163, 70] width 57 height 21
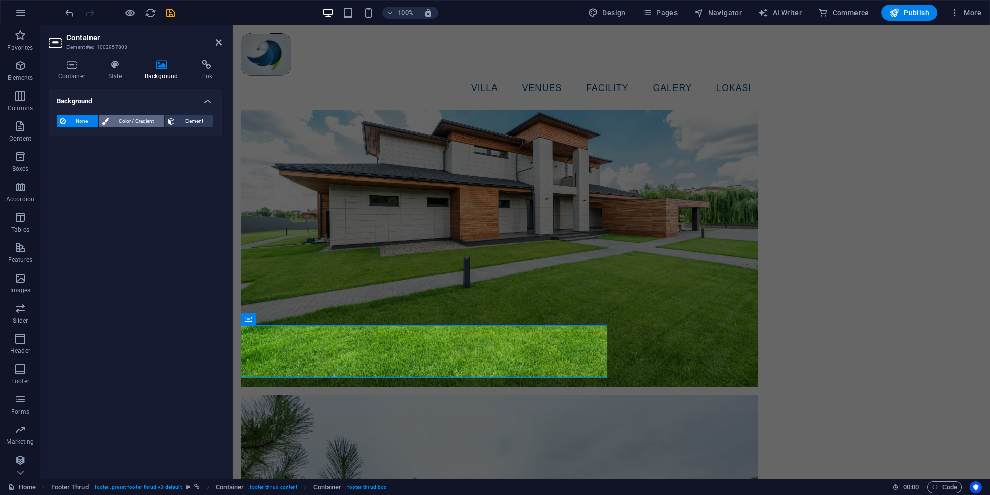
click at [118, 126] on span "Color / Gradient" at bounding box center [136, 121] width 49 height 12
click at [94, 165] on div "Color" at bounding box center [135, 162] width 156 height 12
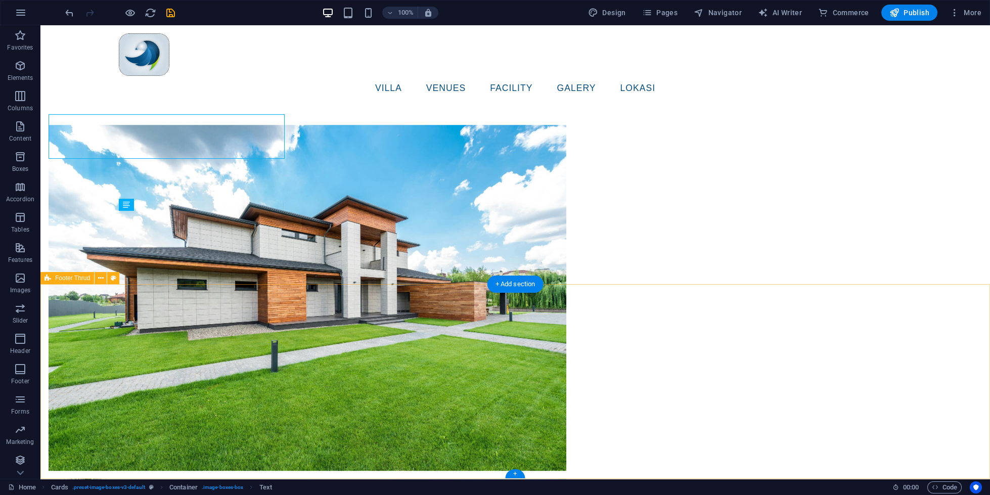
scroll to position [3183, 0]
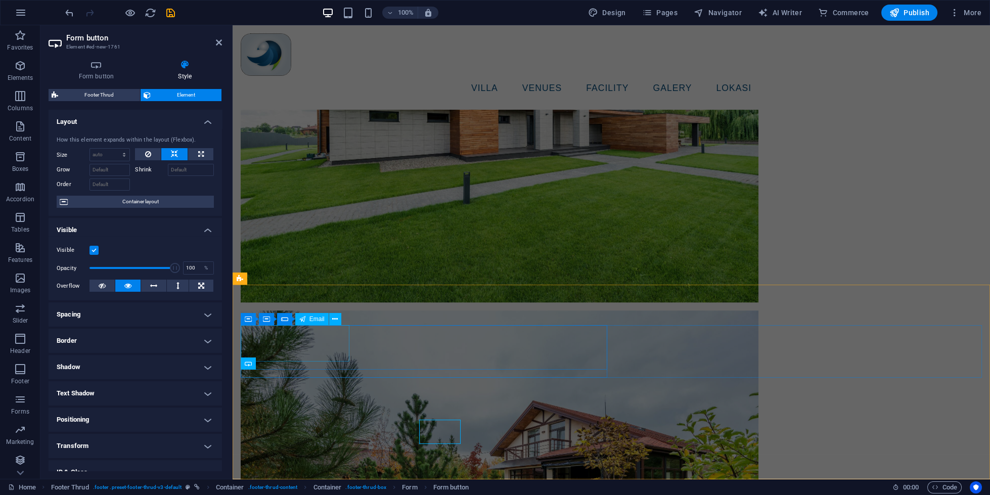
scroll to position [3098, 0]
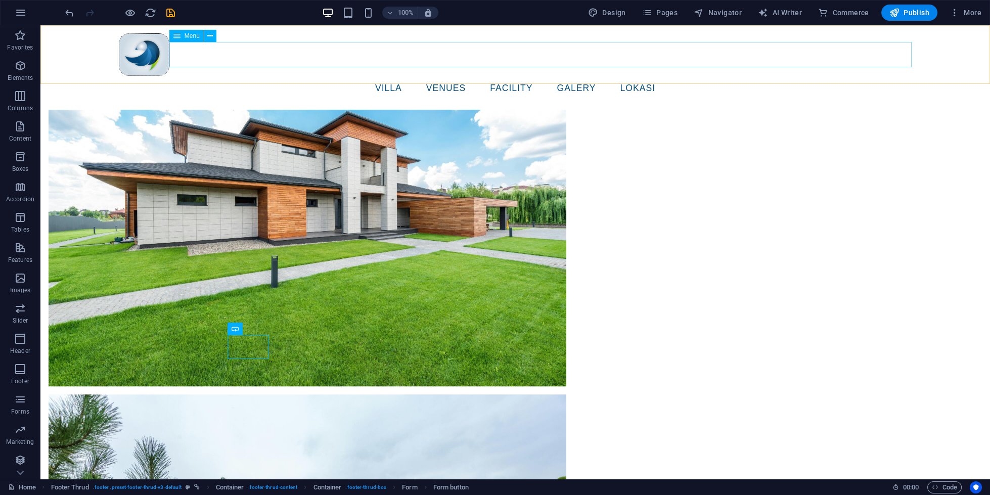
click at [480, 76] on nav "VILLA VENUES facility Galery lokasi" at bounding box center [515, 88] width 793 height 25
click at [662, 12] on span "Pages" at bounding box center [659, 13] width 35 height 10
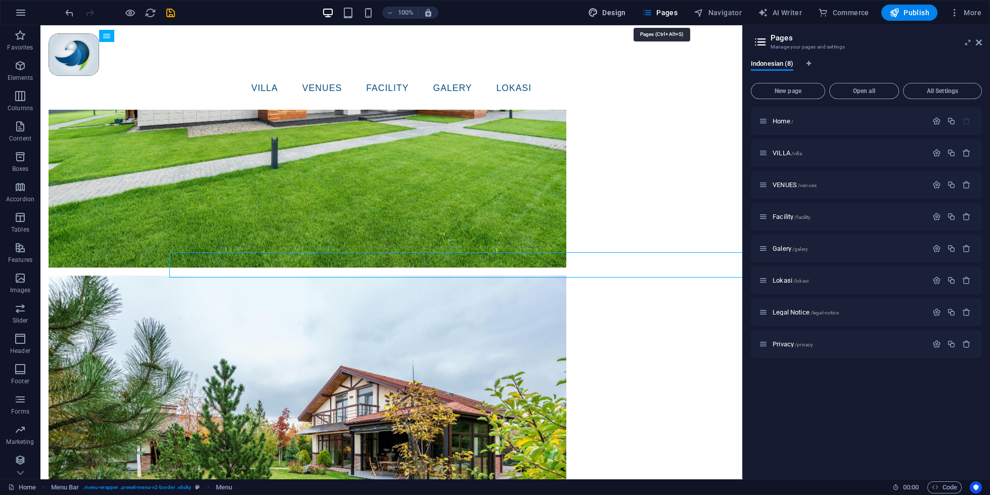
scroll to position [2972, 0]
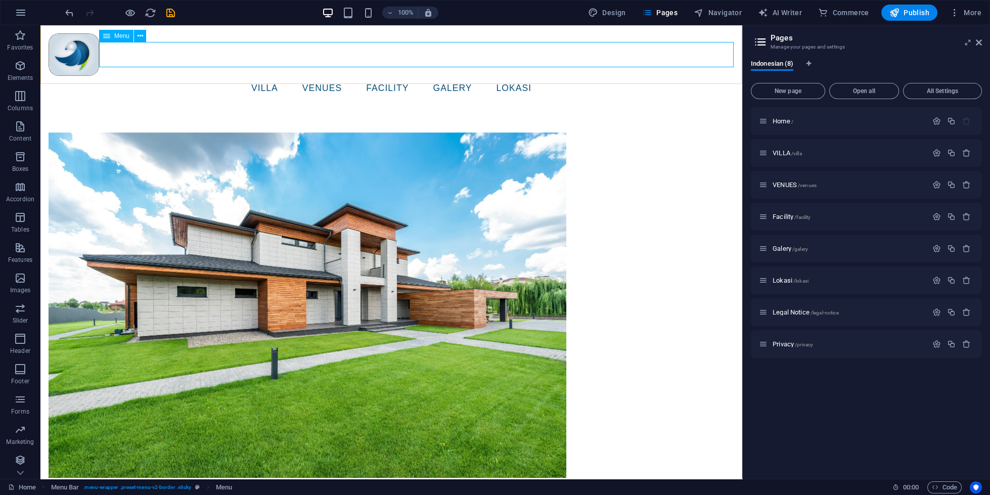
click at [355, 76] on nav "VILLA VENUES facility Galery lokasi" at bounding box center [392, 88] width 686 height 25
click at [780, 151] on span "VILLA /villa" at bounding box center [787, 153] width 29 height 8
click at [780, 151] on div "VILLA /villa" at bounding box center [866, 153] width 231 height 28
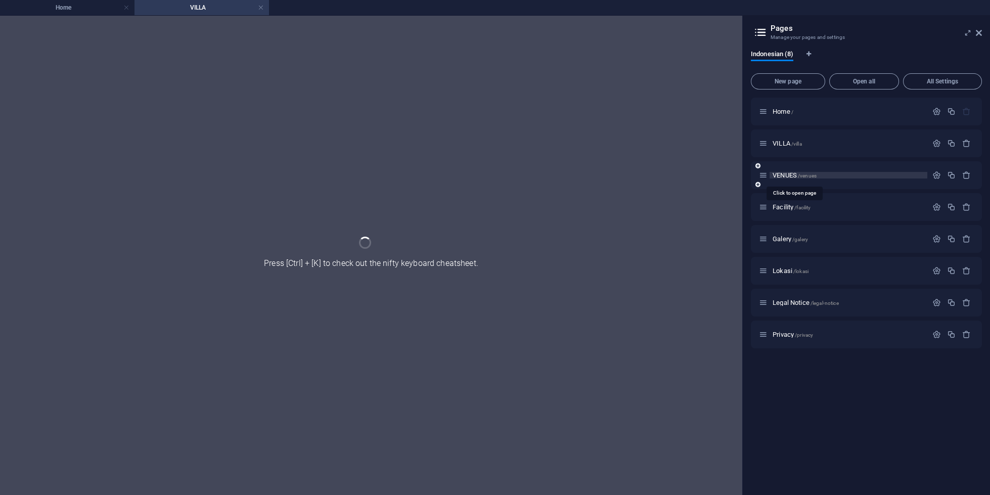
click at [785, 179] on span "VENUES /venues" at bounding box center [795, 175] width 44 height 8
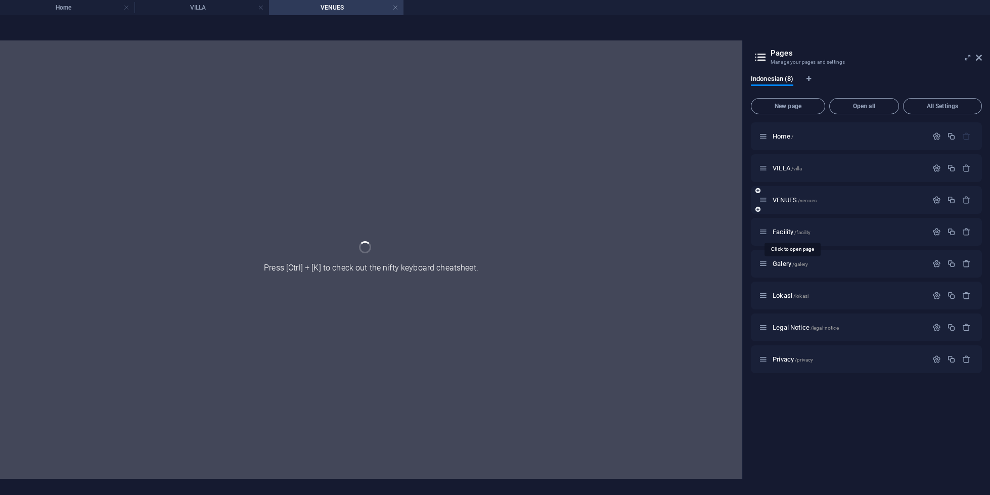
click at [795, 209] on div "VENUES /venues" at bounding box center [866, 200] width 231 height 28
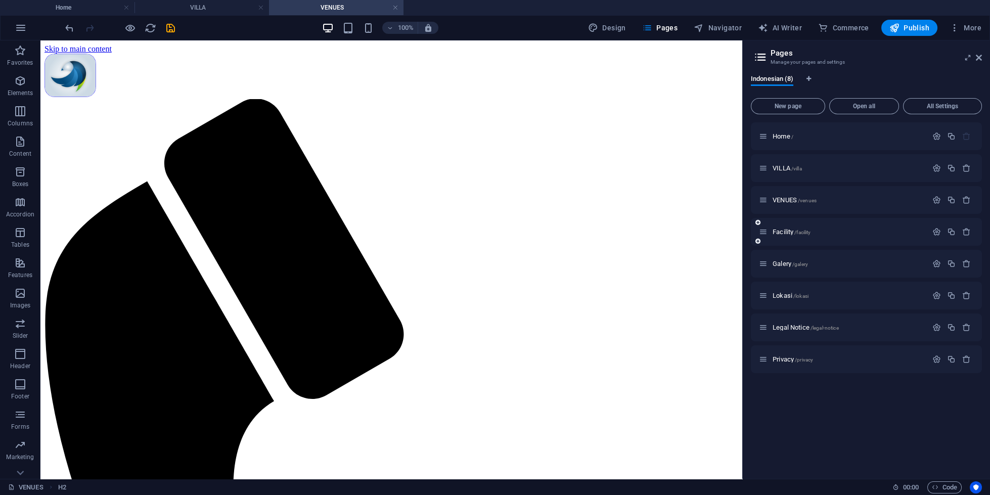
scroll to position [0, 0]
click at [794, 229] on div "Facility /facility" at bounding box center [843, 232] width 168 height 12
click at [790, 231] on span "Facility /facility" at bounding box center [792, 232] width 38 height 8
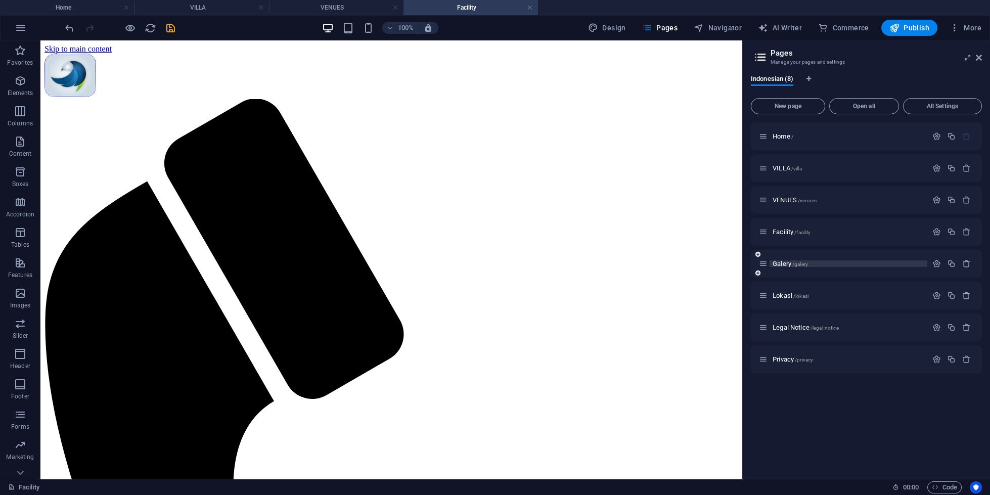
click at [780, 266] on span "Galery /galery" at bounding box center [790, 264] width 35 height 8
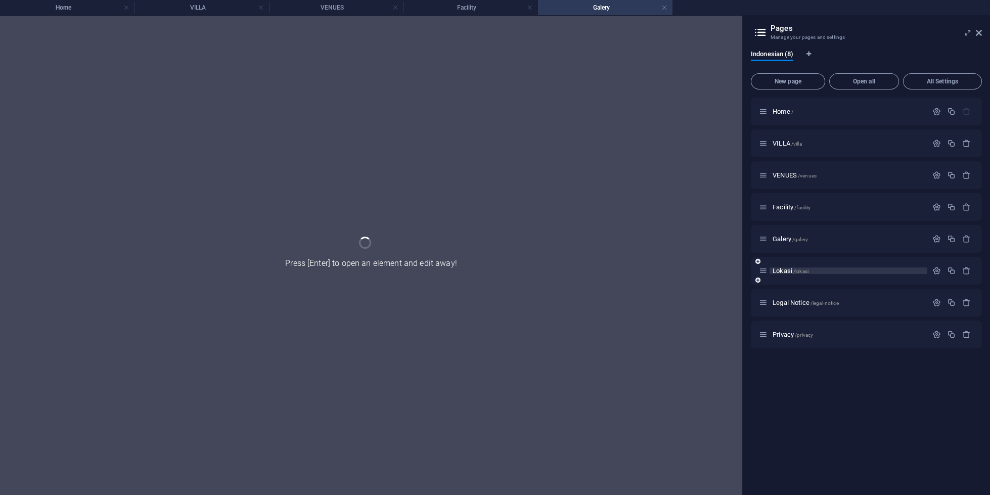
click at [781, 271] on span "Lokasi /lokasi" at bounding box center [791, 271] width 36 height 8
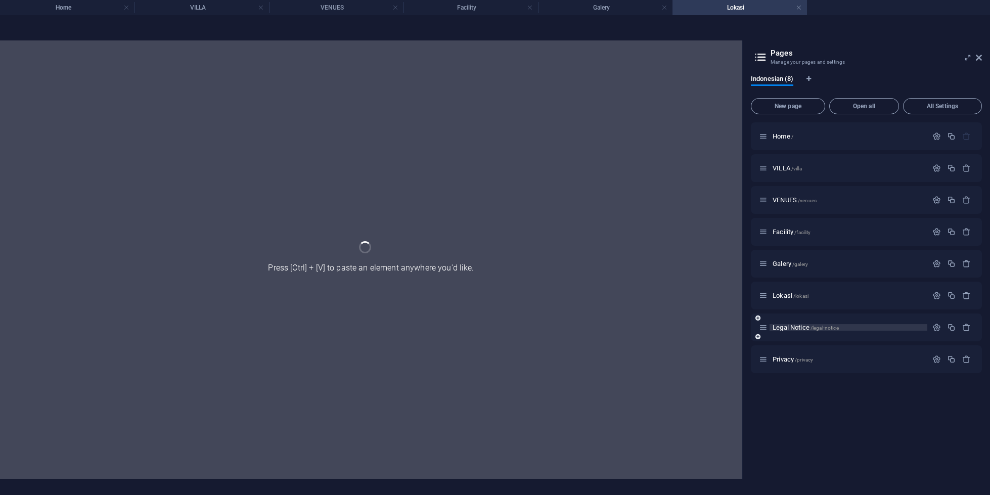
click at [788, 328] on span "Legal Notice /legal-notice" at bounding box center [806, 328] width 66 height 8
click at [788, 345] on div "Privacy /privacy" at bounding box center [866, 359] width 231 height 28
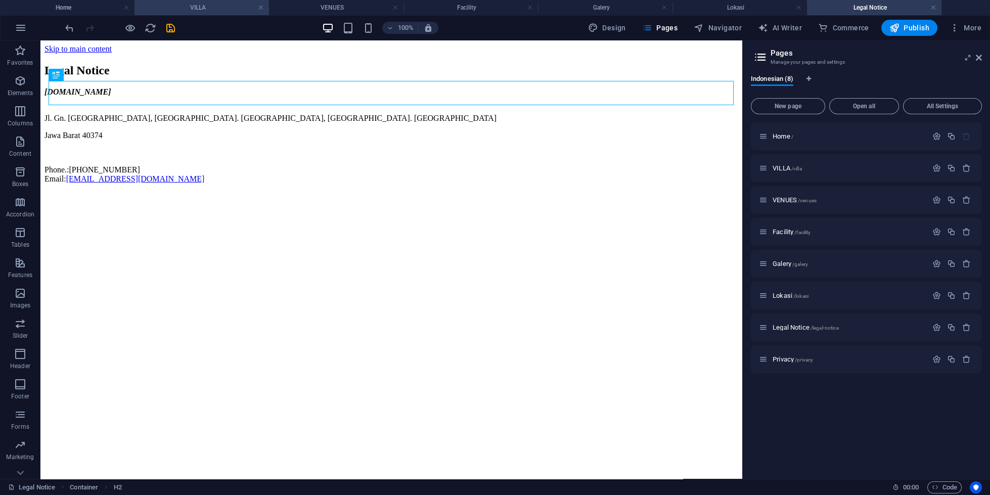
click at [177, 7] on h4 "VILLA" at bounding box center [202, 7] width 135 height 11
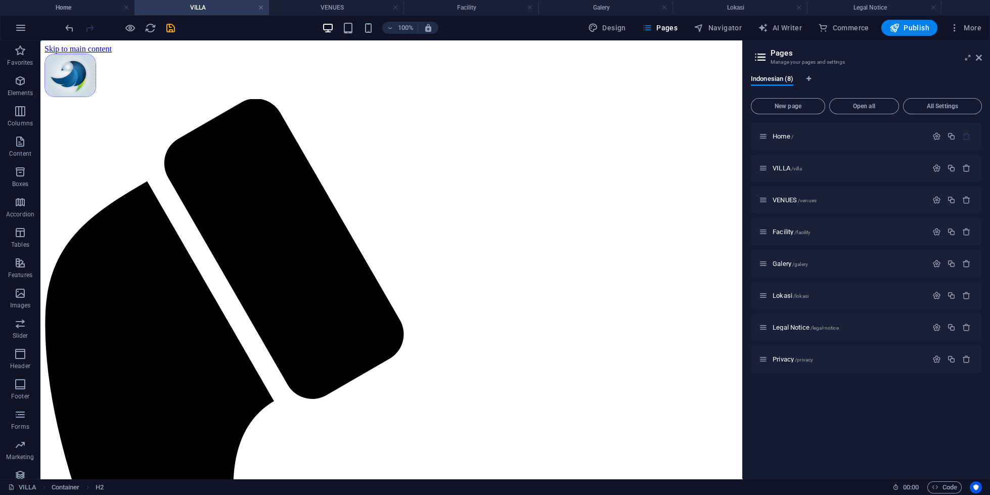
scroll to position [359, 0]
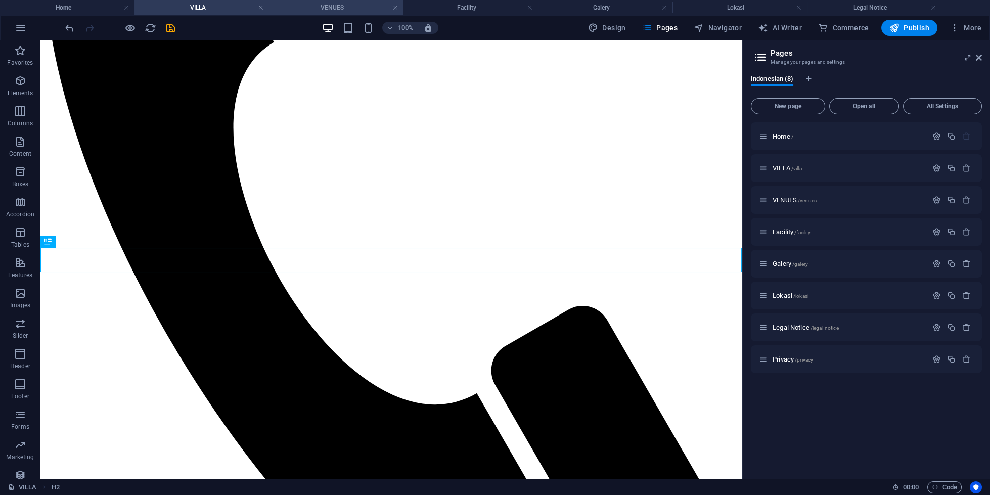
click at [300, 10] on h4 "VENUES" at bounding box center [336, 7] width 135 height 11
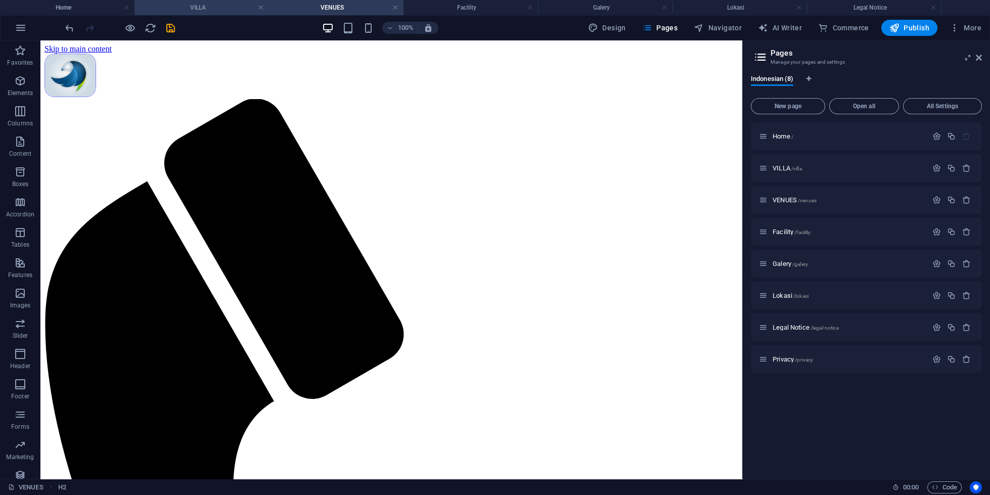
click at [230, 12] on h4 "VILLA" at bounding box center [202, 7] width 135 height 11
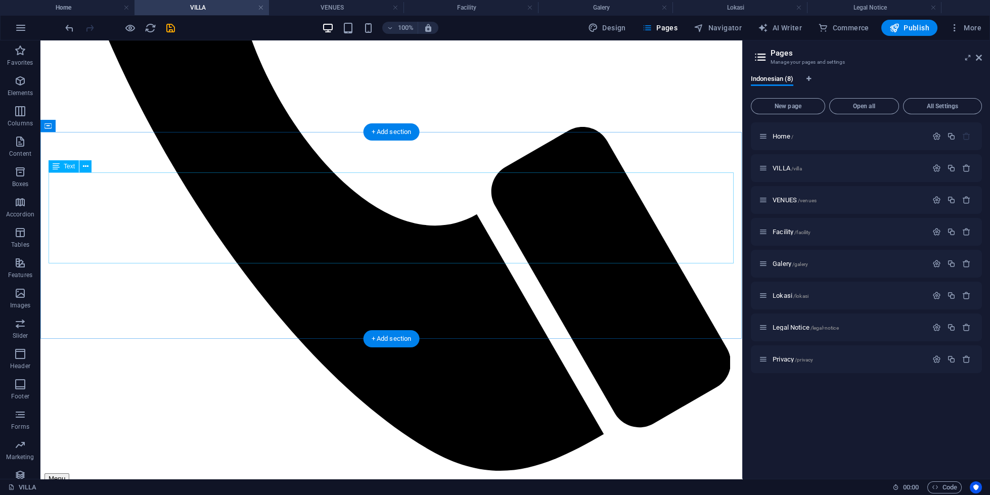
scroll to position [799, 0]
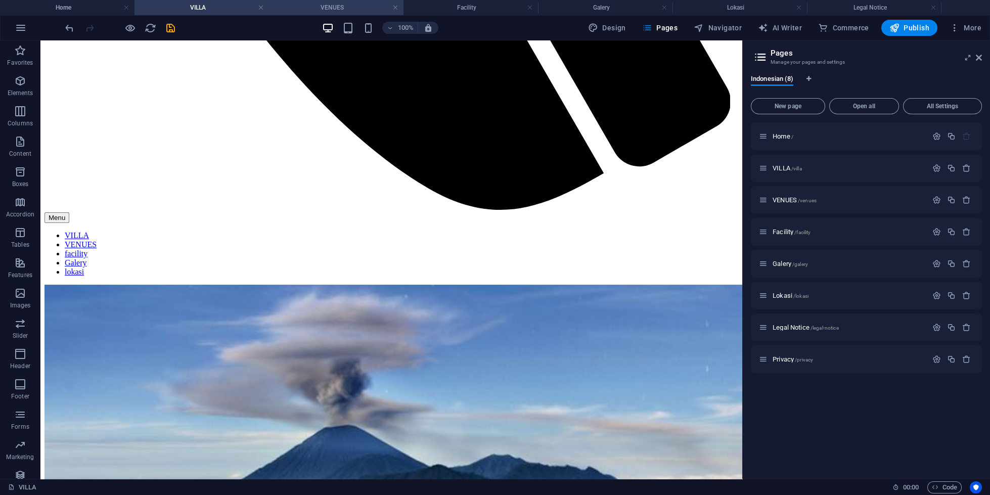
click at [367, 9] on h4 "VENUES" at bounding box center [336, 7] width 135 height 11
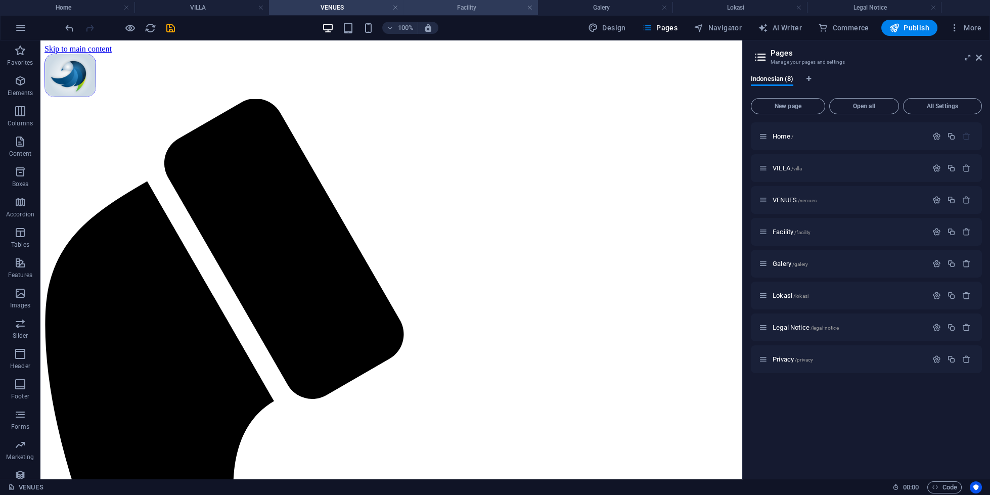
click at [460, 12] on h4 "Facility" at bounding box center [471, 7] width 135 height 11
click at [618, 3] on h4 "Galery" at bounding box center [605, 7] width 135 height 11
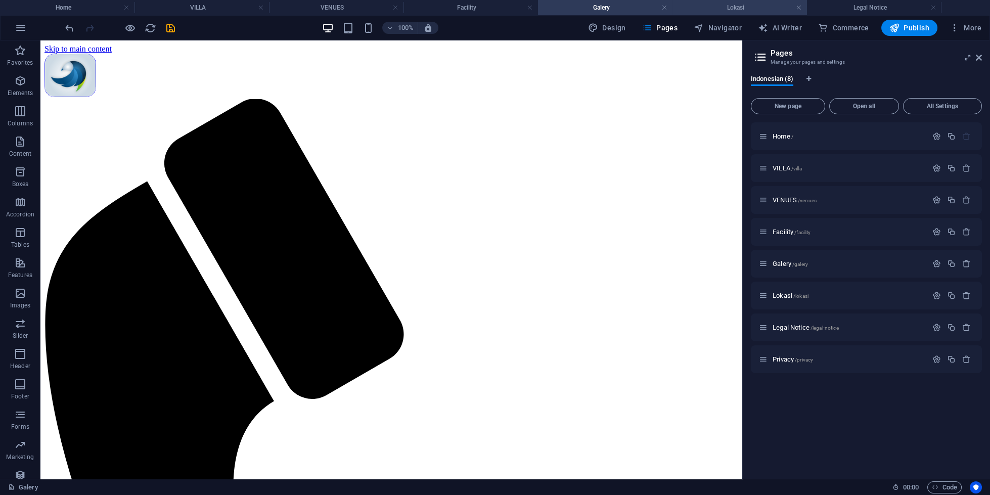
click at [724, 7] on h4 "Lokasi" at bounding box center [740, 7] width 135 height 11
click at [826, 7] on h4 "Legal Notice" at bounding box center [874, 7] width 135 height 11
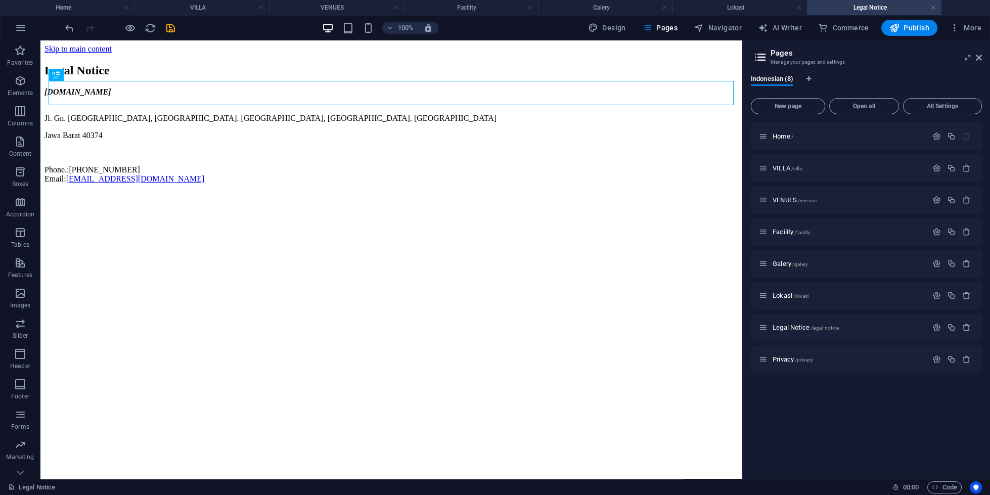
click at [826, 7] on h4 "Legal Notice" at bounding box center [874, 7] width 135 height 11
click at [208, 4] on h4 "VILLA" at bounding box center [203, 7] width 135 height 11
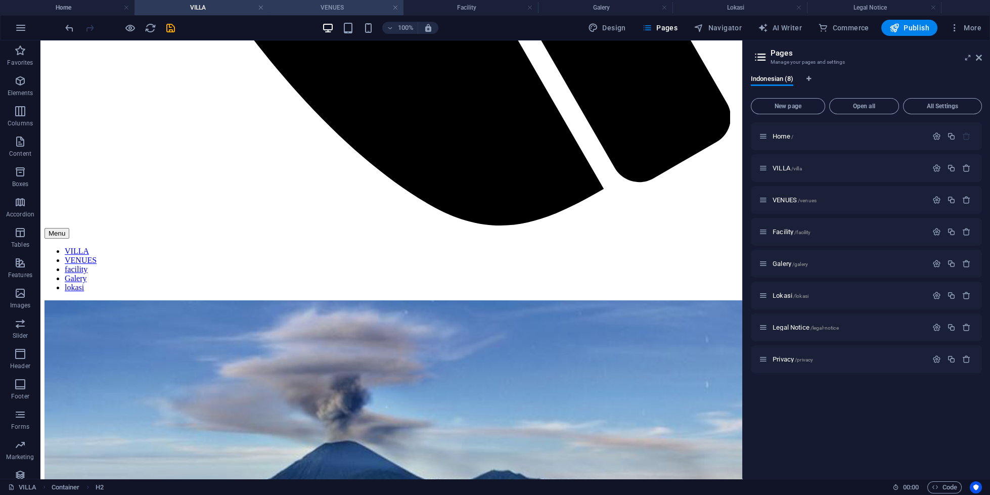
click at [300, 15] on li "VENUES" at bounding box center [336, 7] width 135 height 15
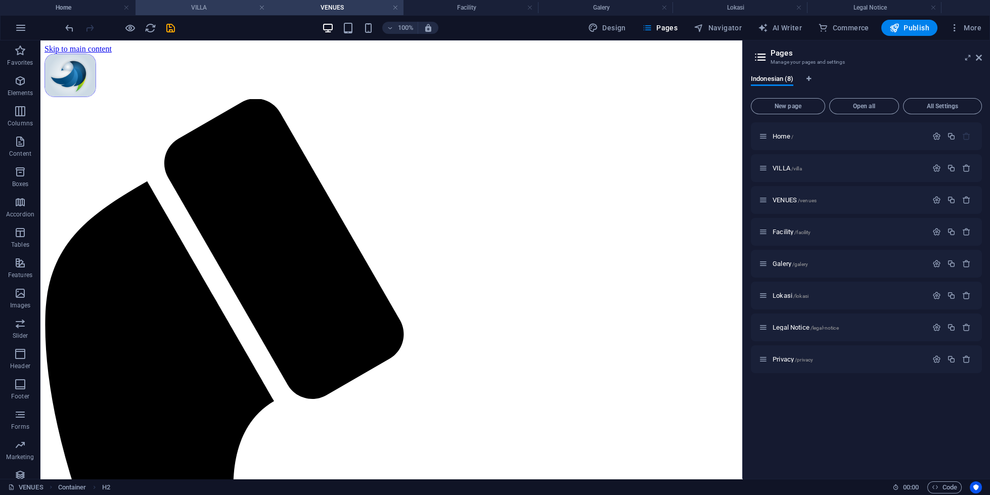
click at [212, 2] on li "VILLA" at bounding box center [203, 7] width 135 height 15
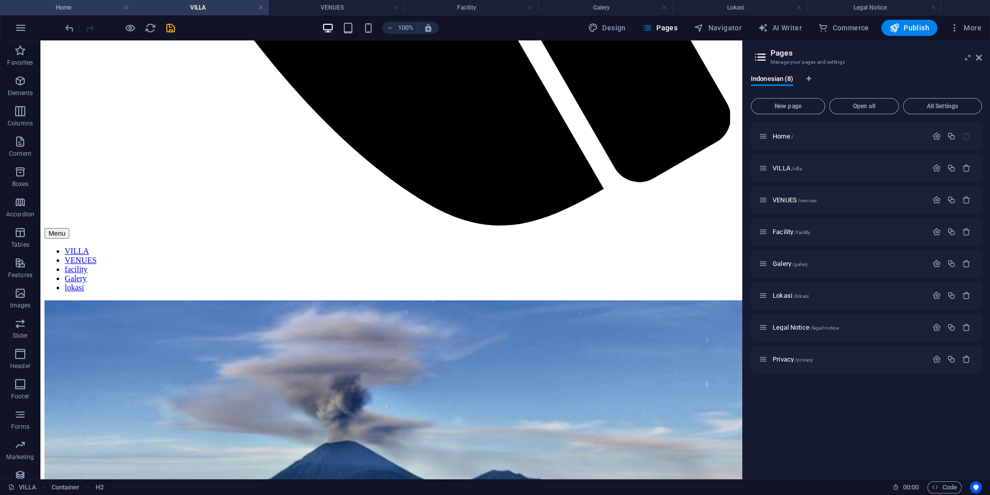
click at [85, 9] on h4 "Home" at bounding box center [67, 7] width 135 height 11
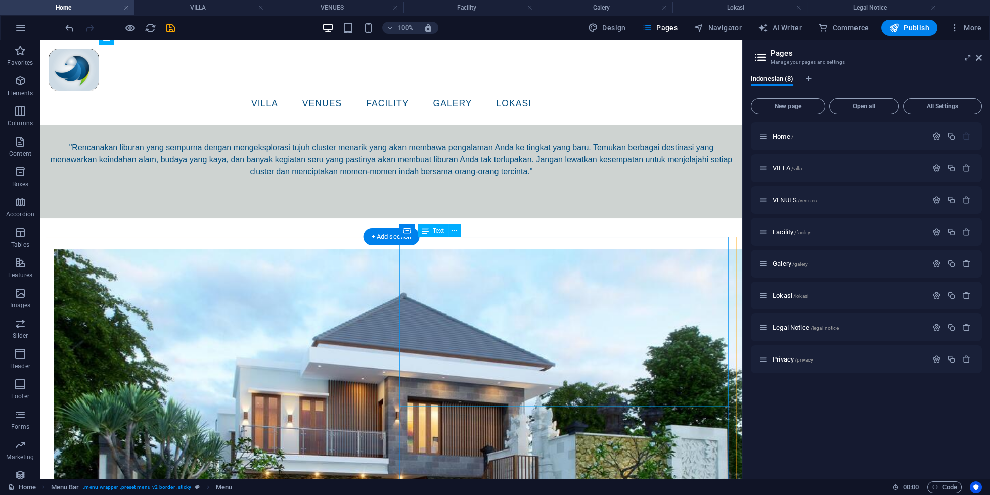
scroll to position [696, 0]
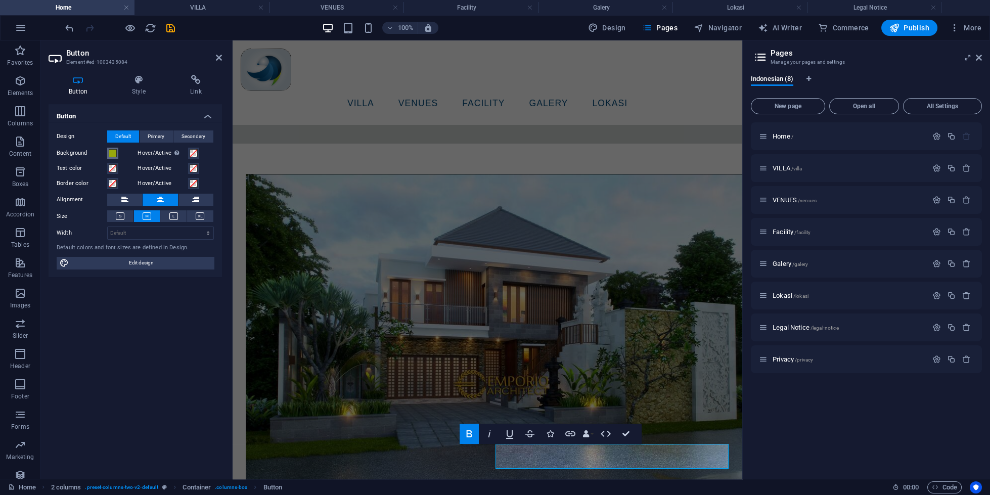
click at [114, 149] on span at bounding box center [113, 153] width 8 height 8
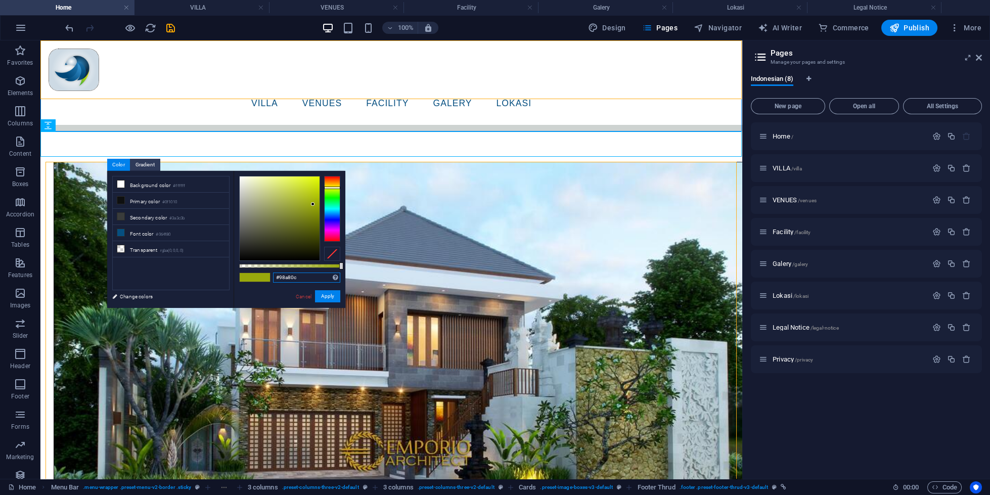
click at [305, 278] on input "#98a80c" at bounding box center [306, 278] width 67 height 10
paste input "003F1F"
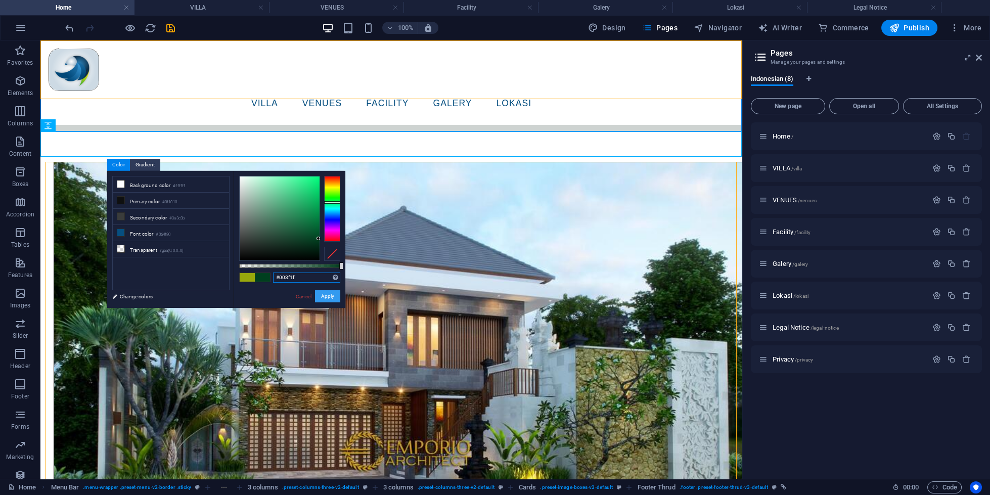
type input "#003f1f"
click at [331, 294] on button "Apply" at bounding box center [327, 296] width 25 height 12
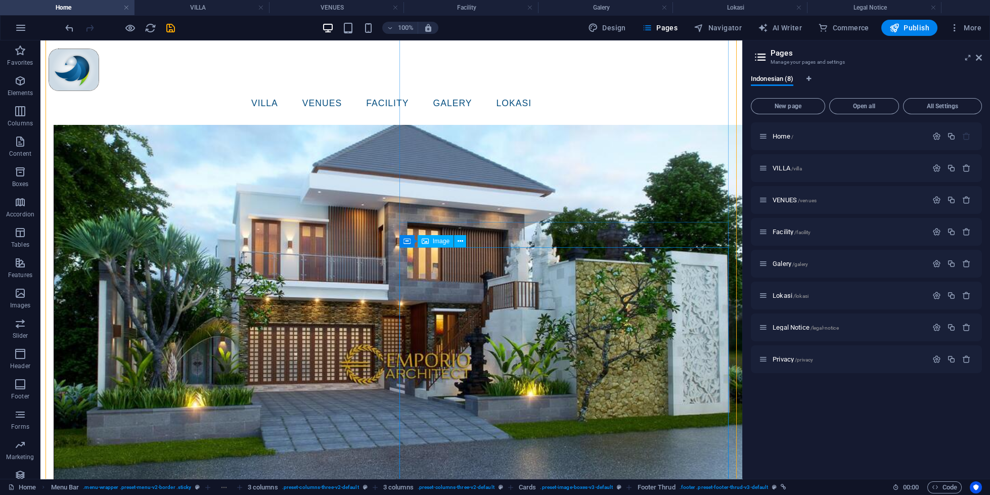
scroll to position [957, 0]
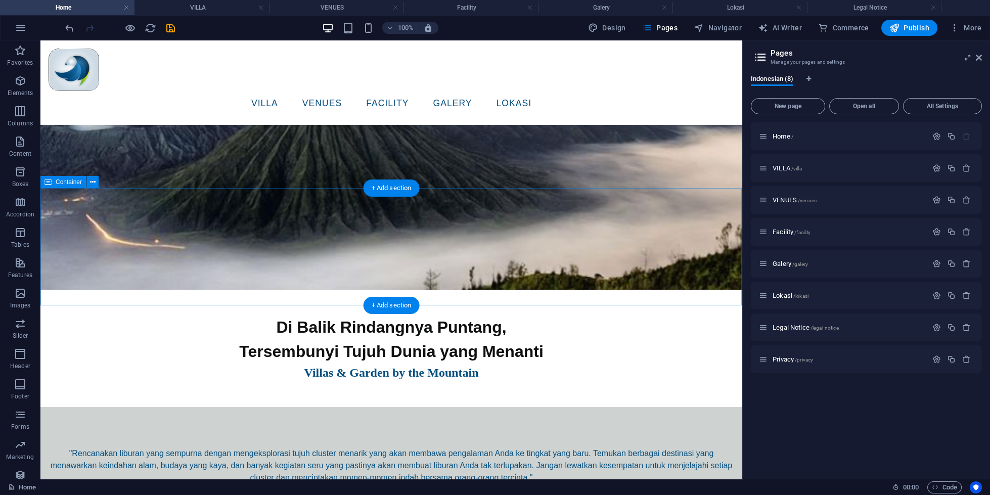
scroll to position [174, 0]
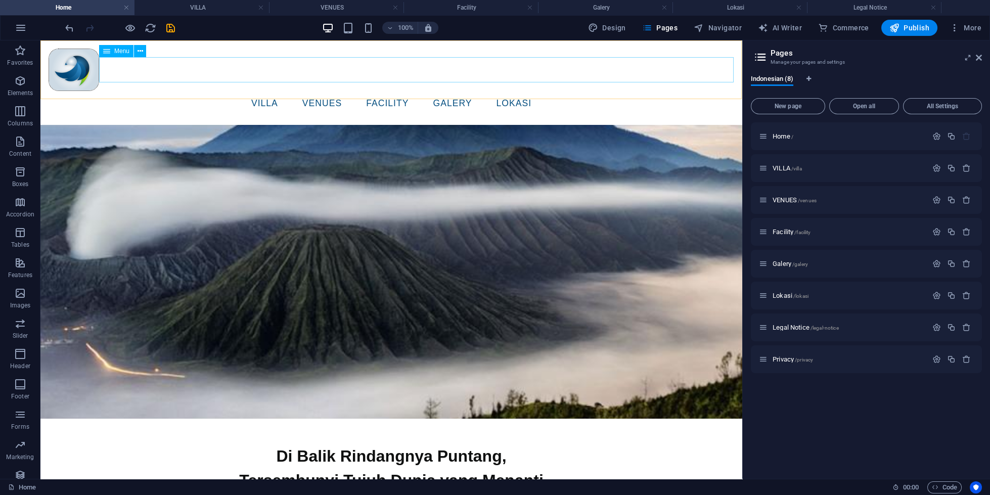
click at [286, 91] on nav "VILLA VENUES facility Galery lokasi" at bounding box center [392, 103] width 686 height 25
select select "1"
select select
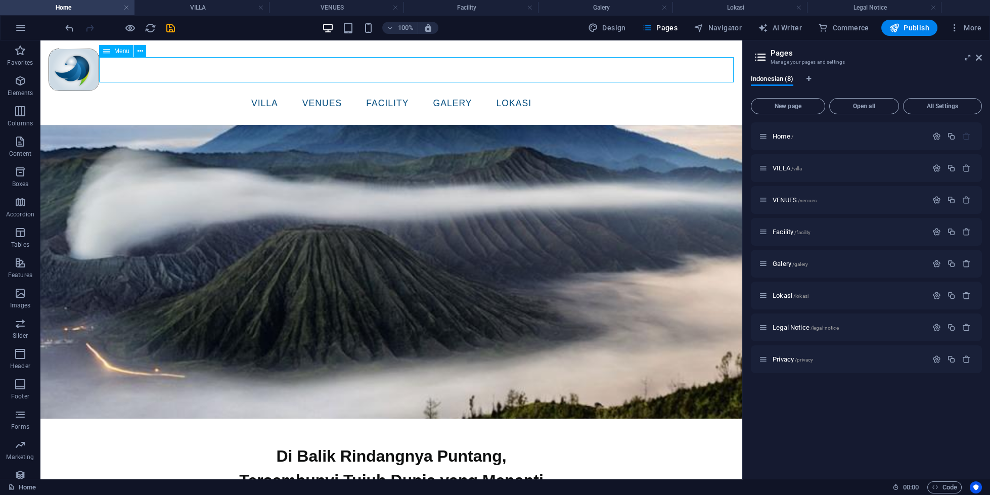
select select
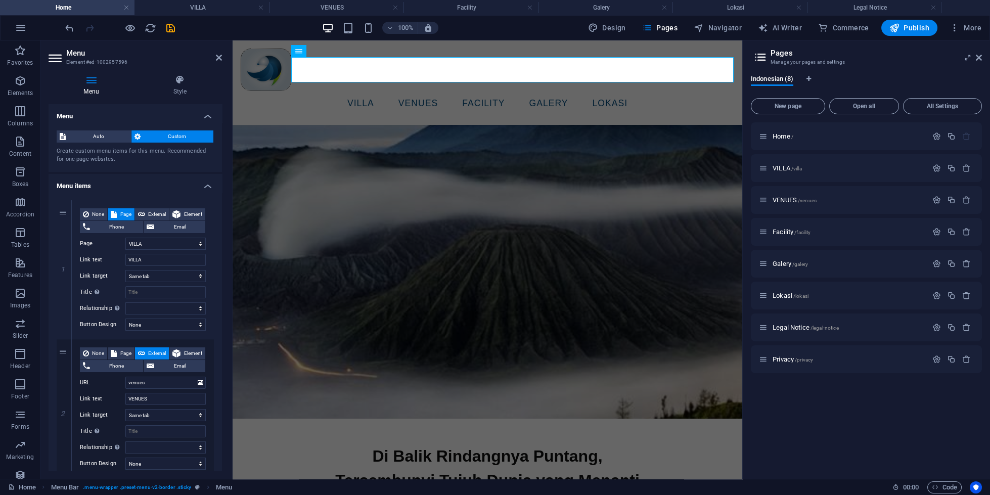
click at [212, 73] on div "Menu Style Menu Auto Custom Create custom menu items for this menu. Recommended…" at bounding box center [135, 273] width 190 height 412
click at [186, 80] on icon at bounding box center [179, 80] width 83 height 10
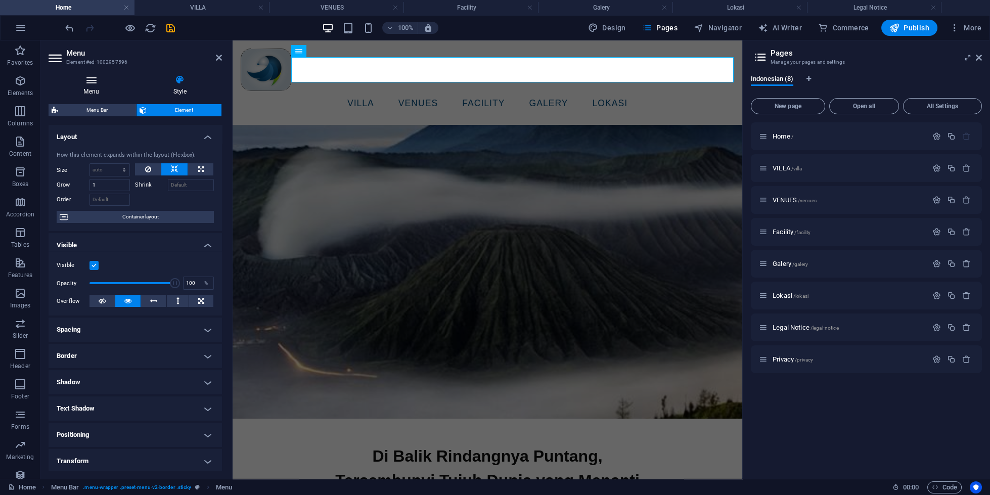
click at [100, 79] on icon at bounding box center [91, 80] width 85 height 10
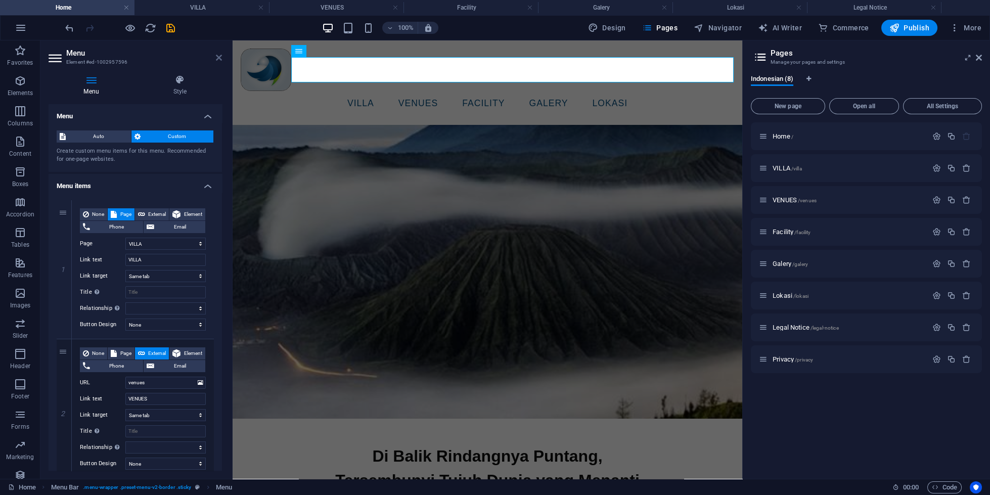
click at [216, 57] on icon at bounding box center [219, 58] width 6 height 8
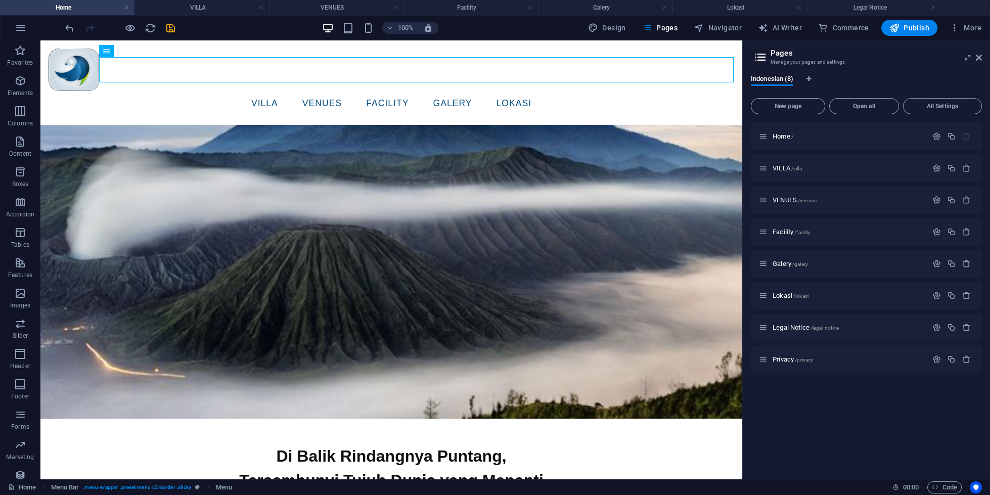
click at [974, 62] on header "Pages Manage your pages and settings" at bounding box center [867, 53] width 229 height 26
click at [976, 59] on header "Pages Manage your pages and settings" at bounding box center [867, 53] width 229 height 26
click at [978, 57] on icon at bounding box center [979, 58] width 6 height 8
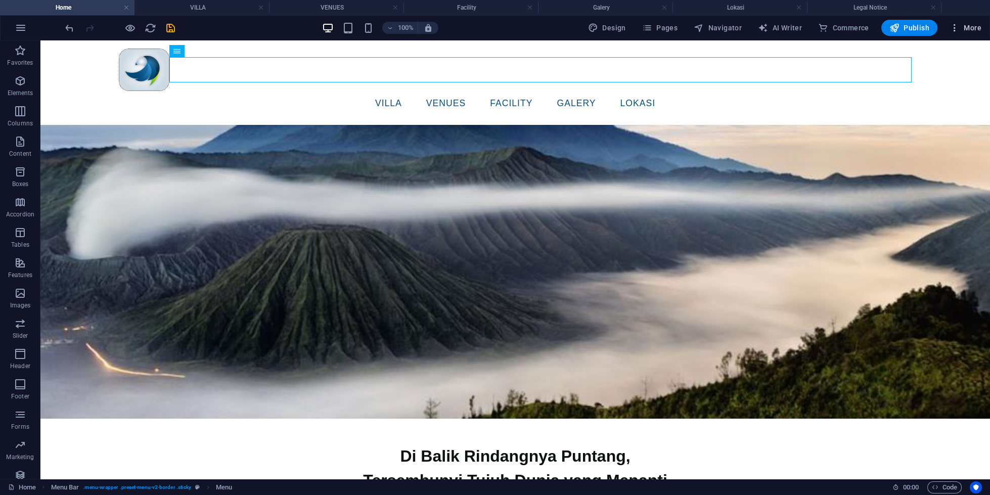
click at [972, 30] on span "More" at bounding box center [966, 28] width 32 height 10
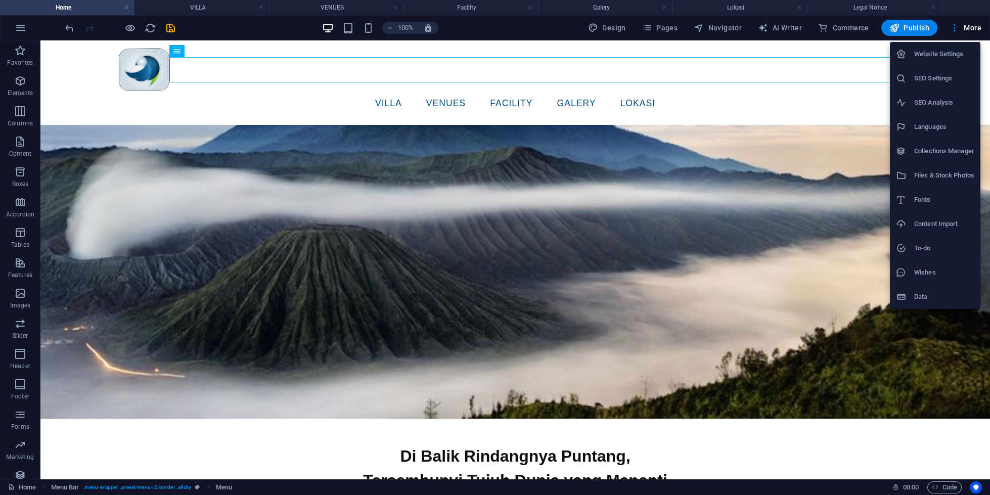
click at [604, 26] on div at bounding box center [495, 247] width 990 height 495
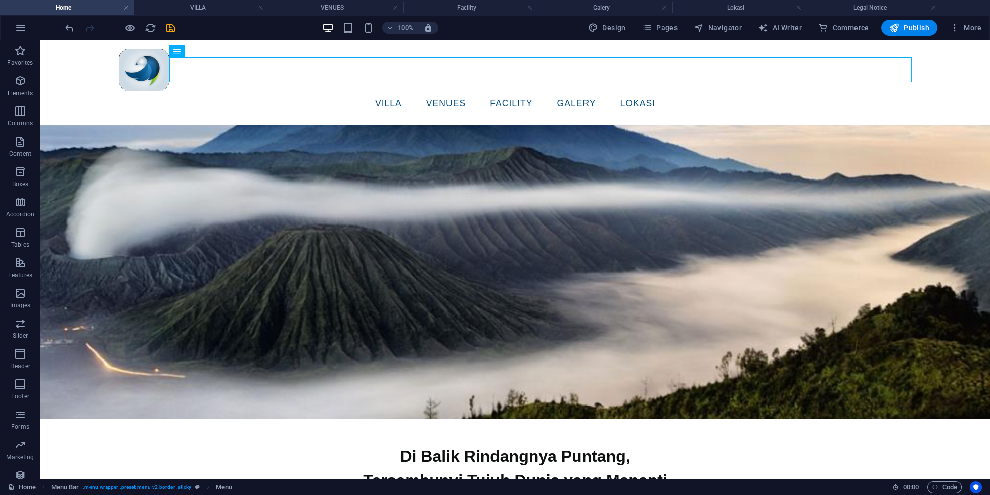
click at [609, 26] on span "Design" at bounding box center [607, 28] width 38 height 10
select select "px"
select select "400"
select select "px"
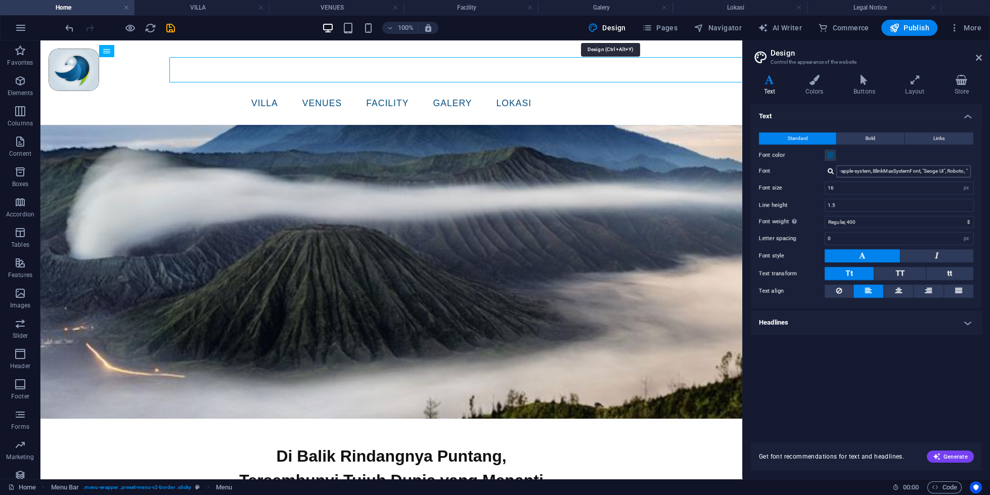
select select "px"
select select "400"
select select "px"
click at [829, 152] on span at bounding box center [830, 155] width 8 height 8
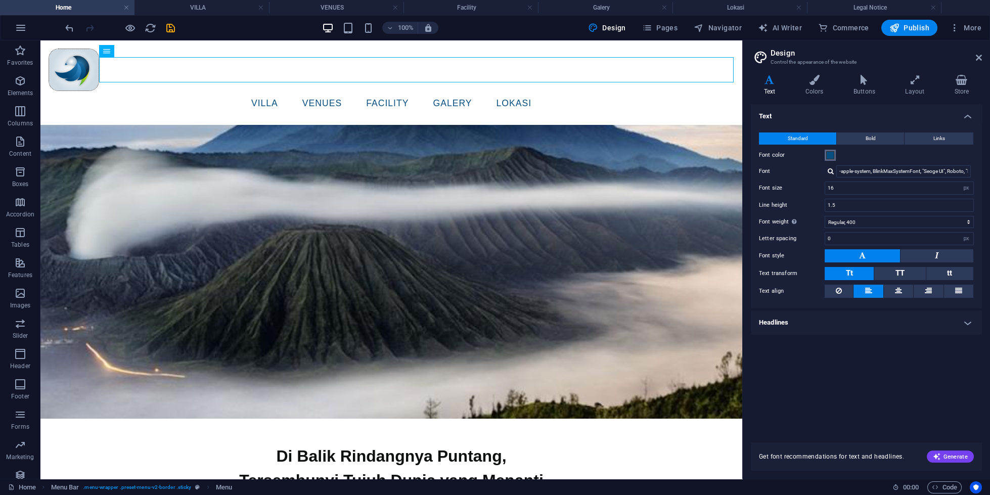
click at [831, 157] on span at bounding box center [830, 155] width 8 height 8
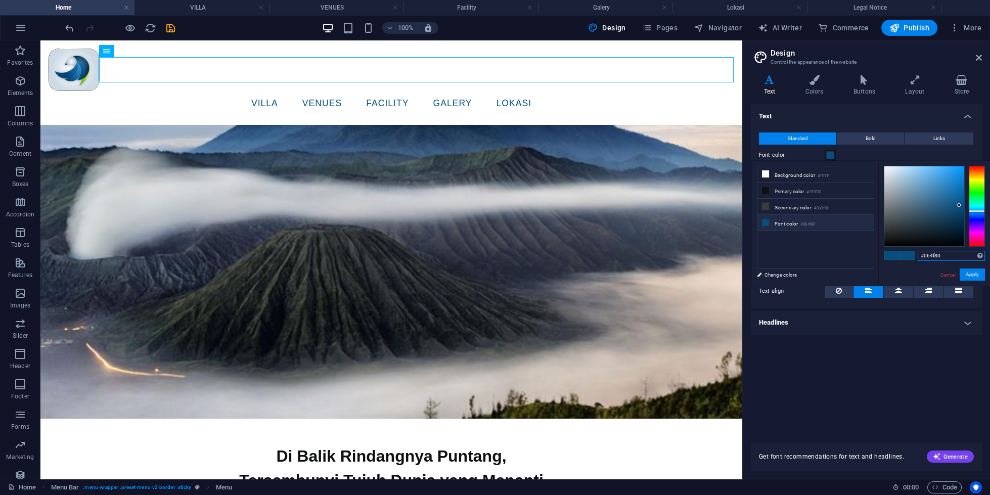
click at [918, 254] on input "#064f80" at bounding box center [951, 256] width 67 height 10
paste input "03F1F"
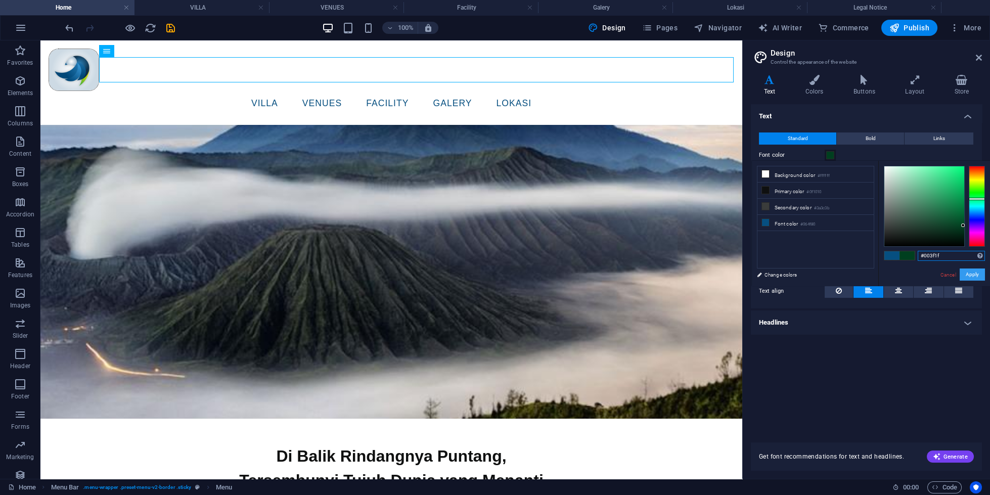
type input "#003f1f"
click at [960, 278] on button "Apply" at bounding box center [972, 275] width 25 height 12
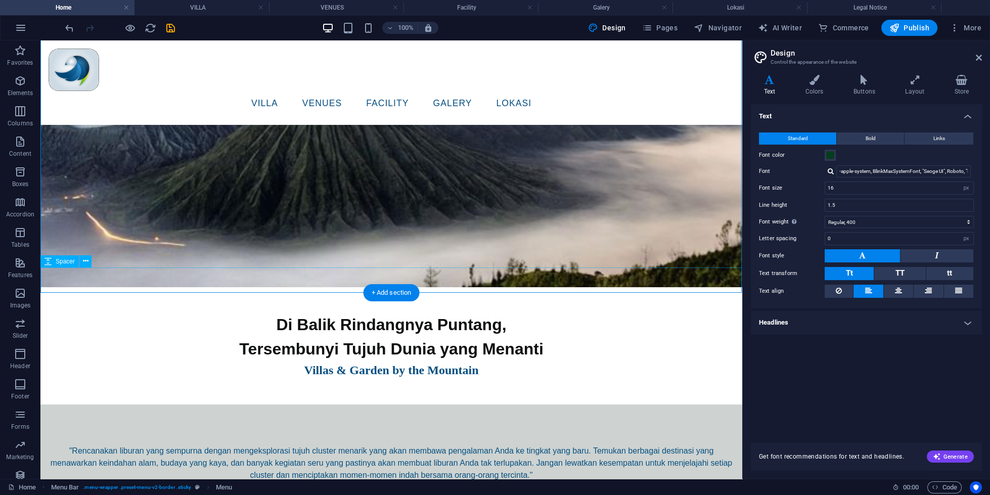
scroll to position [348, 0]
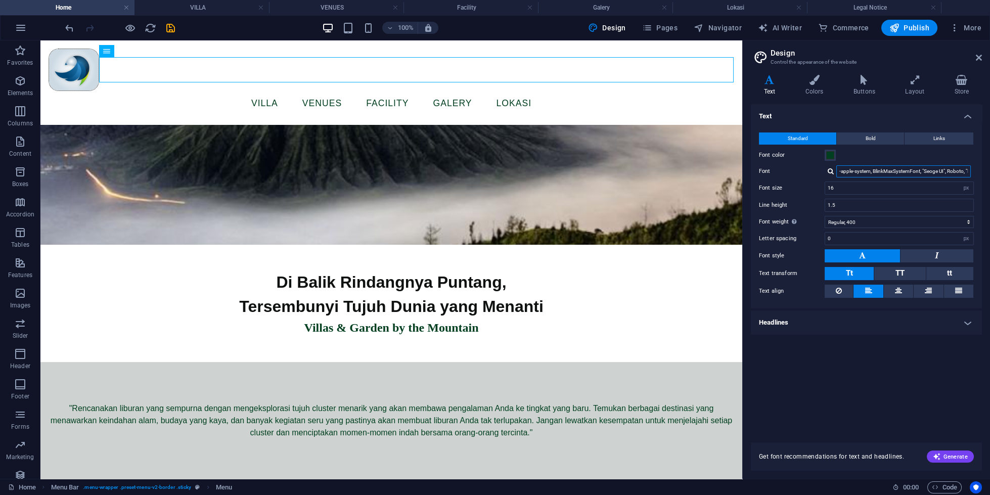
click at [895, 175] on input "-apple-system, BlinkMaxSystemFont, "Seoge UI", Roboto, "Helvetica Neue", Arial,…" at bounding box center [904, 171] width 135 height 12
click at [885, 322] on h4 "Headlines" at bounding box center [866, 323] width 231 height 24
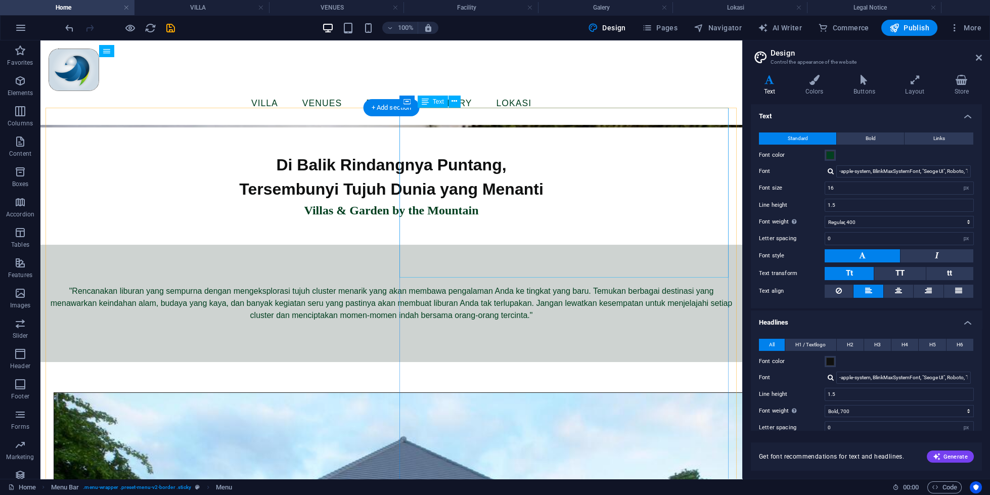
scroll to position [813, 0]
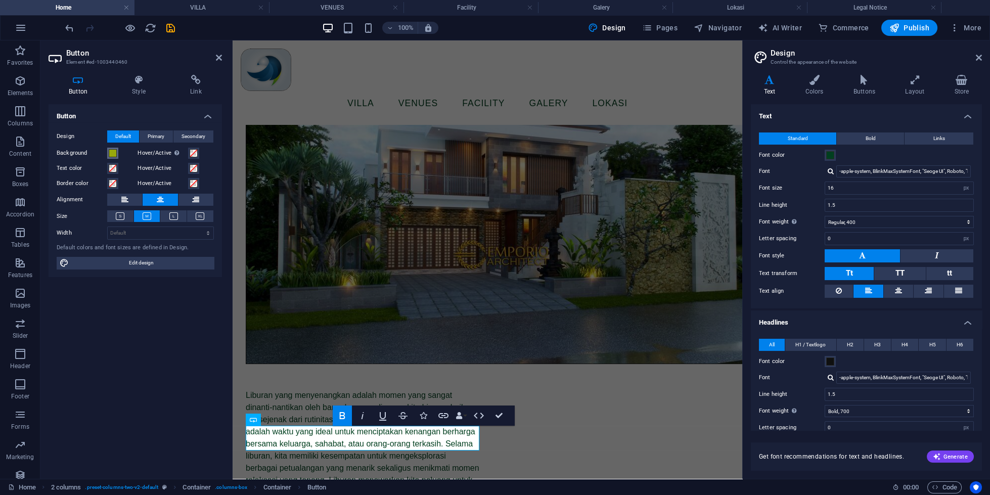
click at [107, 153] on button "Background" at bounding box center [112, 153] width 11 height 11
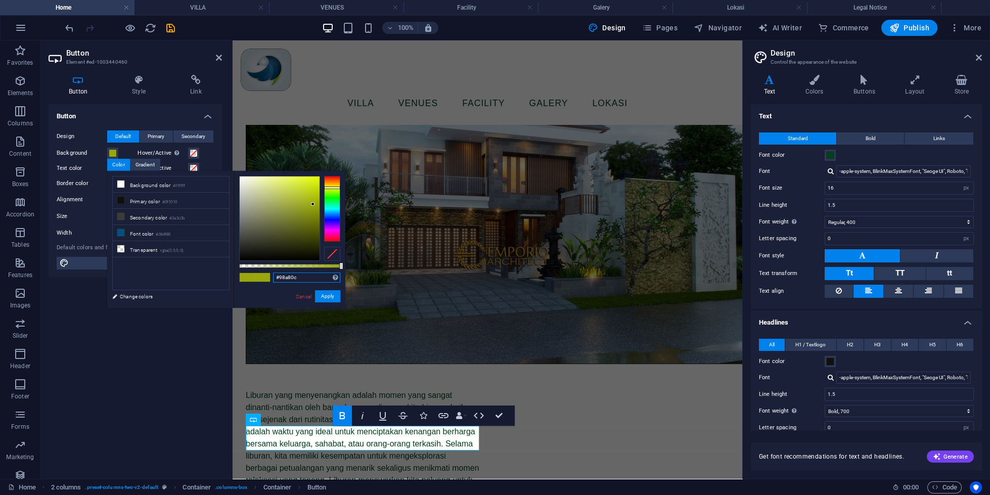
click at [310, 274] on input "#98a80c" at bounding box center [306, 278] width 67 height 10
paste input "003F1F"
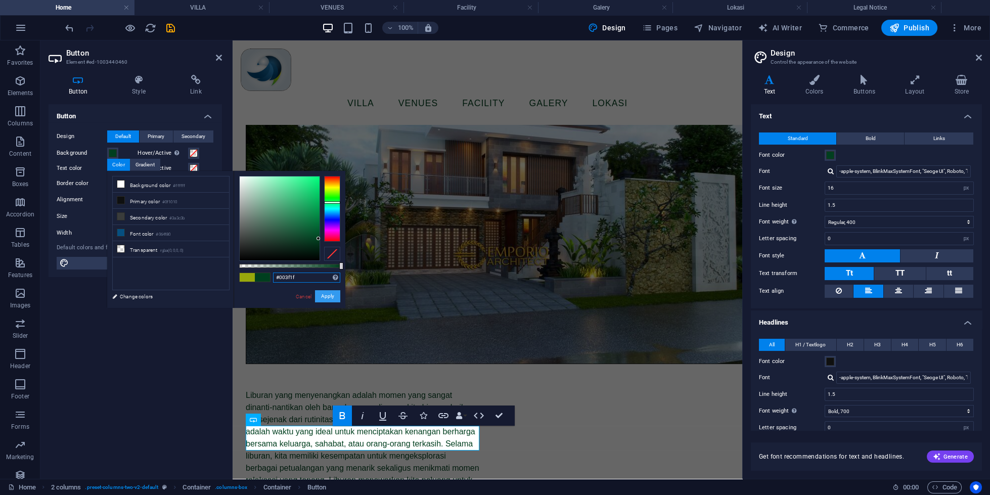
type input "#003f1f"
click at [328, 291] on button "Apply" at bounding box center [327, 296] width 25 height 12
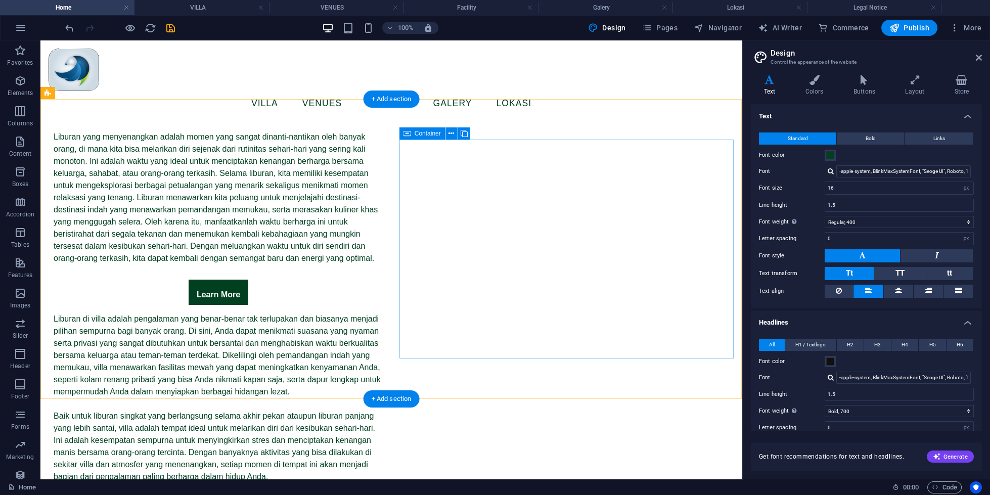
scroll to position [1248, 0]
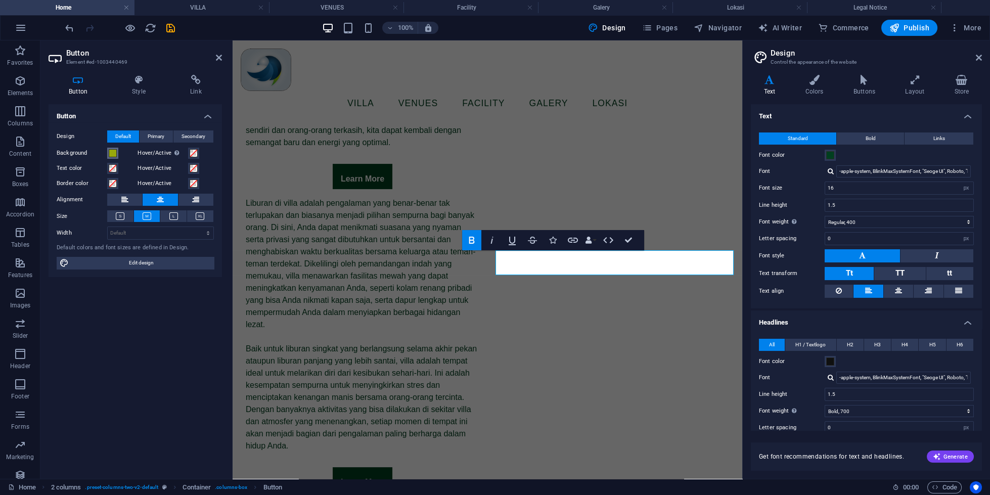
click at [111, 151] on span at bounding box center [113, 153] width 8 height 8
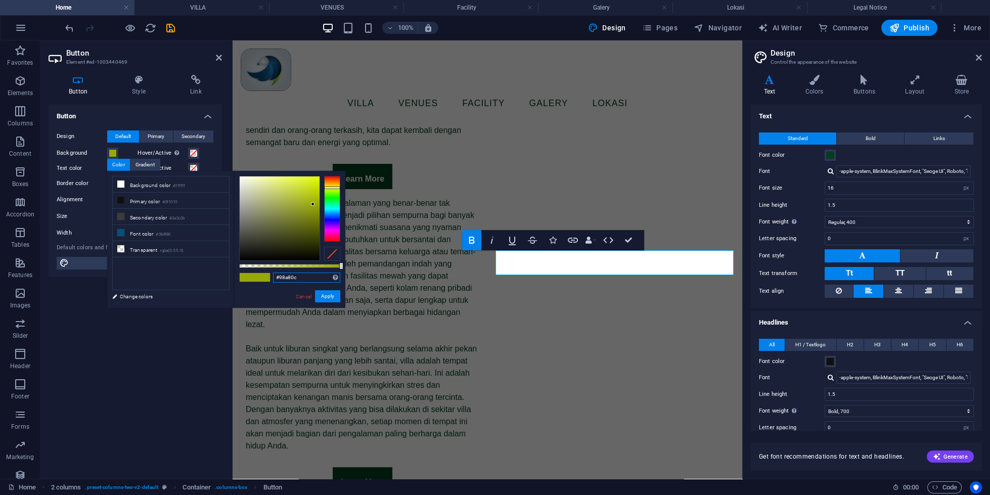
click at [313, 276] on input "#98a80c" at bounding box center [306, 278] width 67 height 10
paste input "003F1F"
type input "#003f1f"
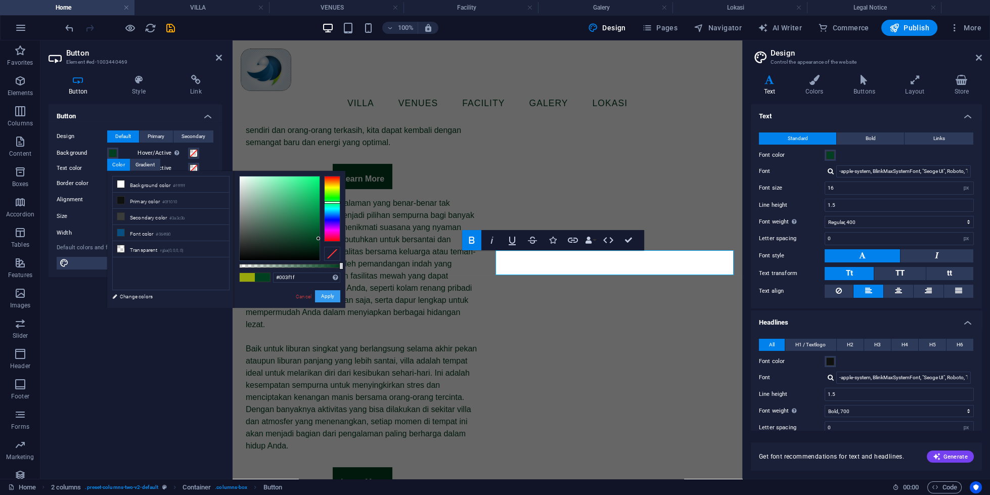
click at [324, 294] on button "Apply" at bounding box center [327, 296] width 25 height 12
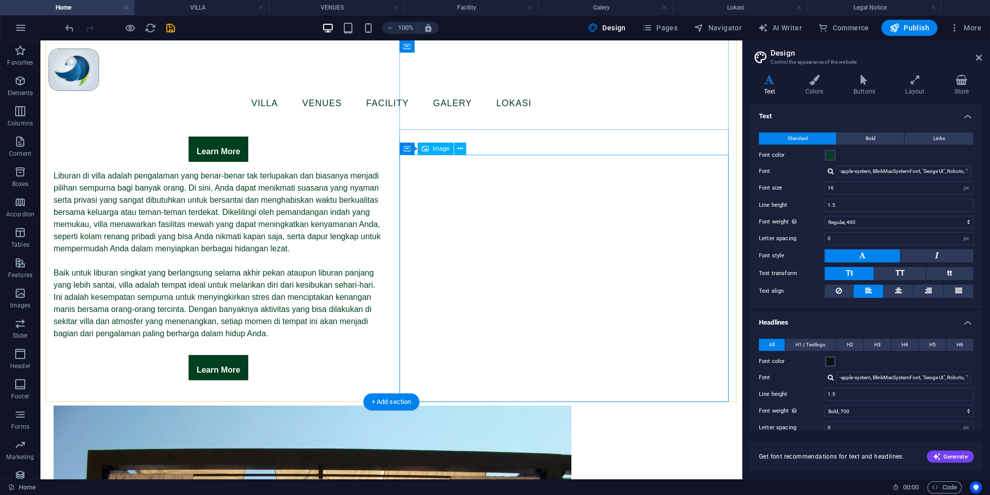
scroll to position [900, 0]
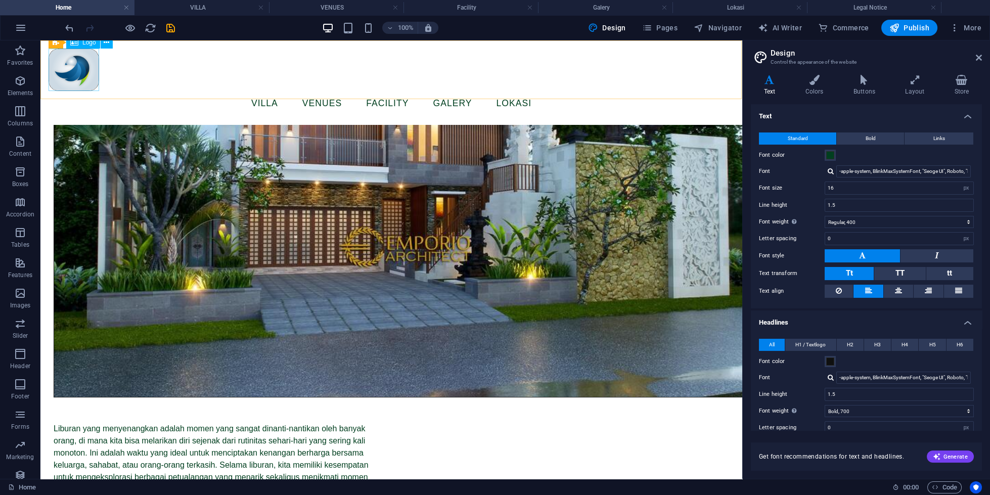
click at [75, 62] on div at bounding box center [392, 70] width 686 height 42
click at [75, 67] on div at bounding box center [392, 70] width 686 height 42
click at [982, 59] on icon at bounding box center [979, 58] width 6 height 8
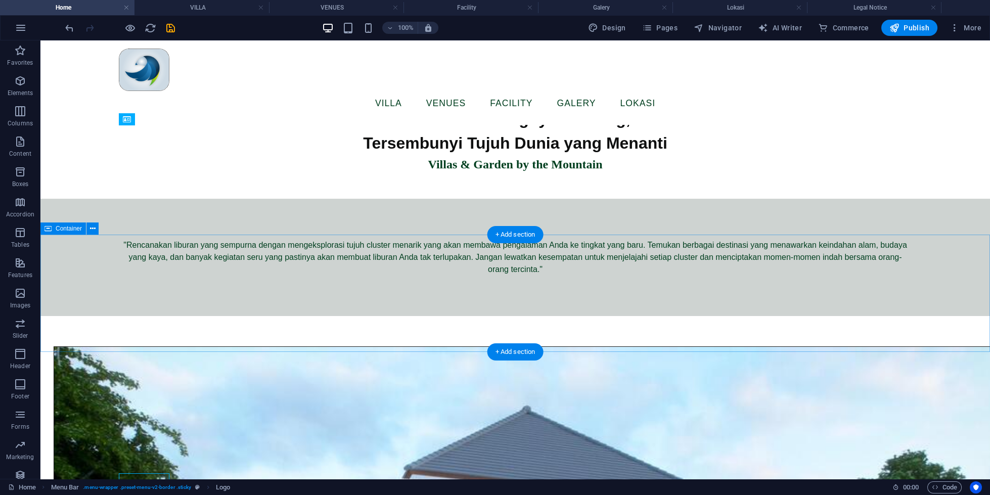
scroll to position [465, 0]
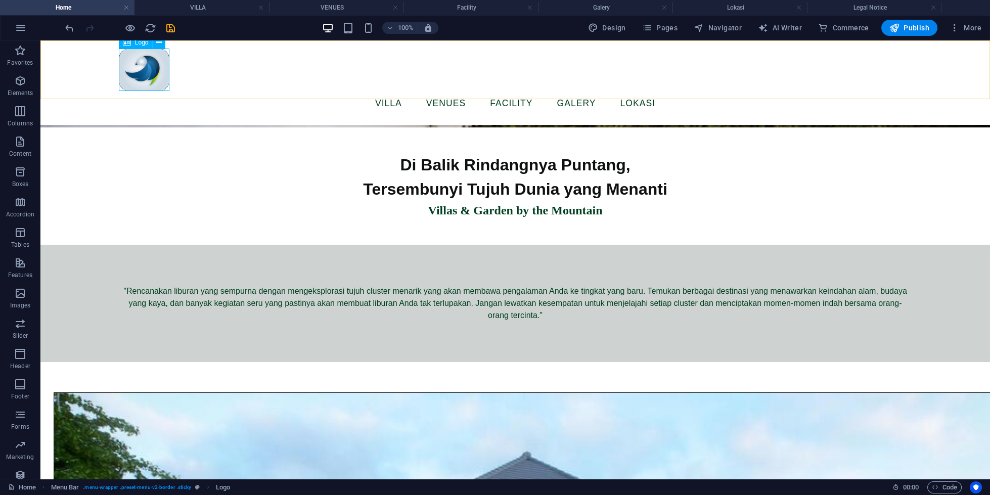
click at [148, 72] on div at bounding box center [515, 70] width 793 height 42
select select "px"
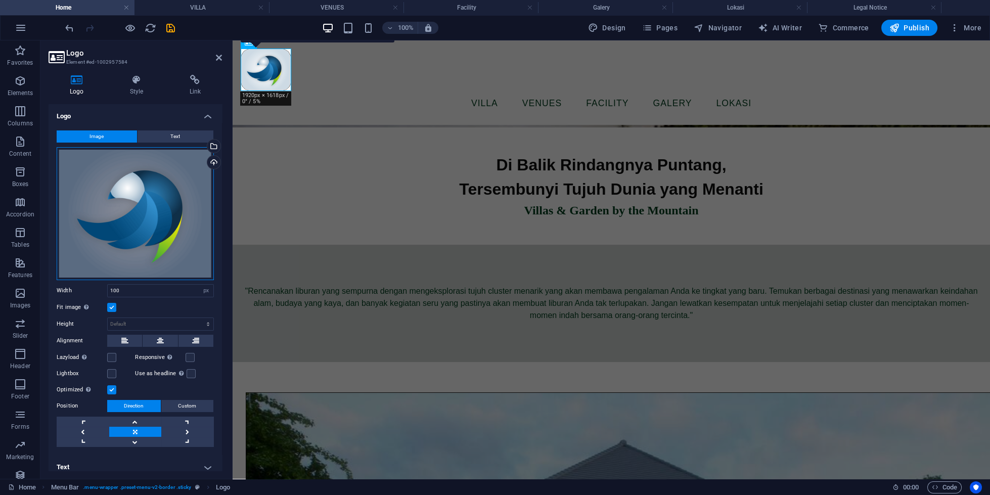
click at [120, 205] on div "Drag files here, click to choose files or select files from Files or our free s…" at bounding box center [135, 213] width 157 height 133
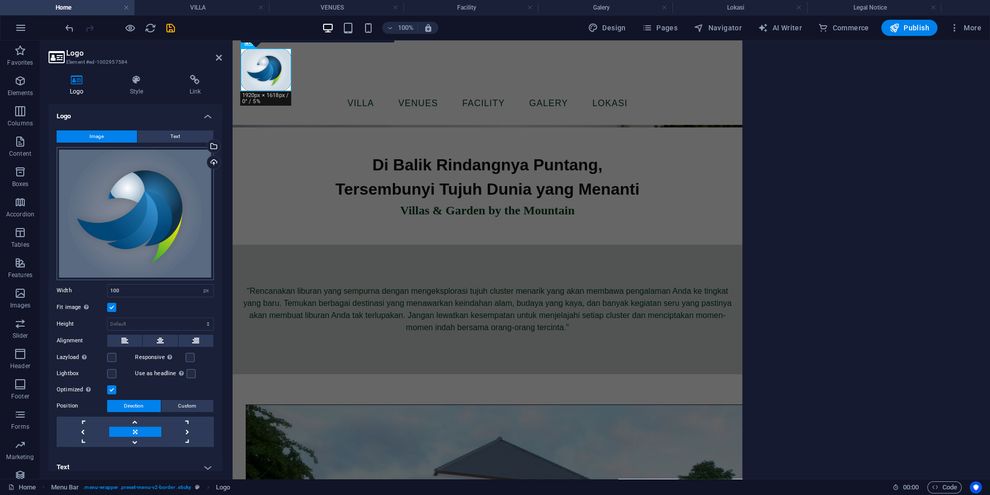
click at [120, 205] on body "tamanwisatabougenville.com Home VILLA VENUES Facility Galery Lokasi Legal Notic…" at bounding box center [495, 247] width 990 height 495
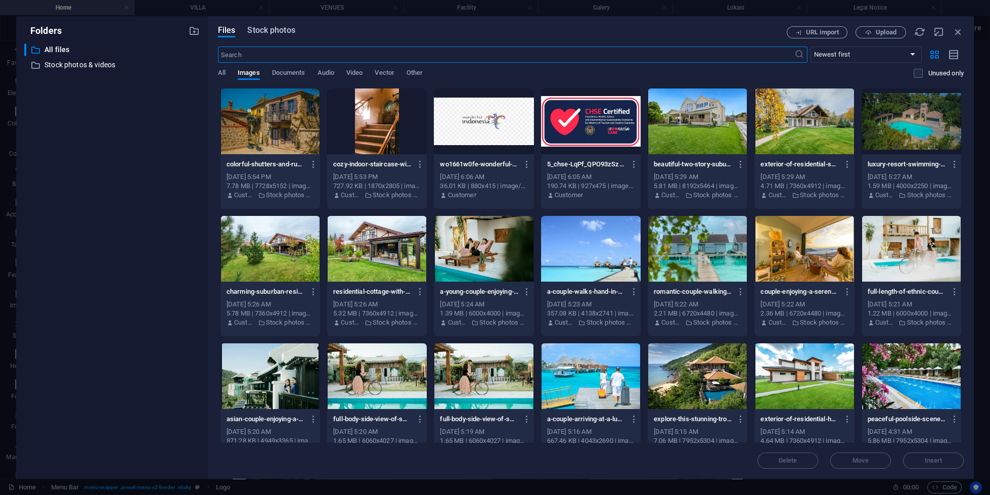
click at [277, 32] on span "Stock photos" at bounding box center [271, 30] width 48 height 12
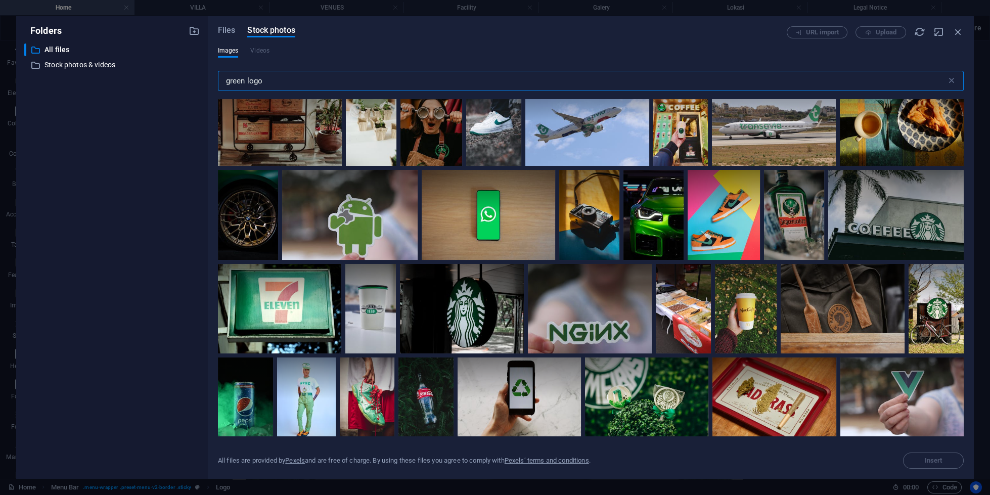
scroll to position [690, 0]
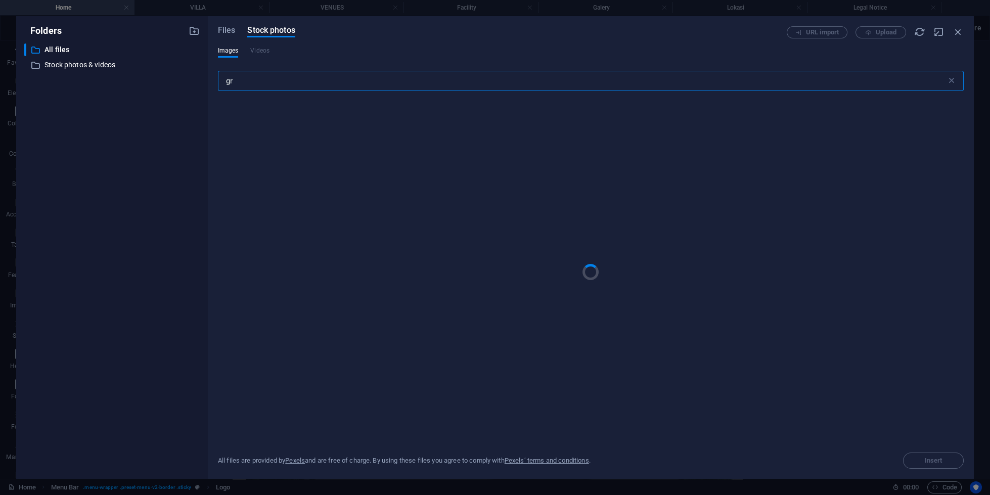
type input "g"
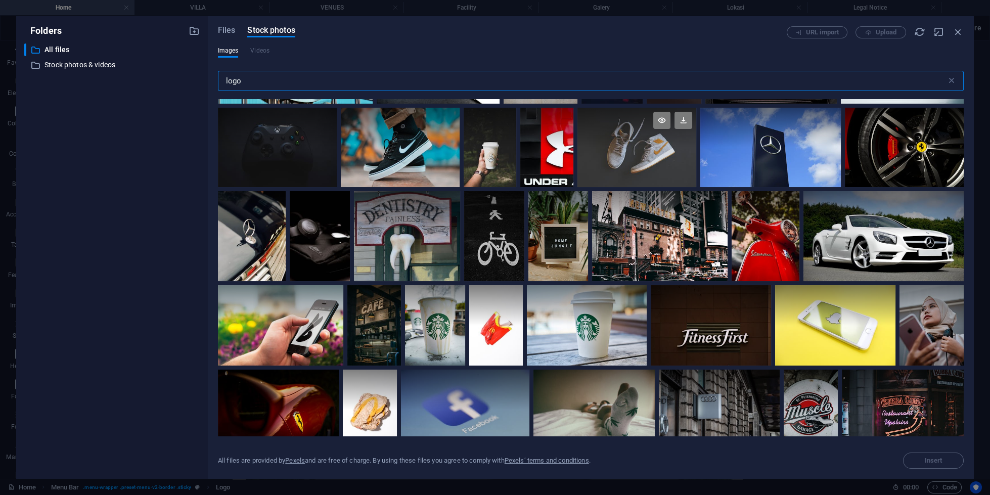
scroll to position [159, 0]
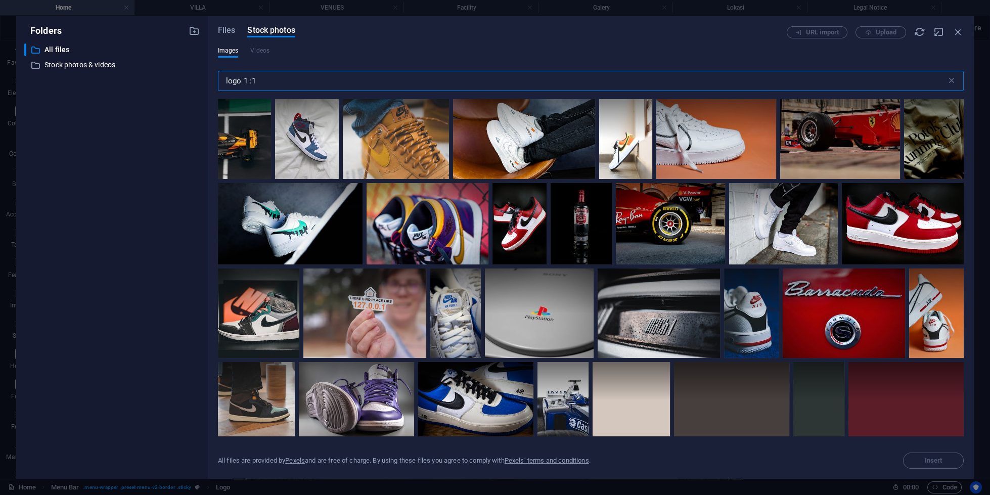
type input "logo 1 : 1"
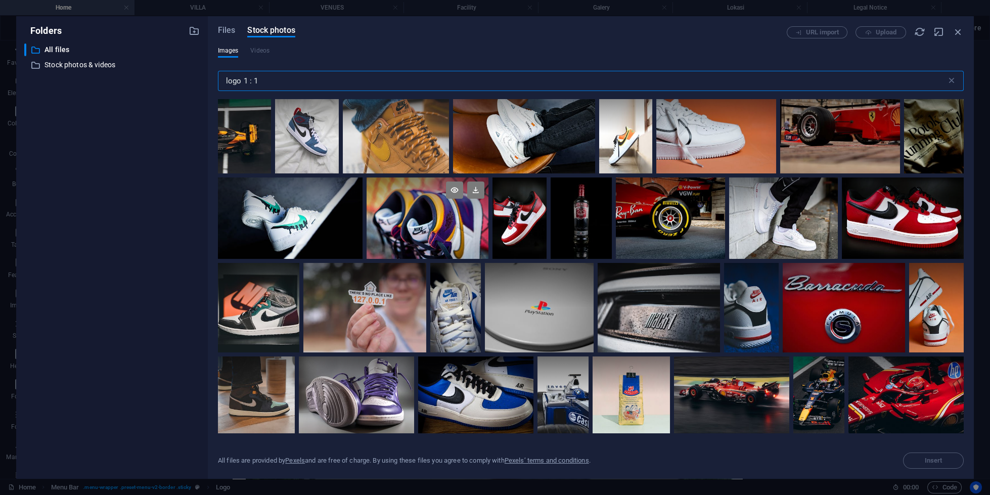
scroll to position [0, 0]
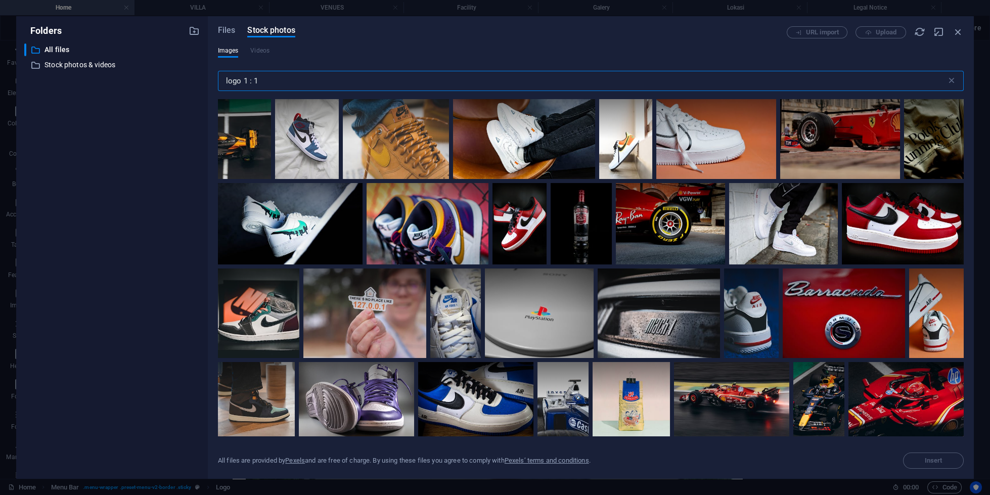
drag, startPoint x: 381, startPoint y: 83, endPoint x: 130, endPoint y: 93, distance: 251.0
click at [218, 91] on input "logo 1 : 1" at bounding box center [582, 81] width 729 height 20
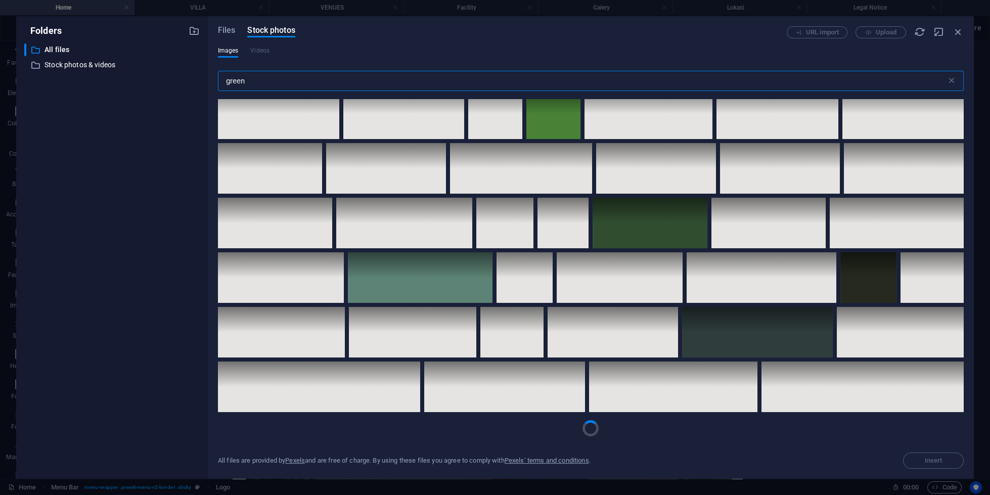
scroll to position [2984, 0]
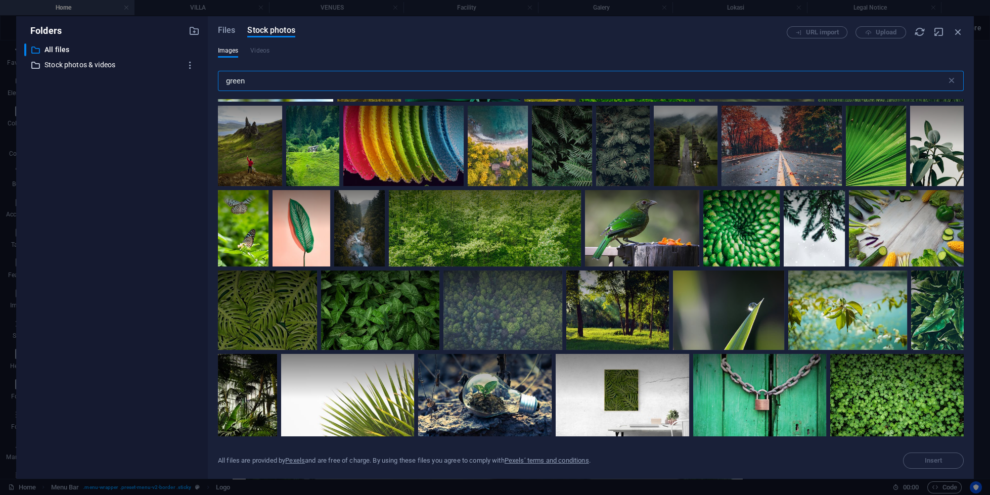
type input "green"
click at [61, 63] on p "Stock photos & videos" at bounding box center [113, 65] width 137 height 12
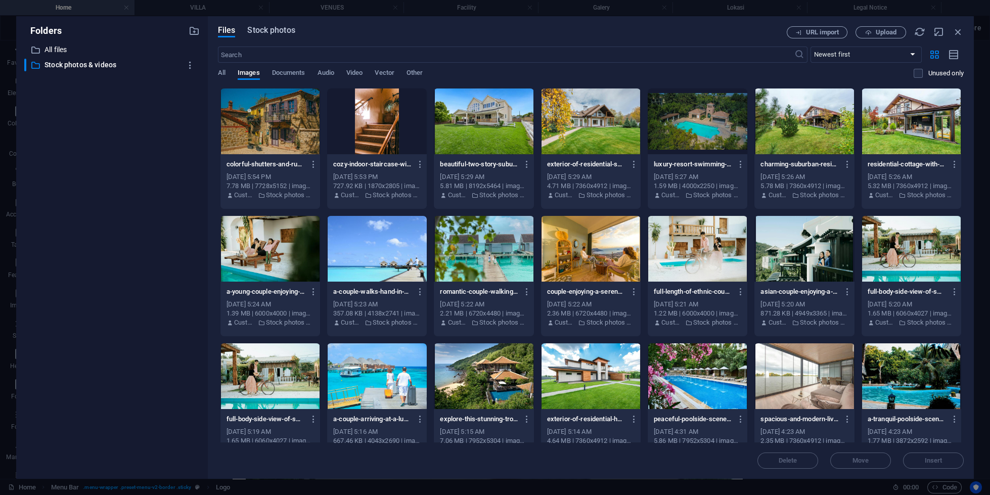
click at [269, 34] on span "Stock photos" at bounding box center [271, 30] width 48 height 12
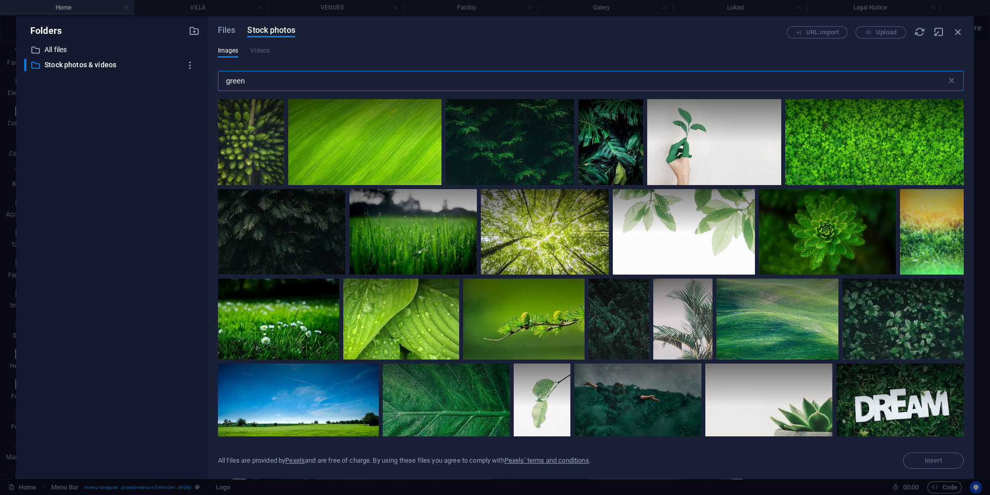
drag, startPoint x: 278, startPoint y: 73, endPoint x: 24, endPoint y: 77, distance: 253.9
click at [218, 77] on input "green" at bounding box center [582, 81] width 729 height 20
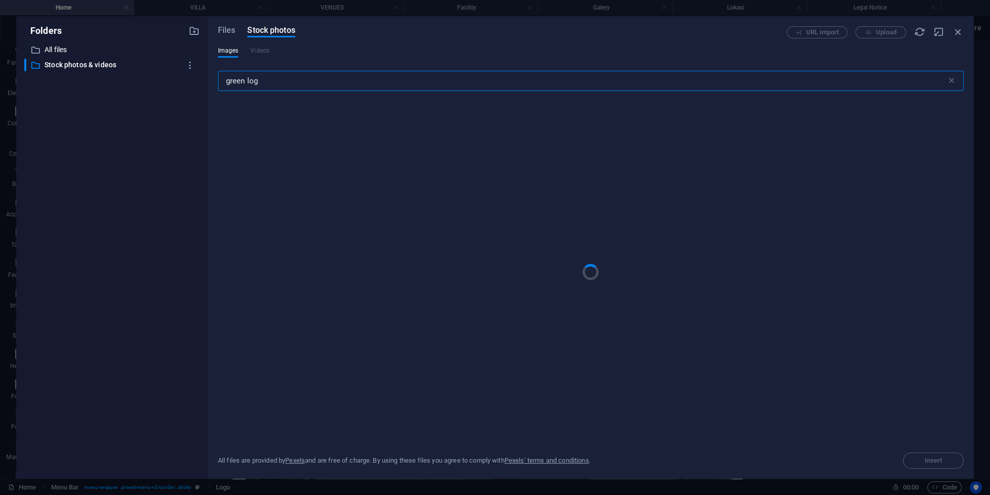
type input "green logo"
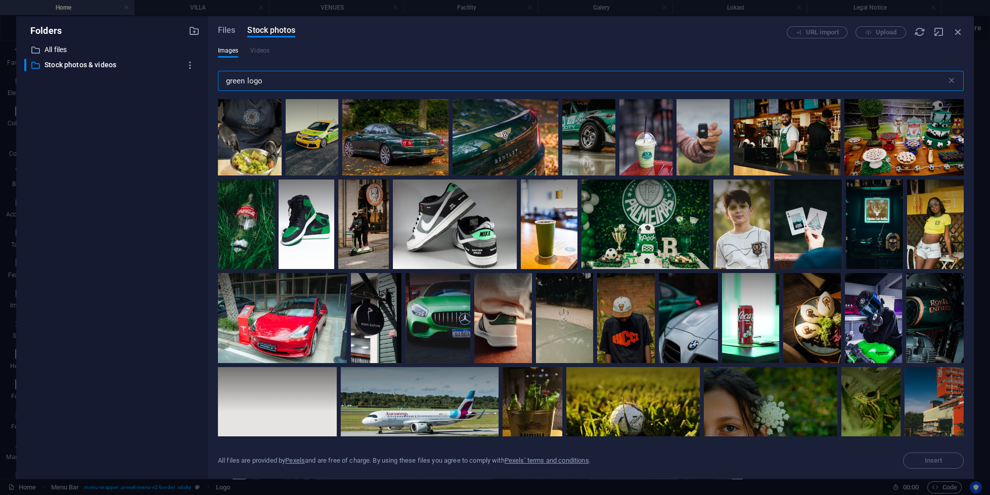
scroll to position [4226, 0]
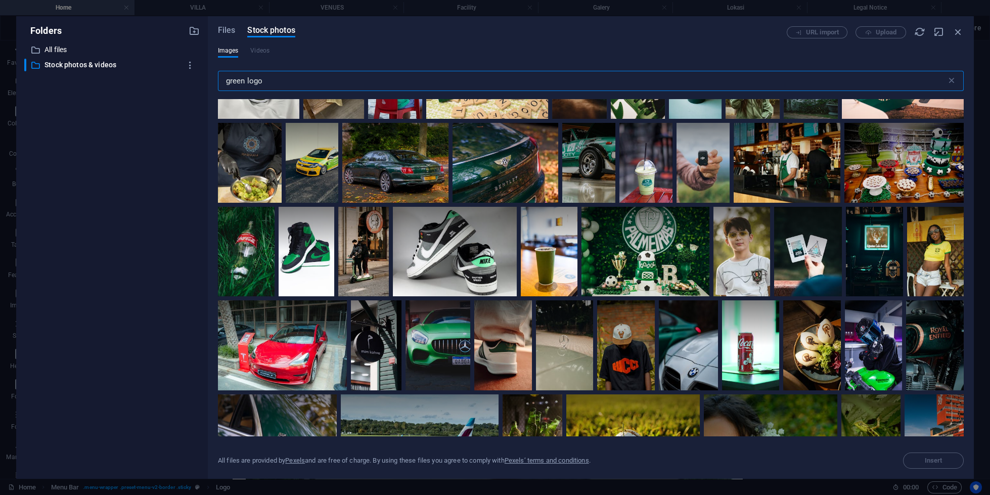
click at [342, 73] on input "green logo" at bounding box center [582, 81] width 729 height 20
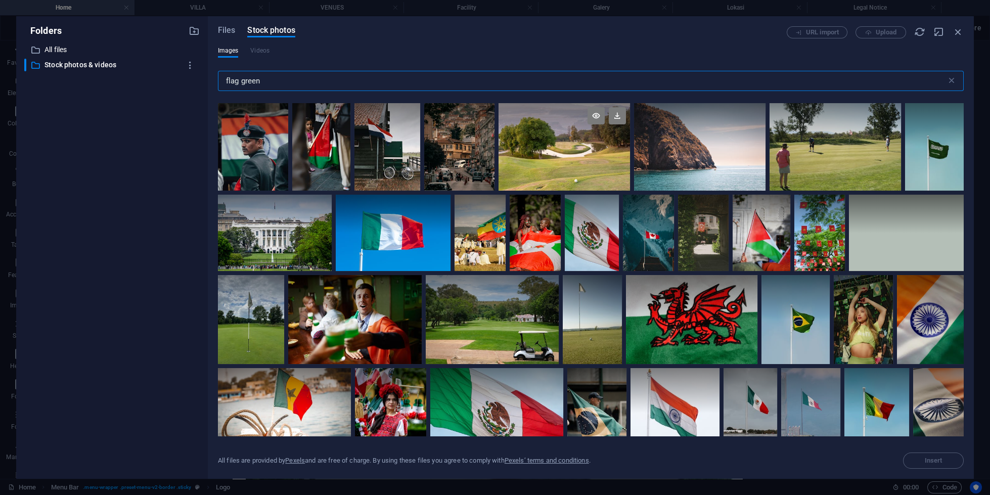
scroll to position [1435, 0]
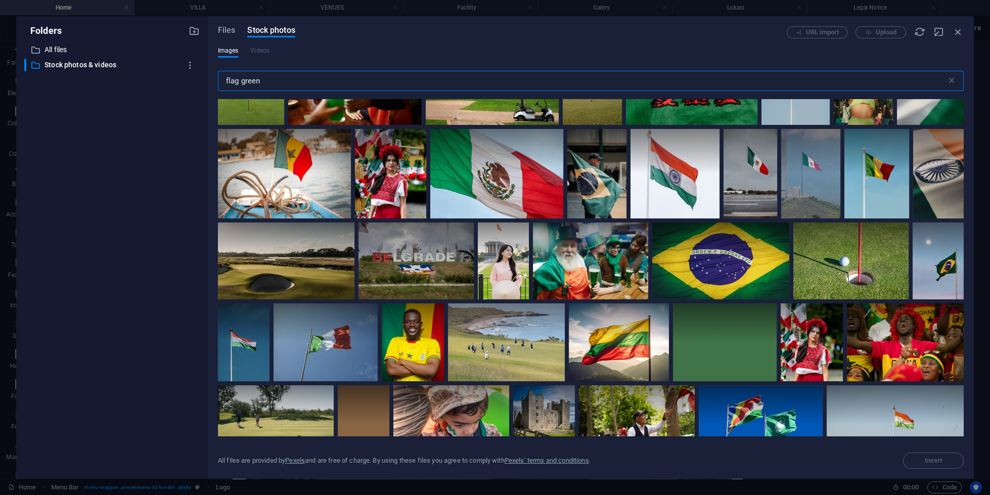
drag, startPoint x: 298, startPoint y: 87, endPoint x: 99, endPoint y: 102, distance: 199.3
click at [218, 91] on input "flag green" at bounding box center [582, 81] width 729 height 20
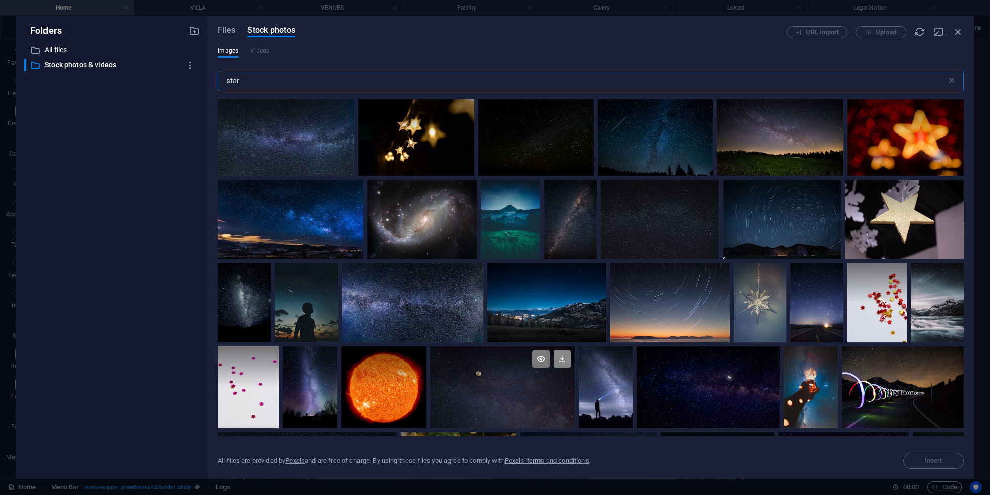
scroll to position [79, 0]
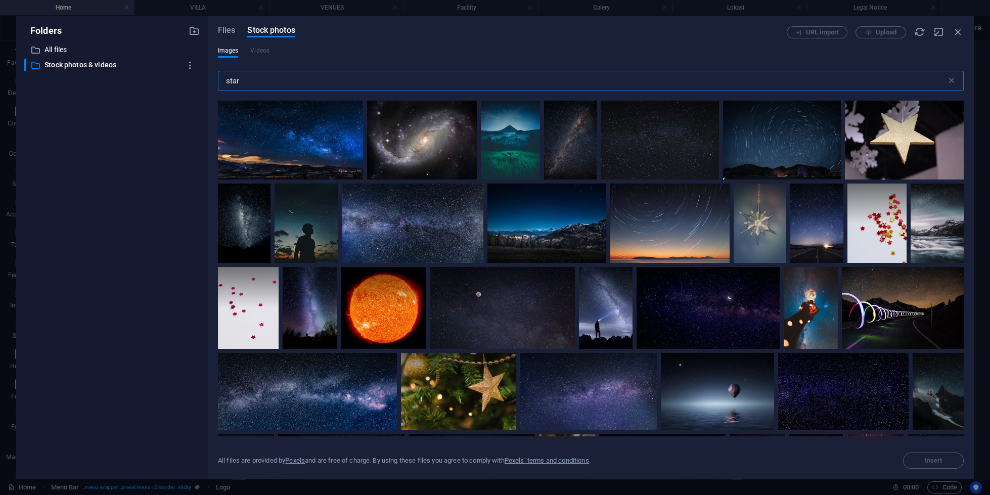
type input "star"
click at [964, 33] on div "Files Stock photos URL import Upload Images Videos star ​ All files are provide…" at bounding box center [591, 247] width 766 height 463
click at [956, 32] on icon "button" at bounding box center [958, 31] width 11 height 11
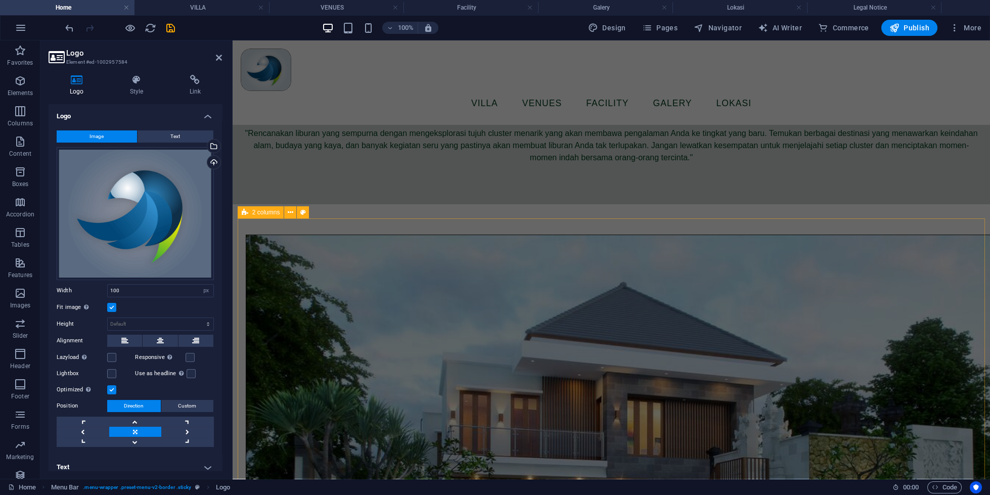
scroll to position [639, 0]
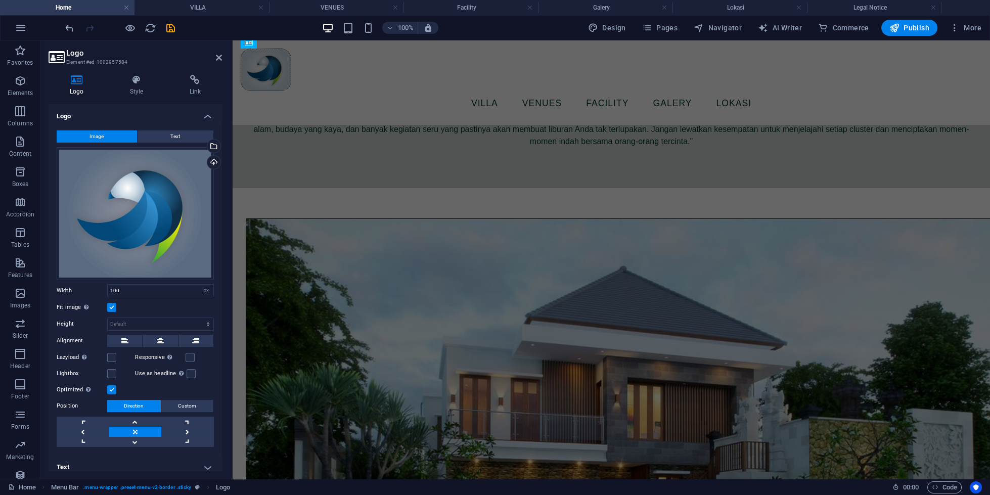
click at [215, 60] on header "Logo Element #ed-1002957584" at bounding box center [135, 53] width 173 height 26
click at [437, 172] on div ""Rencanakan liburan yang sempurna dengan mengeksplorasi tujuh cluster menarik y…" at bounding box center [611, 129] width 758 height 117
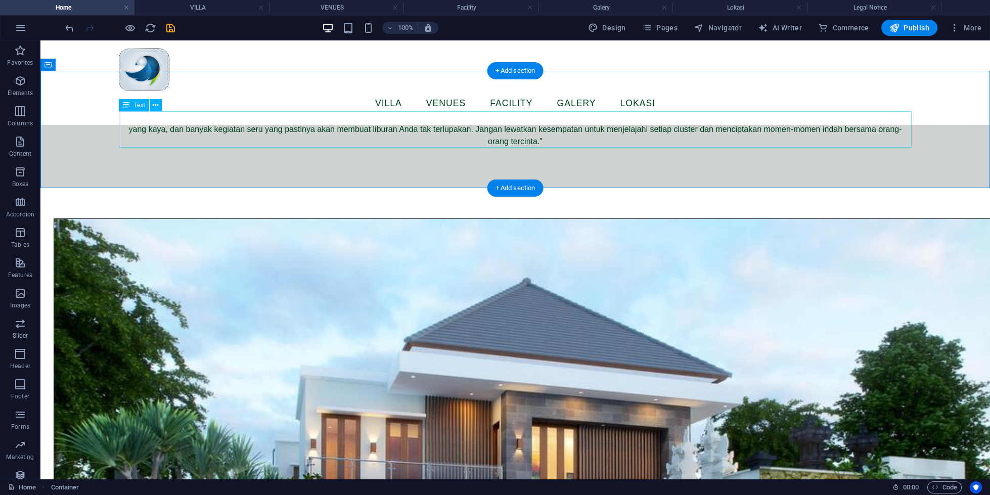
click at [392, 130] on div ""Rencanakan liburan yang sempurna dengan mengeksplorasi tujuh cluster menarik y…" at bounding box center [515, 129] width 793 height 36
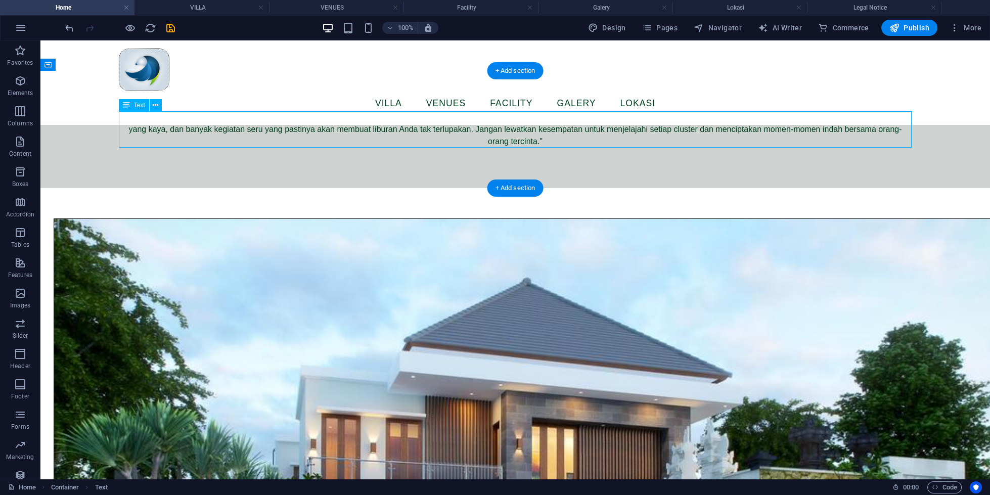
click at [485, 139] on div ""Rencanakan liburan yang sempurna dengan mengeksplorasi tujuh cluster menarik y…" at bounding box center [515, 129] width 793 height 36
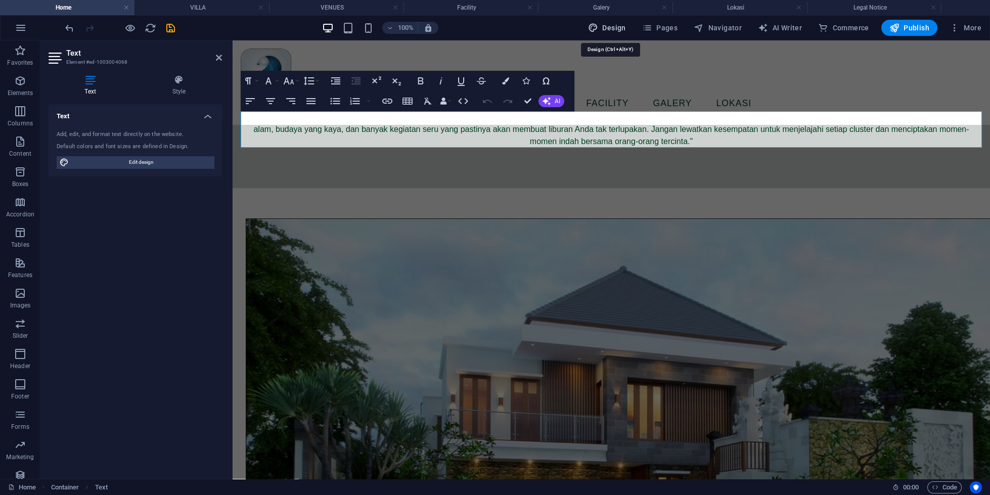
click at [619, 35] on button "Design" at bounding box center [607, 28] width 46 height 16
select select "px"
select select "400"
select select "px"
select select "700"
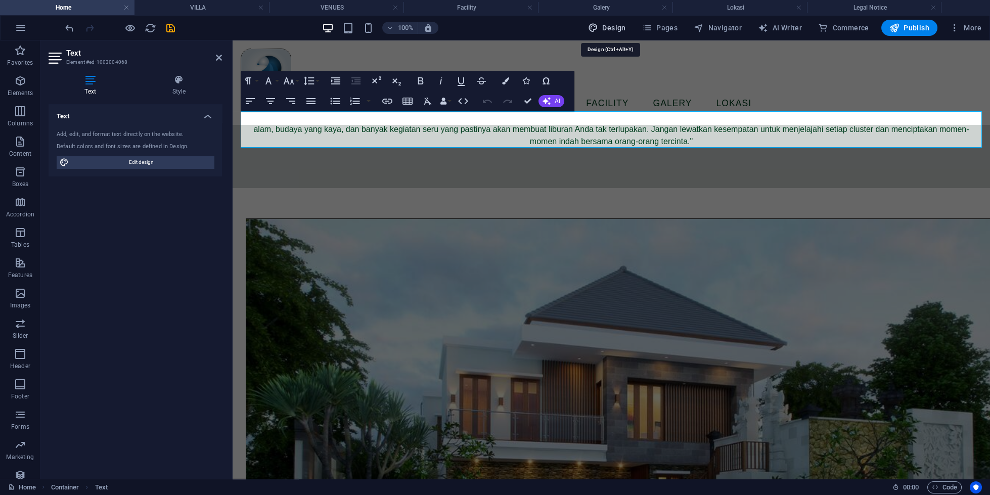
select select "px"
select select "rem"
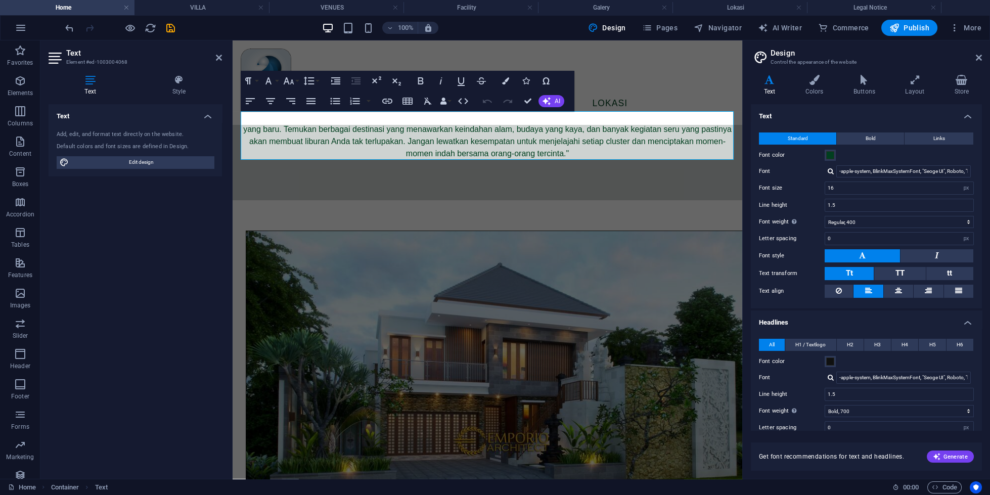
click at [831, 170] on div at bounding box center [831, 171] width 6 height 7
click at [800, 167] on label "Font" at bounding box center [792, 171] width 66 height 12
click at [837, 167] on input "-apple-system, BlinkMaxSystemFont, "Seoge UI", Roboto, "Helvetica Neue", Arial,…" at bounding box center [904, 171] width 135 height 12
click at [866, 174] on input "-apple-system, BlinkMaxSystemFont, "Seoge UI", Roboto, "Helvetica Neue", Arial,…" at bounding box center [904, 171] width 135 height 12
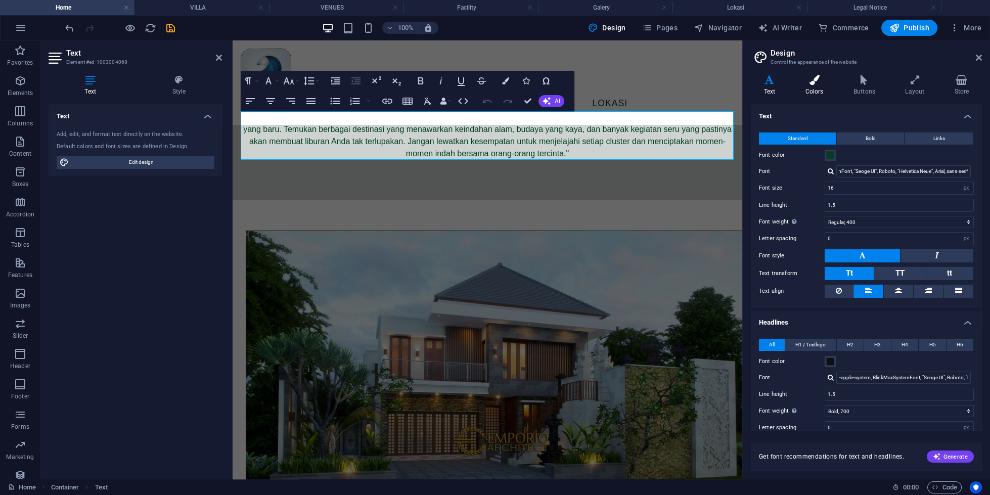
click at [819, 85] on h4 "Colors" at bounding box center [817, 85] width 48 height 21
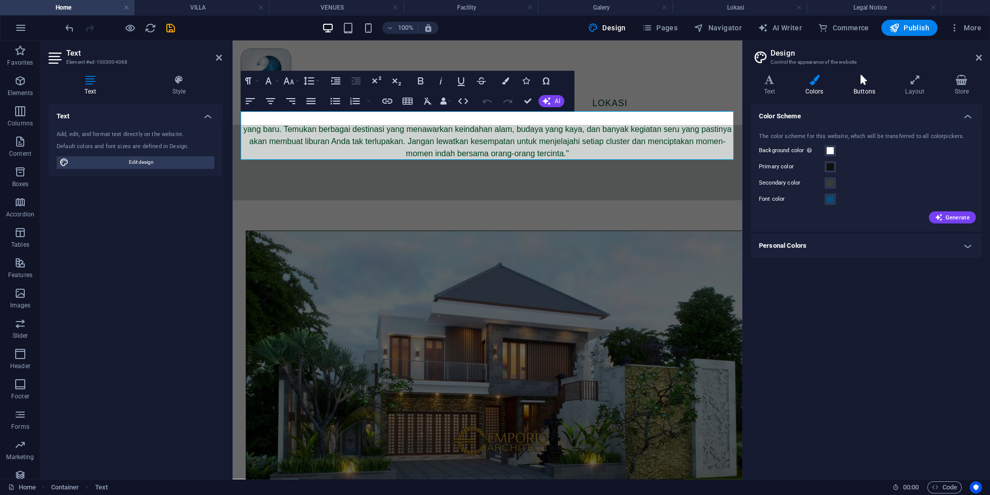
click at [878, 93] on h4 "Buttons" at bounding box center [867, 85] width 52 height 21
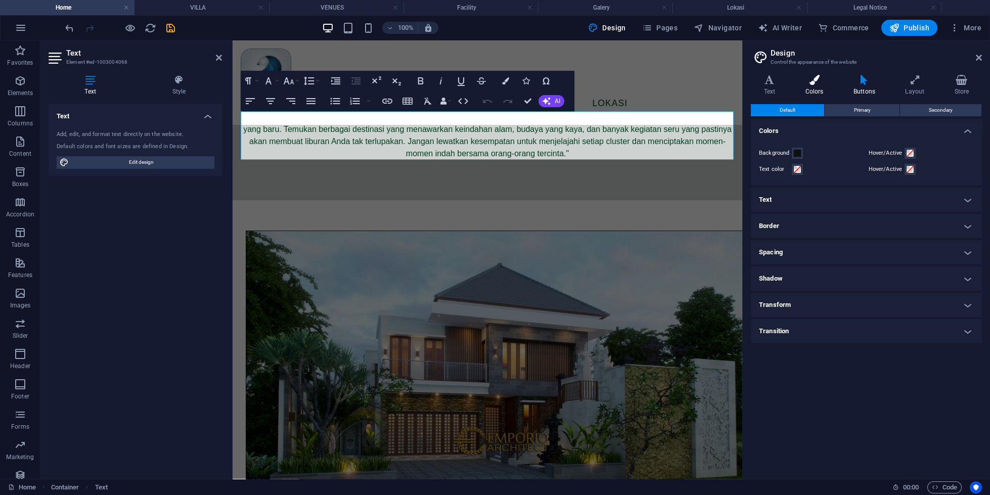
click at [830, 92] on h4 "Colors" at bounding box center [817, 85] width 48 height 21
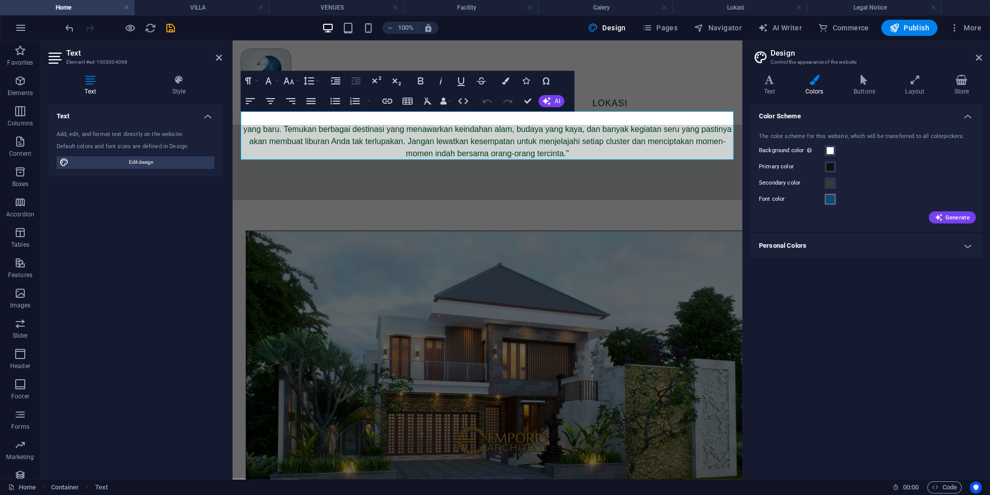
click at [836, 199] on button "Font color" at bounding box center [830, 199] width 11 height 11
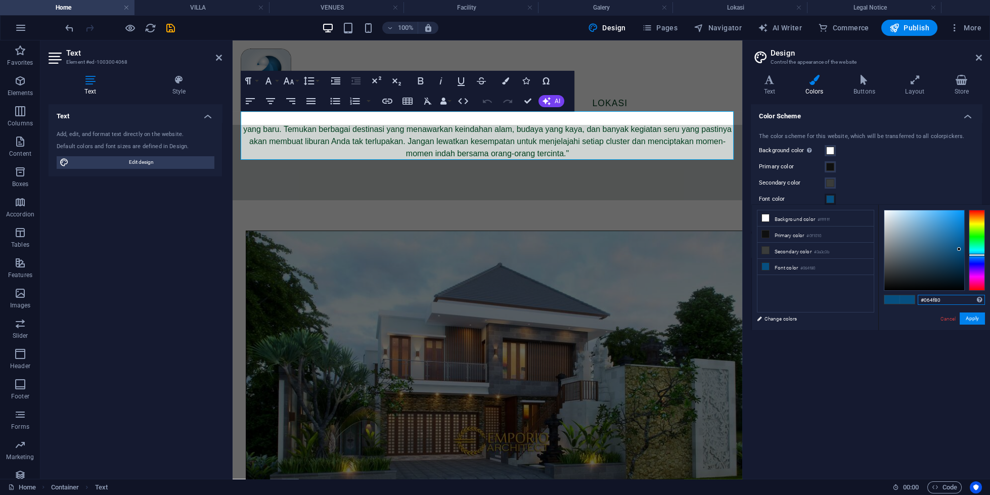
click at [918, 302] on input "#064f80" at bounding box center [951, 300] width 67 height 10
click at [918, 299] on input "#064f80" at bounding box center [951, 300] width 67 height 10
paste input "#003F1F"
paste input "text"
type input "#003f1f"
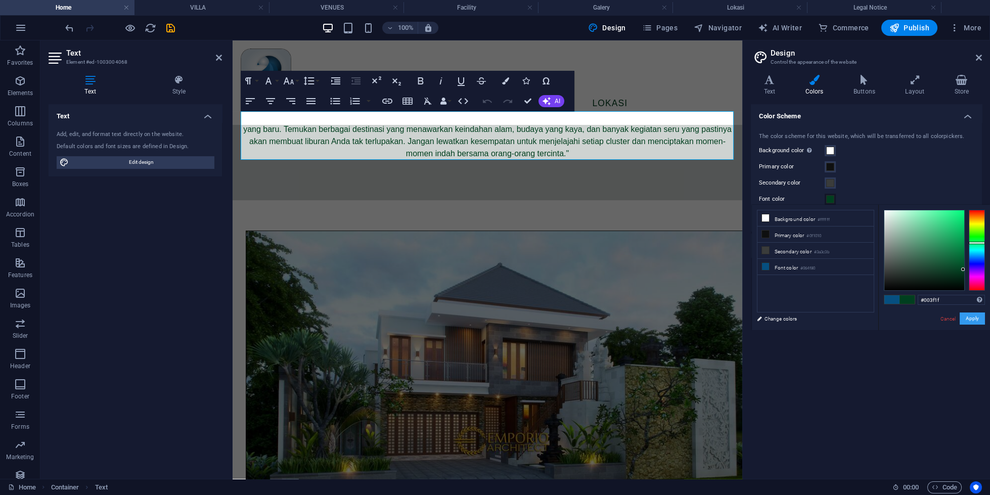
click at [960, 321] on button "Apply" at bounding box center [972, 319] width 25 height 12
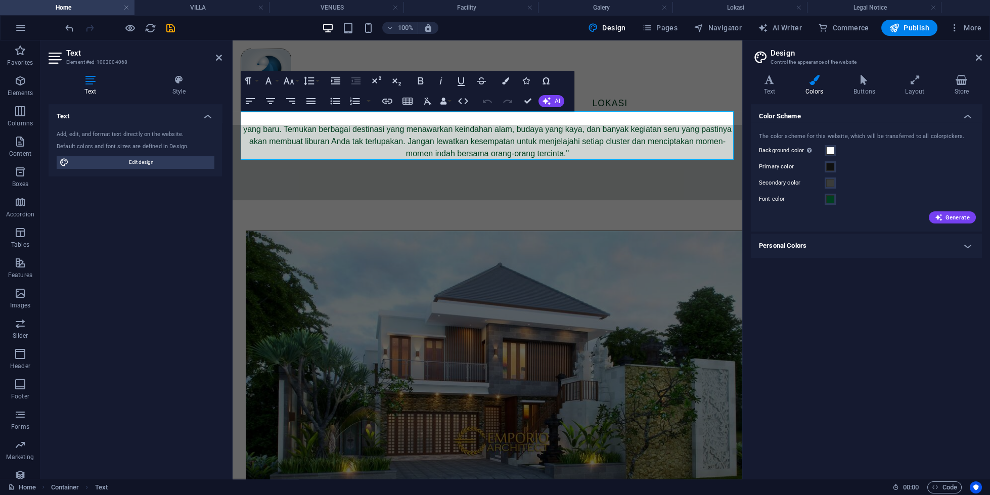
click at [824, 77] on icon at bounding box center [815, 80] width 44 height 10
click at [774, 87] on h4 "Text" at bounding box center [771, 85] width 41 height 21
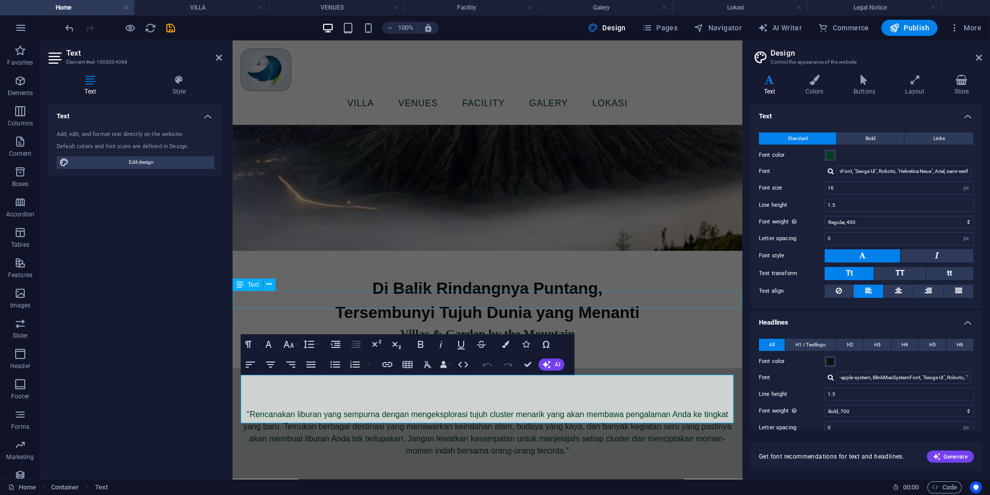
scroll to position [291, 0]
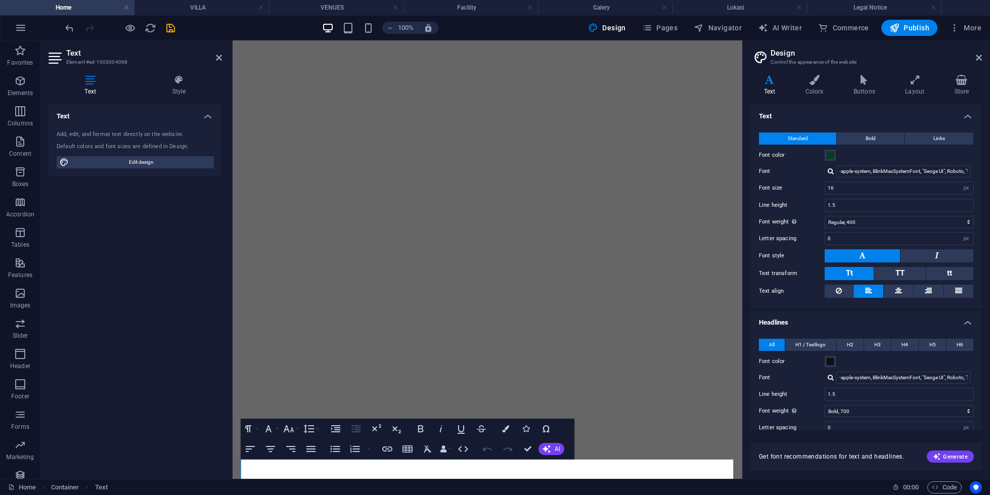
select select "px"
select select "400"
select select "px"
select select "700"
select select "px"
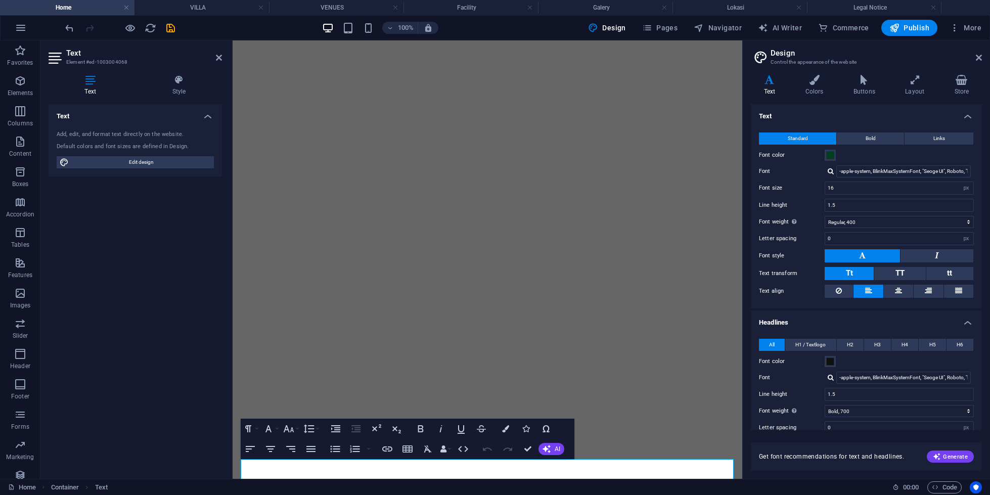
select select "rem"
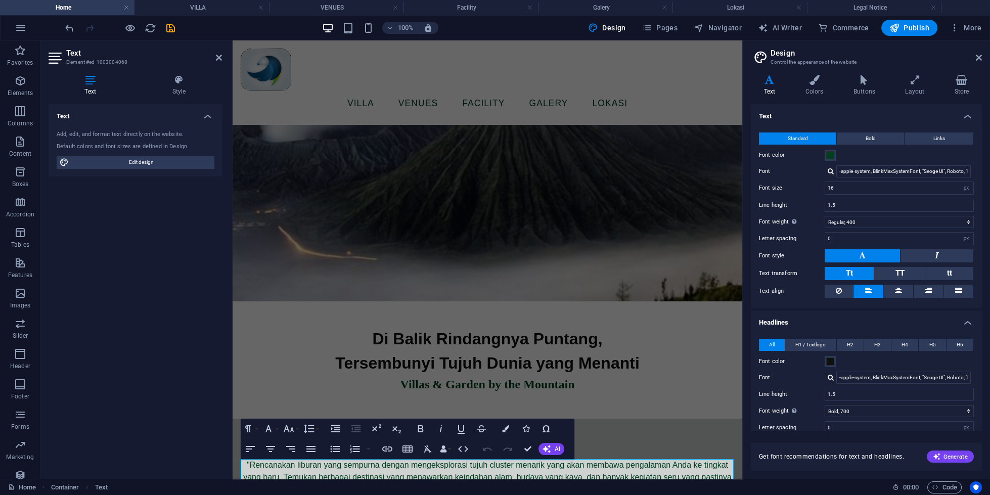
scroll to position [0, 74]
click at [800, 116] on h4 "Text" at bounding box center [866, 113] width 231 height 18
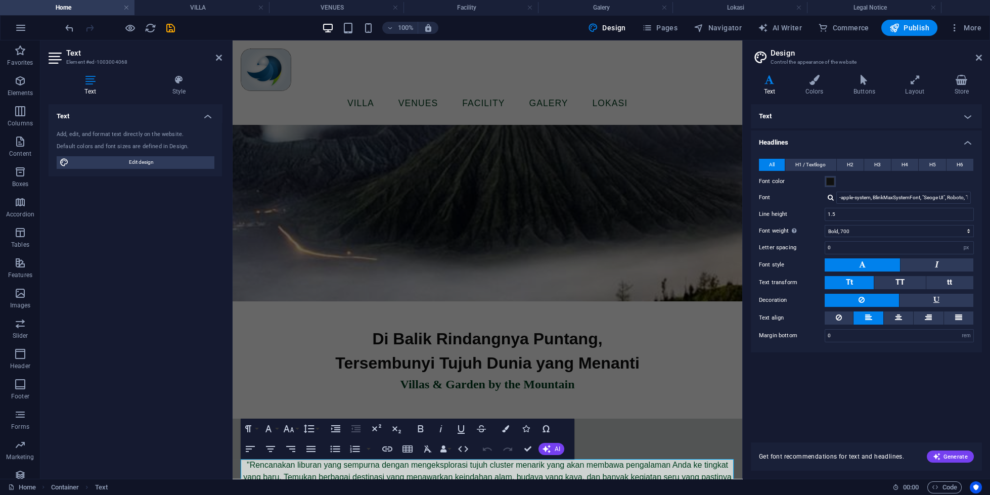
click at [770, 195] on label "Font" at bounding box center [792, 198] width 66 height 12
click at [837, 195] on input "-apple-system, BlinkMaxSystemFont, "Seoge UI", Roboto, "Helvetica Neue", Arial,…" at bounding box center [904, 198] width 135 height 12
click at [876, 215] on div "Manage fonts →" at bounding box center [906, 211] width 134 height 11
select select "popularity"
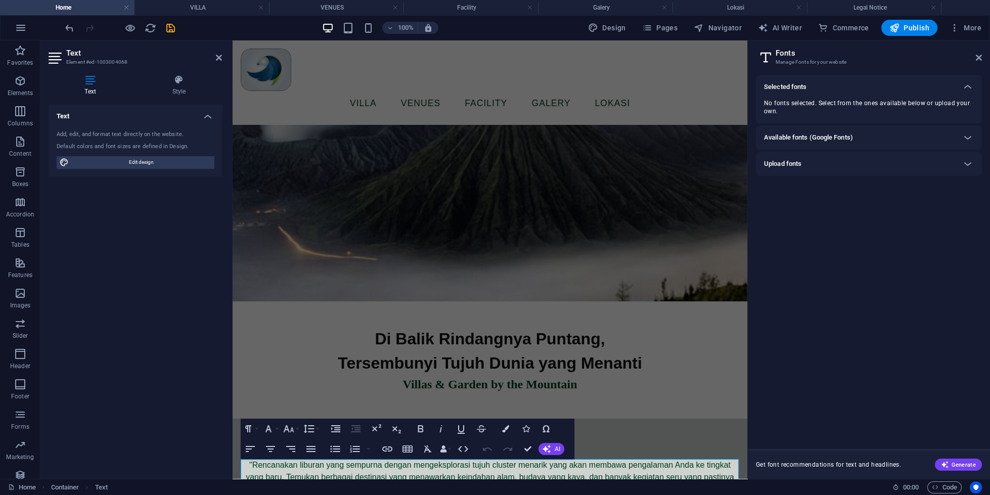
click at [843, 154] on div "Upload fonts" at bounding box center [869, 164] width 226 height 24
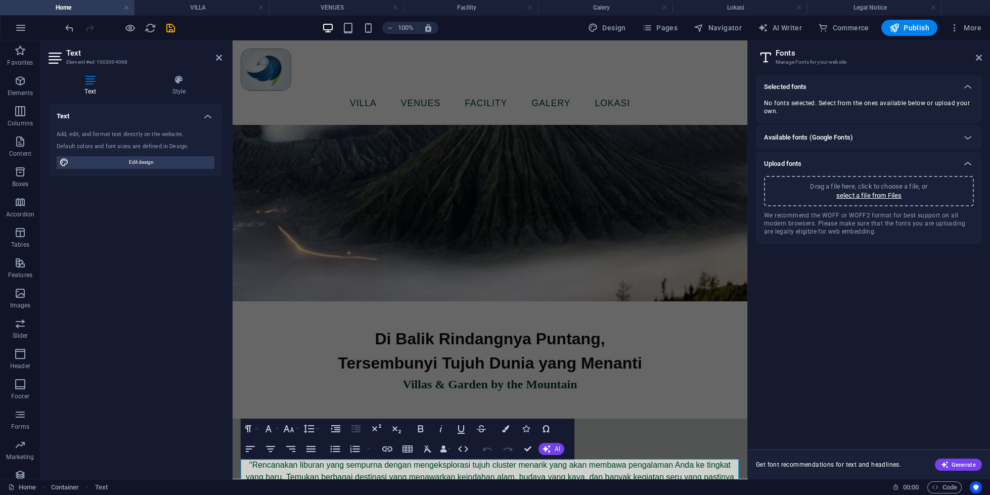
click at [863, 191] on p "Drag a file here, click to choose a file, or" at bounding box center [868, 186] width 117 height 9
click at [826, 107] on label at bounding box center [822, 107] width 9 height 9
click at [0, 0] on gnhtq2pYVH8drxyriBwS_A "checkbox" at bounding box center [0, 0] width 0 height 0
click at [875, 108] on label at bounding box center [876, 107] width 9 height 9
click at [0, 0] on gnhtq2pYVH8drxyriBwS_A "checkbox" at bounding box center [0, 0] width 0 height 0
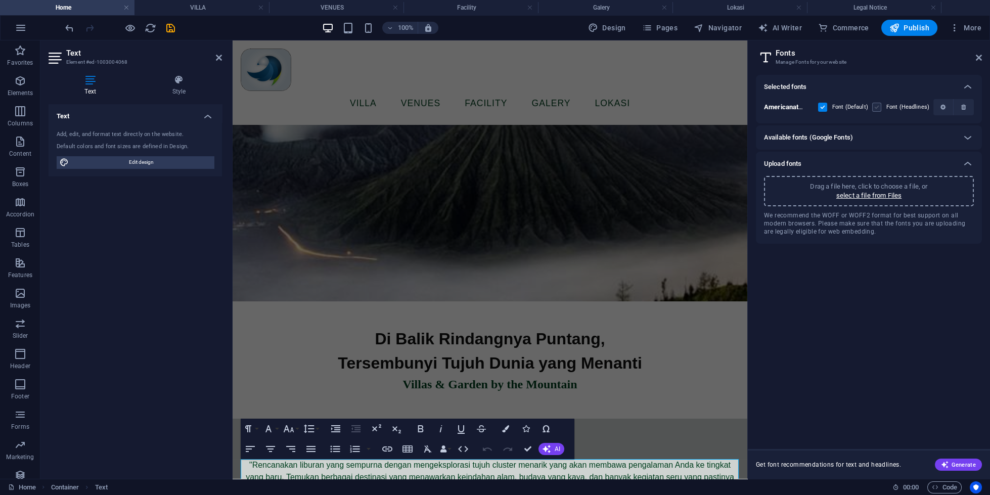
click at [875, 106] on label at bounding box center [876, 107] width 9 height 9
click at [0, 0] on gnhtq2pYVH8drxyriBwS_A "checkbox" at bounding box center [0, 0] width 0 height 0
click at [875, 106] on label at bounding box center [876, 107] width 9 height 9
click at [0, 0] on gnhtq2pYVH8drxyriBwS_A "checkbox" at bounding box center [0, 0] width 0 height 0
click at [882, 107] on label at bounding box center [876, 107] width 9 height 9
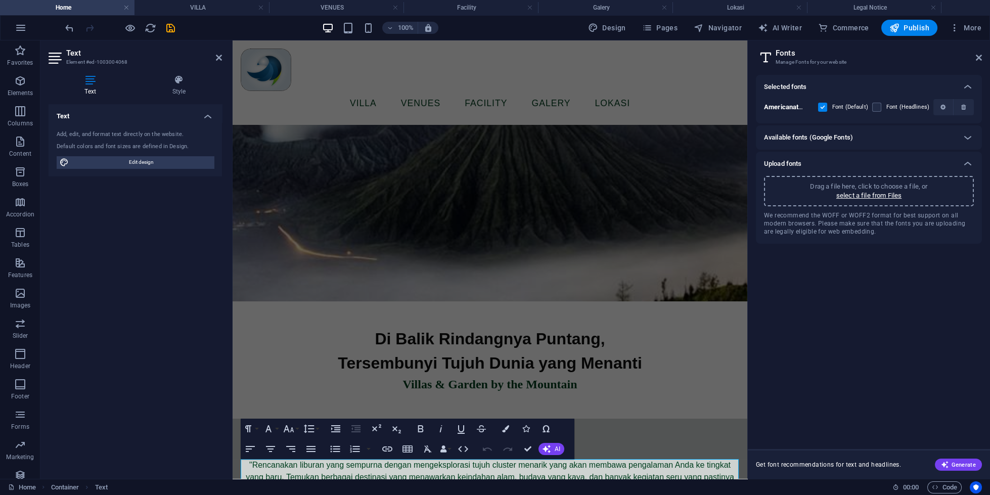
click at [0, 0] on gnhtq2pYVH8drxyriBwS_A "checkbox" at bounding box center [0, 0] width 0 height 0
click at [873, 105] on label at bounding box center [876, 107] width 9 height 9
click at [0, 0] on gnhtq2pYVH8drxyriBwS_A "checkbox" at bounding box center [0, 0] width 0 height 0
click at [930, 85] on div "Selected fonts" at bounding box center [860, 87] width 192 height 12
click at [867, 83] on div "Selected fonts" at bounding box center [860, 87] width 192 height 12
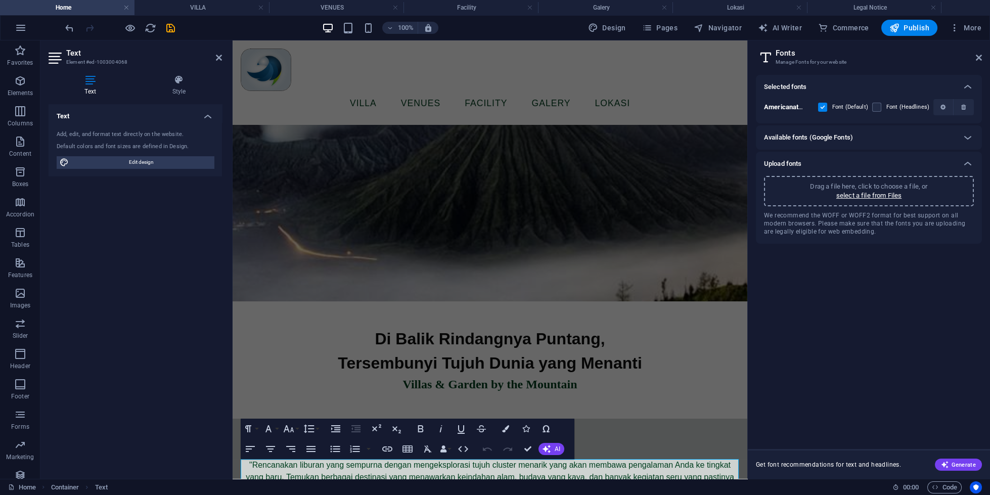
click at [870, 231] on span "We recommend the WOFF or WOFF2 format for best support on all modern browsers. …" at bounding box center [869, 223] width 210 height 24
click at [682, 372] on div "Di Balik Rindangnya Puntang, Tersembunyi Tujuh [PERSON_NAME] Menanti" at bounding box center [489, 351] width 515 height 49
click at [682, 419] on div ""Rencanakan liburan yang sempurna dengan mengeksplorasi tujuh cluster menarik y…" at bounding box center [489, 477] width 515 height 117
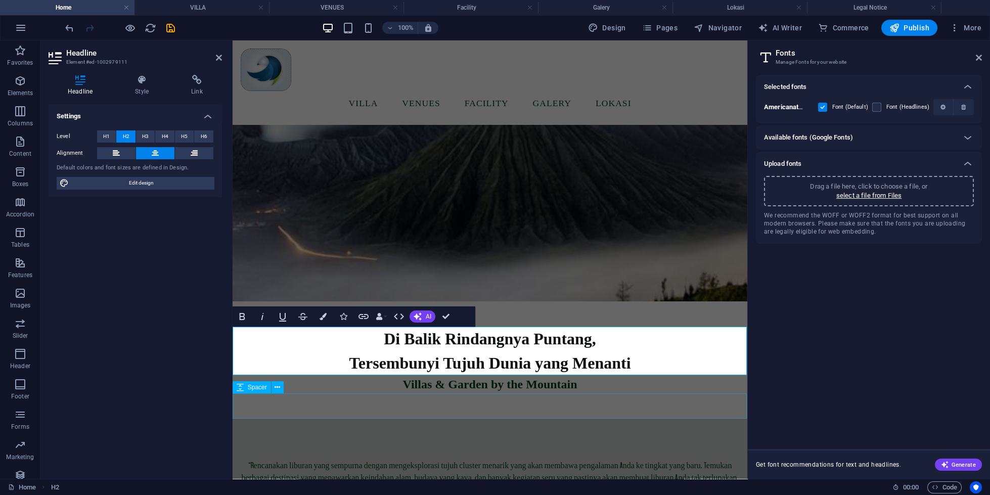
click at [622, 413] on div at bounding box center [489, 405] width 515 height 25
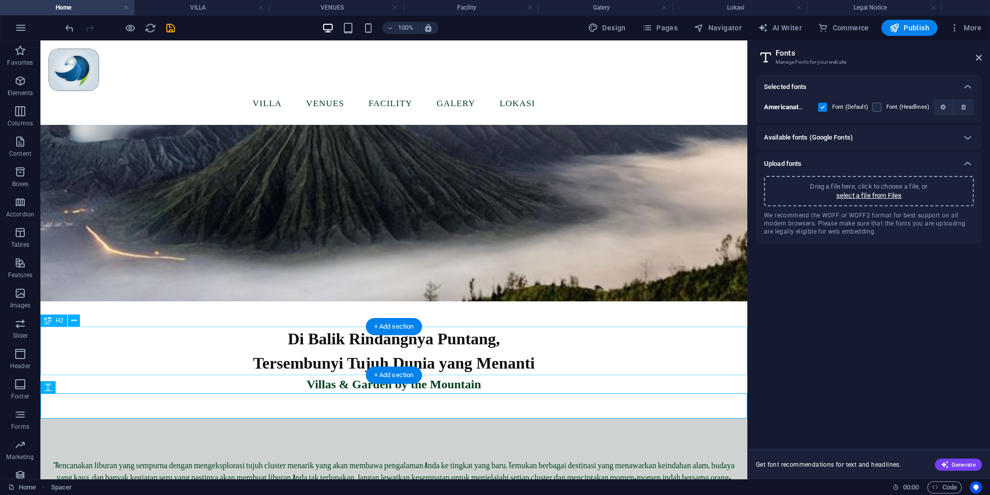
scroll to position [552, 0]
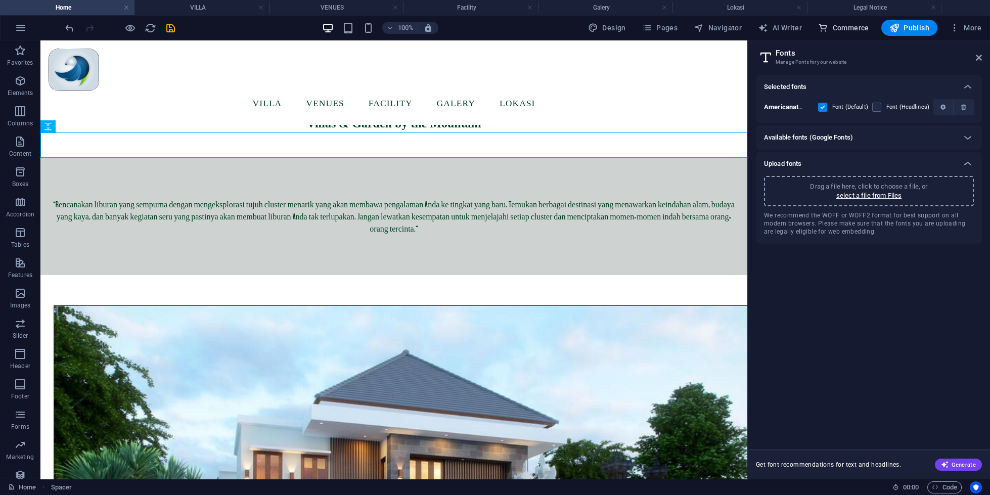
click at [818, 35] on button "Commerce" at bounding box center [843, 28] width 59 height 16
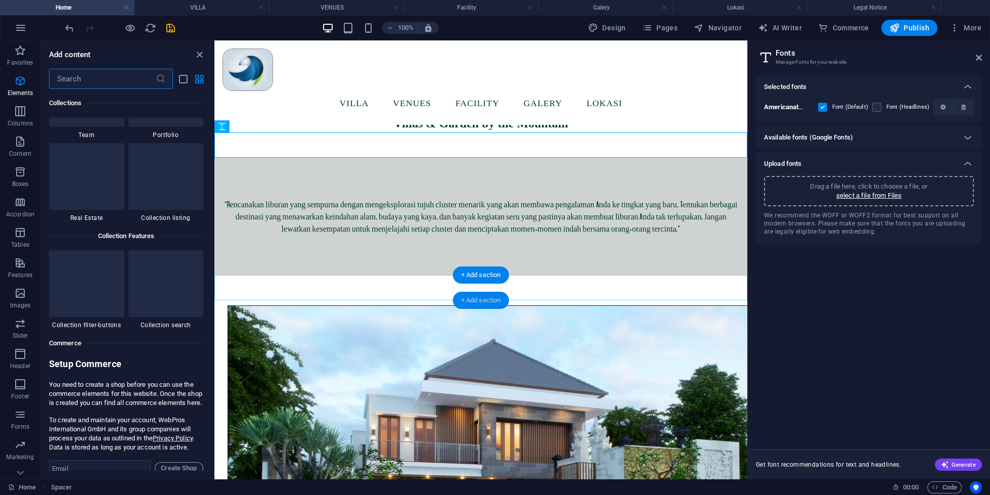
scroll to position [9746, 0]
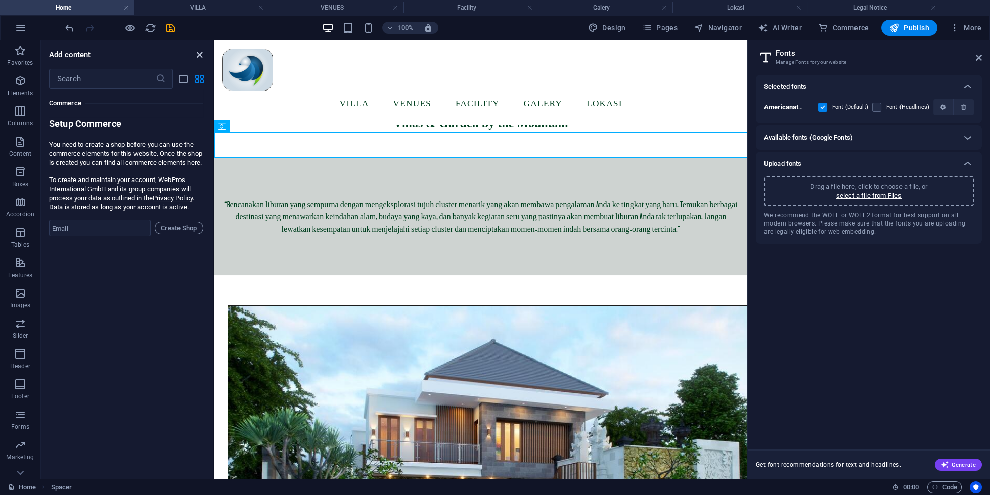
click at [204, 59] on icon "close panel" at bounding box center [200, 55] width 12 height 12
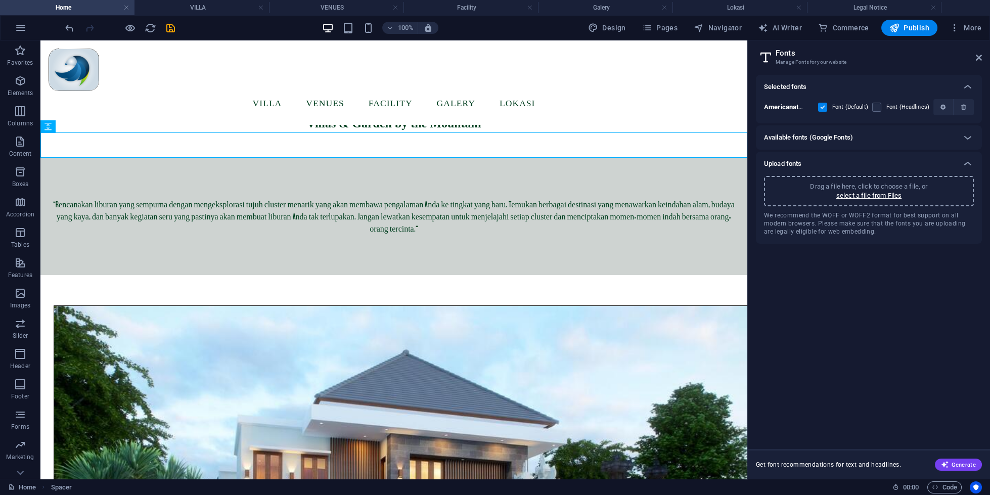
click at [827, 107] on label at bounding box center [822, 107] width 9 height 9
click at [0, 0] on gnhtq2pYVH8drxyriBwS_A "checkbox" at bounding box center [0, 0] width 0 height 0
click at [793, 115] on div "Americanatest gnhtq2pYVH8drxyriBwS_A Font (Default) Font (Headlines)" at bounding box center [869, 107] width 210 height 16
click at [793, 112] on div "Americanatest gnhtq2pYVH8drxyriBwS_A Font (Default) Font (Headlines)" at bounding box center [869, 107] width 210 height 16
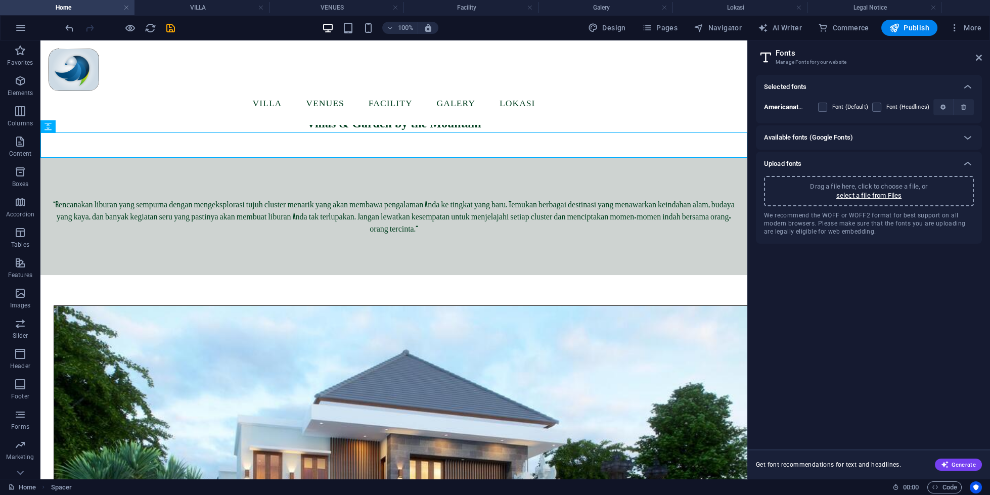
click at [774, 87] on h6 "Selected fonts" at bounding box center [785, 87] width 42 height 12
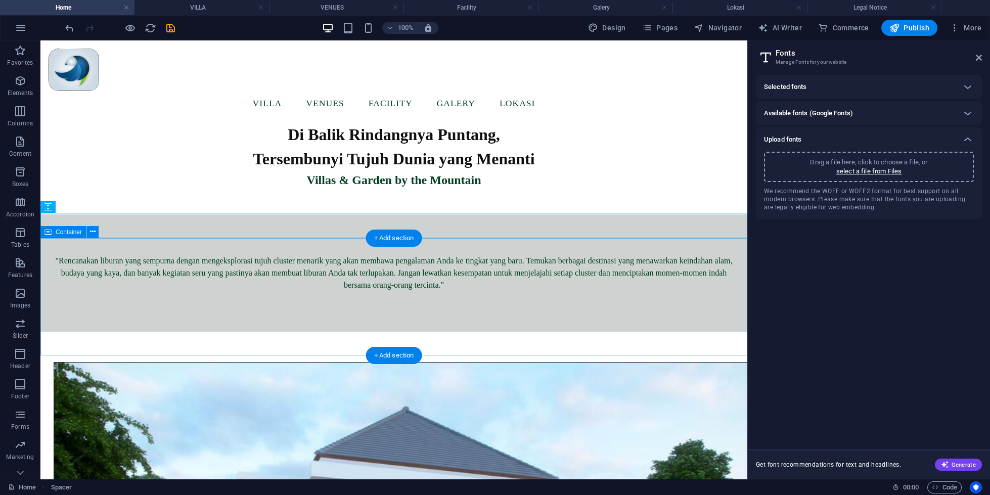
scroll to position [465, 0]
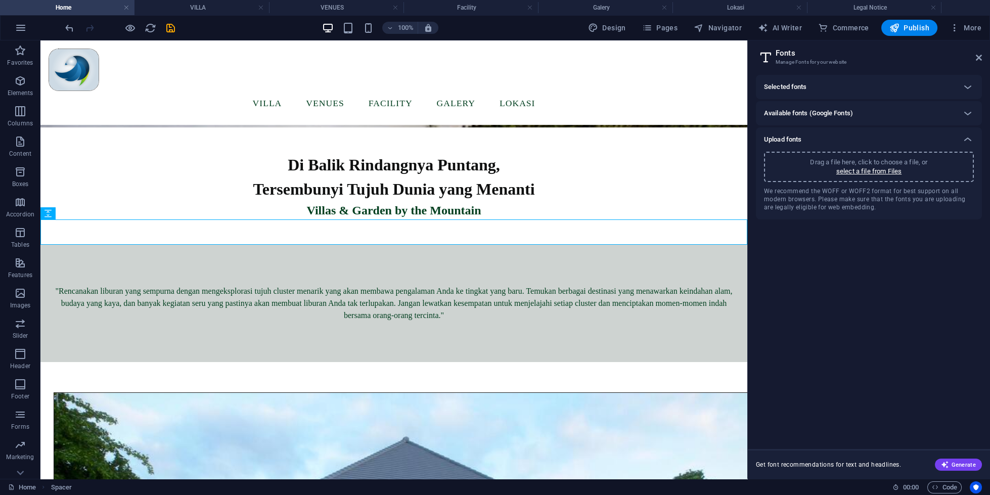
click at [875, 114] on div "Available fonts (Google Fonts)" at bounding box center [860, 113] width 192 height 12
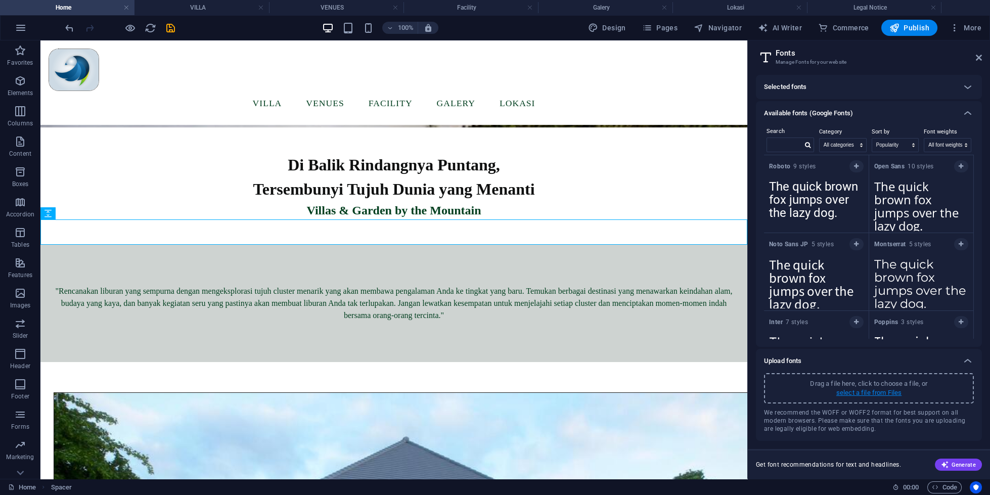
click at [861, 397] on p "select a file from Files" at bounding box center [869, 392] width 65 height 9
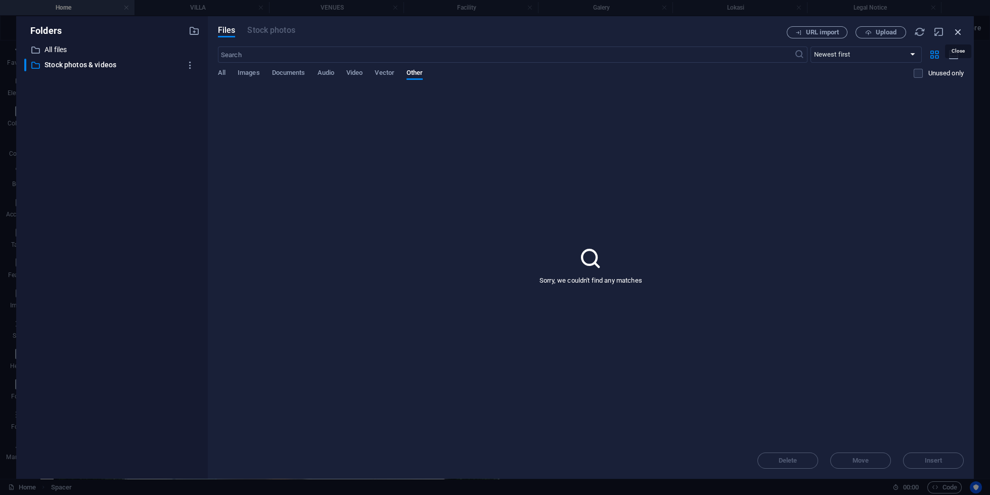
click at [959, 32] on icon "button" at bounding box center [958, 31] width 11 height 11
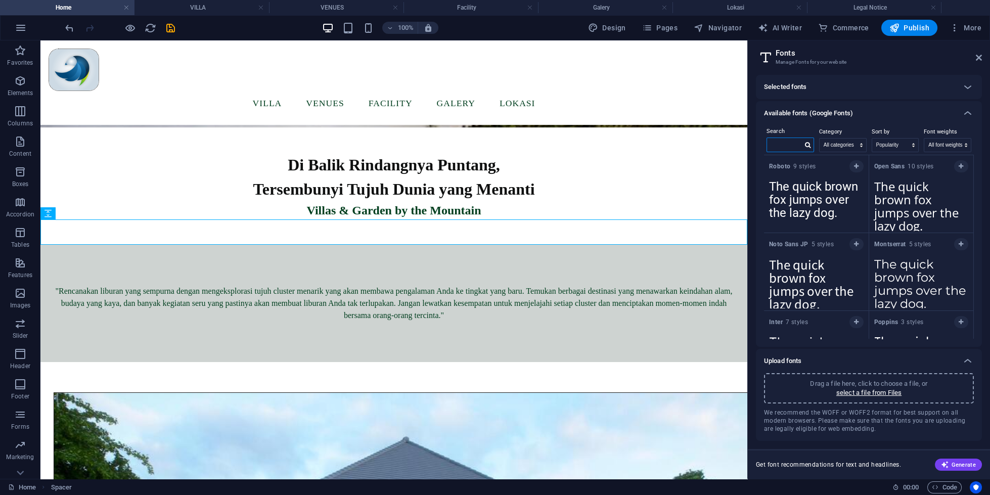
click at [792, 142] on input "text" at bounding box center [784, 144] width 35 height 13
paste input "#003F1F"
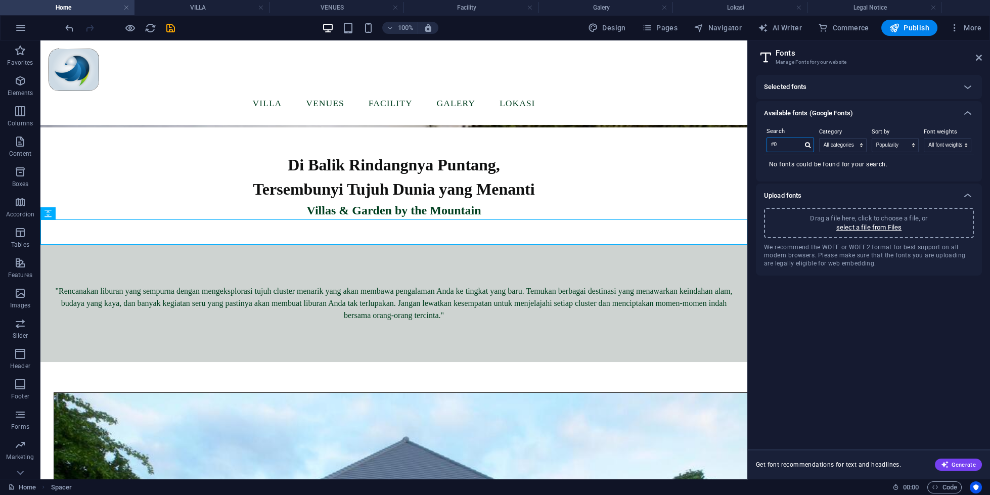
type input "#"
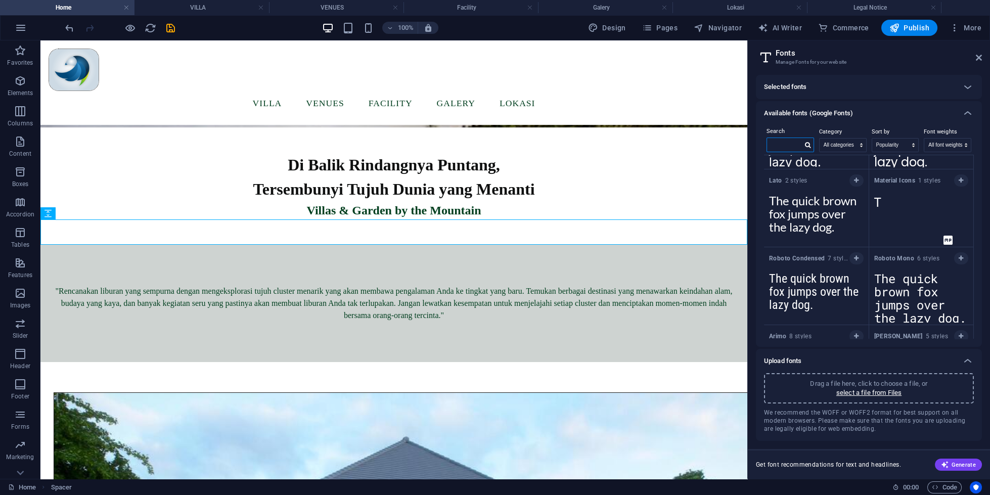
scroll to position [0, 0]
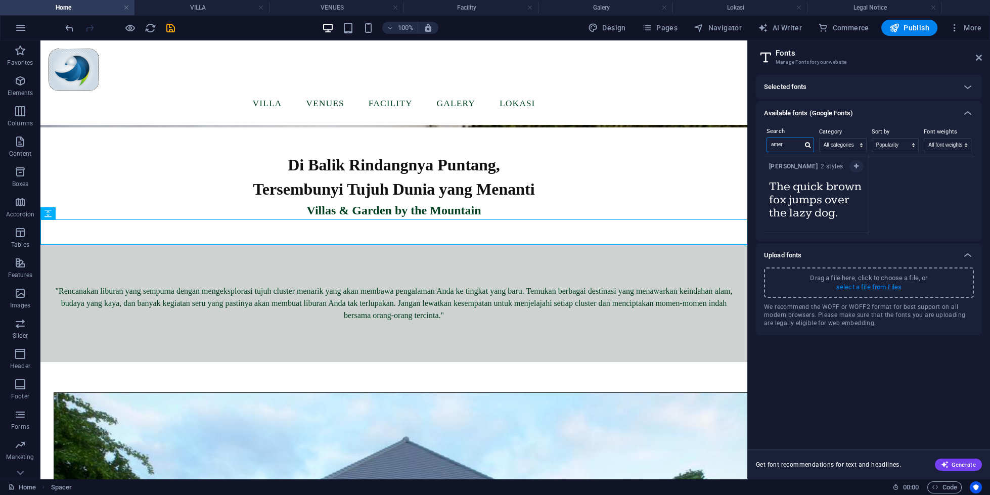
type input "amer"
click at [874, 283] on p "select a file from Files" at bounding box center [869, 287] width 65 height 9
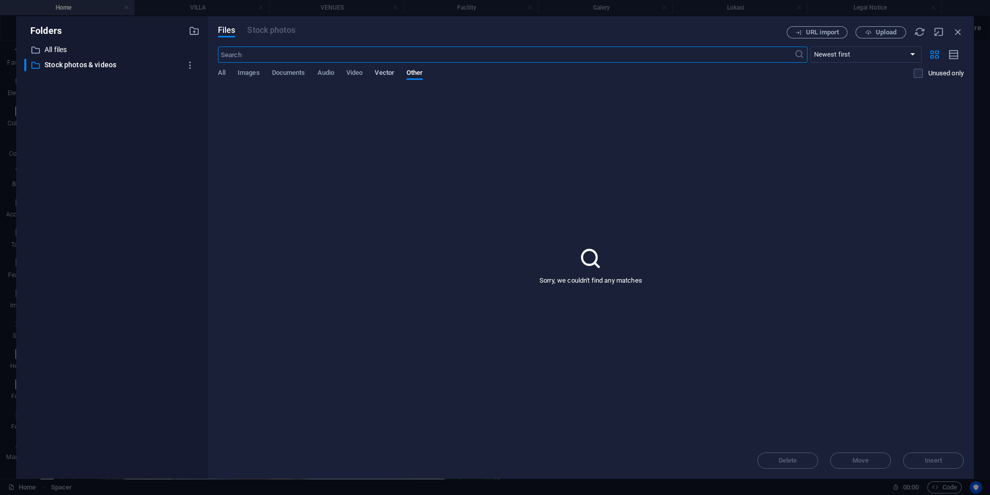
click at [392, 72] on span "Vector" at bounding box center [385, 74] width 20 height 14
drag, startPoint x: 333, startPoint y: 75, endPoint x: 276, endPoint y: 75, distance: 56.6
click at [332, 75] on span "Audio" at bounding box center [325, 74] width 17 height 14
click at [276, 70] on span "Documents" at bounding box center [288, 74] width 33 height 14
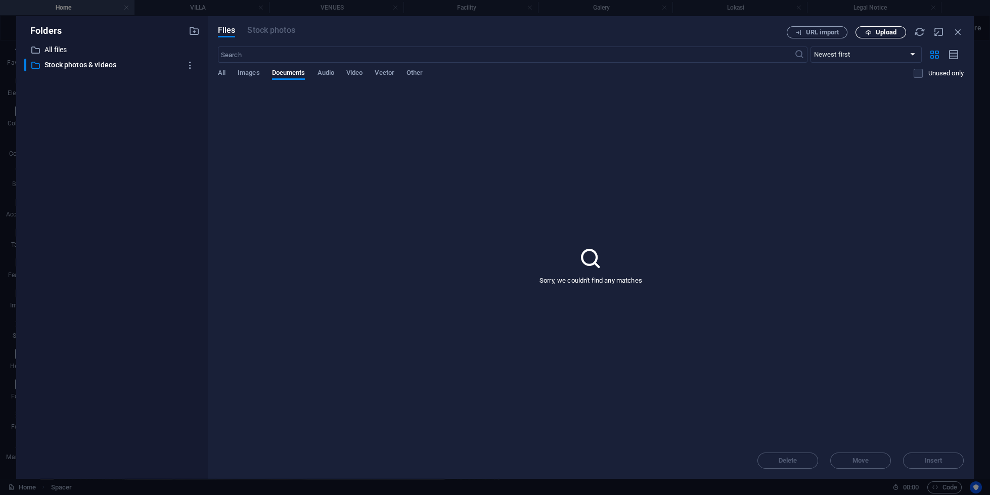
click at [889, 35] on span "Upload" at bounding box center [886, 32] width 21 height 6
click at [433, 57] on input "text" at bounding box center [506, 55] width 577 height 16
click at [416, 77] on span "Other" at bounding box center [415, 74] width 16 height 14
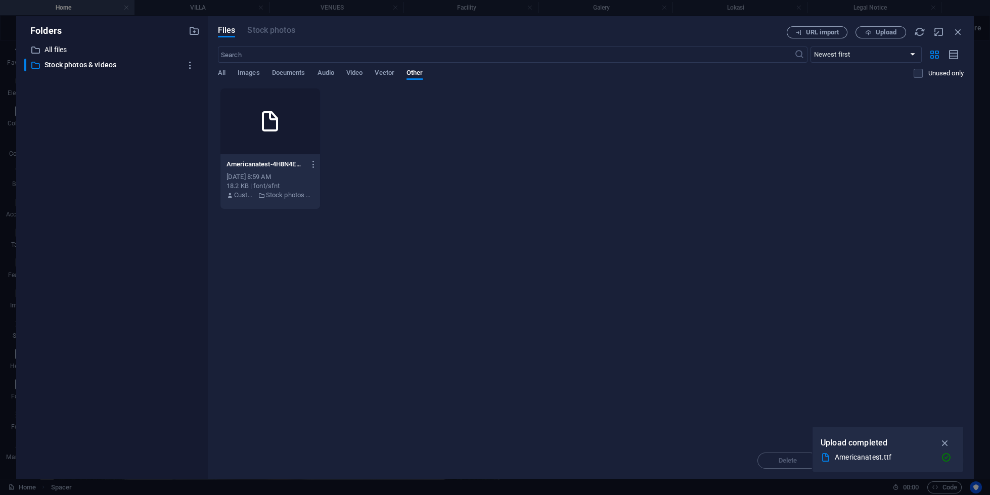
click at [284, 152] on div at bounding box center [271, 122] width 100 height 66
click at [284, 151] on div "1" at bounding box center [271, 122] width 100 height 66
click at [284, 151] on div at bounding box center [269, 139] width 459 height 25
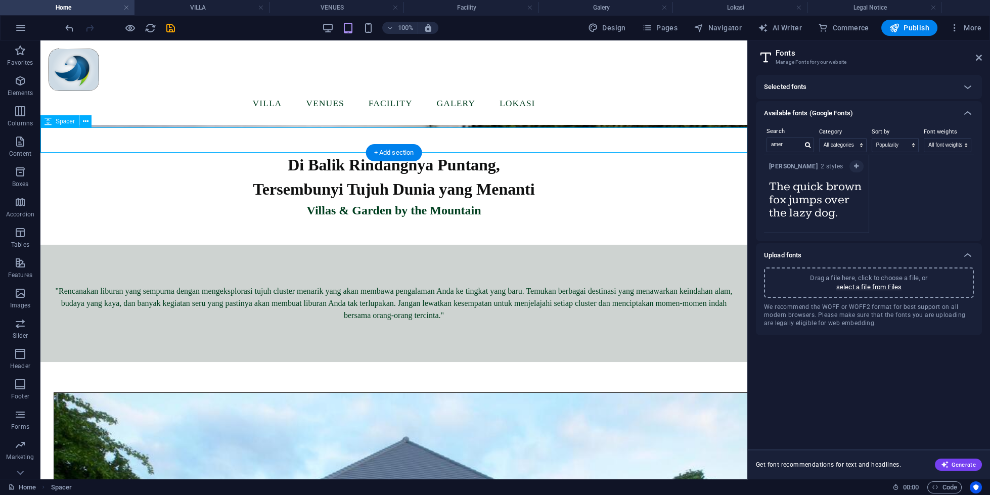
click at [284, 151] on div at bounding box center [393, 139] width 707 height 25
select select "px"
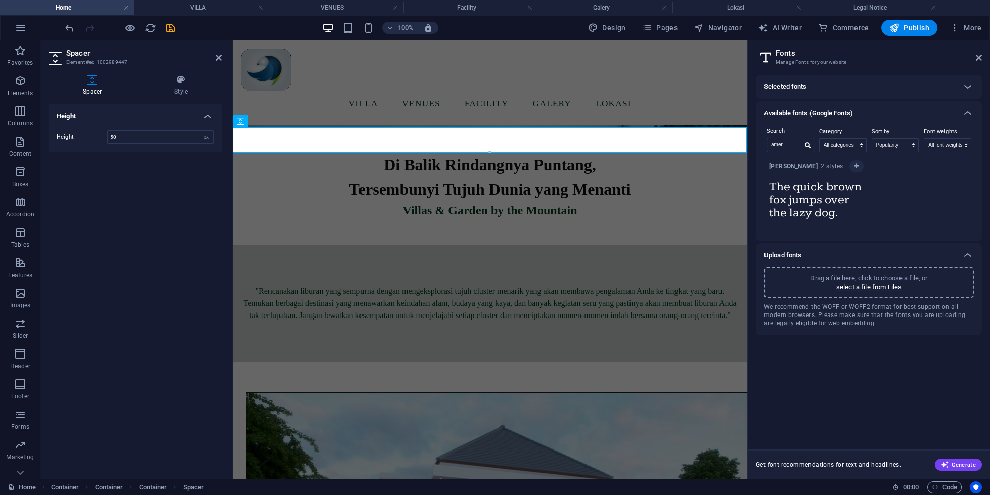
click at [799, 147] on input "amer" at bounding box center [784, 144] width 35 height 13
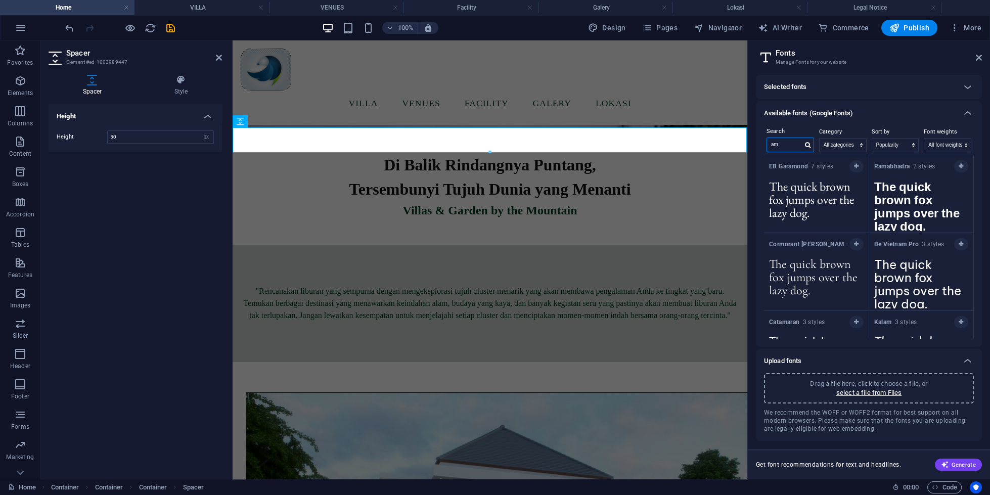
type input "a"
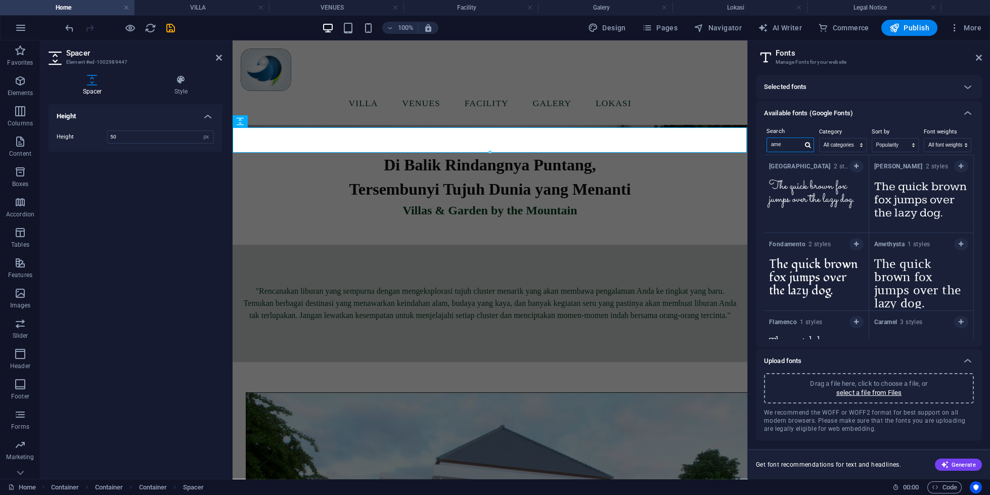
type input "amer"
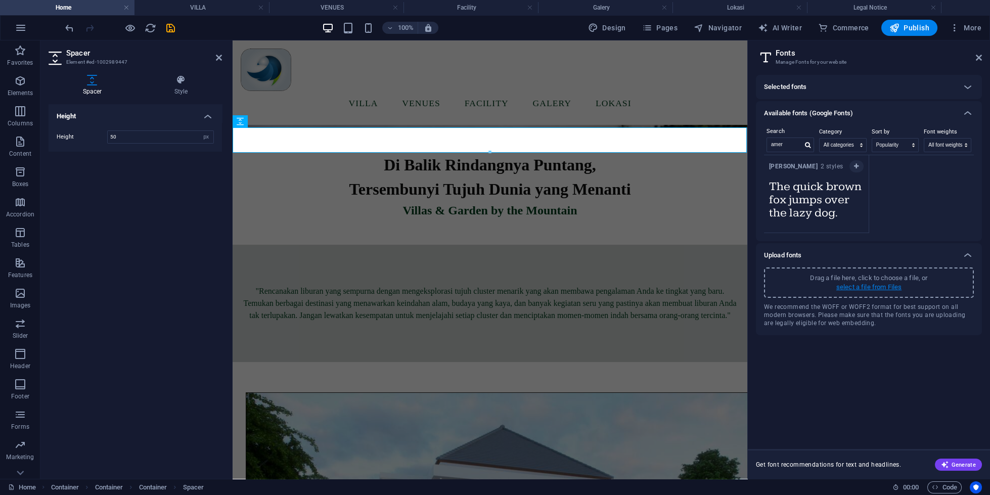
click at [863, 285] on p "select a file from Files" at bounding box center [869, 287] width 65 height 9
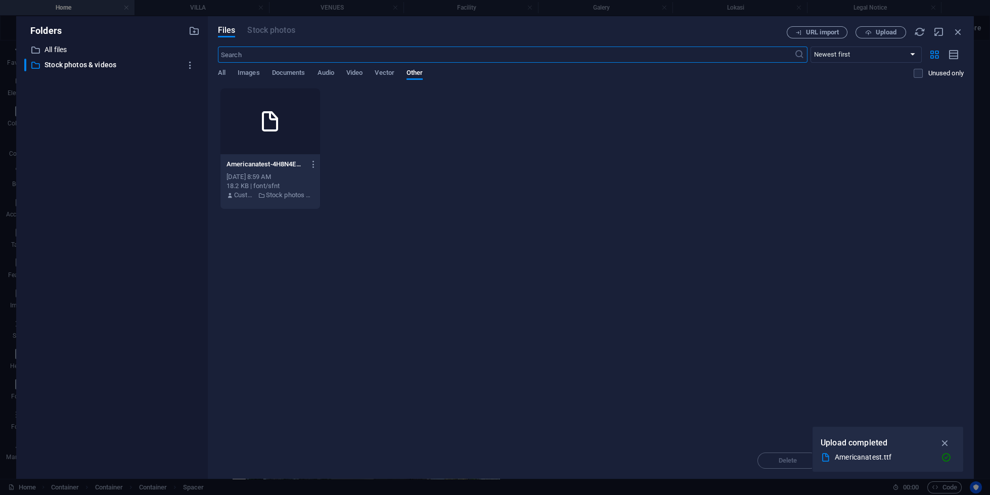
click at [246, 109] on div at bounding box center [271, 122] width 100 height 66
click at [246, 109] on div "1" at bounding box center [271, 122] width 100 height 66
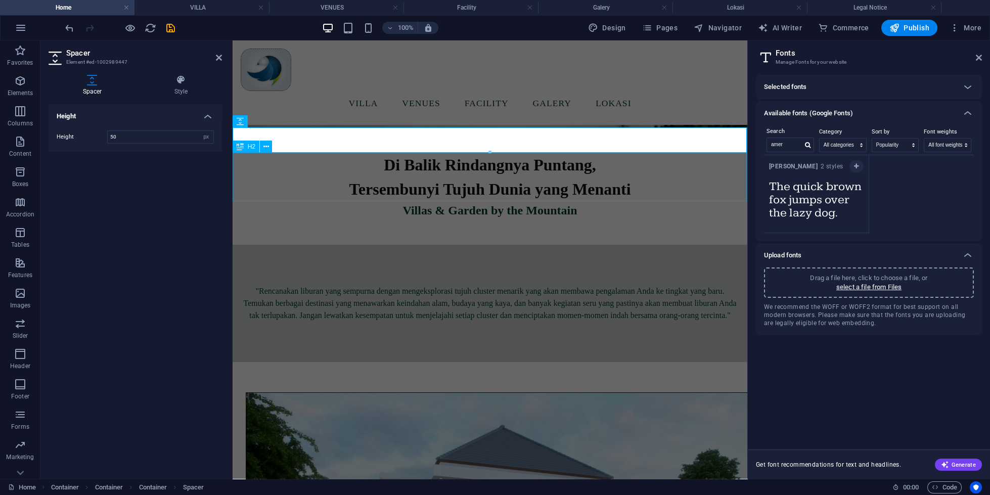
click at [546, 175] on div "Di Balik Rindangnya Puntang, Tersembunyi Tujuh [PERSON_NAME] Menanti" at bounding box center [489, 177] width 515 height 49
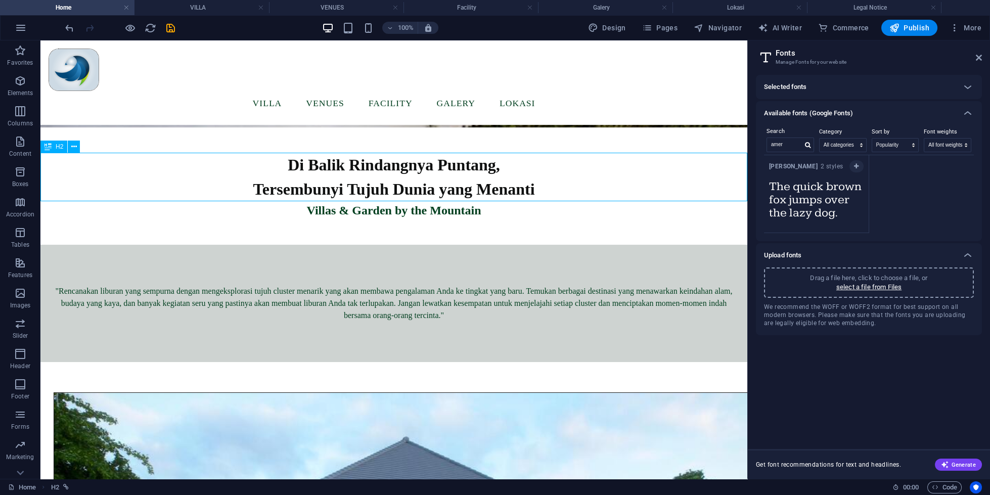
click at [621, 178] on div "Di Balik Rindangnya Puntang, Tersembunyi Tujuh [PERSON_NAME] Menanti" at bounding box center [393, 177] width 707 height 49
click at [531, 195] on div "Di Balik Rindangnya Puntang, Tersembunyi Tujuh [PERSON_NAME] Menanti" at bounding box center [393, 177] width 707 height 49
click at [532, 194] on div "Di Balik Rindangnya Puntang, Tersembunyi Tujuh [PERSON_NAME] Menanti" at bounding box center [393, 177] width 707 height 49
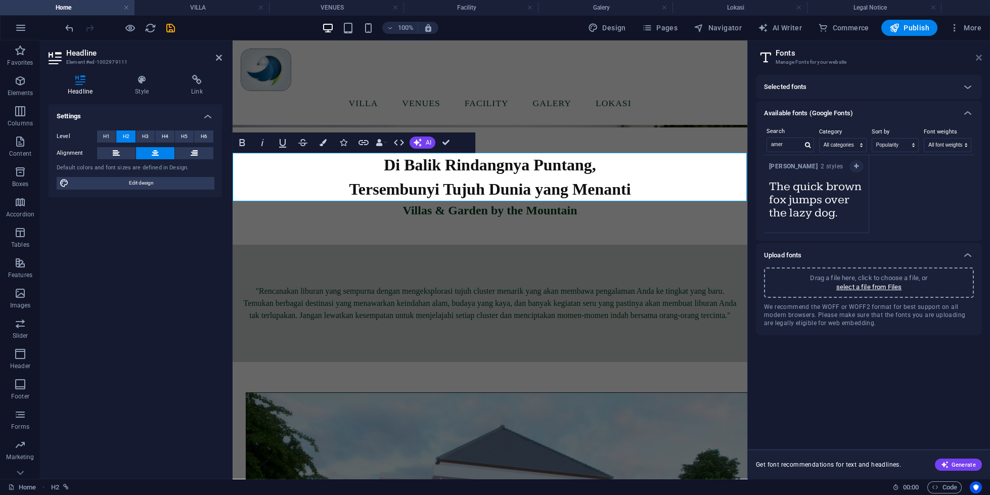
click at [981, 54] on header "Fonts Manage Fonts for your website" at bounding box center [870, 53] width 224 height 26
click at [981, 59] on icon at bounding box center [979, 58] width 6 height 8
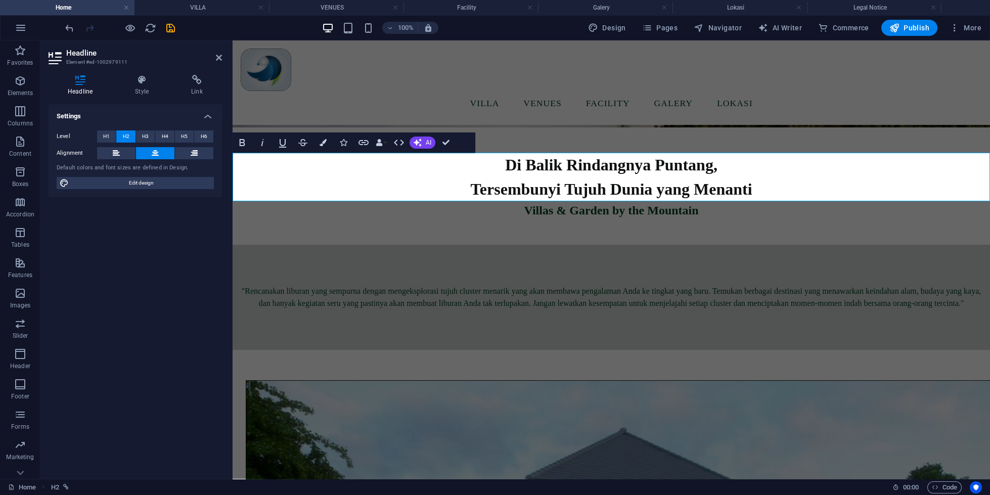
click at [845, 146] on div at bounding box center [611, 139] width 758 height 25
select select "px"
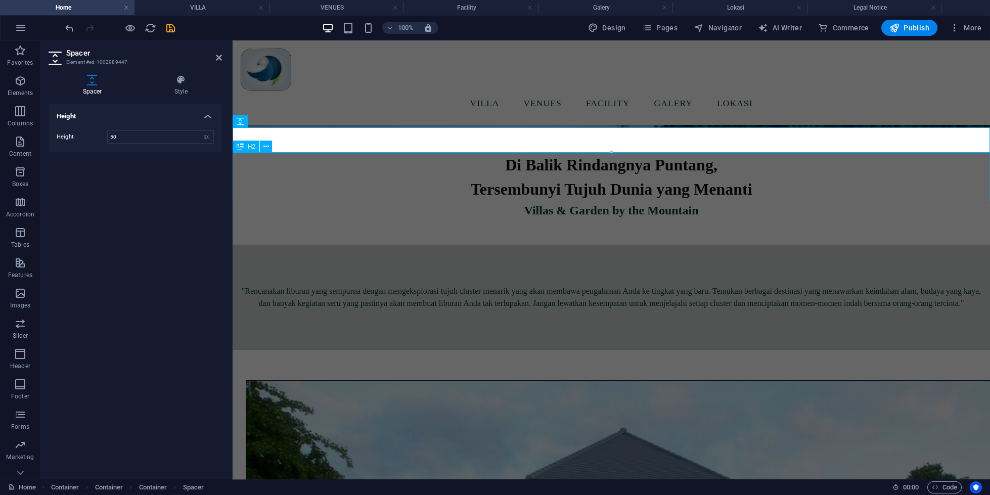
click at [772, 201] on div "Di Balik Rindangnya Puntang, Tersembunyi Tujuh [PERSON_NAME] Menanti" at bounding box center [611, 177] width 758 height 49
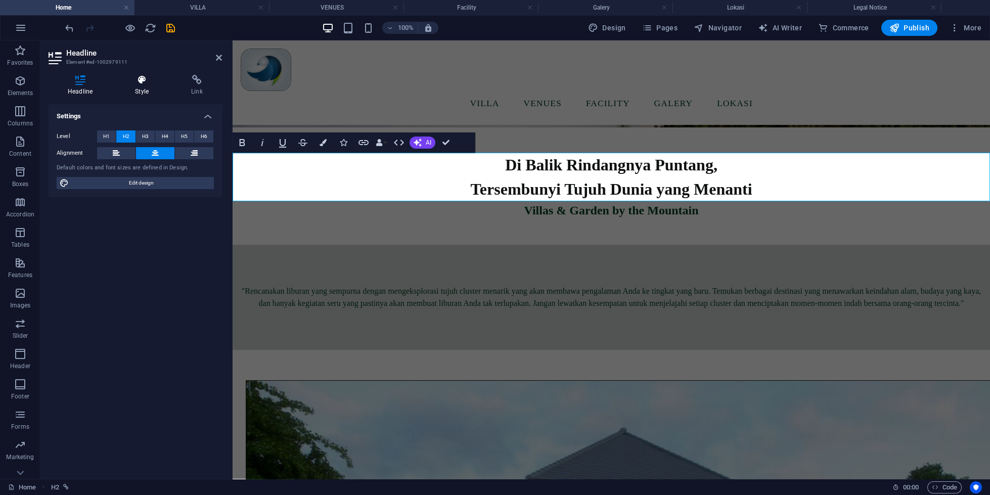
click at [147, 89] on h4 "Style" at bounding box center [144, 85] width 56 height 21
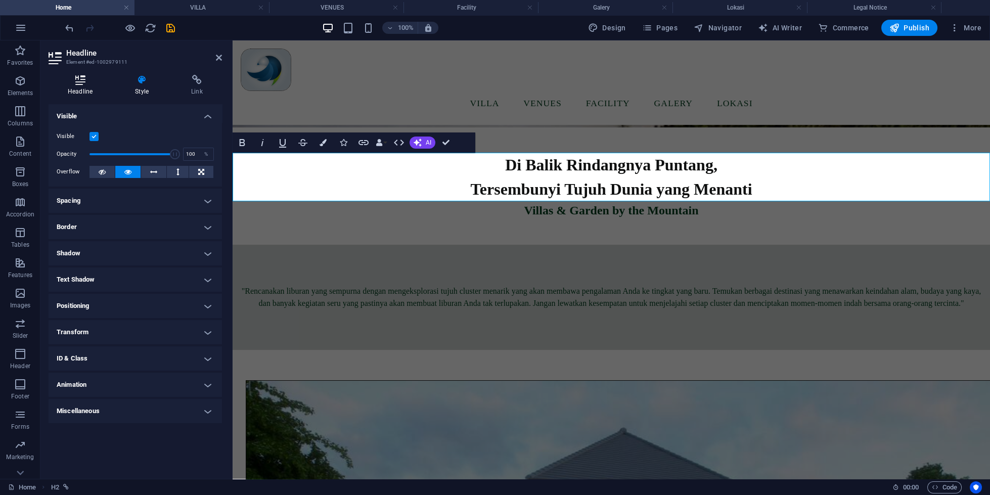
click at [77, 86] on h4 "Headline" at bounding box center [82, 85] width 67 height 21
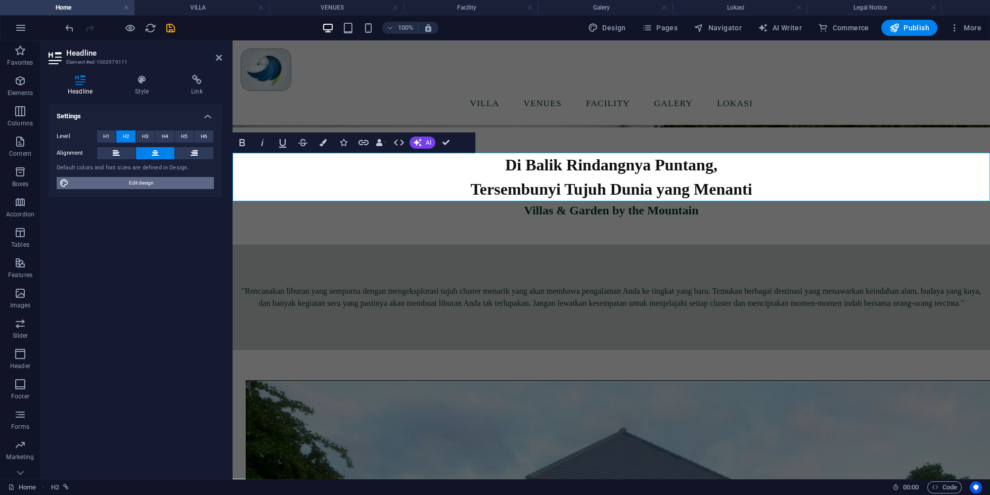
click at [125, 184] on span "Edit design" at bounding box center [141, 183] width 139 height 12
select select "px"
select select "400"
select select "px"
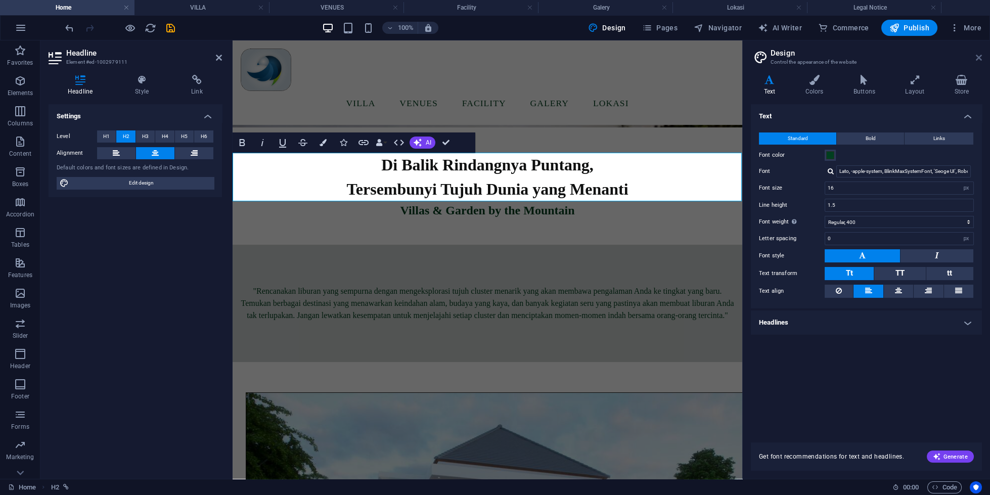
click at [982, 55] on icon at bounding box center [979, 58] width 6 height 8
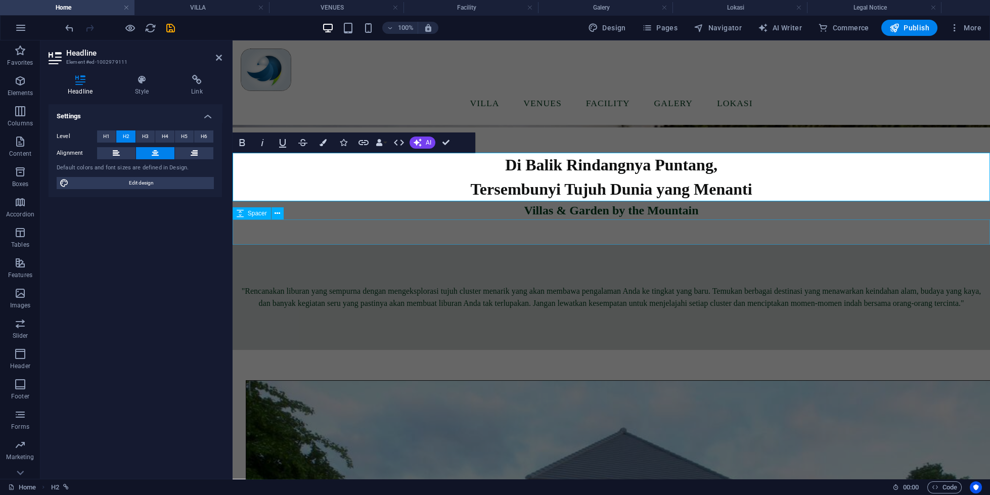
click at [699, 271] on div ""Rencanakan liburan yang sempurna dengan mengeksplorasi tujuh cluster menarik y…" at bounding box center [611, 297] width 758 height 105
click at [871, 296] on div ""Rencanakan liburan yang sempurna dengan mengeksplorasi tujuh cluster menarik y…" at bounding box center [610, 297] width 741 height 24
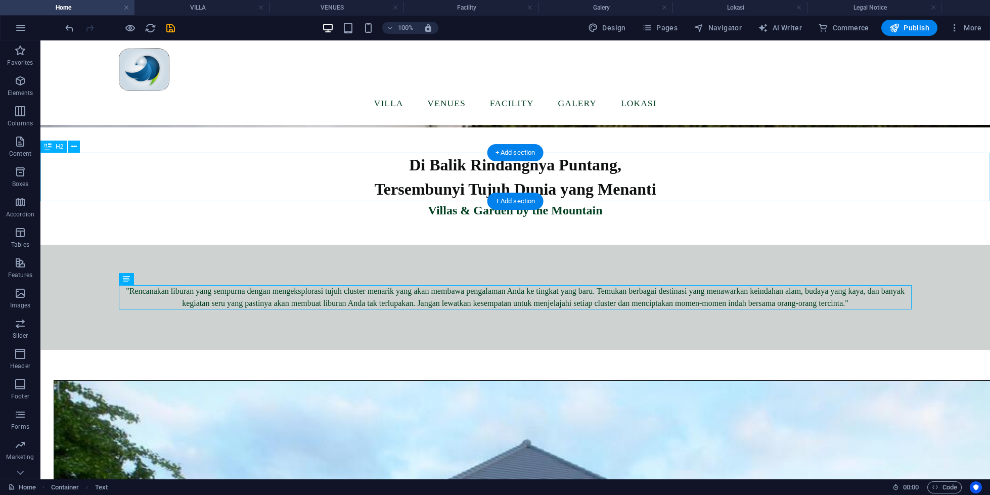
click at [567, 182] on div "Di Balik Rindangnya Puntang, Tersembunyi Tujuh [PERSON_NAME] Menanti" at bounding box center [515, 177] width 950 height 49
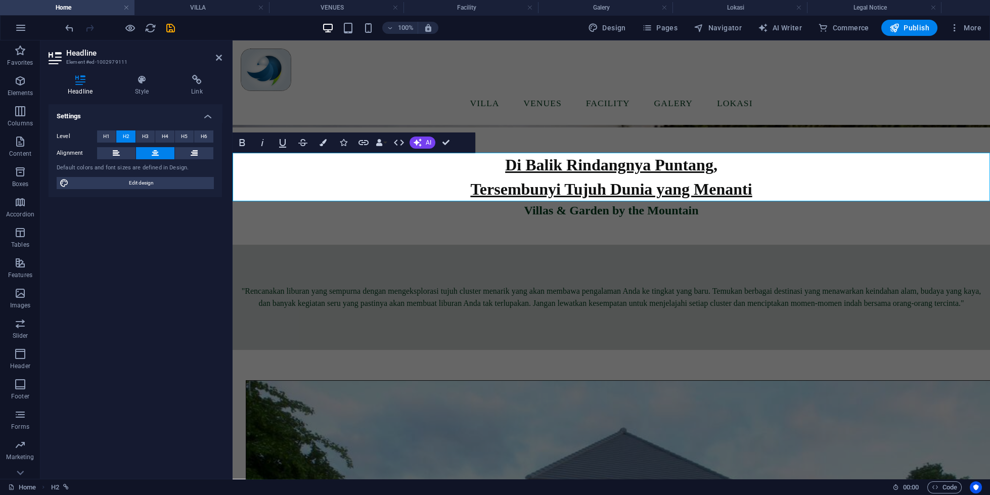
click at [548, 173] on span "Di Balik Rindangnya Puntang, Tersembunyi Tujuh [PERSON_NAME] Menanti" at bounding box center [611, 177] width 282 height 42
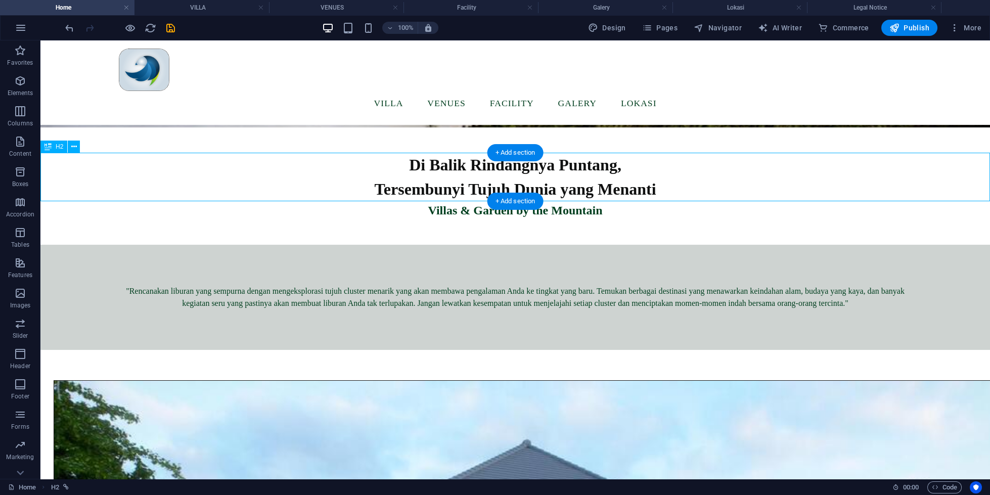
click at [668, 191] on div "Di Balik Rindangnya Puntang, Tersembunyi Tujuh [PERSON_NAME] Menanti" at bounding box center [515, 177] width 950 height 49
click at [569, 214] on div "Villas & Garden by the Mountain" at bounding box center [515, 210] width 950 height 18
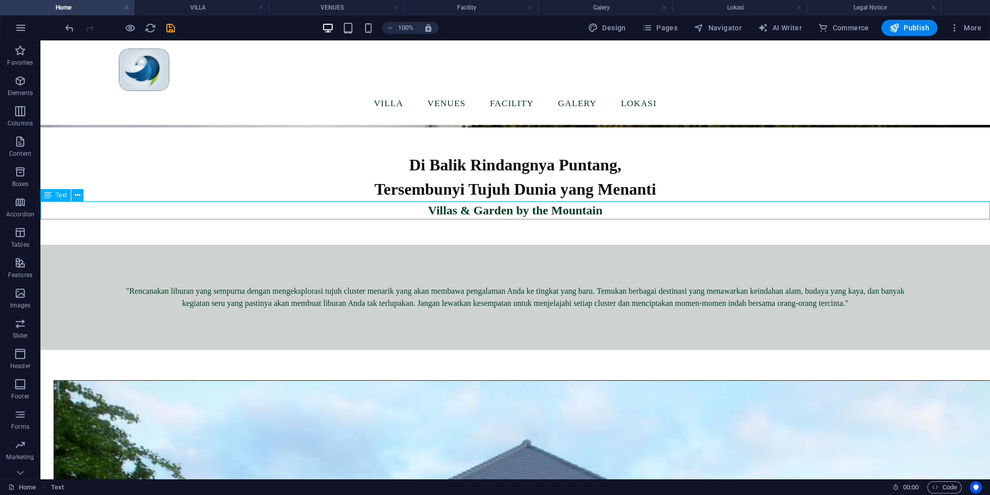
click at [569, 214] on div "Villas & Garden by the Mountain" at bounding box center [515, 210] width 950 height 18
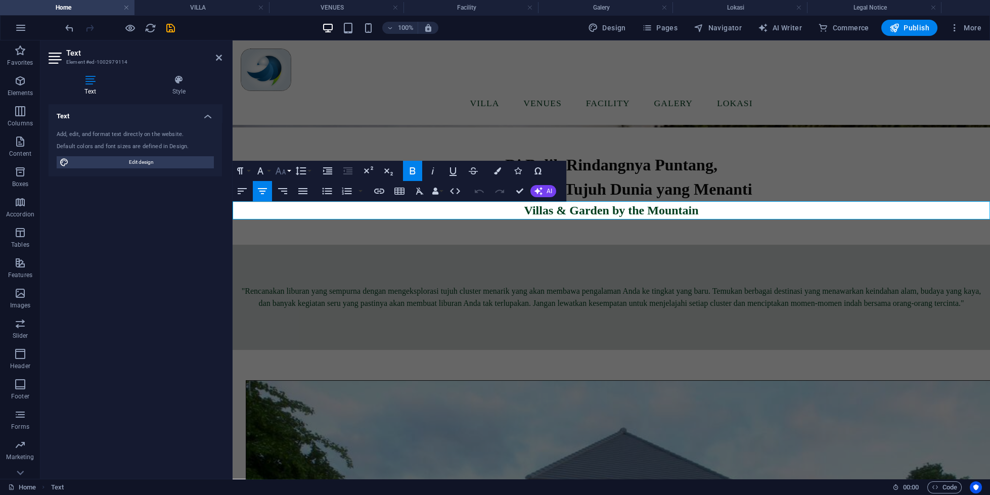
click at [278, 166] on icon "button" at bounding box center [281, 171] width 12 height 12
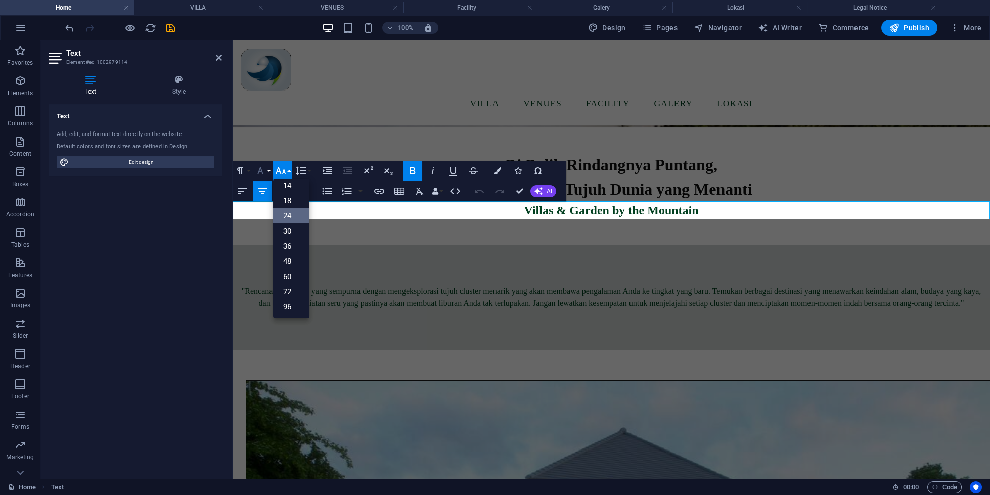
click at [268, 172] on button "Font Family" at bounding box center [262, 171] width 19 height 20
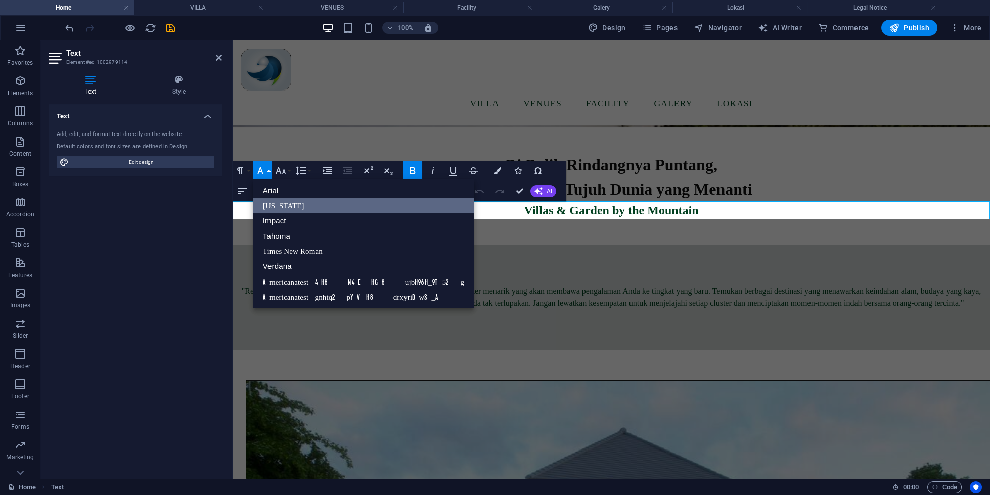
scroll to position [0, 0]
click at [344, 280] on link "Americanatest 4H8N4EHG8ujbH96H_9T52g" at bounding box center [364, 281] width 222 height 15
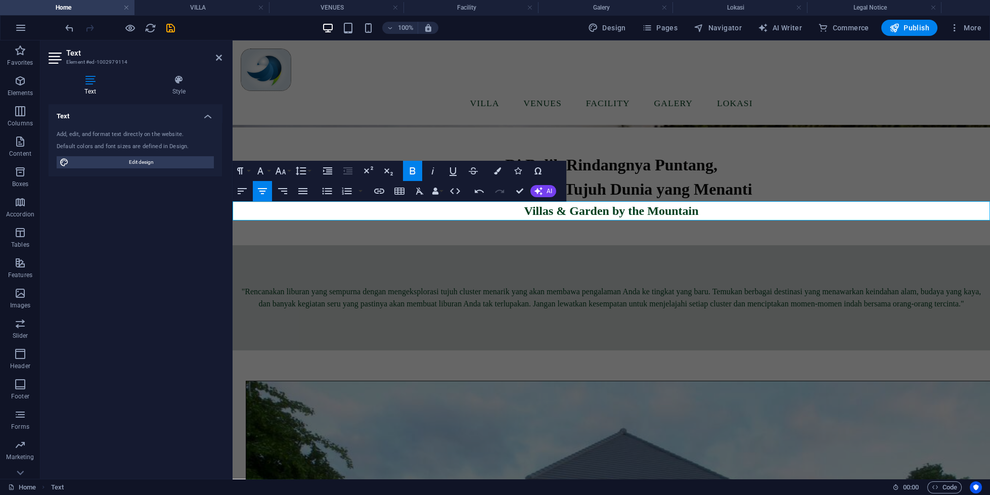
click at [545, 212] on strong "Villas & Garden by the Mountain" at bounding box center [610, 210] width 174 height 13
click at [254, 167] on button "Font Family" at bounding box center [262, 171] width 19 height 20
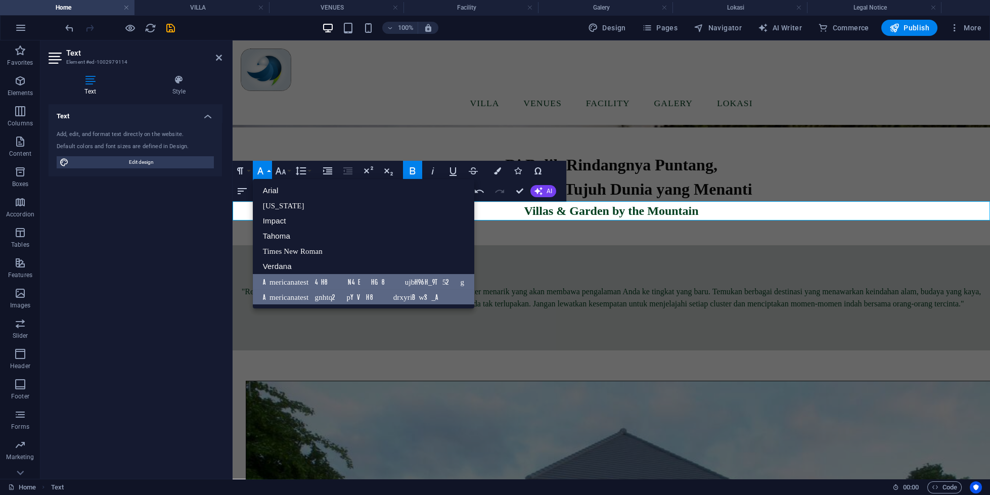
click at [275, 290] on link "Americanatest gnhtq2pYVH8drxyriBwS_A" at bounding box center [364, 296] width 222 height 15
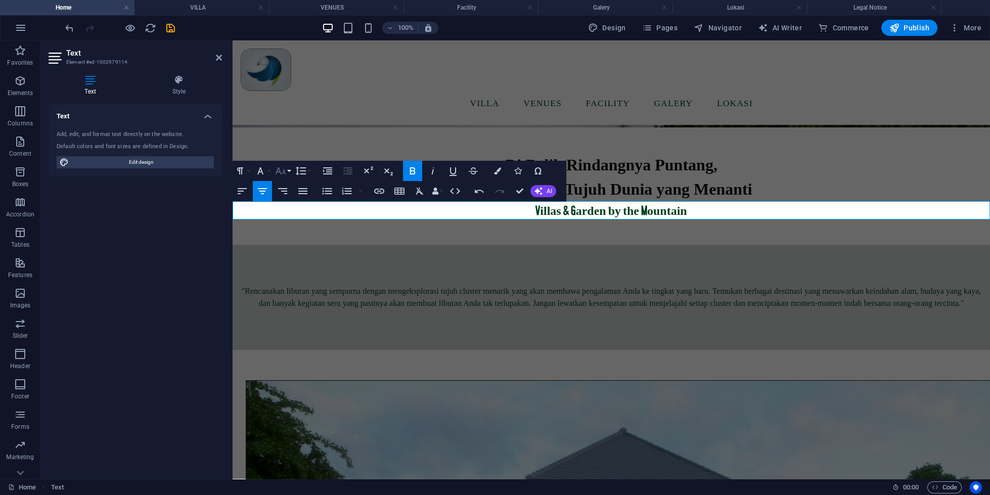
click at [280, 172] on icon "button" at bounding box center [281, 170] width 11 height 7
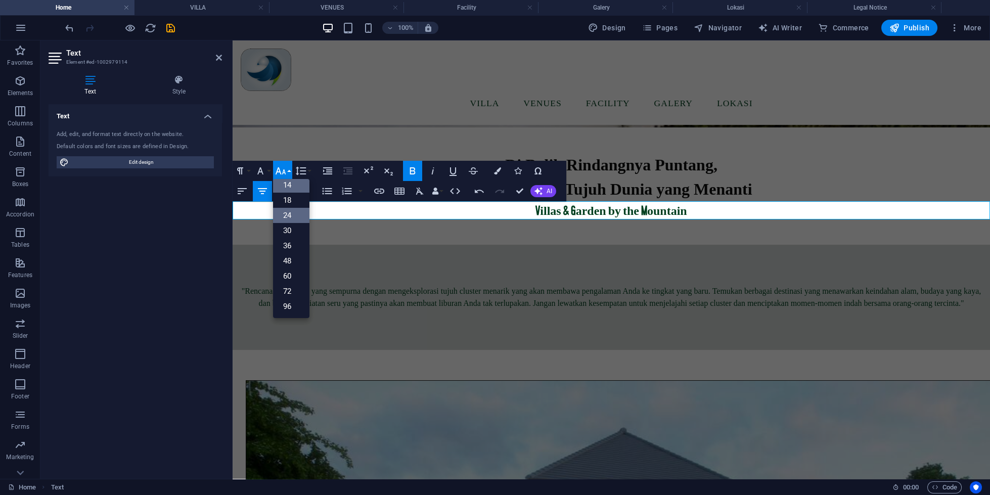
scroll to position [81, 0]
click at [258, 167] on icon "button" at bounding box center [260, 171] width 12 height 12
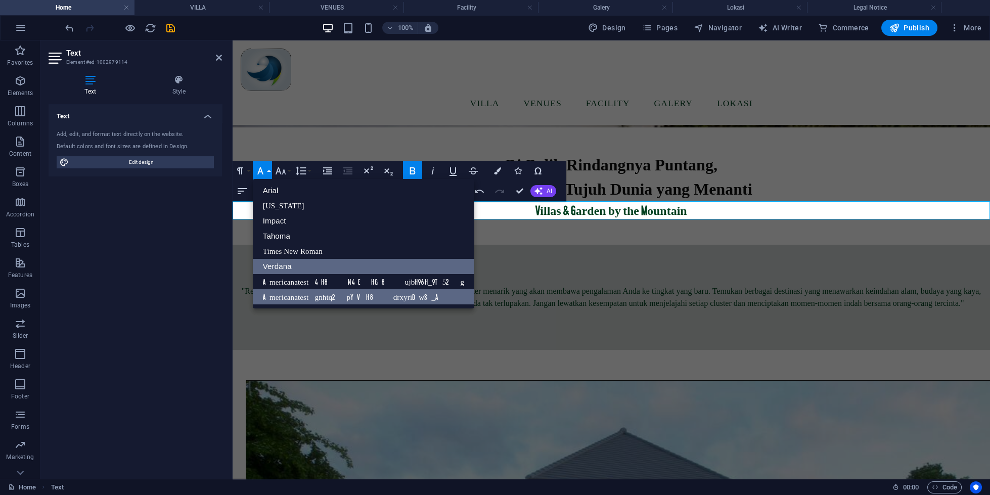
scroll to position [0, 0]
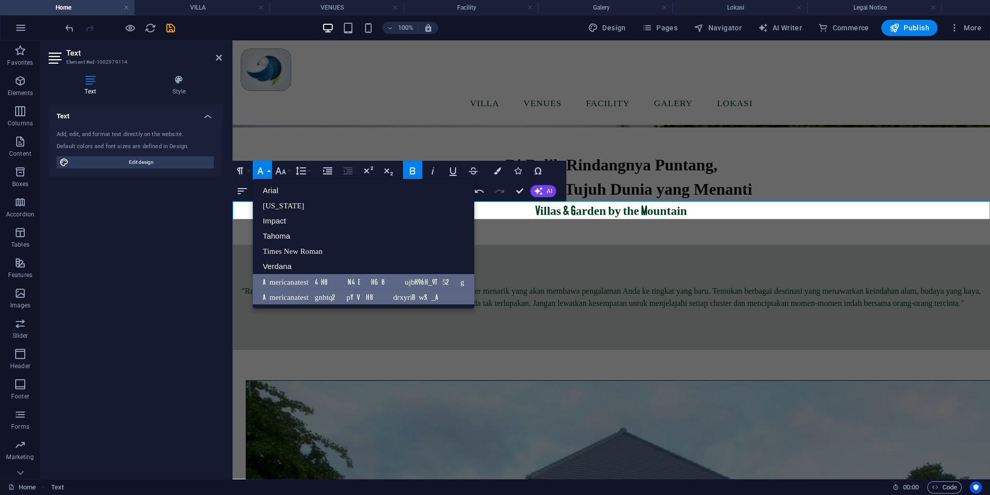
click at [274, 278] on link "Americanatest 4H8N4EHG8ujbH96H_9T52g" at bounding box center [364, 281] width 222 height 15
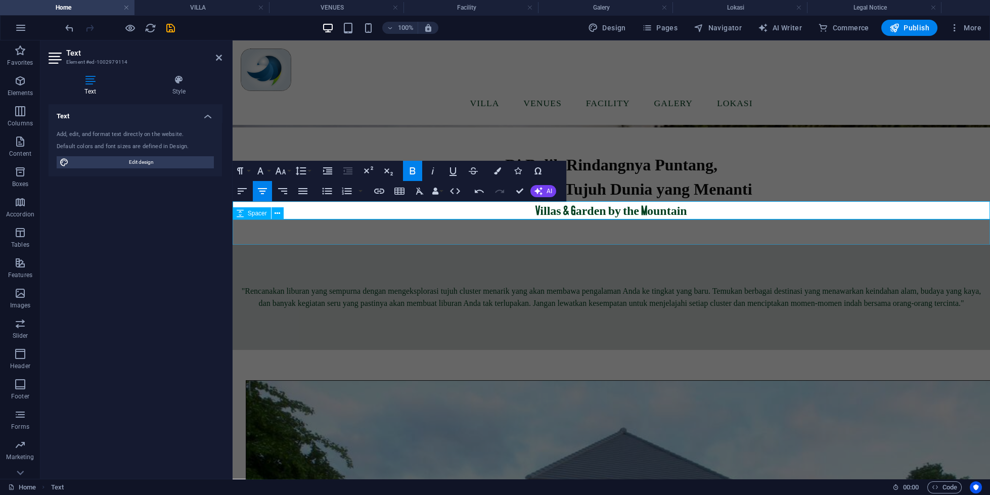
click at [799, 226] on div at bounding box center [611, 231] width 758 height 25
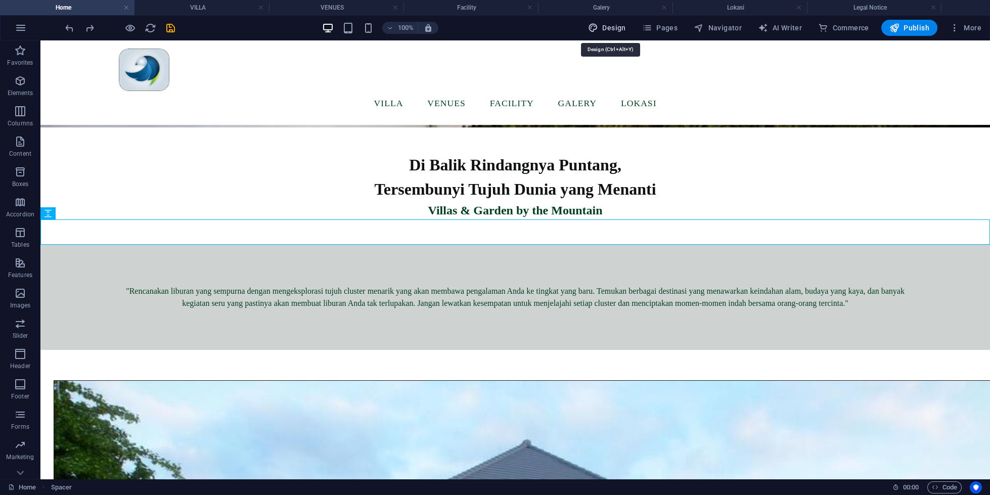
click at [620, 29] on span "Design" at bounding box center [607, 28] width 38 height 10
select select "px"
select select "400"
select select "px"
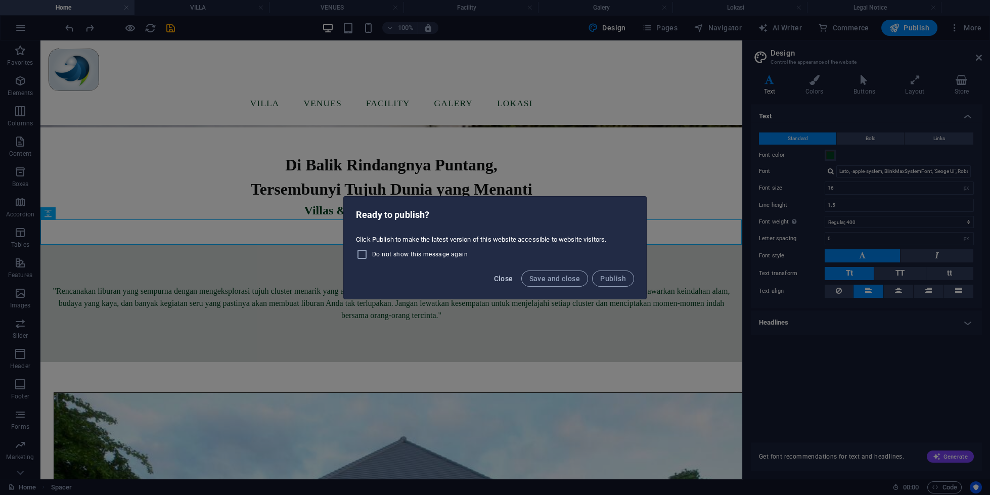
click at [502, 280] on span "Close" at bounding box center [503, 279] width 19 height 8
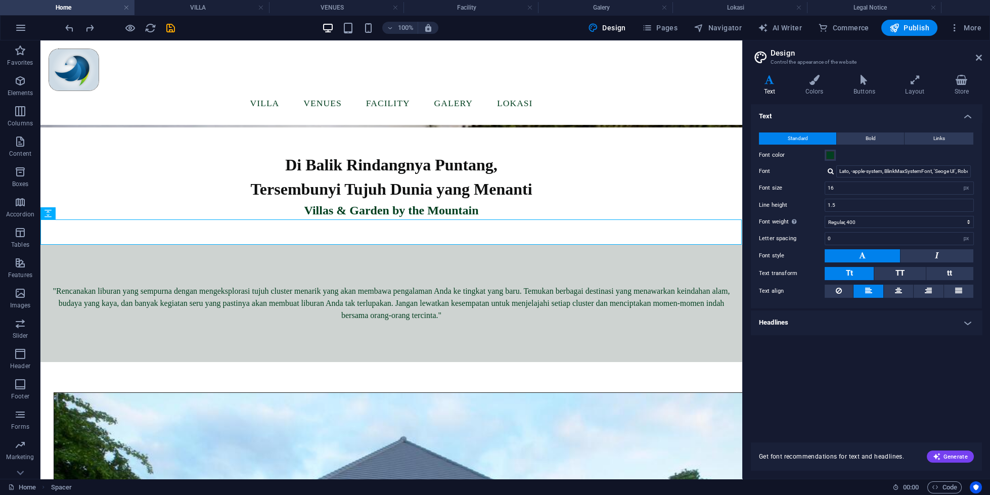
click at [186, 28] on div "100% Design Pages Navigator AI Writer Commerce Publish More" at bounding box center [524, 28] width 922 height 16
click at [177, 30] on div "100% Design Pages Navigator AI Writer Commerce Publish More" at bounding box center [524, 28] width 922 height 16
click at [172, 30] on icon "save" at bounding box center [171, 28] width 12 height 12
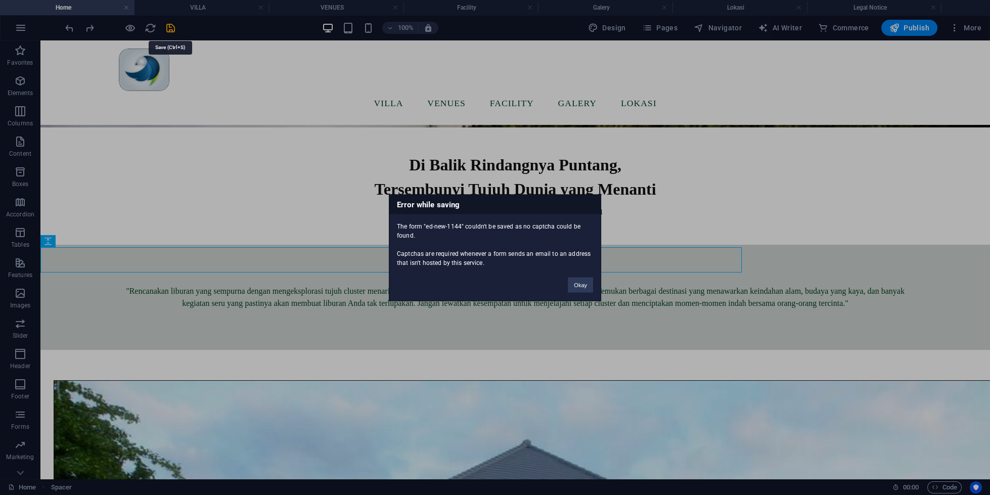
scroll to position [437, 0]
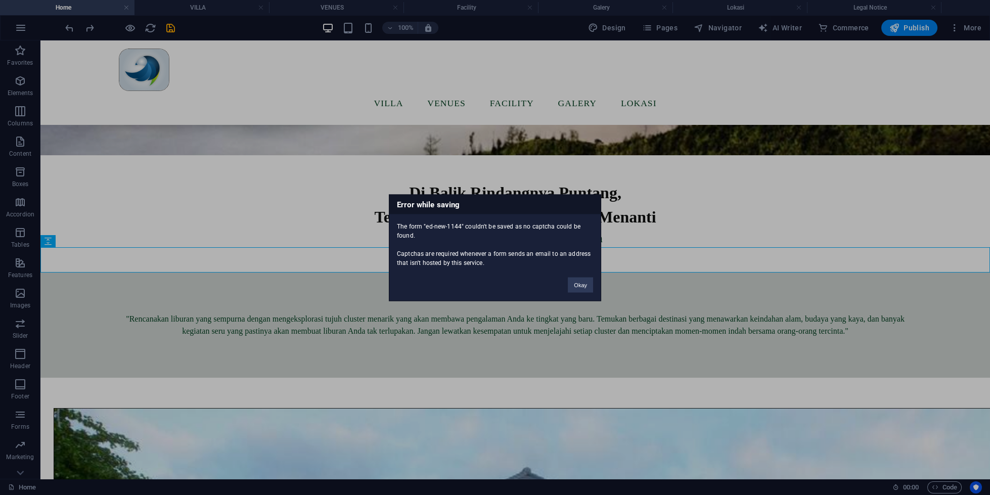
click at [583, 294] on div "Error while saving The form "ed-new-1144" couldn't be saved as no captcha could…" at bounding box center [495, 247] width 212 height 107
click at [583, 286] on button "Okay" at bounding box center [580, 284] width 25 height 15
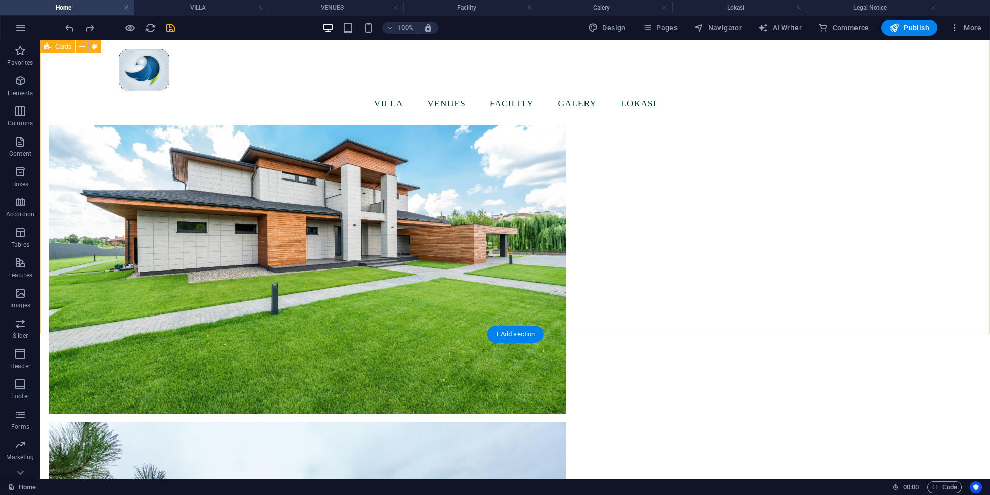
scroll to position [3186, 0]
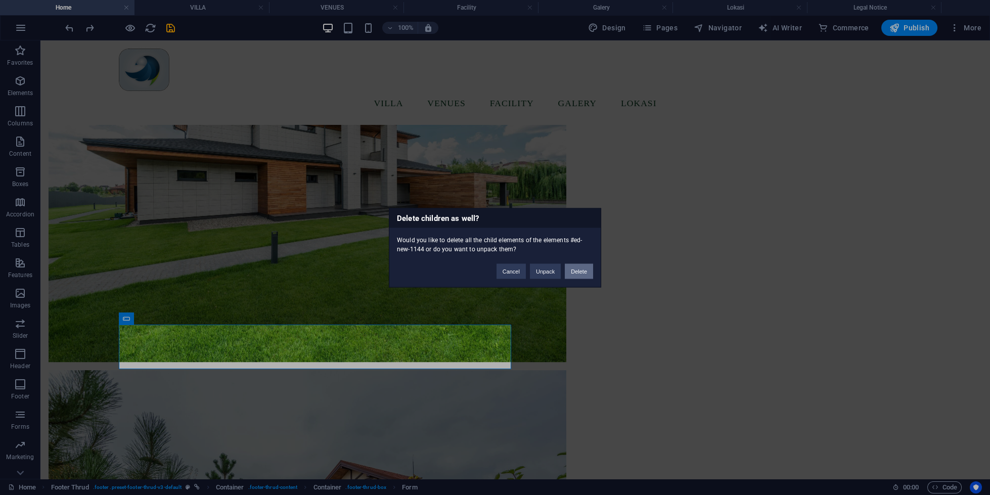
click at [574, 272] on button "Delete" at bounding box center [579, 270] width 28 height 15
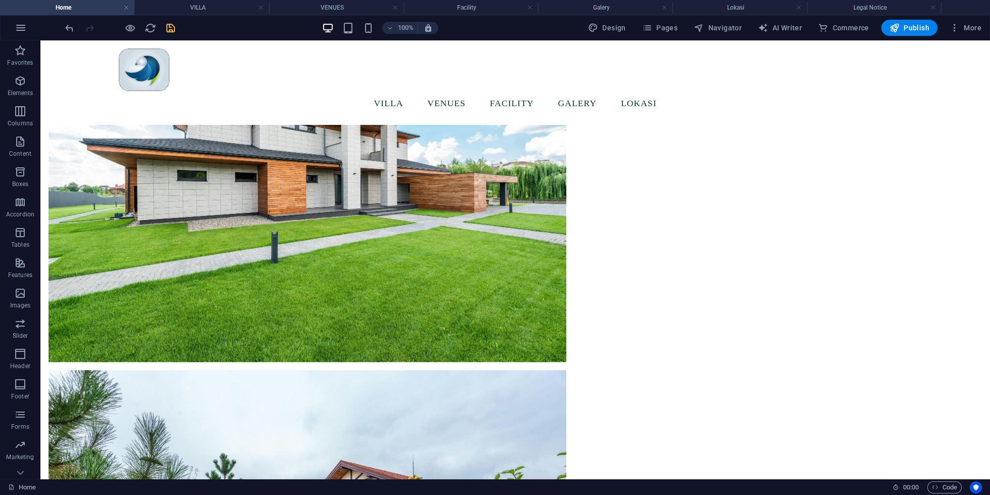
click at [172, 26] on icon "save" at bounding box center [171, 28] width 12 height 12
